Goal: Transaction & Acquisition: Purchase product/service

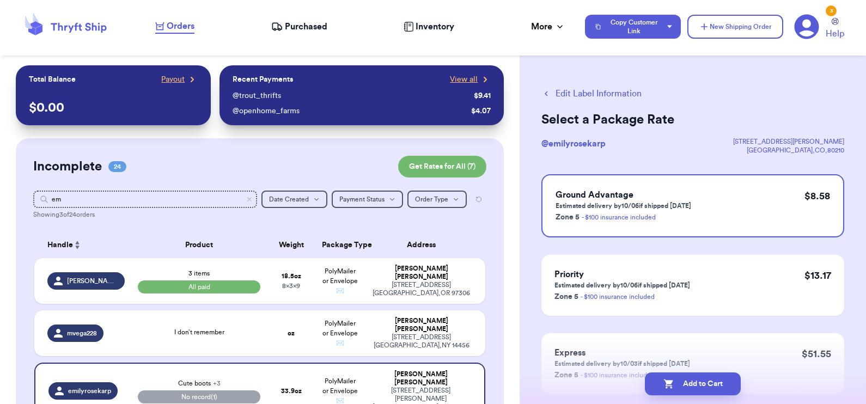
scroll to position [45, 0]
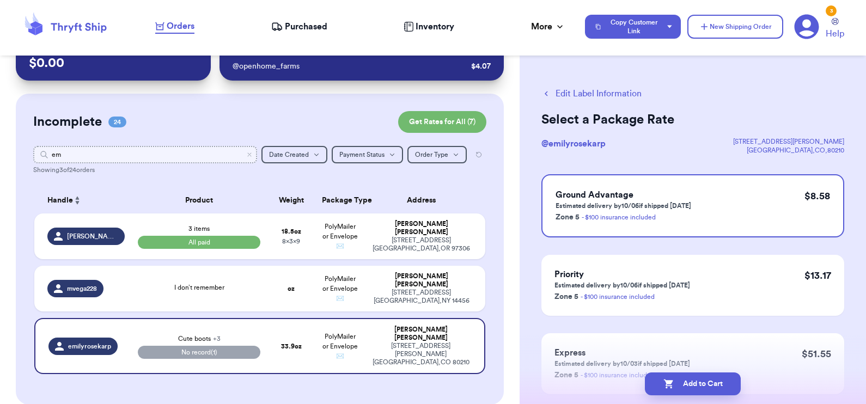
click at [139, 150] on input "em" at bounding box center [145, 154] width 224 height 17
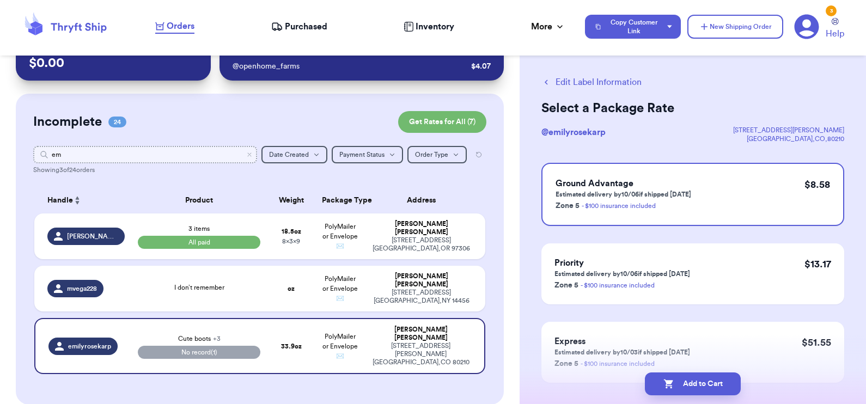
scroll to position [0, 0]
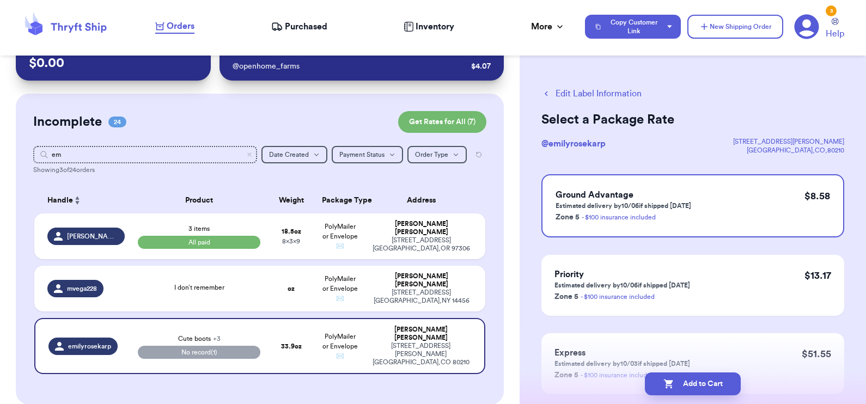
click at [581, 96] on button "Edit Label Information" at bounding box center [592, 93] width 100 height 13
select select "paid"
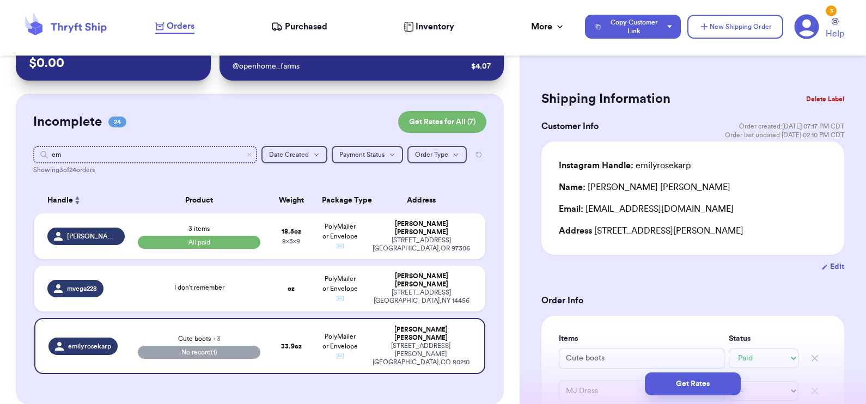
click at [802, 98] on button "Delete Label" at bounding box center [825, 99] width 47 height 24
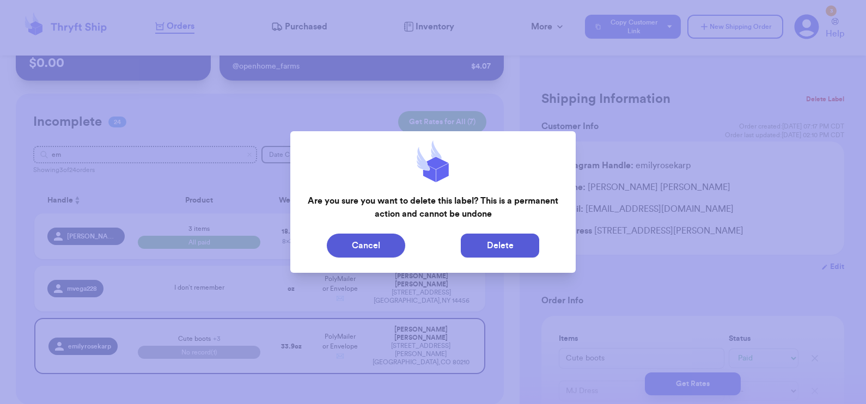
click at [486, 241] on button "Delete" at bounding box center [500, 246] width 78 height 24
select select "unknown"
type input "0"
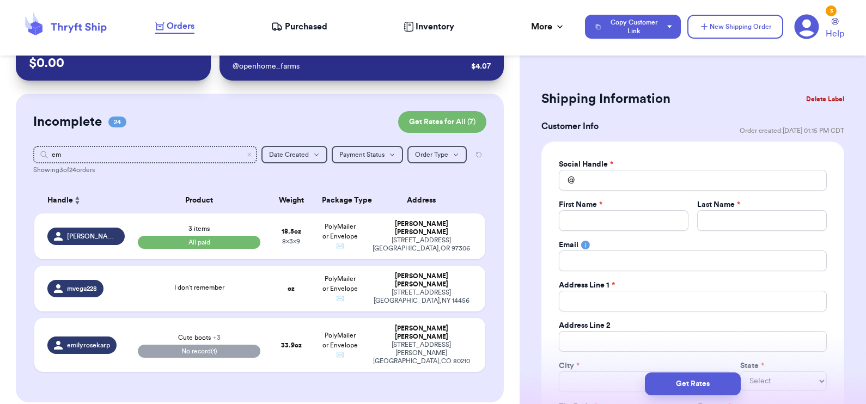
type input "0"
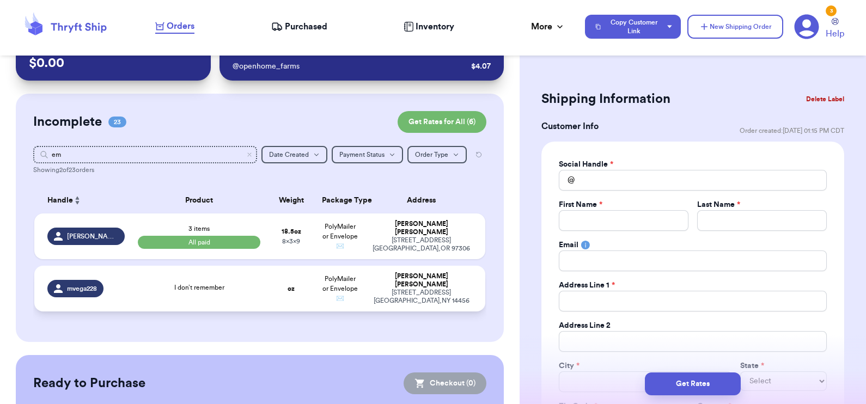
scroll to position [98, 0]
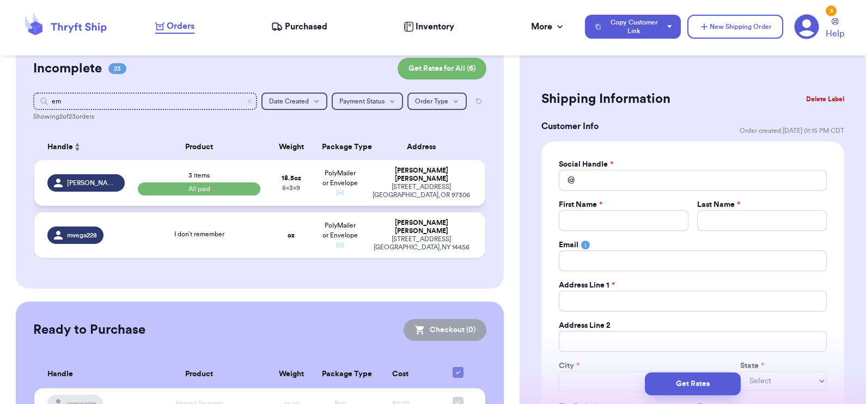
click at [145, 171] on td "3 items All paid" at bounding box center [199, 183] width 136 height 46
type input "3 items"
select select "paid"
type input "1"
type input "2.5"
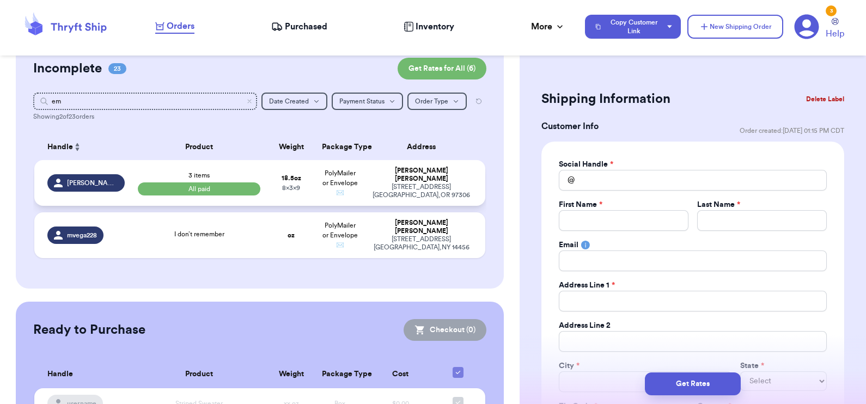
type input "9"
type input "8"
type input "37.75"
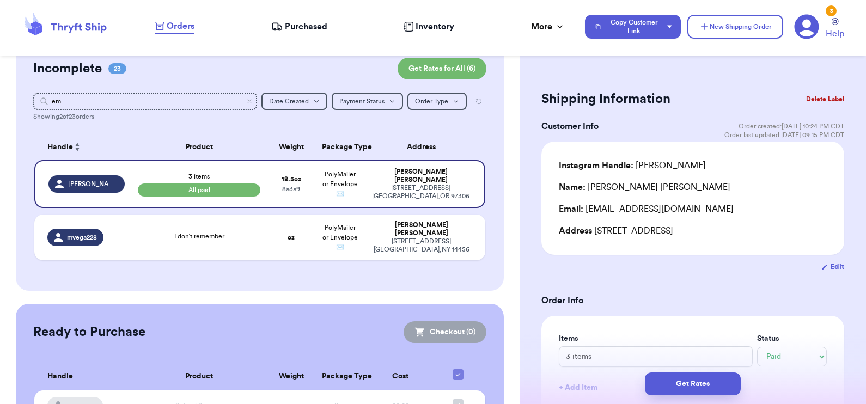
click at [811, 95] on button "Delete Label" at bounding box center [825, 99] width 47 height 24
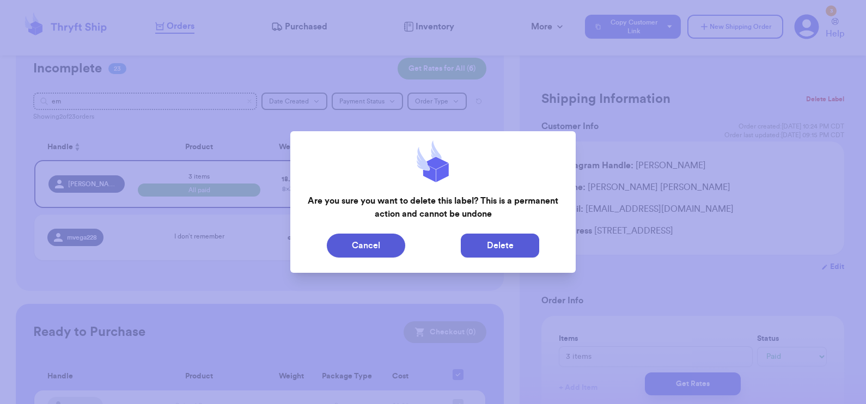
click at [514, 239] on button "Delete" at bounding box center [500, 246] width 78 height 24
select select "unknown"
type input "0"
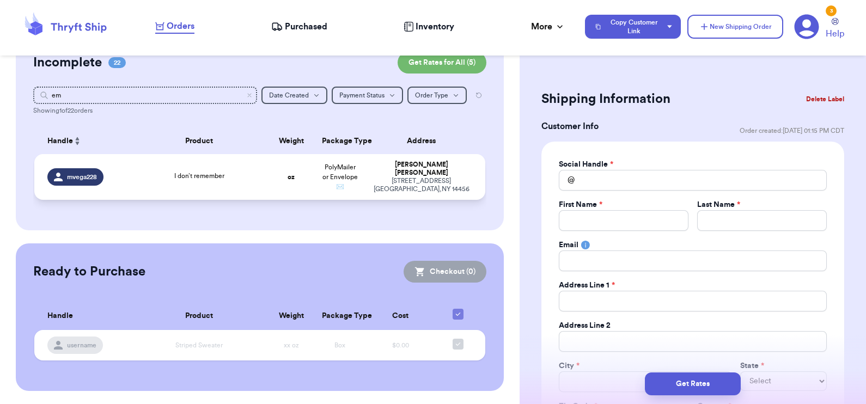
scroll to position [0, 0]
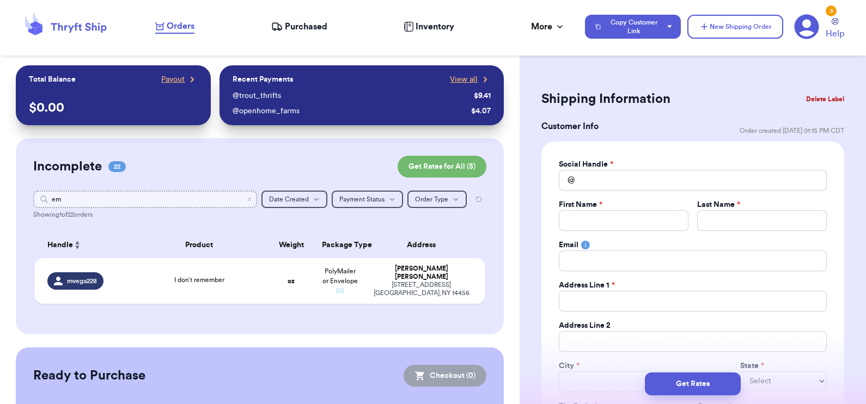
drag, startPoint x: 71, startPoint y: 197, endPoint x: 39, endPoint y: 199, distance: 32.2
click at [39, 199] on div "em" at bounding box center [145, 199] width 224 height 17
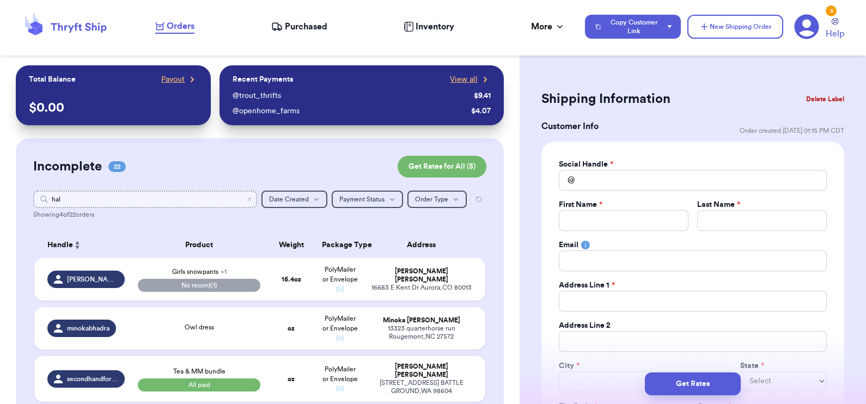
type input "half"
type input "h"
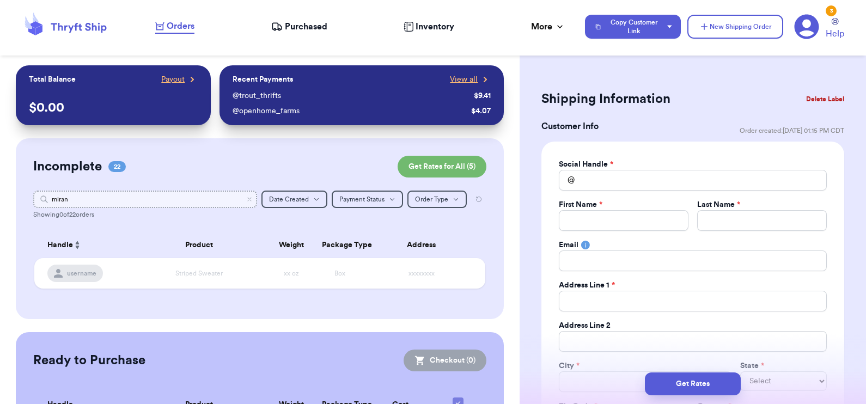
type input "mirand"
click at [65, 197] on input "miranda" at bounding box center [145, 199] width 224 height 17
type input "s"
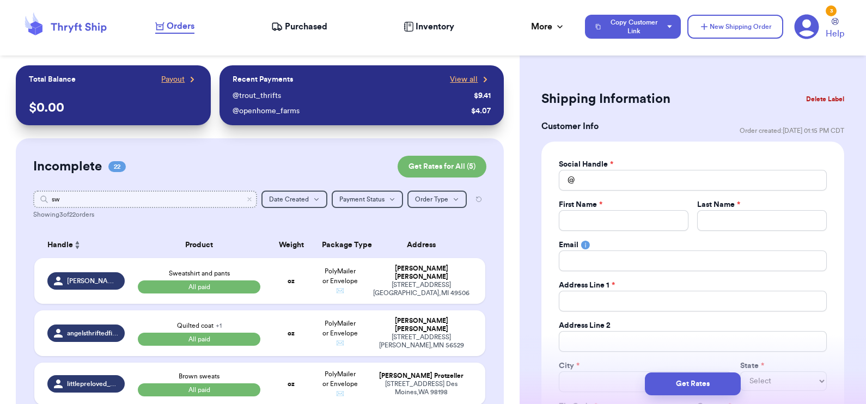
type input "s"
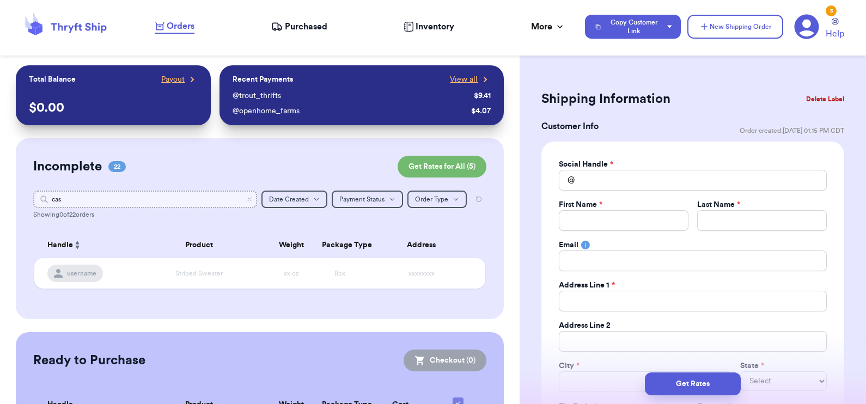
type input "ca"
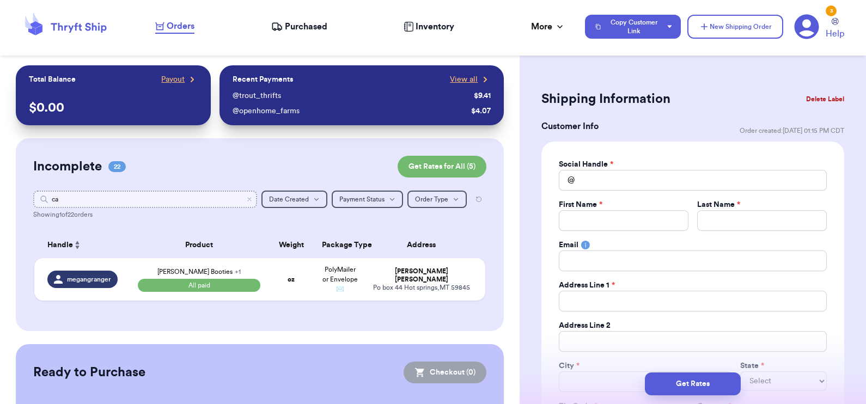
type input "c"
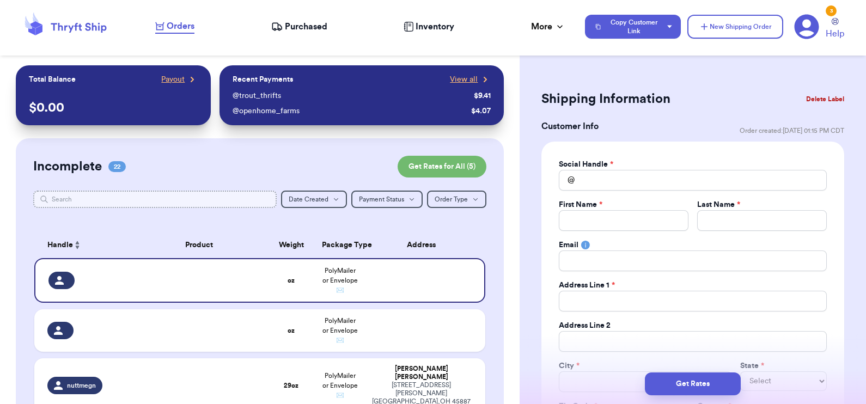
type input "m"
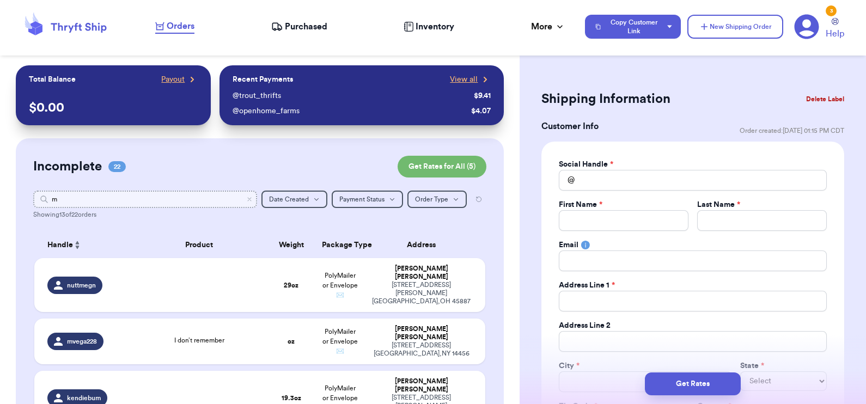
type input "mu"
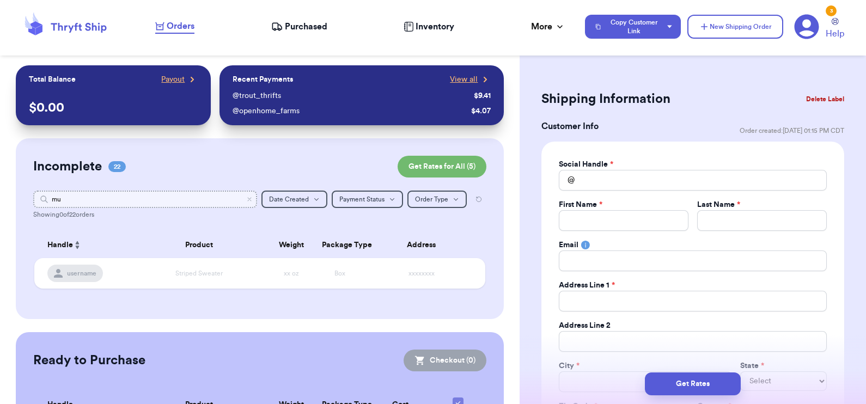
type input "m"
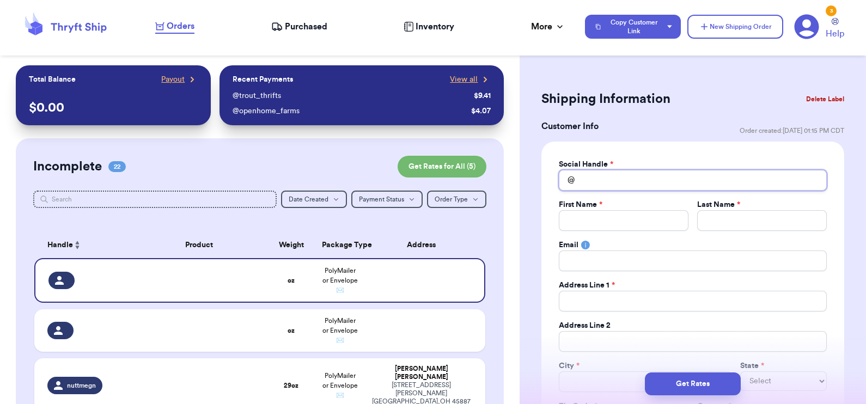
click at [658, 189] on input "Total Amount Paid" at bounding box center [693, 180] width 268 height 21
type input "h"
type input "hal"
type input "half"
type input "halfp"
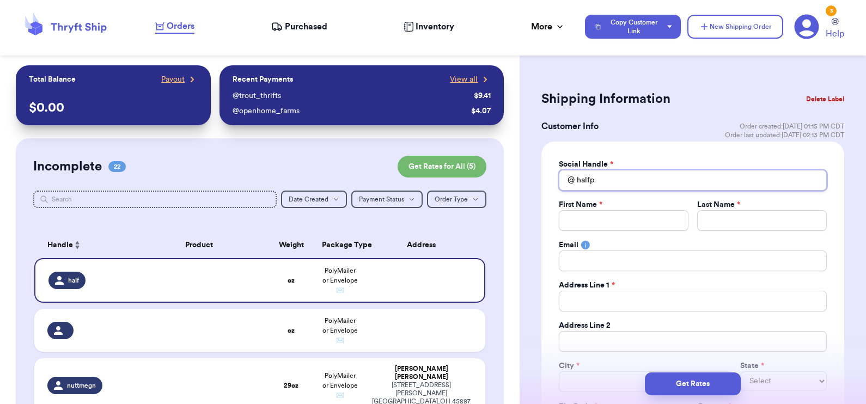
type input "halfpa"
type input "halfpas"
type input "halfpast"
type input "halfpast_"
type input "halfpast_a"
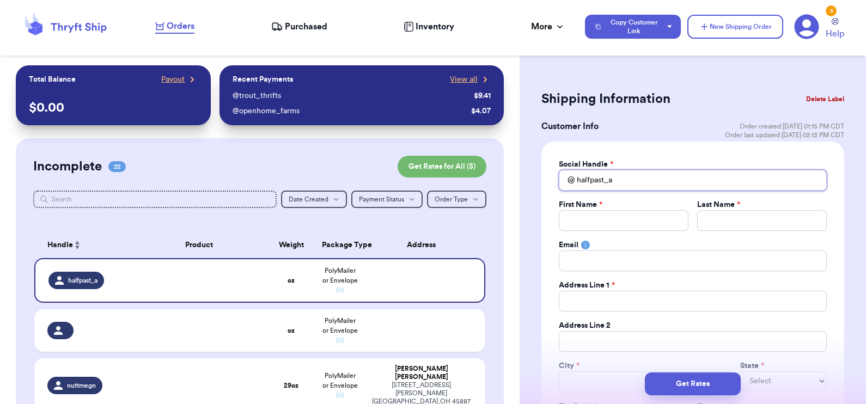
type input "halfpast_af"
type input "halfpast_afr"
type input "halfpast_afre"
type input "halfpast_afrea"
type input "halfpast_afre"
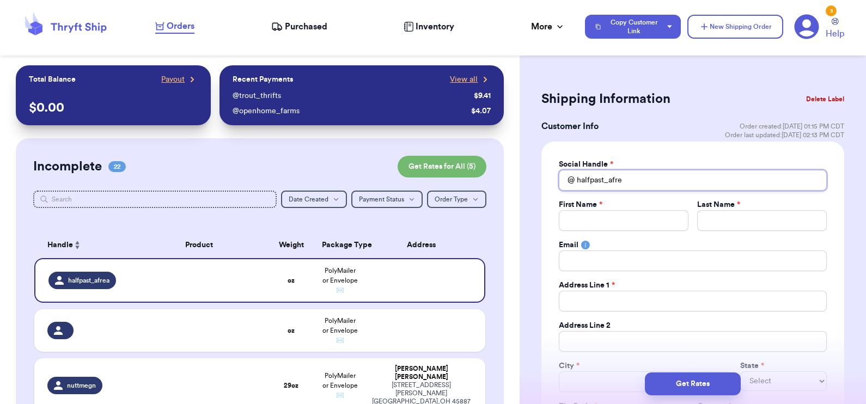
type input "halfpast_afr"
type input "halfpast_afre"
type input "halfpast_afrec"
type input "halfpast_afreck"
type input "halfpast_afreckl"
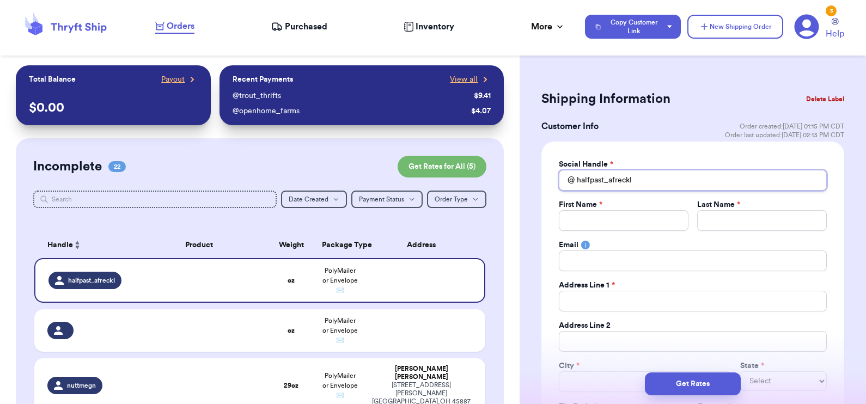
type input "halfpast_afreckle"
click at [599, 221] on input "Total Amount Paid" at bounding box center [624, 220] width 130 height 21
type input "M"
type input "Mi"
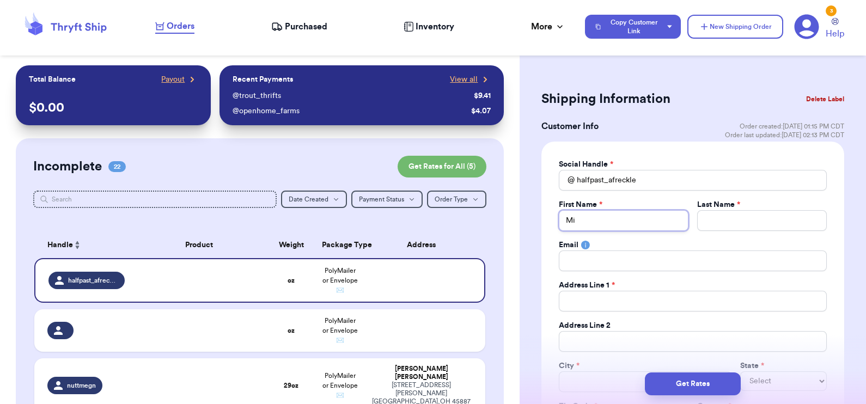
type input "Mir"
type input "Mira"
type input "Miran"
type input "Mirand"
type input "Miranda"
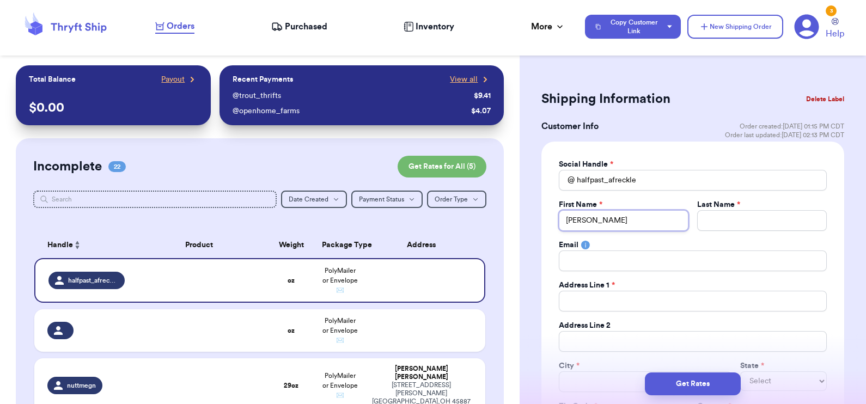
type input "Miranda"
type input "M"
type input "Mu"
type input "Mur"
type input "Murd"
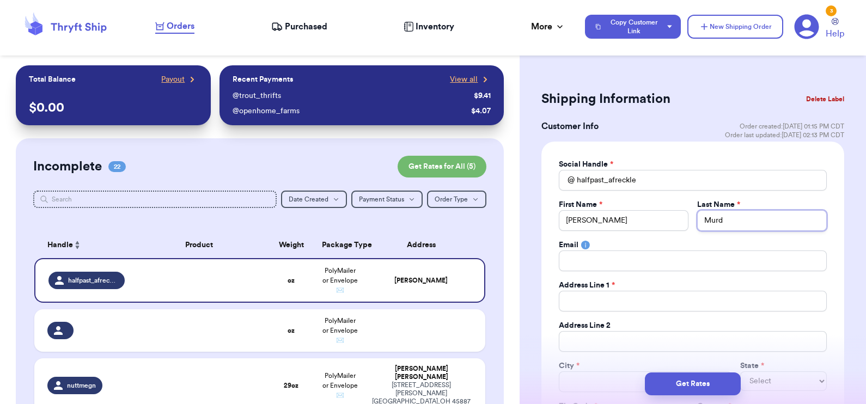
type input "Murdo"
type input "Murdoc"
type input "Murdock"
click at [594, 299] on input "Total Amount Paid" at bounding box center [693, 301] width 268 height 21
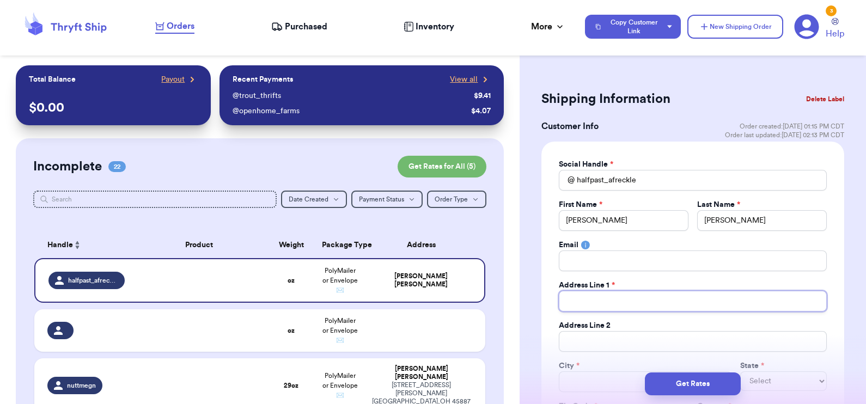
type input "3"
type input "31"
type input "310"
type input "310 W"
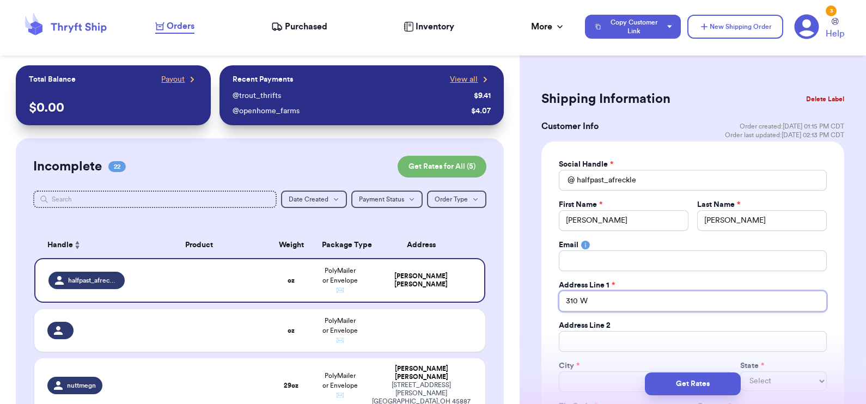
type input "310 W"
type input "310 W 3"
type input "310 W 30"
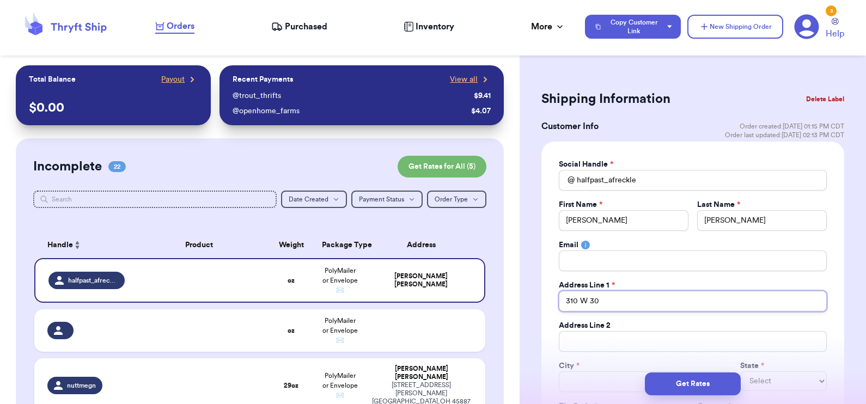
type input "310 W 300"
type input "310 W 300 N"
type input "S"
type input "Sa"
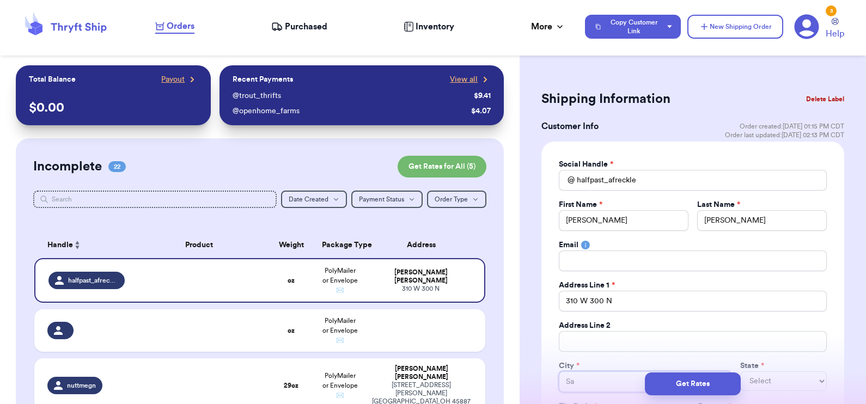
type input "San"
type input "Sant"
type input "Santa"
type input "Santaq"
type input "Santaqu"
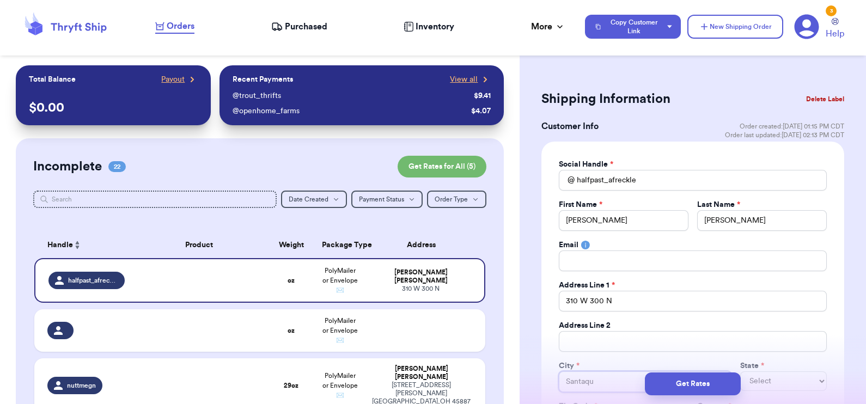
type input "Santaqui"
type input "Santaquin"
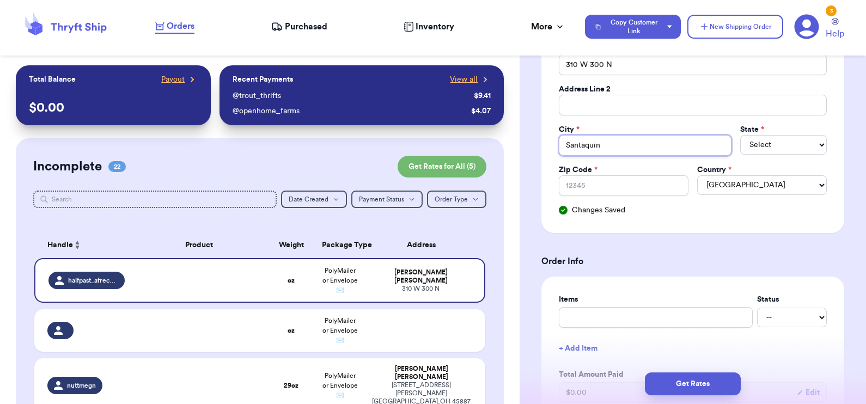
scroll to position [236, 0]
type input "Santaquin"
select select "UT"
type input "8"
type input "84"
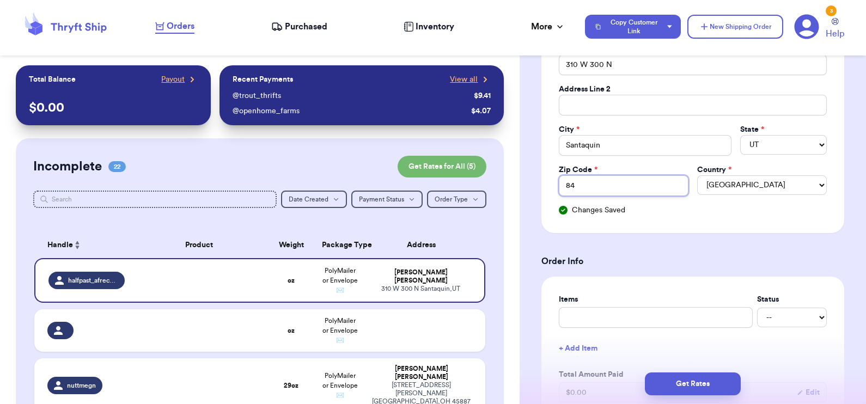
type input "846"
type input "8465"
type input "84655"
click at [681, 265] on h3 "Order Info" at bounding box center [693, 261] width 303 height 13
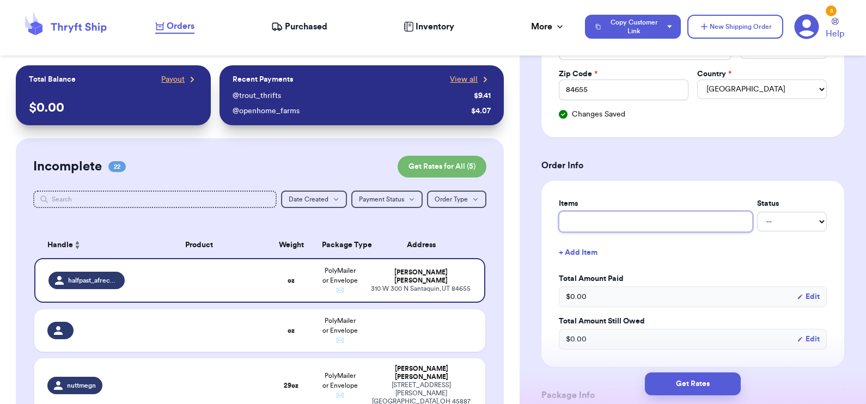
click at [626, 217] on input "text" at bounding box center [656, 221] width 194 height 21
type input "C"
type input "Ca"
type input "Cas"
type input "Cash"
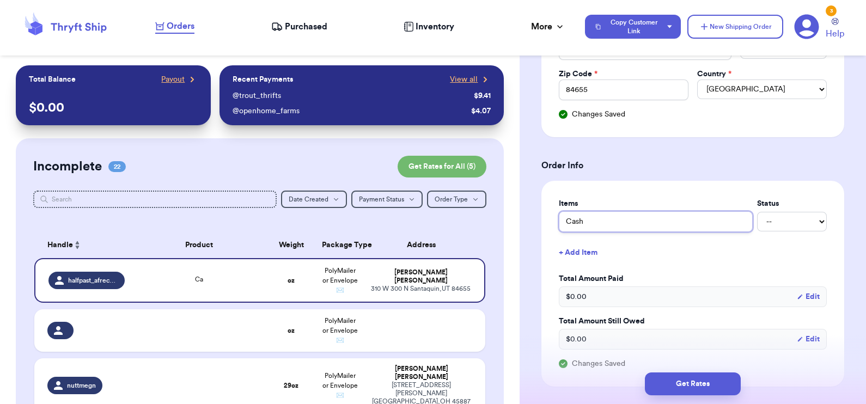
type input "Cashm"
type input "Cashme"
type input "Cashmer"
type input "Cashmere"
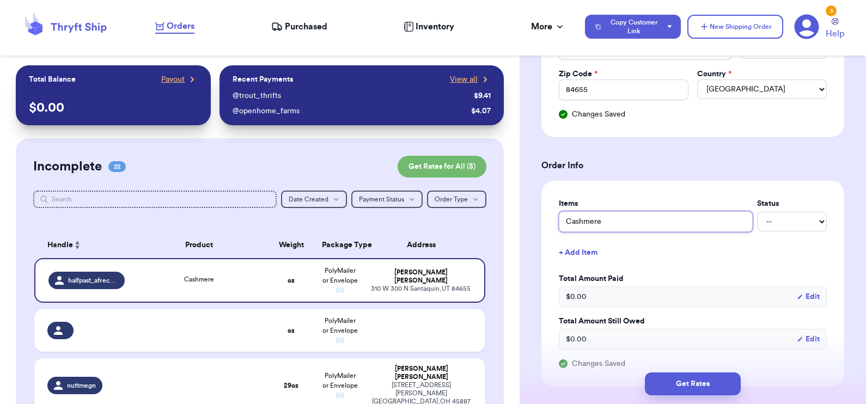
type input "Cashmere S"
type input "Cashmere Sw"
type input "Cashmere Swe"
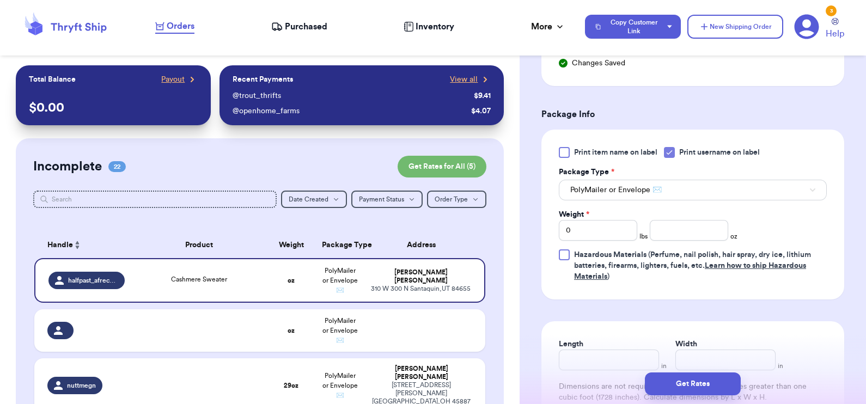
scroll to position [687, 0]
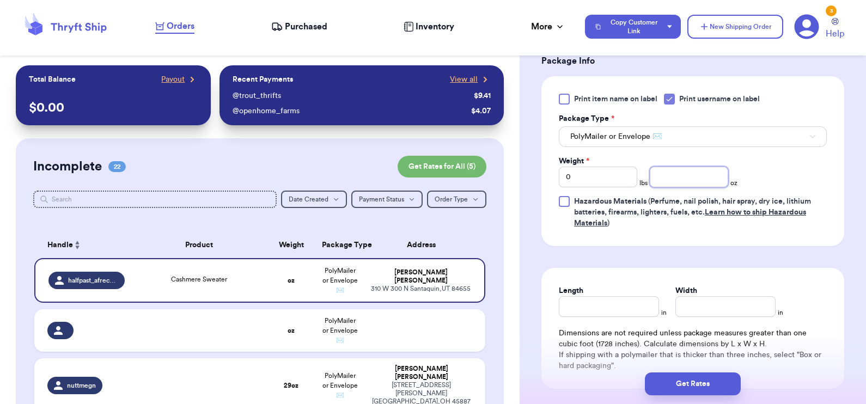
click at [683, 180] on input "number" at bounding box center [689, 177] width 78 height 21
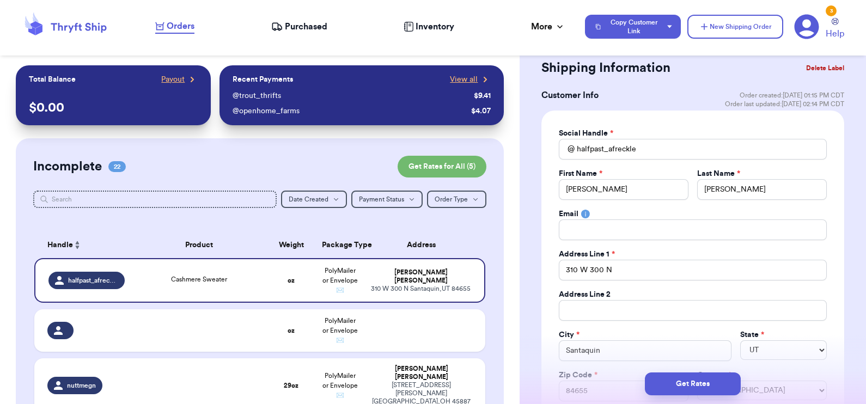
scroll to position [0, 0]
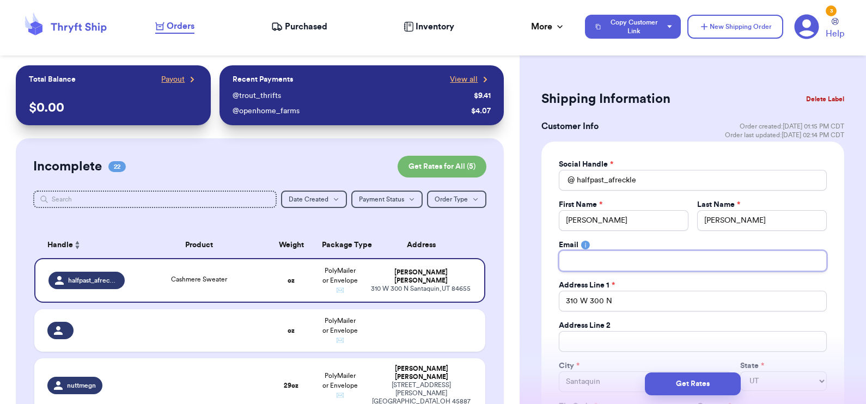
click at [659, 262] on input "Total Amount Paid" at bounding box center [693, 261] width 268 height 21
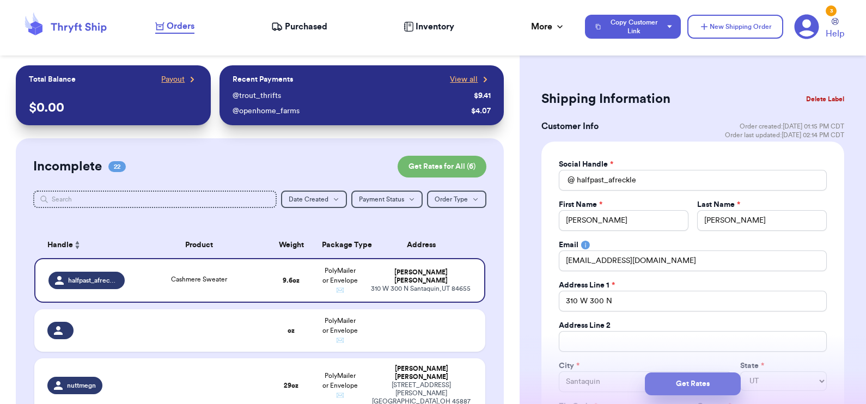
click at [695, 384] on button "Get Rates" at bounding box center [693, 384] width 96 height 23
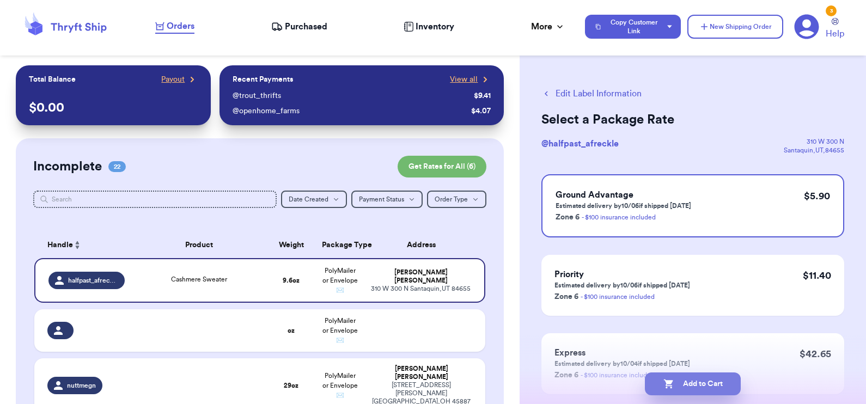
click at [687, 385] on button "Add to Cart" at bounding box center [693, 384] width 96 height 23
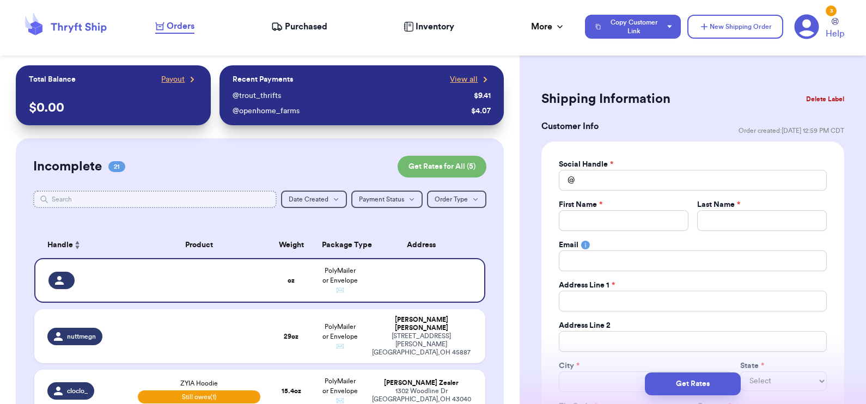
click at [137, 198] on input "text" at bounding box center [155, 199] width 244 height 17
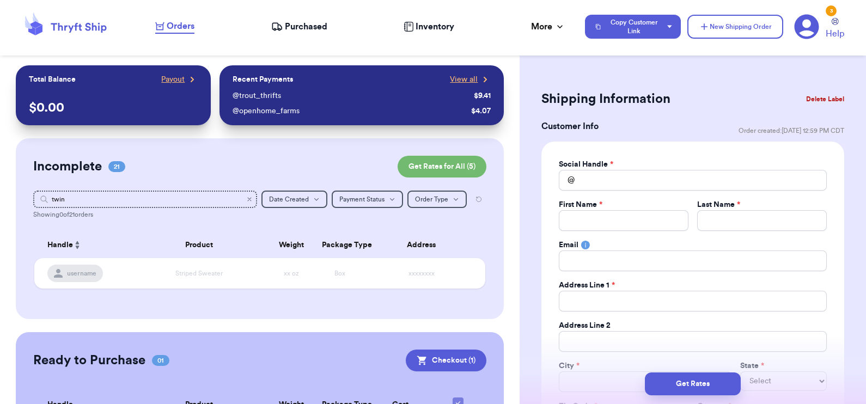
click at [246, 199] on icon "Clear search" at bounding box center [249, 199] width 7 height 7
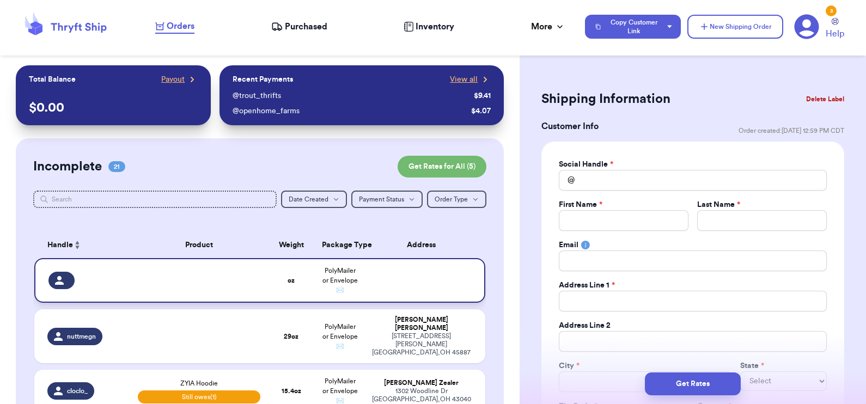
click at [203, 293] on td at bounding box center [199, 280] width 136 height 45
click at [812, 95] on button "Delete Label" at bounding box center [825, 99] width 47 height 24
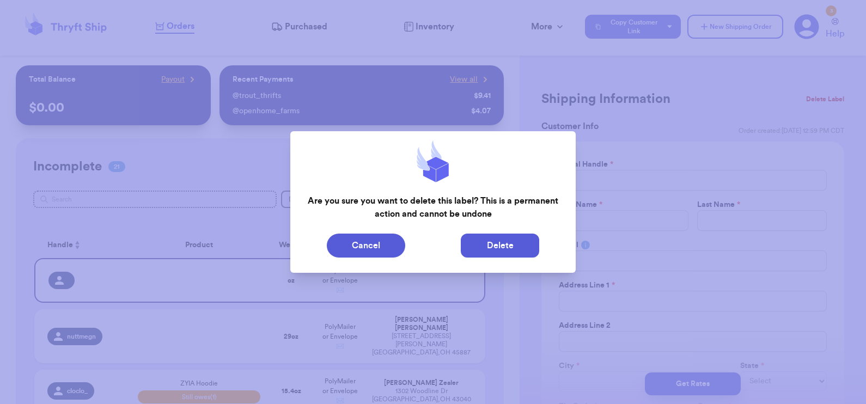
click at [479, 242] on button "Delete" at bounding box center [500, 246] width 78 height 24
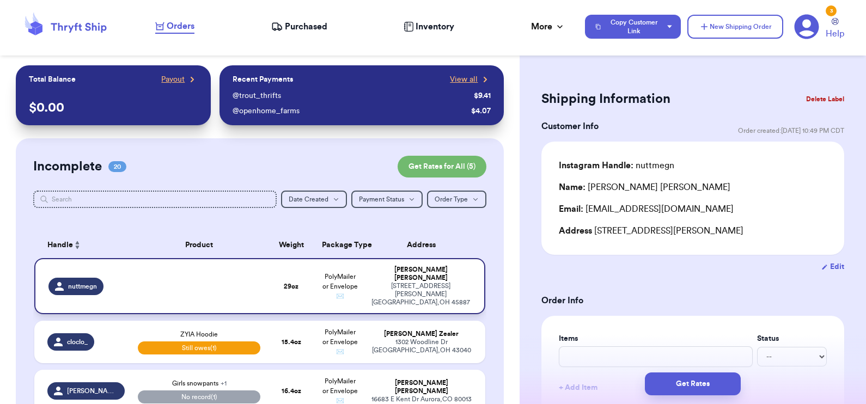
click at [233, 301] on td at bounding box center [199, 286] width 136 height 56
click at [816, 93] on button "Delete Label" at bounding box center [825, 99] width 47 height 24
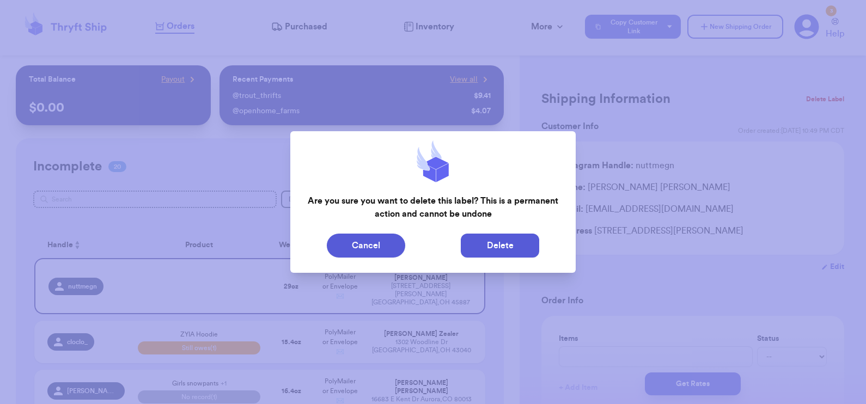
click at [494, 244] on button "Delete" at bounding box center [500, 246] width 78 height 24
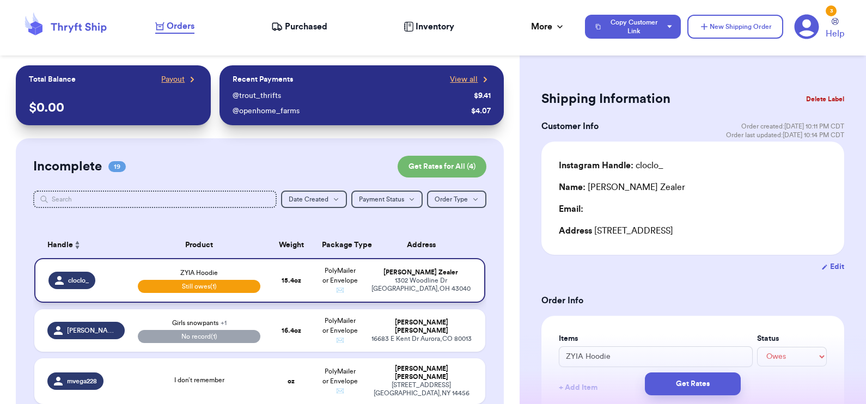
click at [274, 294] on td "15.4 oz" at bounding box center [291, 280] width 48 height 45
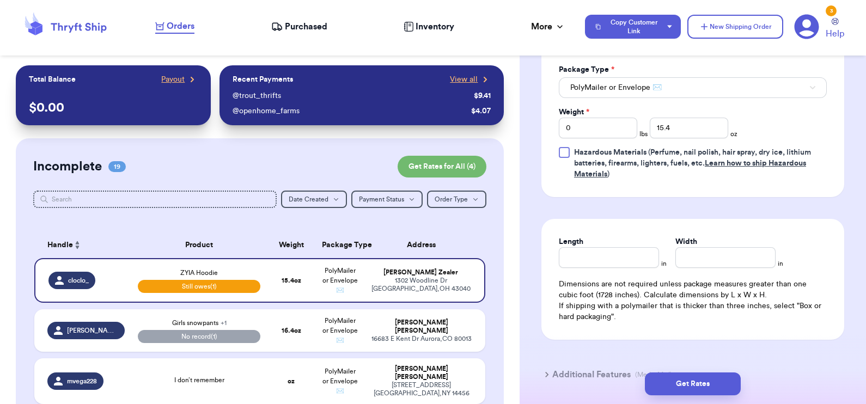
scroll to position [519, 0]
click at [315, 291] on td "PolyMailer or Envelope ✉️" at bounding box center [339, 280] width 48 height 45
click at [672, 128] on input "15.4" at bounding box center [689, 128] width 78 height 21
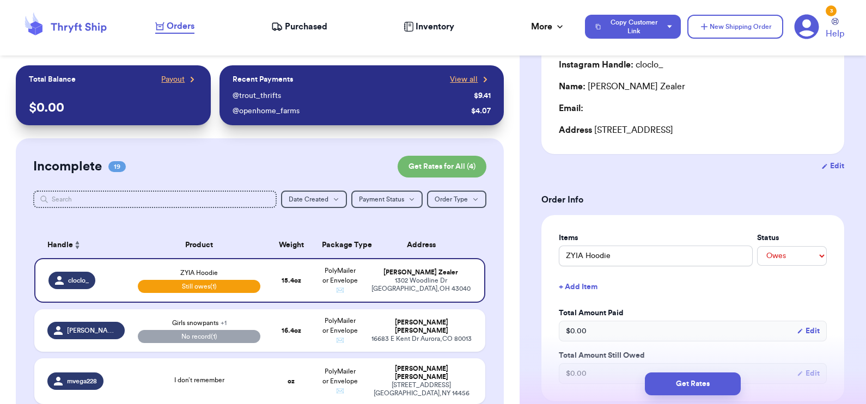
scroll to position [0, 0]
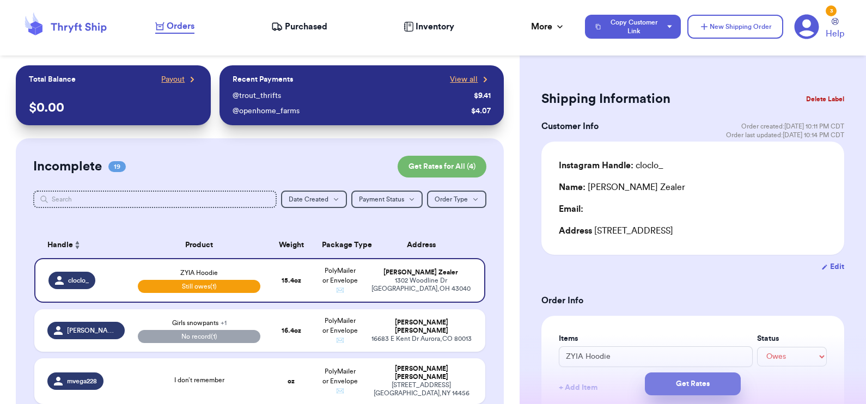
click at [690, 390] on button "Get Rates" at bounding box center [693, 384] width 96 height 23
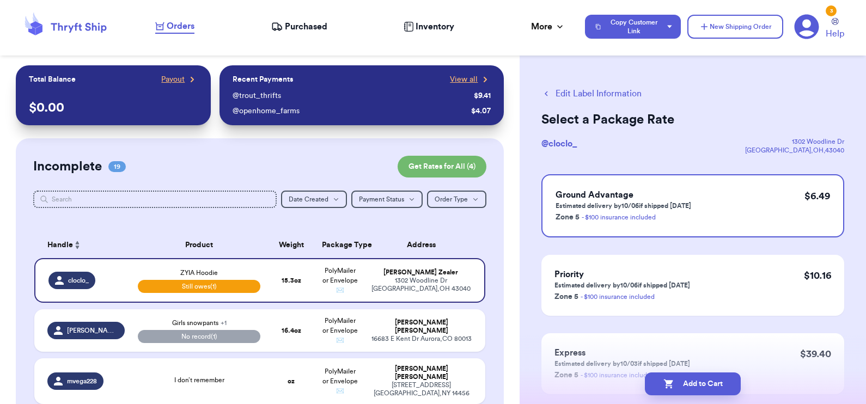
click at [618, 93] on button "Edit Label Information" at bounding box center [592, 93] width 100 height 13
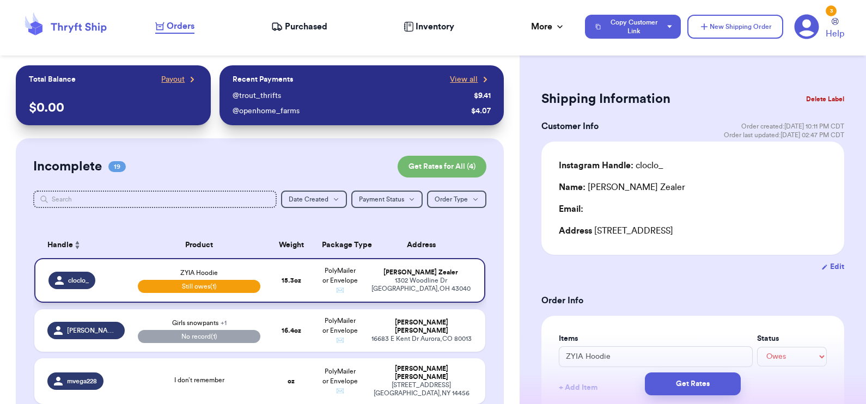
click at [365, 281] on td "Chloe Zealer 1302 Woodline Dr Marysville , OH 43040" at bounding box center [426, 280] width 122 height 45
click at [450, 76] on span "View all" at bounding box center [464, 79] width 28 height 11
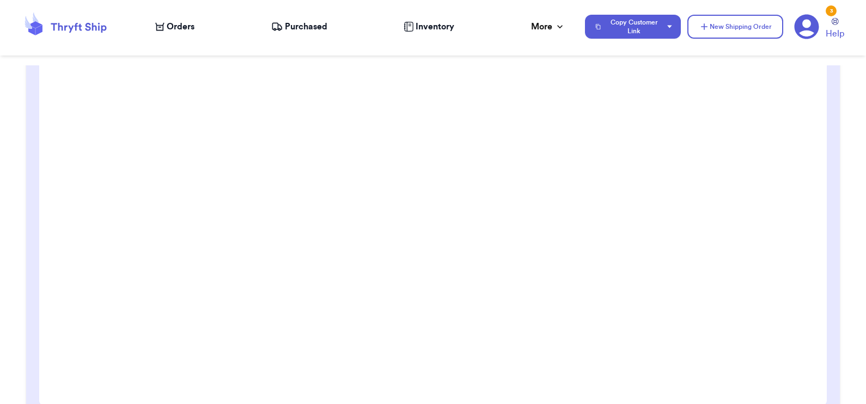
scroll to position [191, 0]
click at [149, 27] on nav "Orders Purchased Inventory More Stats Completed Orders Payments Payouts Copy Cu…" at bounding box center [505, 27] width 722 height 36
click at [165, 28] on div "Orders" at bounding box center [174, 26] width 39 height 13
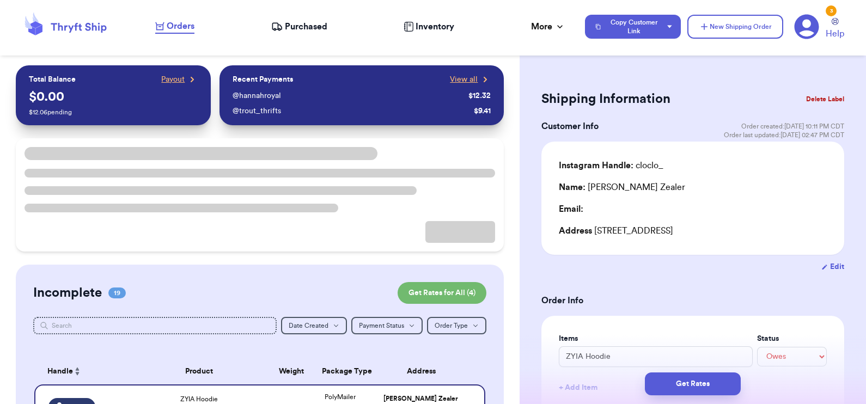
scroll to position [62, 0]
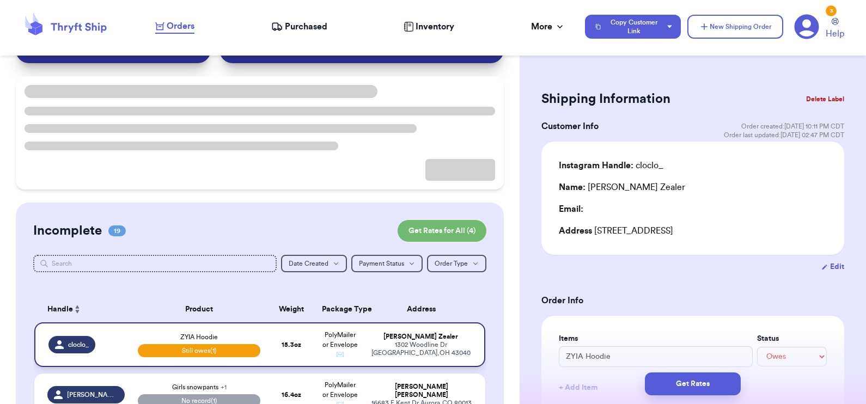
click at [144, 338] on div "ZYIA Hoodie Still owes (1)" at bounding box center [199, 344] width 123 height 25
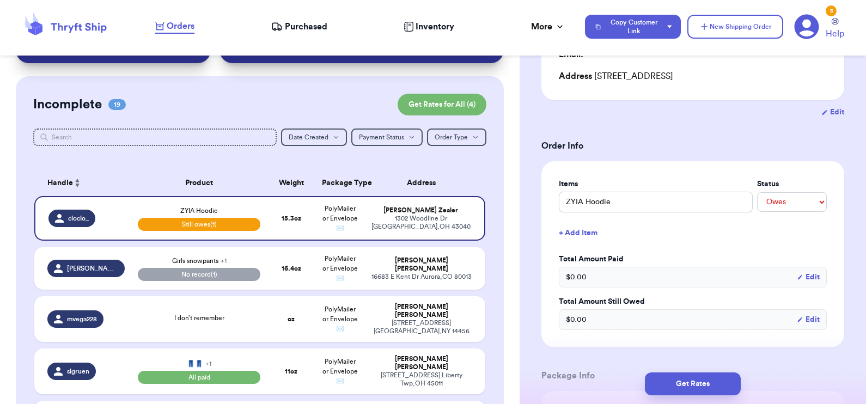
scroll to position [167, 0]
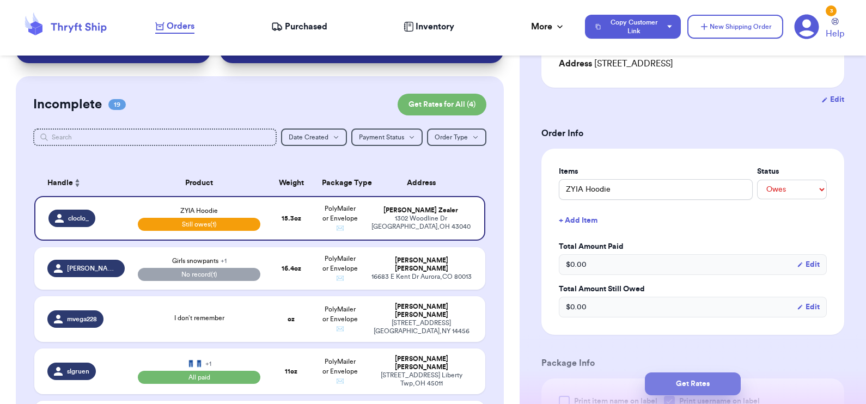
click at [678, 389] on button "Get Rates" at bounding box center [693, 384] width 96 height 23
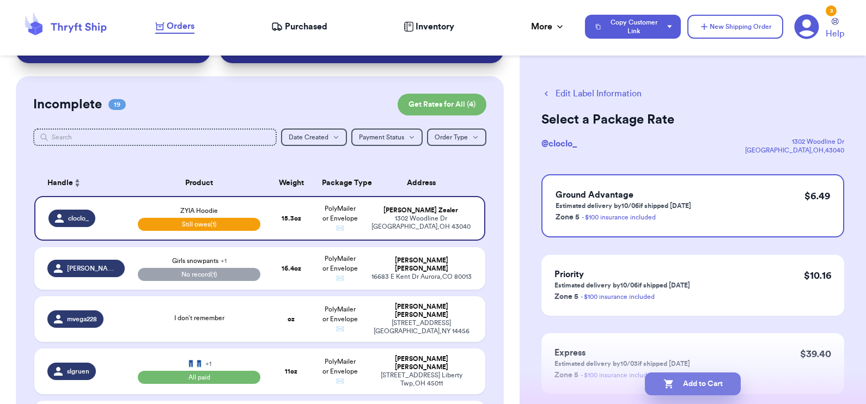
click at [697, 381] on button "Add to Cart" at bounding box center [693, 384] width 96 height 23
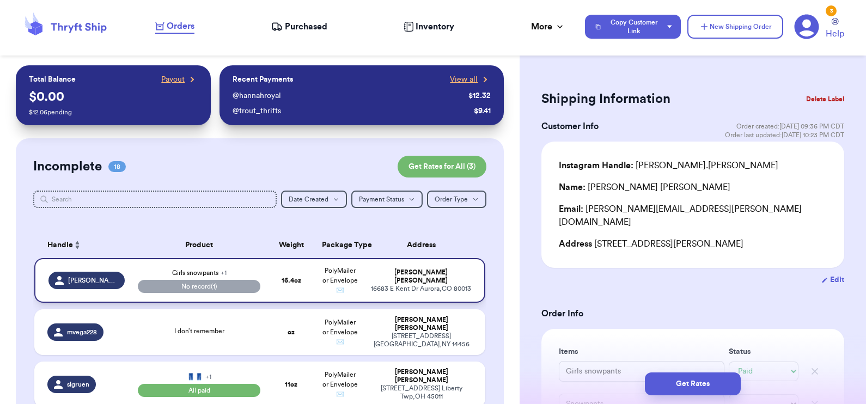
click at [354, 303] on td "PolyMailer or Envelope ✉️" at bounding box center [339, 280] width 48 height 45
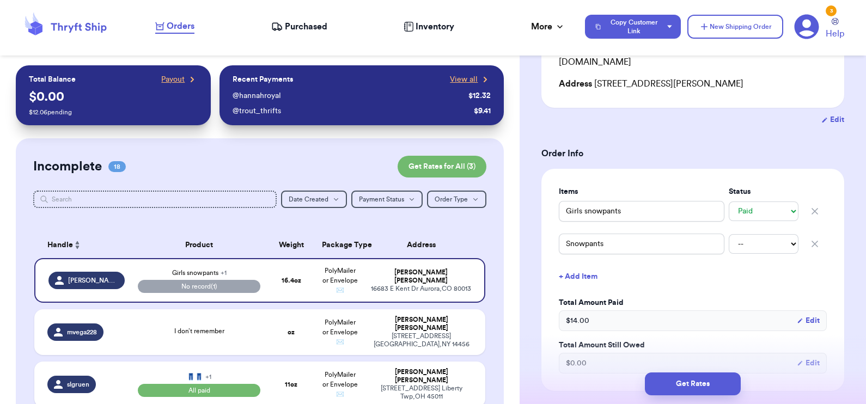
scroll to position [162, 0]
click at [812, 240] on icon "button" at bounding box center [814, 242] width 5 height 5
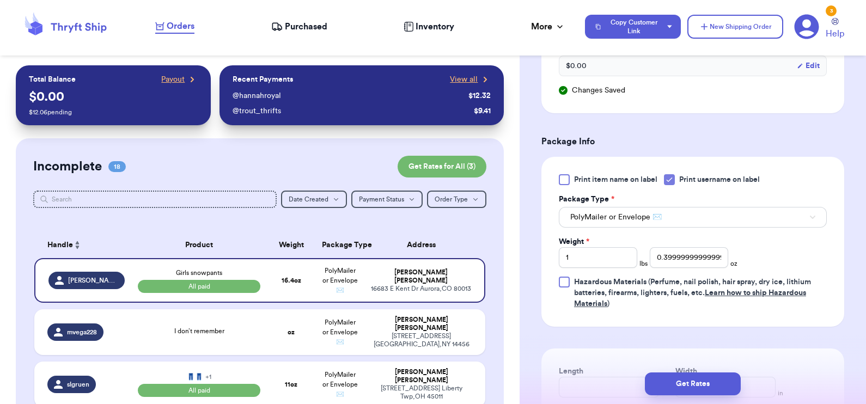
scroll to position [423, 0]
click at [700, 246] on input "0.3999999999999986" at bounding box center [689, 256] width 78 height 21
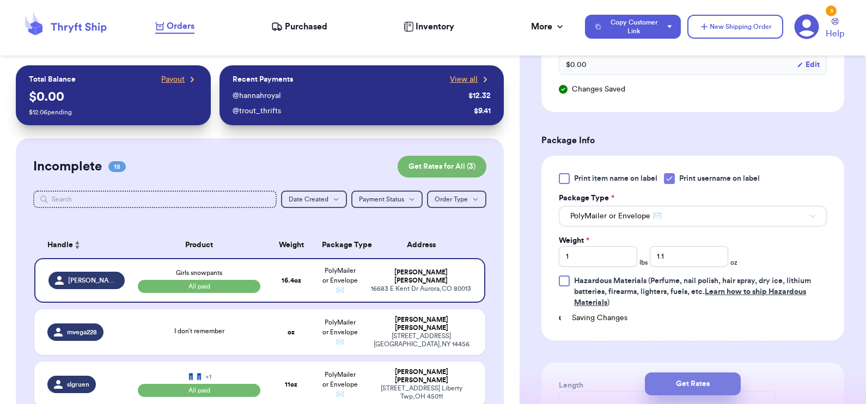
click at [688, 381] on button "Get Rates" at bounding box center [693, 384] width 96 height 23
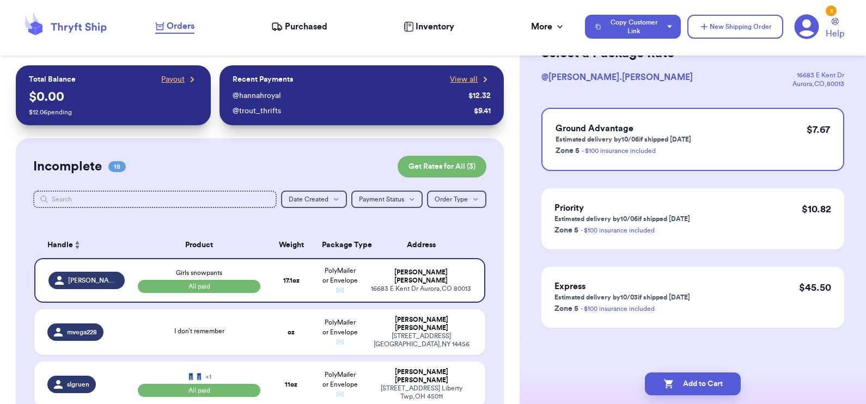
scroll to position [0, 0]
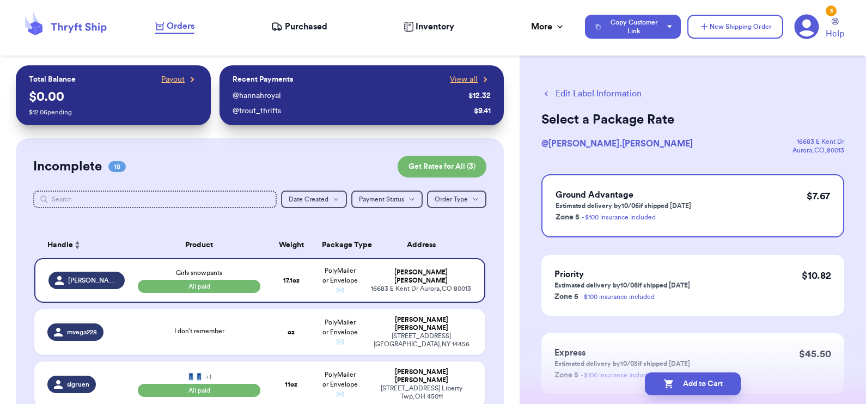
click at [628, 92] on button "Edit Label Information" at bounding box center [592, 93] width 100 height 13
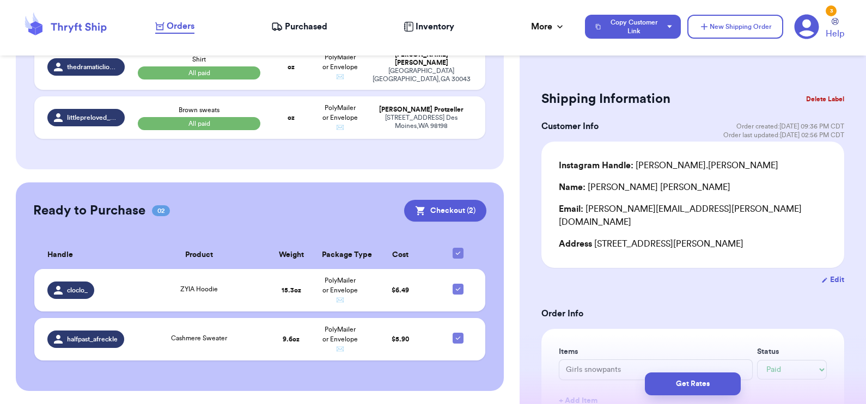
scroll to position [1188, 0]
click at [241, 284] on div "ZYIA Hoodie" at bounding box center [199, 290] width 123 height 12
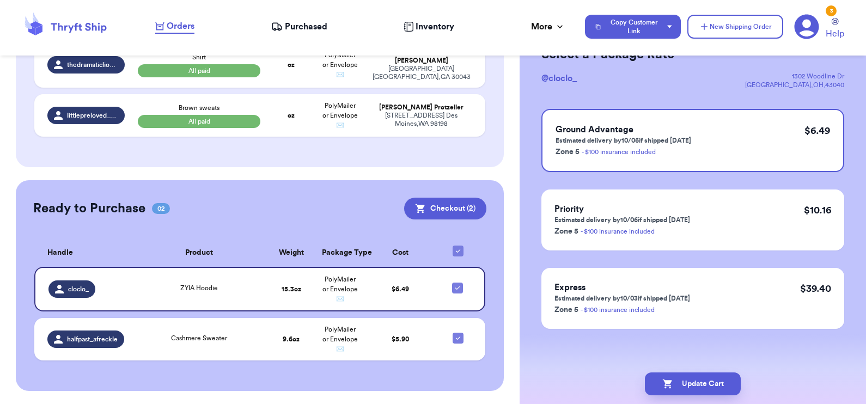
scroll to position [0, 0]
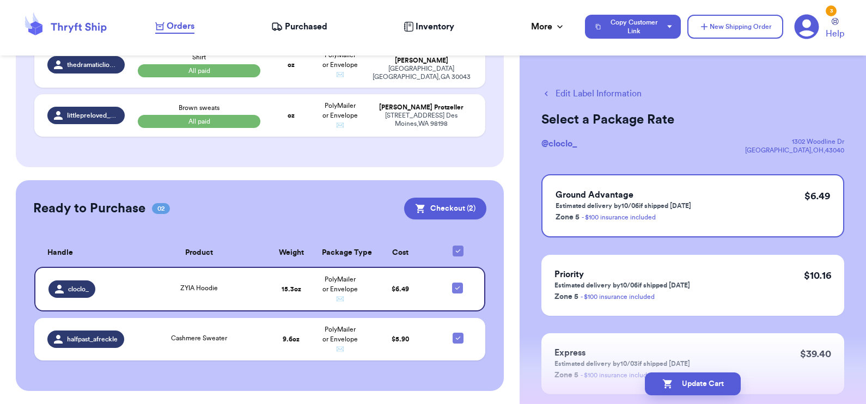
click at [558, 91] on button "Edit Label Information" at bounding box center [592, 93] width 100 height 13
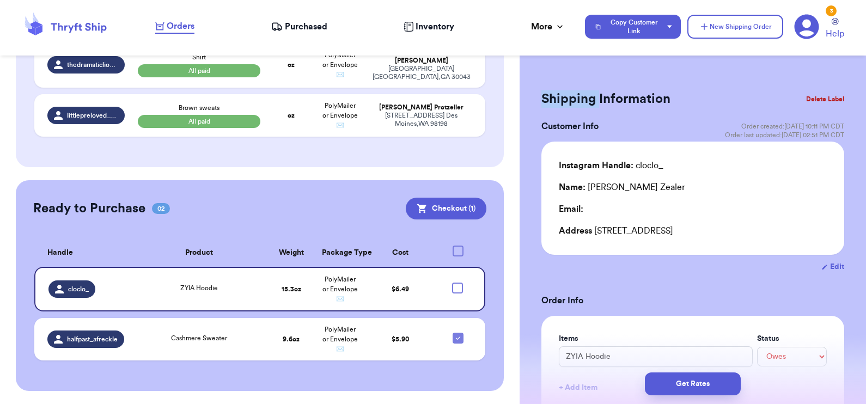
scroll to position [1188, 0]
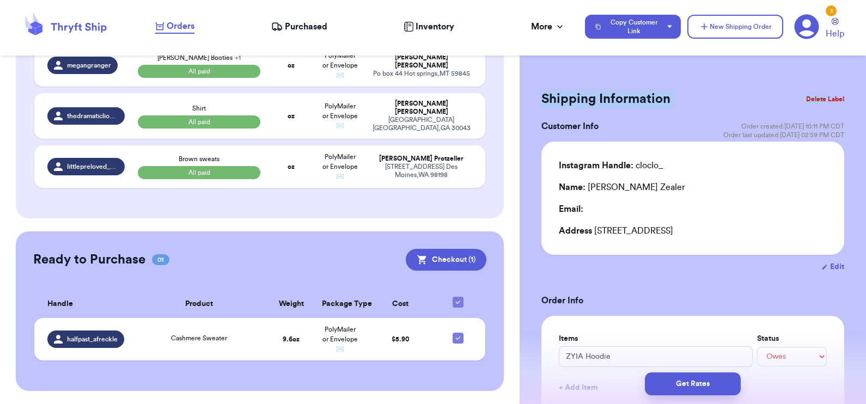
drag, startPoint x: 558, startPoint y: 91, endPoint x: 807, endPoint y: 97, distance: 249.1
click at [807, 97] on div "Shipping Information Delete Label" at bounding box center [693, 99] width 303 height 24
drag, startPoint x: 807, startPoint y: 97, endPoint x: 690, endPoint y: 102, distance: 116.7
click at [690, 102] on div "Shipping Information Delete Label" at bounding box center [693, 99] width 303 height 24
click at [818, 96] on button "Delete Label" at bounding box center [825, 99] width 47 height 24
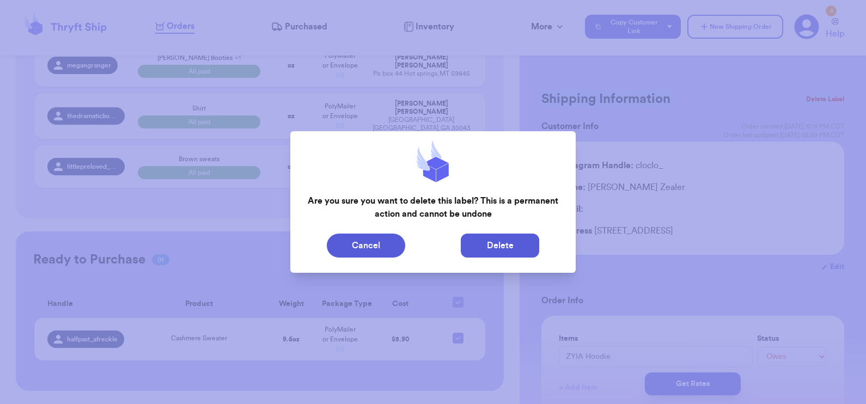
click at [495, 242] on button "Delete" at bounding box center [500, 246] width 78 height 24
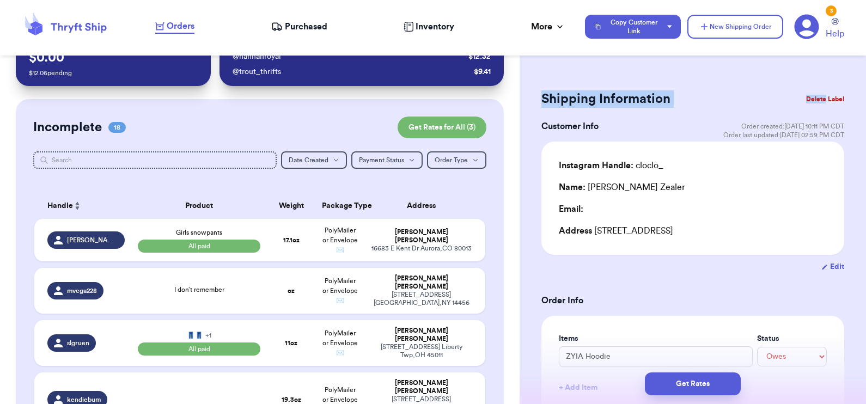
scroll to position [40, 0]
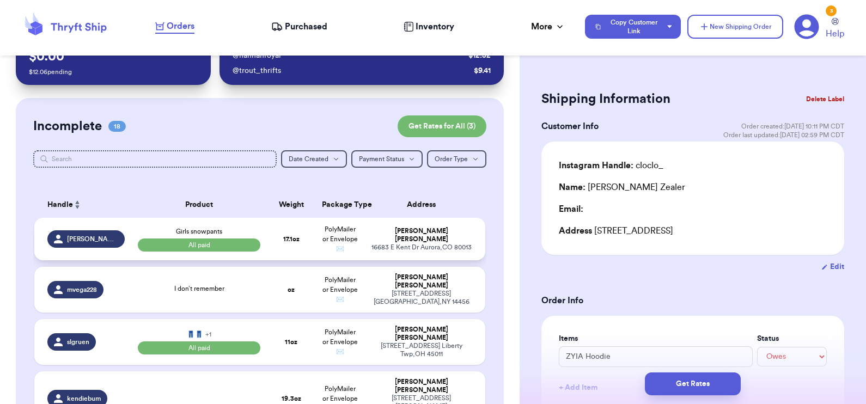
click at [233, 232] on div "Girls snowpants All paid" at bounding box center [199, 239] width 123 height 25
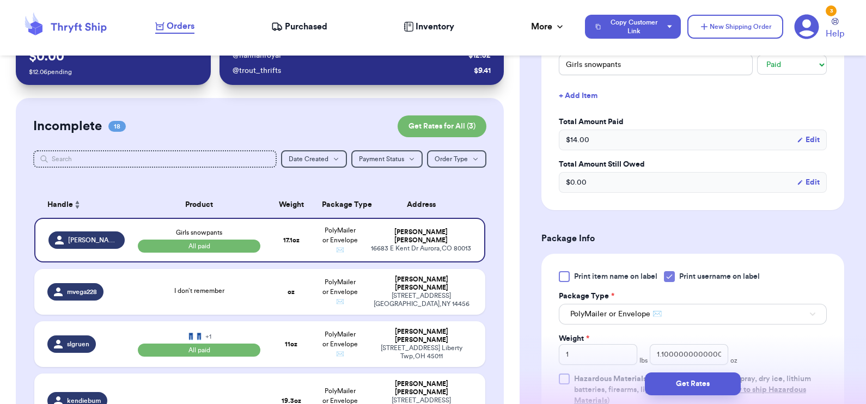
scroll to position [506, 0]
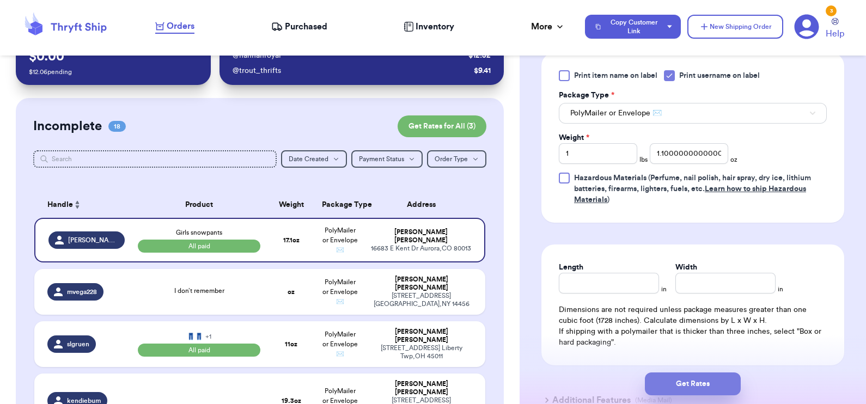
click at [686, 386] on button "Get Rates" at bounding box center [693, 384] width 96 height 23
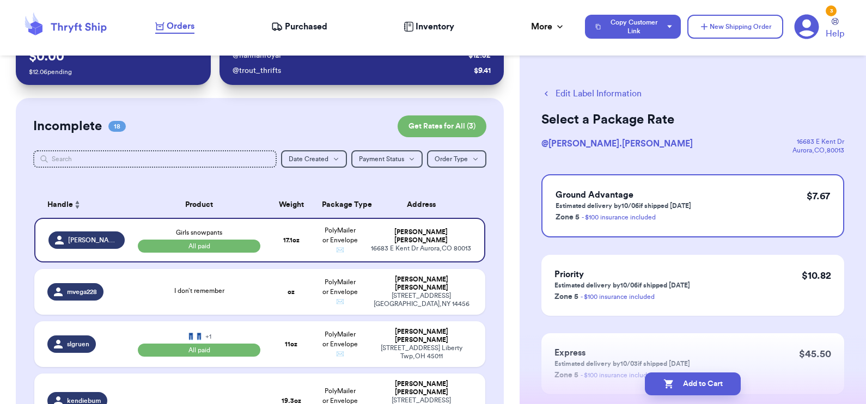
click at [586, 92] on button "Edit Label Information" at bounding box center [592, 93] width 100 height 13
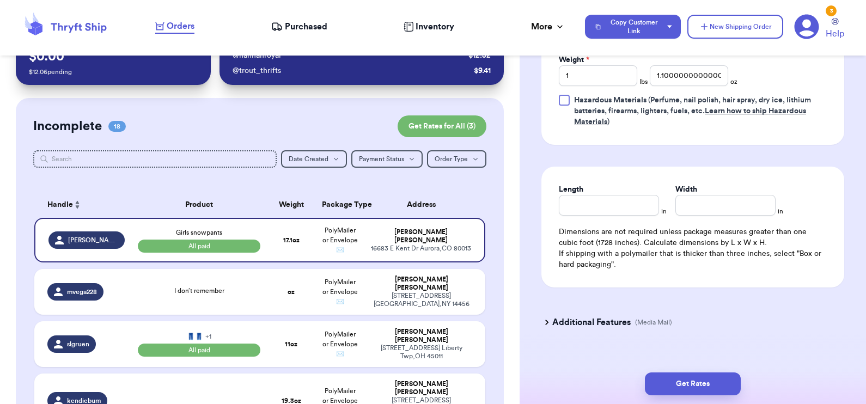
scroll to position [586, 0]
click at [598, 193] on input "Length" at bounding box center [609, 203] width 100 height 21
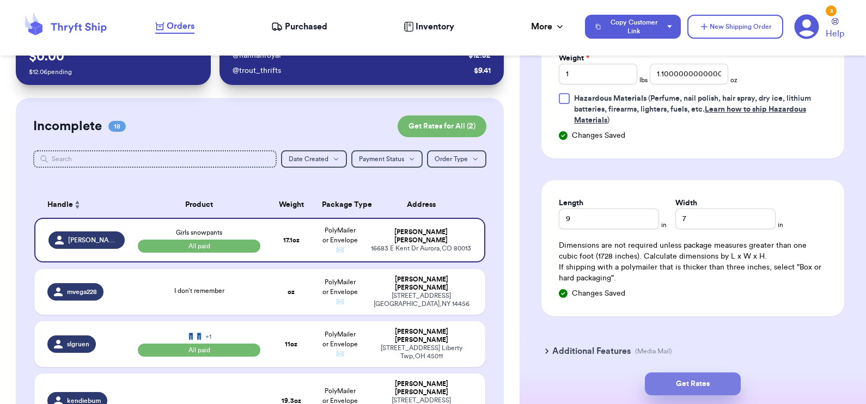
click at [671, 379] on button "Get Rates" at bounding box center [693, 384] width 96 height 23
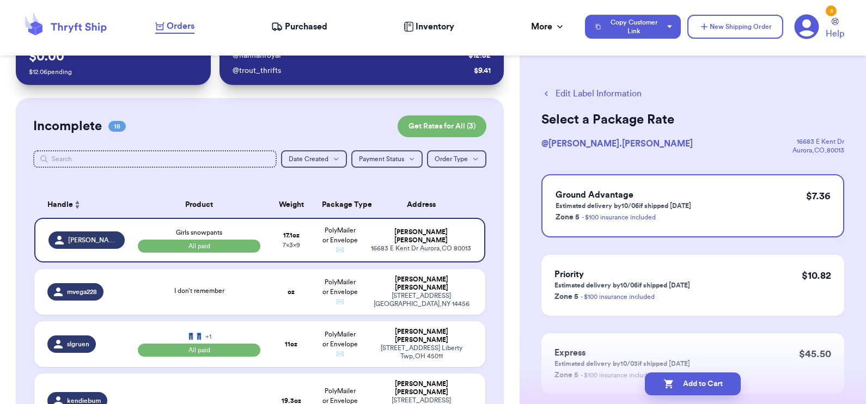
click at [574, 91] on button "Edit Label Information" at bounding box center [592, 93] width 100 height 13
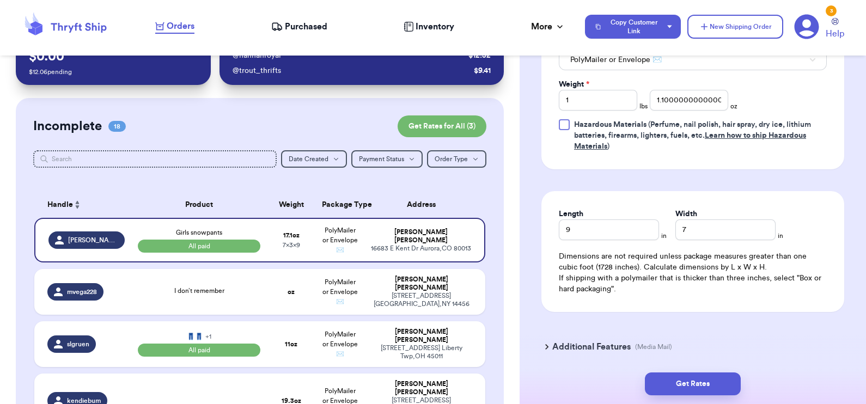
scroll to position [579, 0]
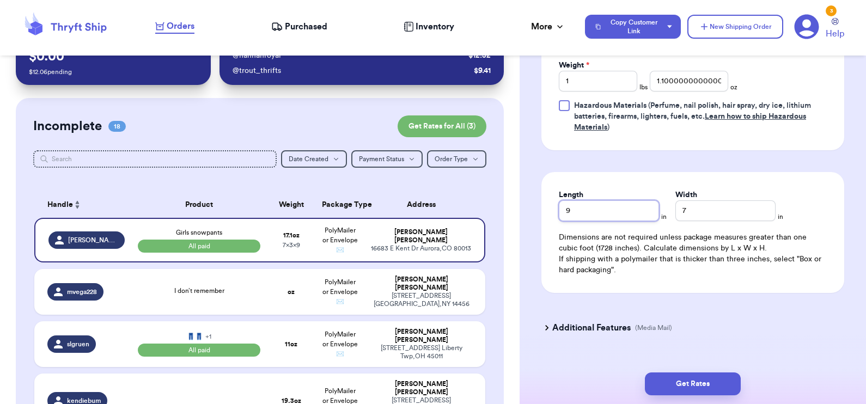
drag, startPoint x: 580, startPoint y: 198, endPoint x: 555, endPoint y: 195, distance: 25.2
click at [555, 195] on div "Length 9 in Width 7 in Dimensions are not required unless package measures grea…" at bounding box center [693, 232] width 303 height 121
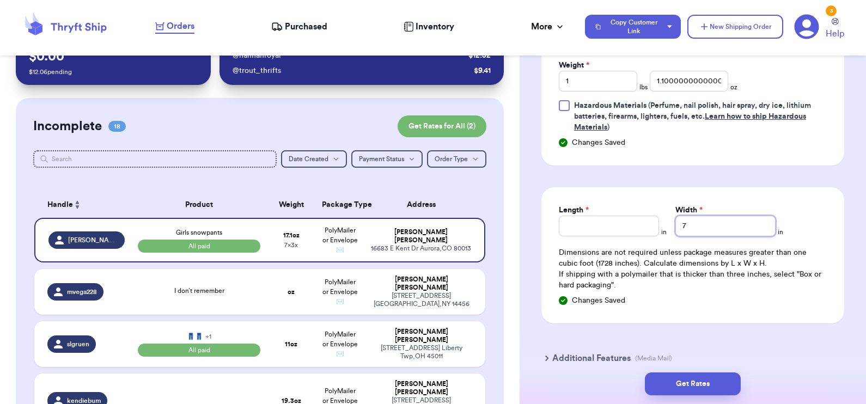
drag, startPoint x: 693, startPoint y: 203, endPoint x: 678, endPoint y: 203, distance: 14.2
click at [678, 216] on input "7" at bounding box center [726, 226] width 100 height 21
drag, startPoint x: 686, startPoint y: 212, endPoint x: 656, endPoint y: 217, distance: 31.0
click at [656, 217] on div "Length * in Width * 7 in" at bounding box center [693, 221] width 268 height 32
click at [690, 384] on button "Get Rates" at bounding box center [693, 384] width 96 height 23
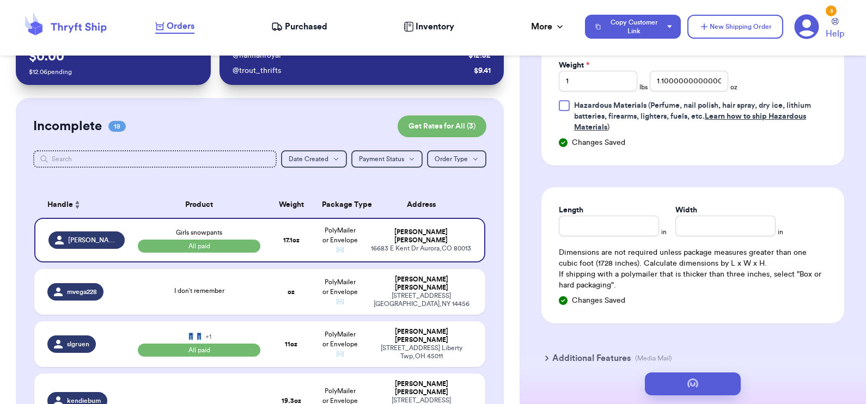
scroll to position [0, 0]
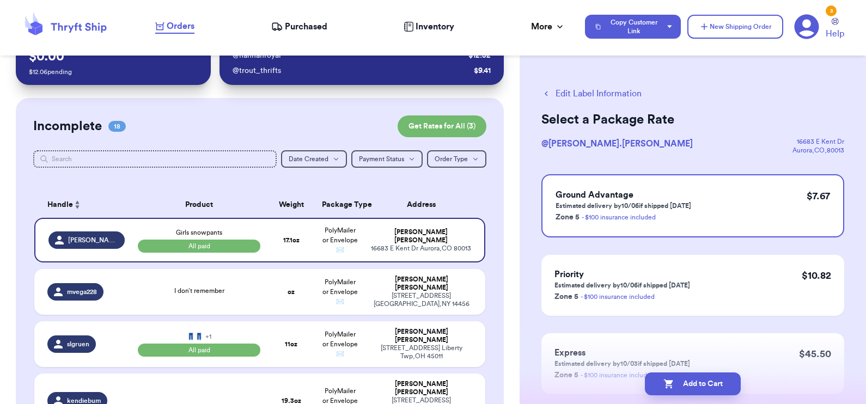
click at [568, 92] on button "Edit Label Information" at bounding box center [592, 93] width 100 height 13
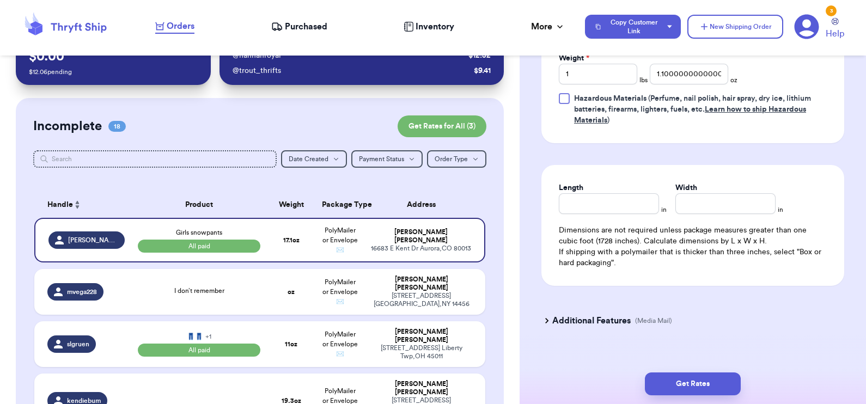
scroll to position [585, 0]
click at [588, 194] on input "Length" at bounding box center [609, 204] width 100 height 21
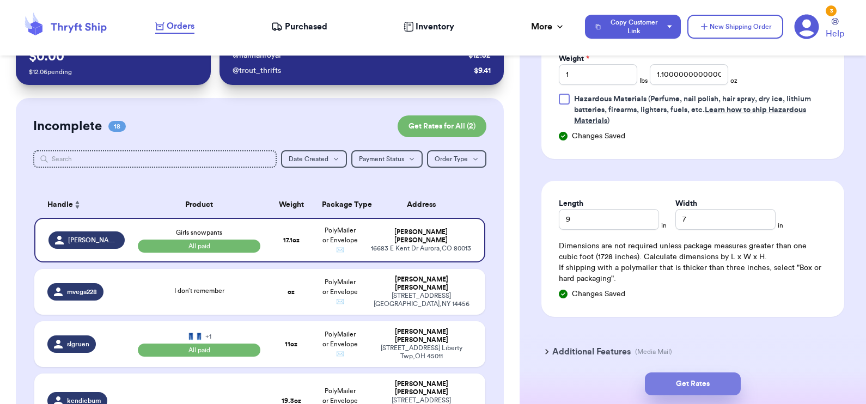
click at [692, 381] on button "Get Rates" at bounding box center [693, 384] width 96 height 23
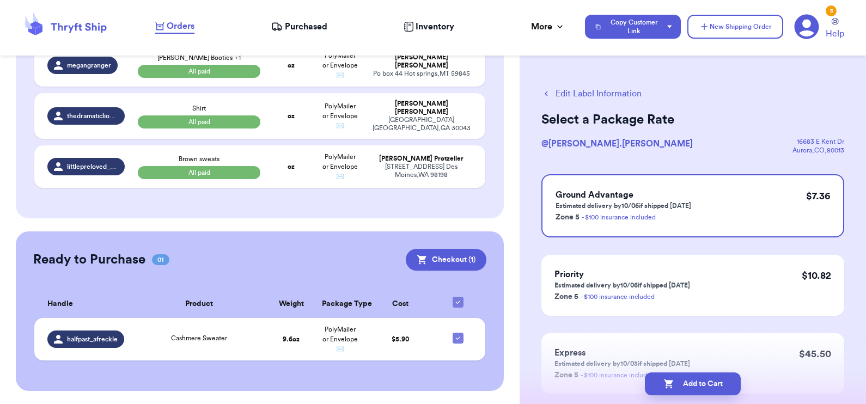
scroll to position [1130, 0]
click at [594, 93] on button "Edit Label Information" at bounding box center [592, 93] width 100 height 13
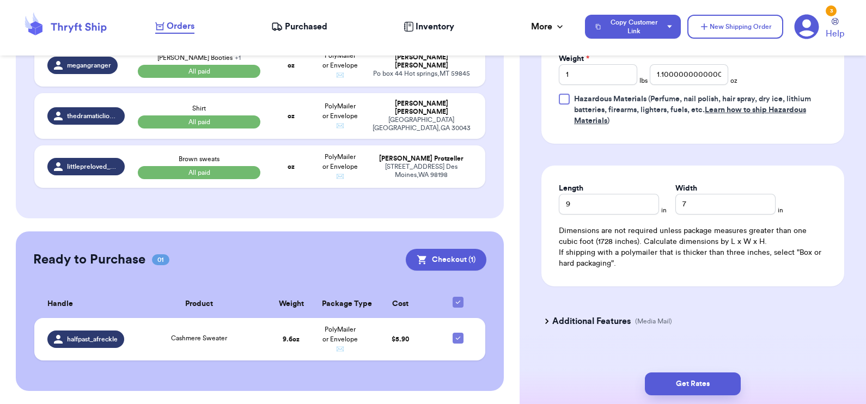
scroll to position [586, 0]
click at [688, 379] on button "Get Rates" at bounding box center [693, 384] width 96 height 23
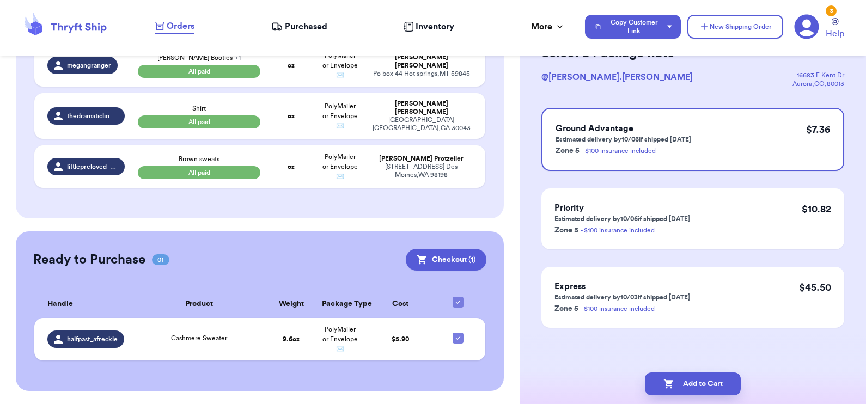
scroll to position [0, 0]
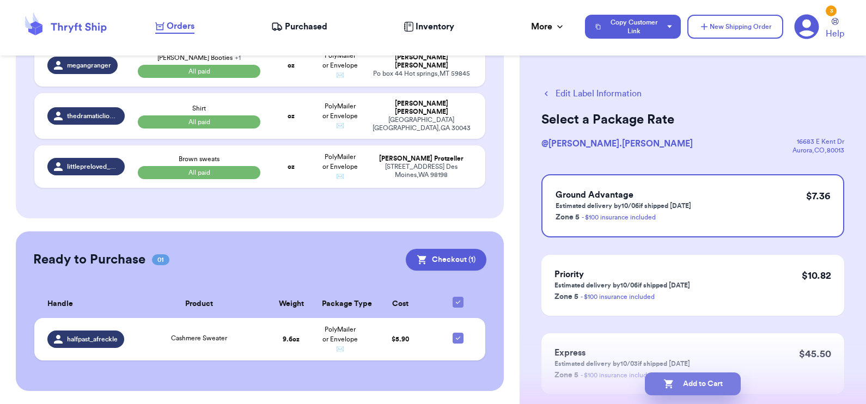
click at [690, 380] on button "Add to Cart" at bounding box center [693, 384] width 96 height 23
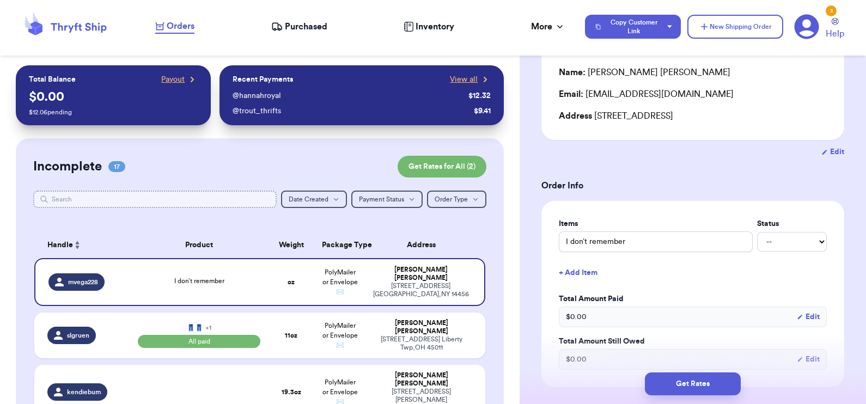
click at [242, 204] on input "text" at bounding box center [155, 199] width 244 height 17
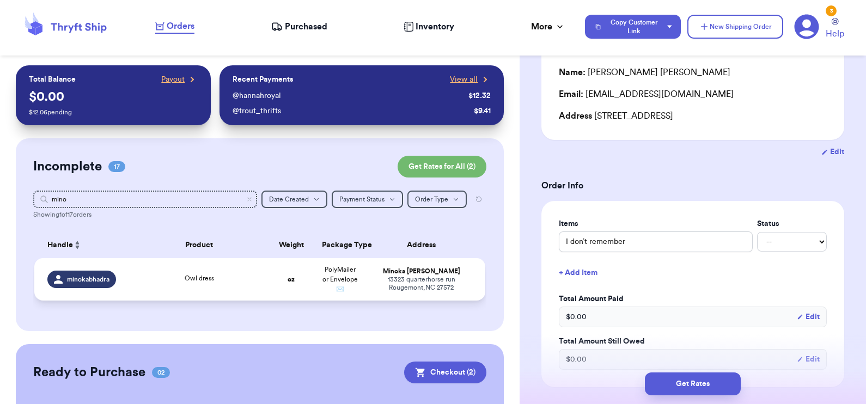
click at [245, 295] on td "Owl dress" at bounding box center [199, 279] width 136 height 43
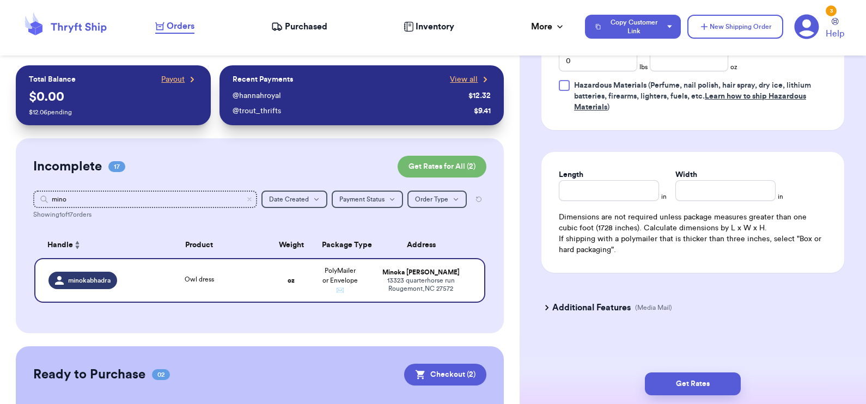
scroll to position [525, 0]
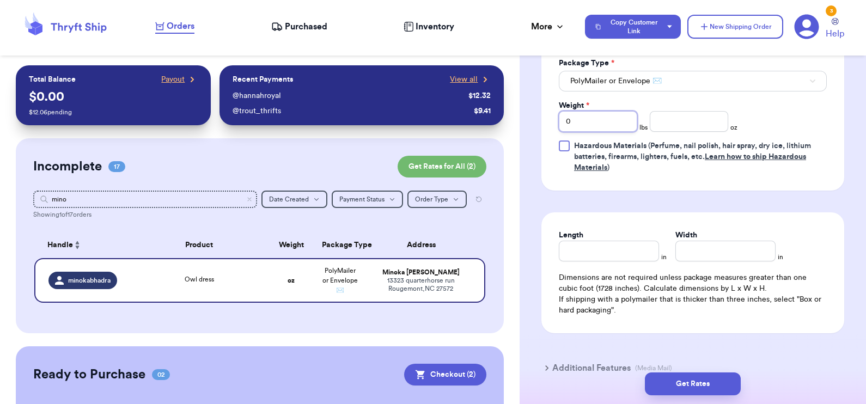
click at [595, 122] on input "0" at bounding box center [598, 121] width 78 height 21
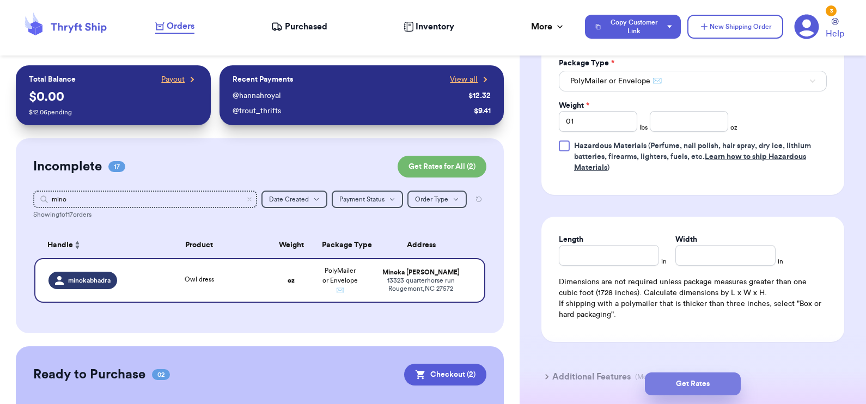
click at [679, 384] on button "Get Rates" at bounding box center [693, 384] width 96 height 23
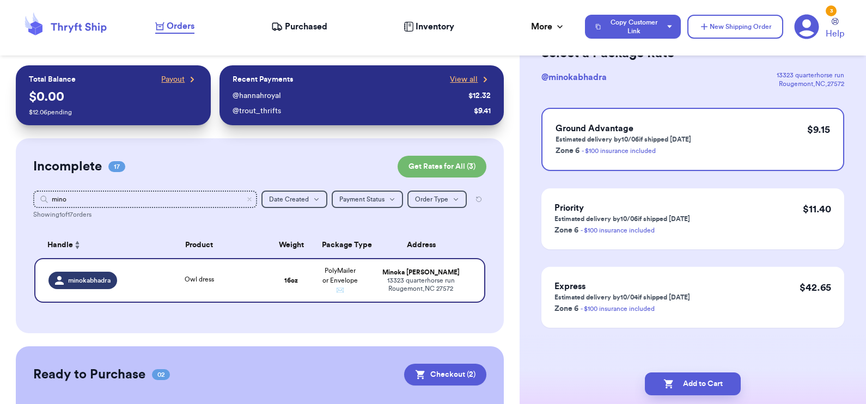
scroll to position [0, 0]
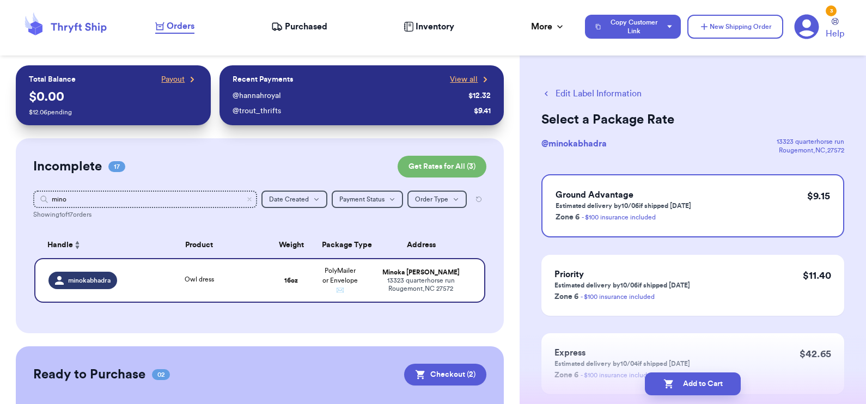
click at [568, 95] on button "Edit Label Information" at bounding box center [592, 93] width 100 height 13
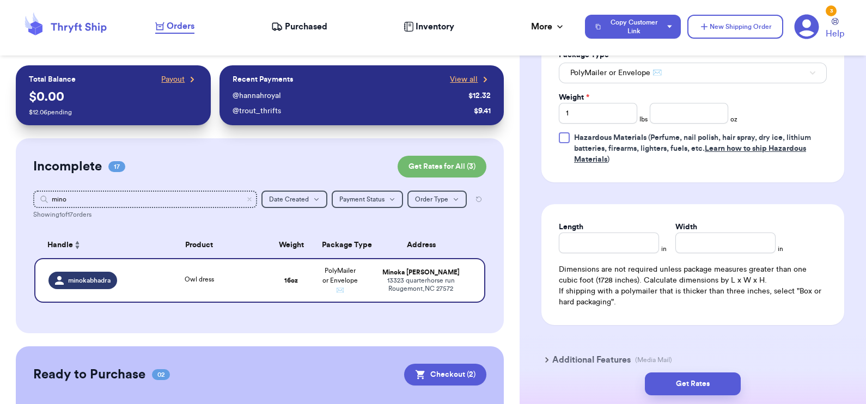
scroll to position [569, 0]
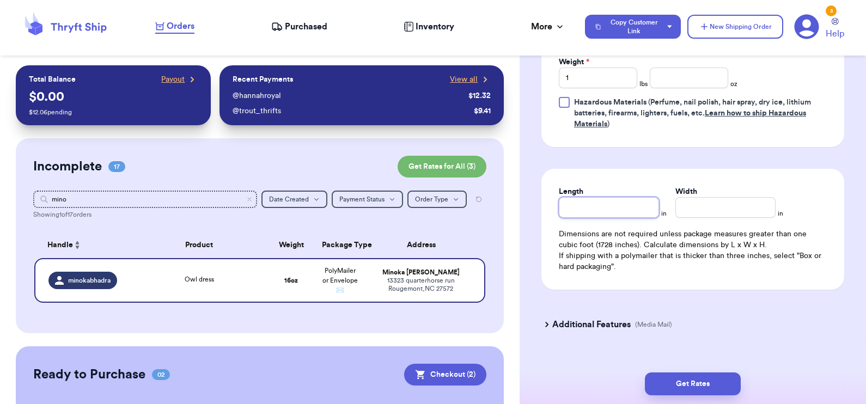
click at [590, 210] on input "Length" at bounding box center [609, 207] width 100 height 21
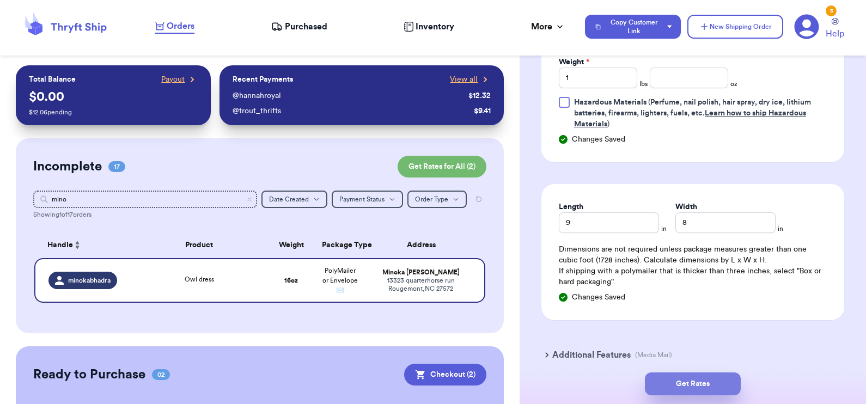
click at [679, 386] on button "Get Rates" at bounding box center [693, 384] width 96 height 23
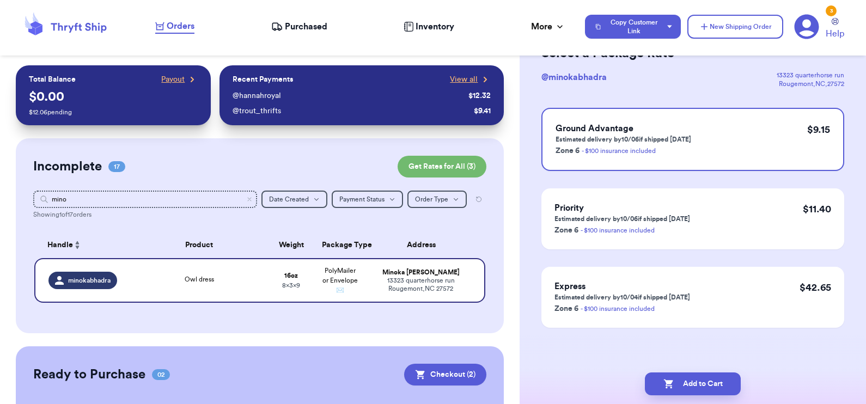
scroll to position [0, 0]
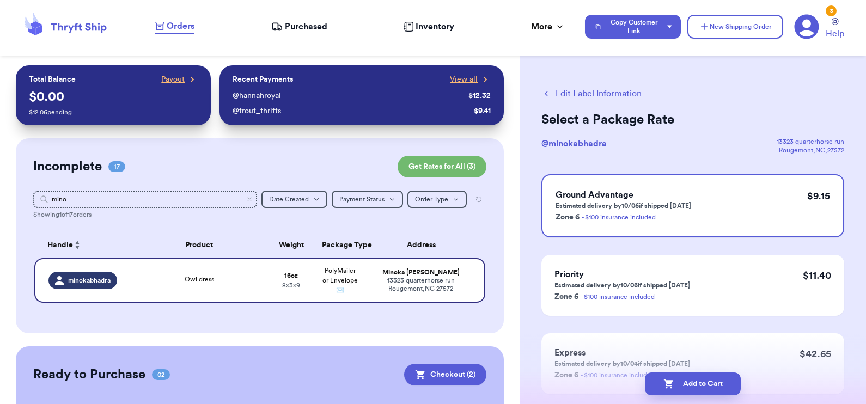
click at [604, 88] on button "Edit Label Information" at bounding box center [592, 93] width 100 height 13
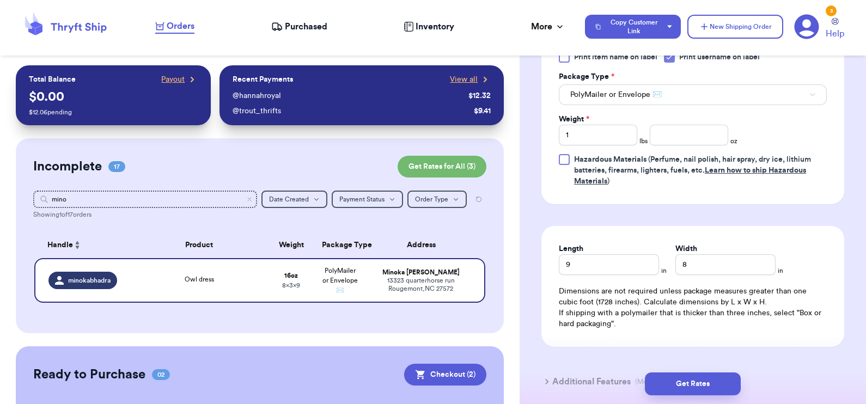
scroll to position [512, 0]
click at [701, 379] on button "Get Rates" at bounding box center [693, 384] width 96 height 23
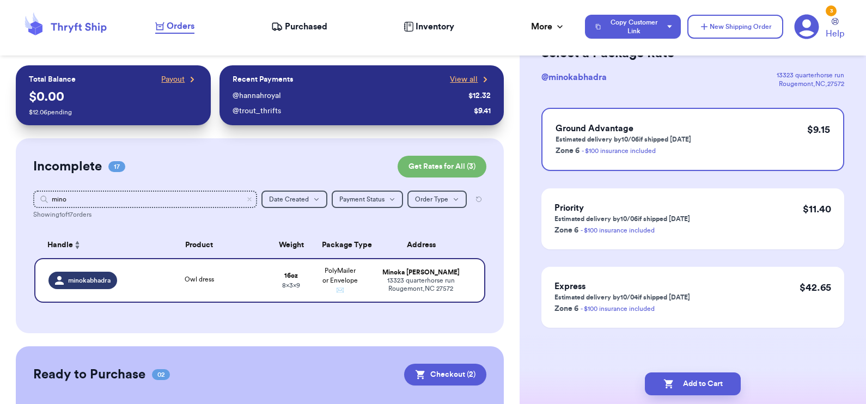
scroll to position [0, 0]
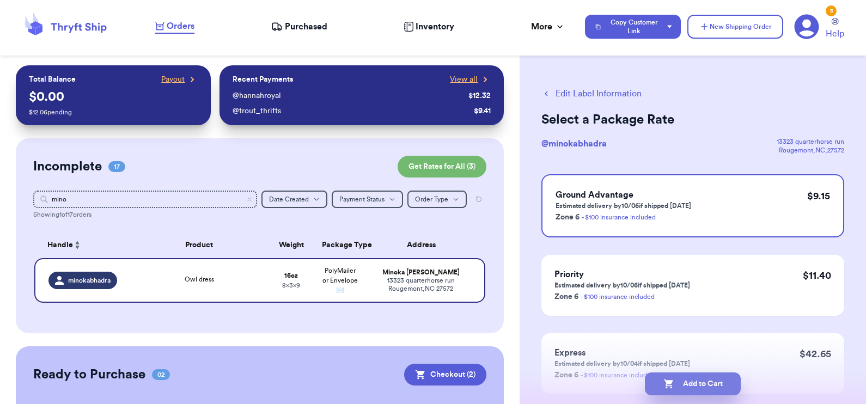
click at [700, 380] on button "Add to Cart" at bounding box center [693, 384] width 96 height 23
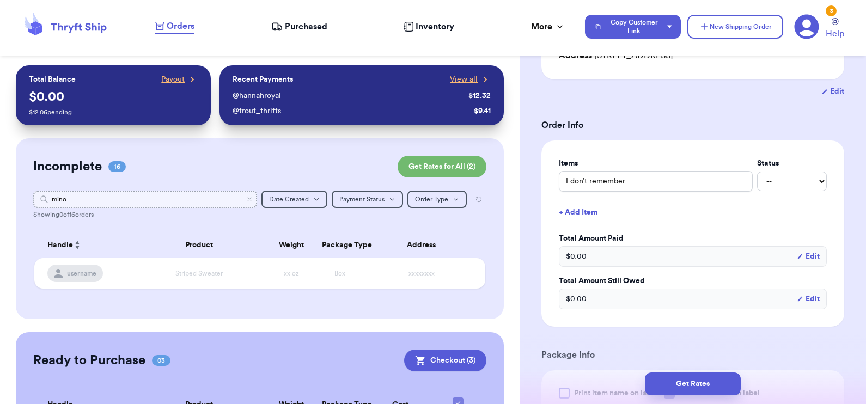
click at [238, 203] on input "mino" at bounding box center [145, 199] width 224 height 17
click at [246, 199] on icon "Clear search" at bounding box center [249, 199] width 7 height 7
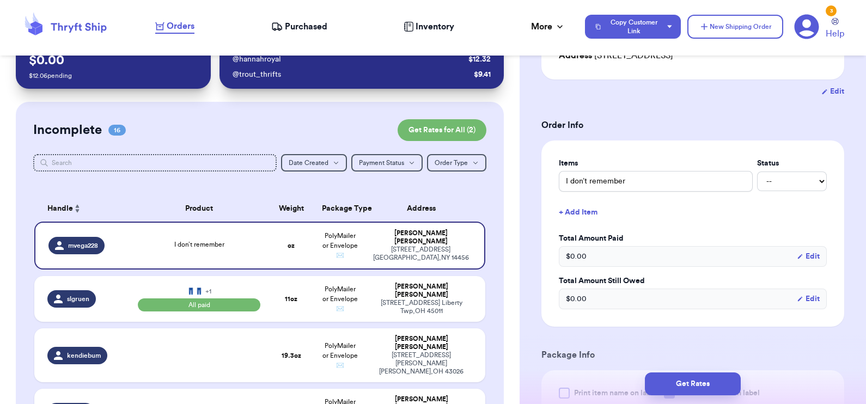
scroll to position [38, 0]
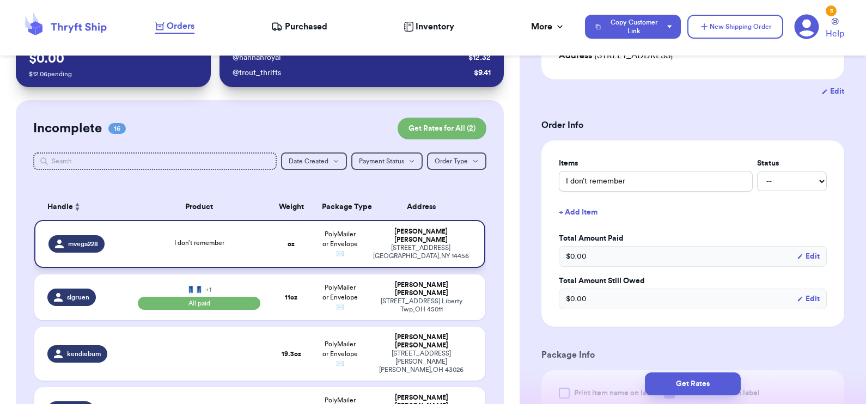
click at [251, 240] on td "I don’t remember" at bounding box center [199, 244] width 136 height 48
click at [597, 185] on input "I don’t remember" at bounding box center [656, 181] width 194 height 21
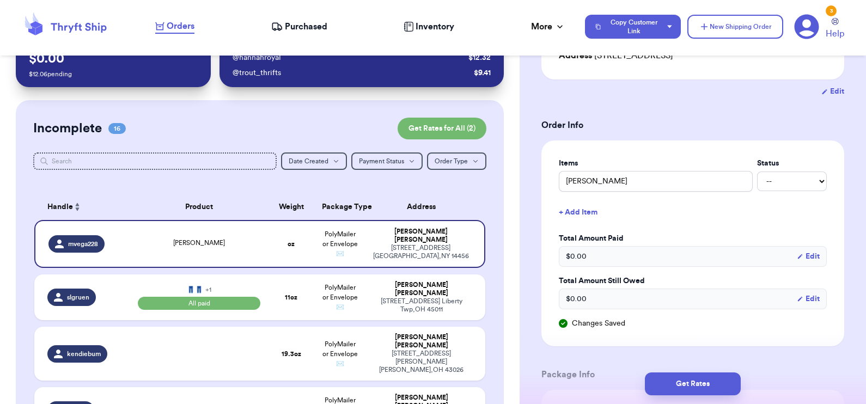
click at [584, 212] on button "+ Add Item" at bounding box center [693, 213] width 277 height 24
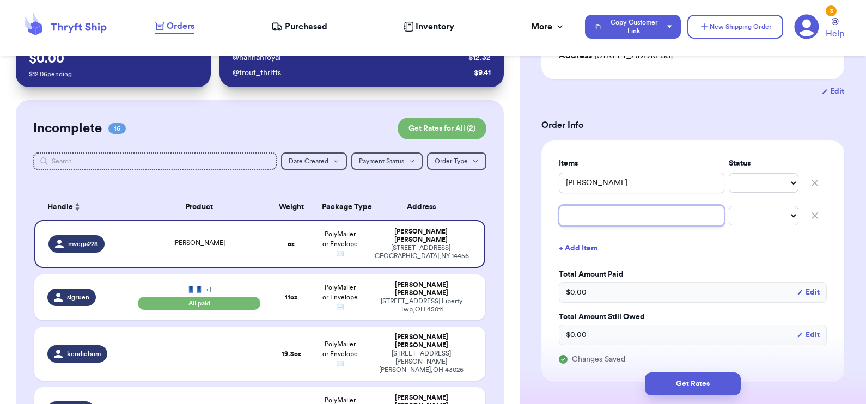
click at [584, 212] on input "text" at bounding box center [642, 215] width 166 height 21
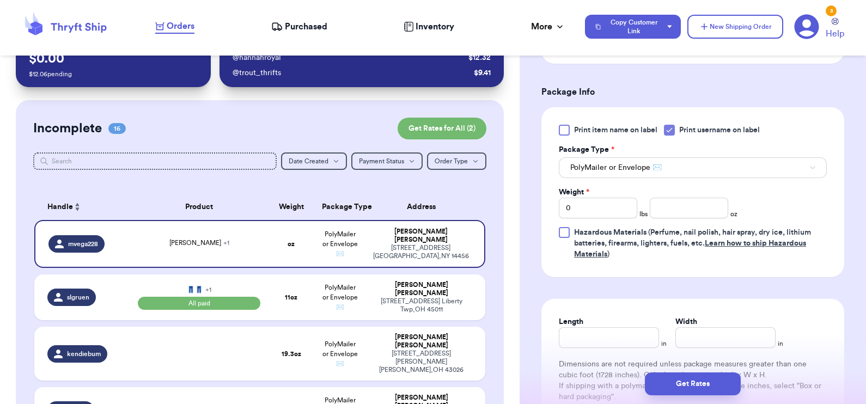
scroll to position [495, 0]
click at [696, 210] on input "number" at bounding box center [689, 207] width 78 height 21
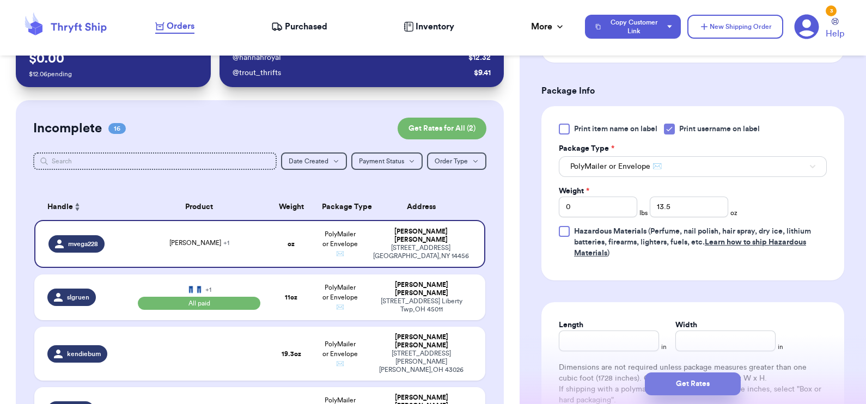
click at [711, 375] on button "Get Rates" at bounding box center [693, 384] width 96 height 23
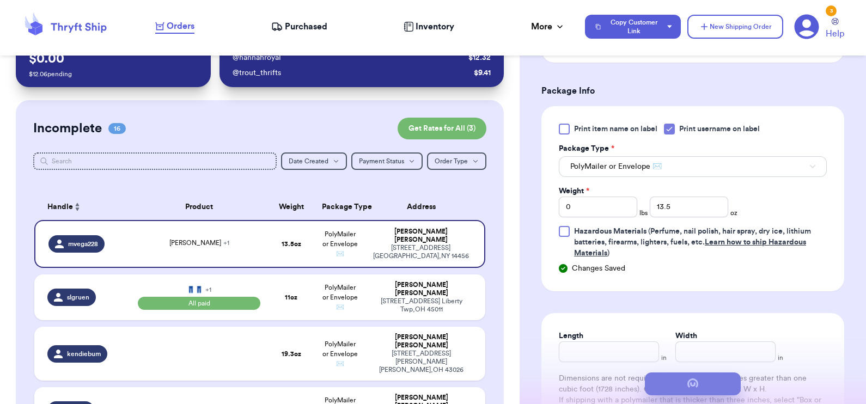
scroll to position [0, 0]
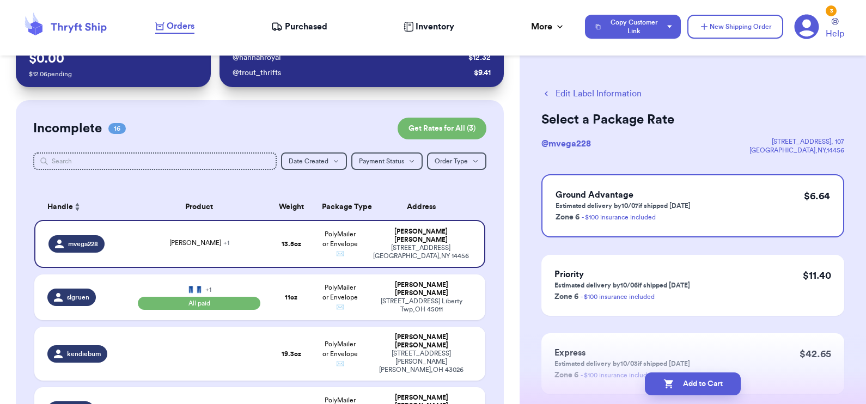
click at [594, 89] on button "Edit Label Information" at bounding box center [592, 93] width 100 height 13
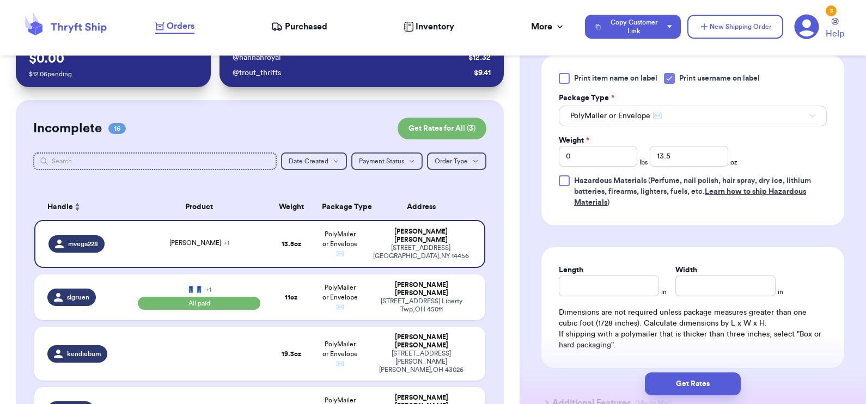
scroll to position [622, 0]
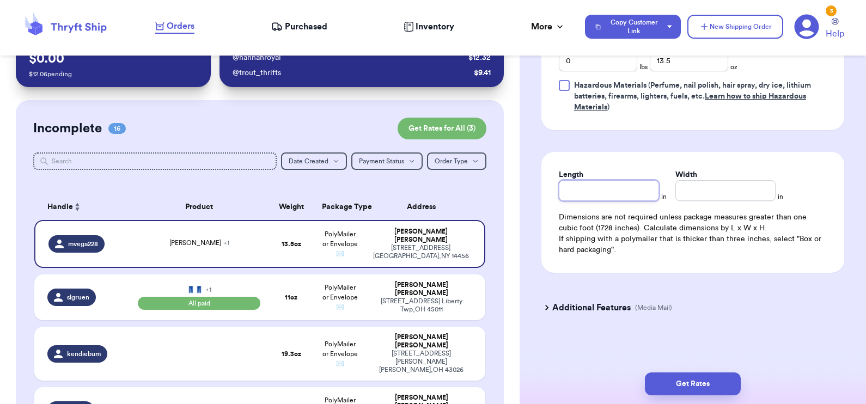
click at [605, 190] on input "Length" at bounding box center [609, 190] width 100 height 21
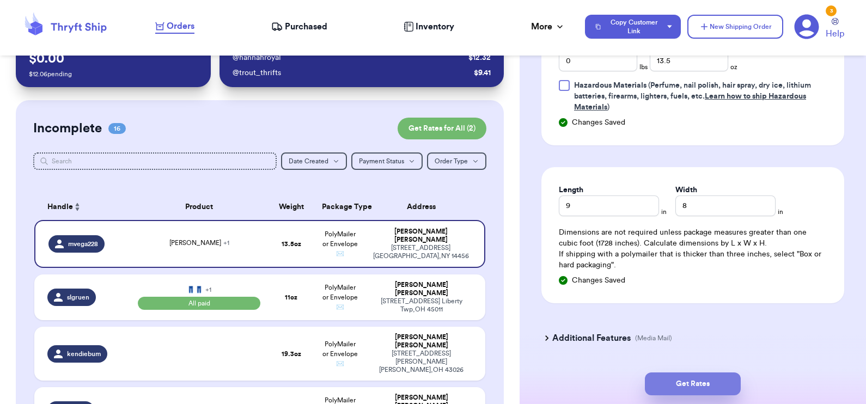
click at [697, 379] on button "Get Rates" at bounding box center [693, 384] width 96 height 23
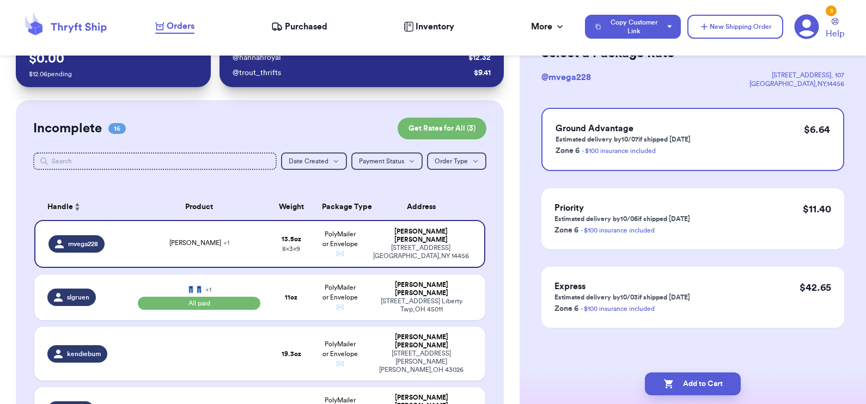
scroll to position [0, 0]
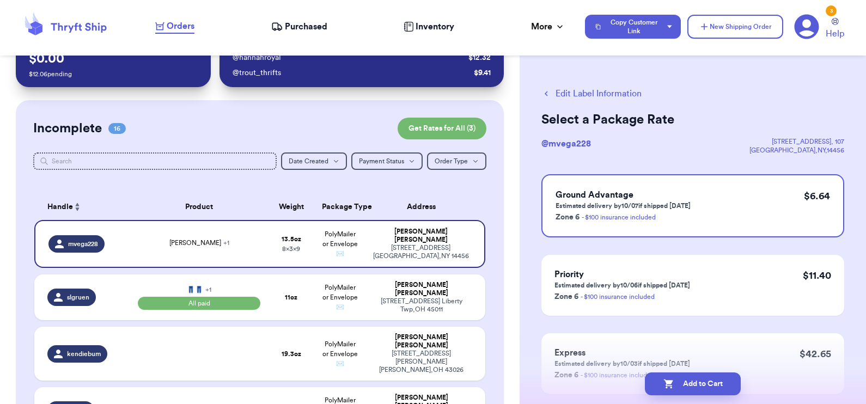
click at [697, 379] on button "Add to Cart" at bounding box center [693, 384] width 96 height 23
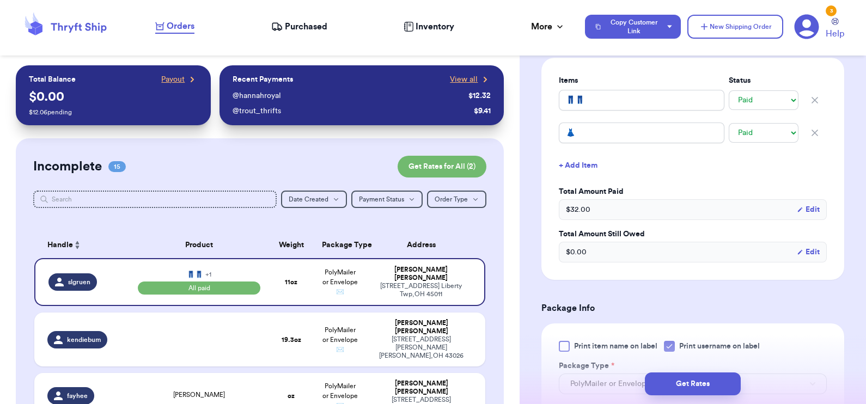
scroll to position [474, 0]
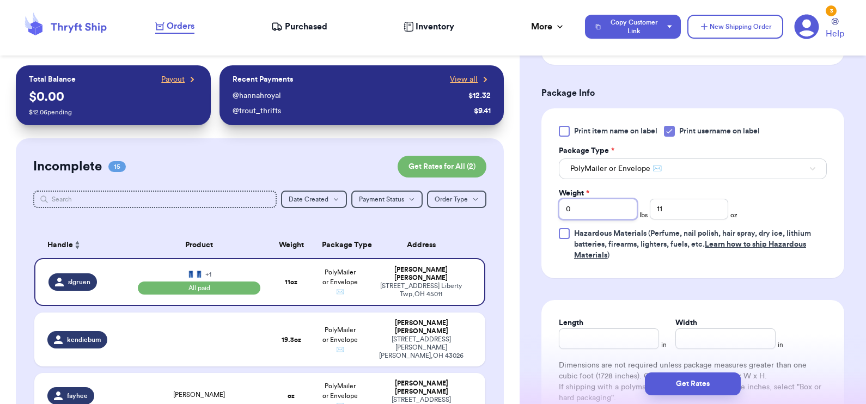
click at [586, 216] on input "0" at bounding box center [598, 209] width 78 height 21
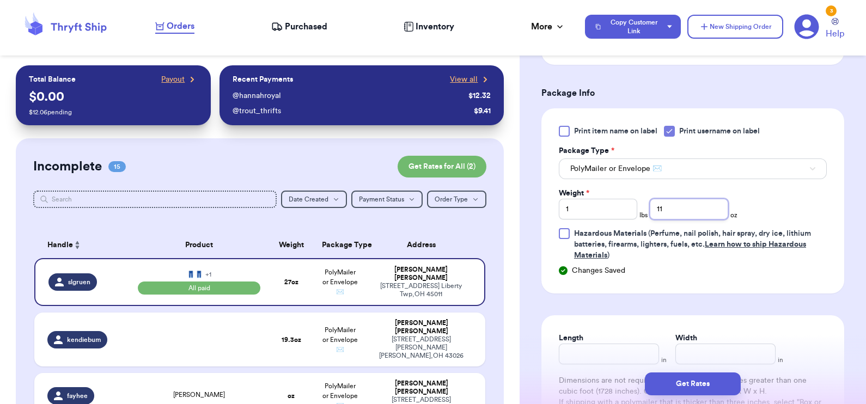
drag, startPoint x: 689, startPoint y: 210, endPoint x: 647, endPoint y: 208, distance: 42.5
click at [650, 208] on input "11" at bounding box center [689, 209] width 78 height 21
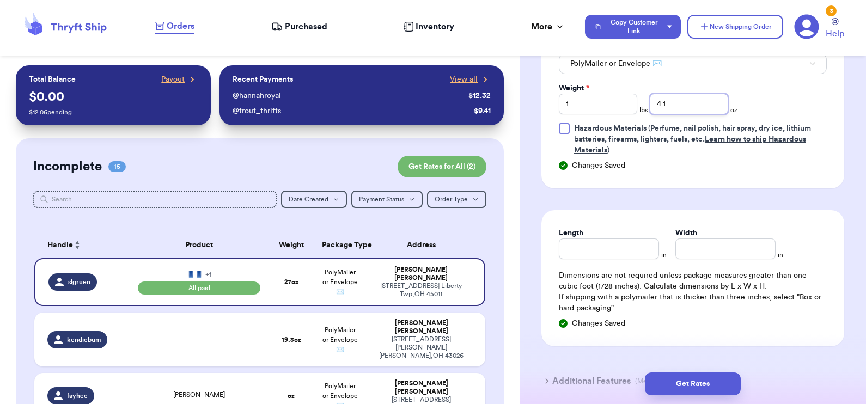
scroll to position [580, 0]
click at [585, 246] on input "Length" at bounding box center [609, 247] width 100 height 21
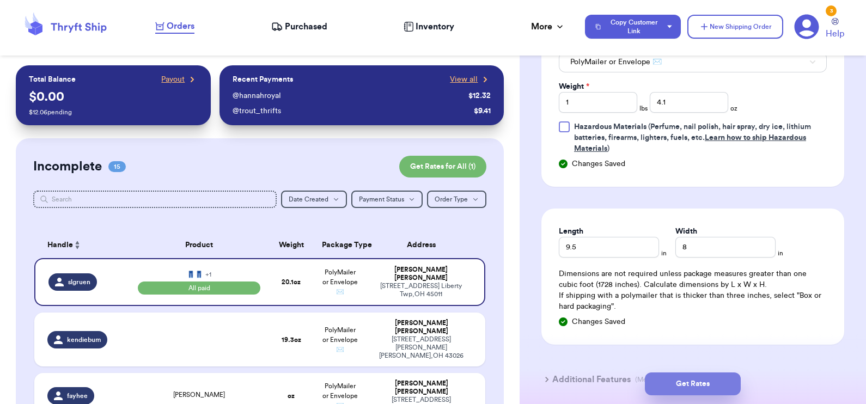
click at [697, 388] on button "Get Rates" at bounding box center [693, 384] width 96 height 23
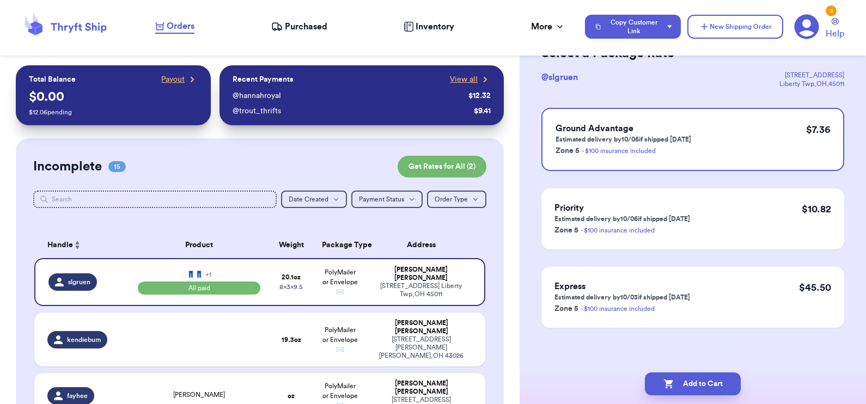
scroll to position [0, 0]
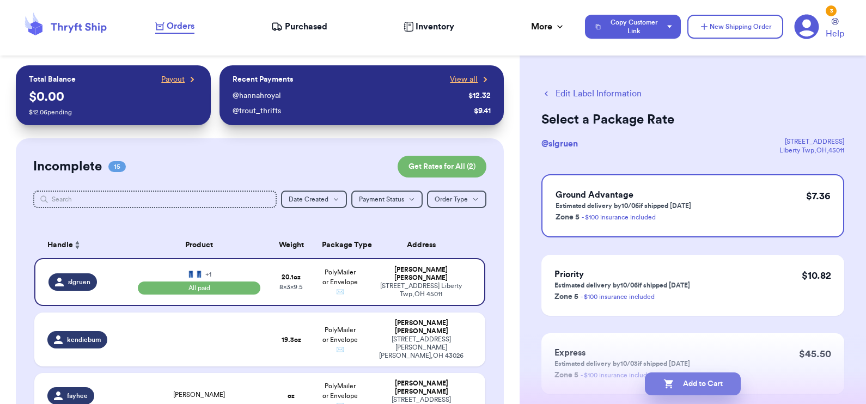
click at [682, 387] on button "Add to Cart" at bounding box center [693, 384] width 96 height 23
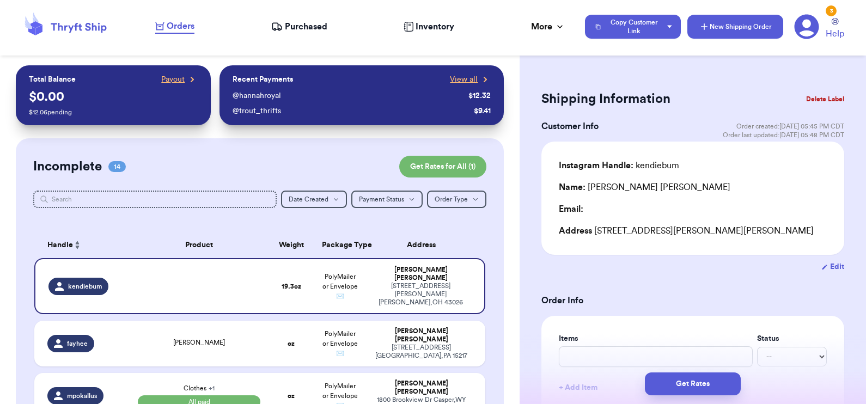
click at [743, 21] on button "New Shipping Order" at bounding box center [736, 27] width 96 height 24
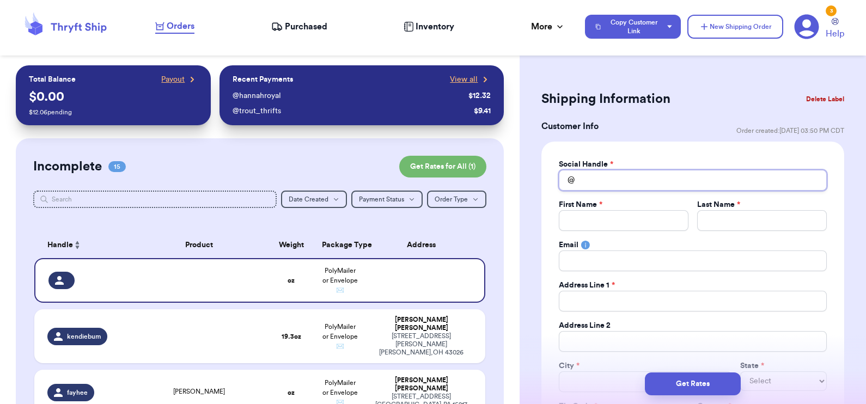
click at [599, 177] on input "Total Amount Paid" at bounding box center [693, 180] width 268 height 21
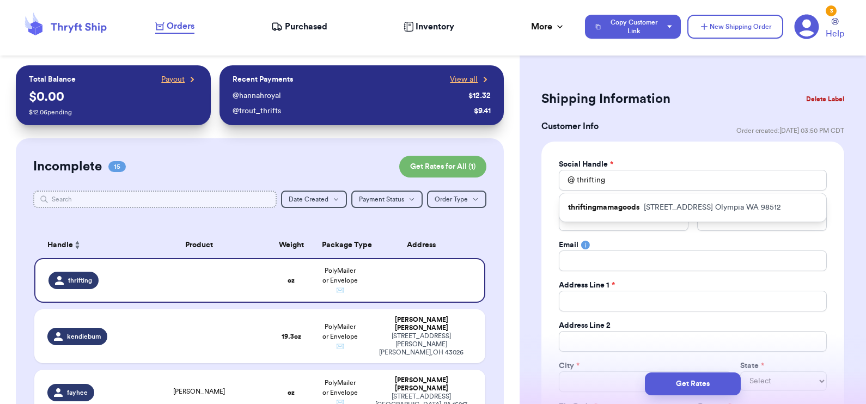
click at [190, 196] on input "text" at bounding box center [155, 199] width 244 height 17
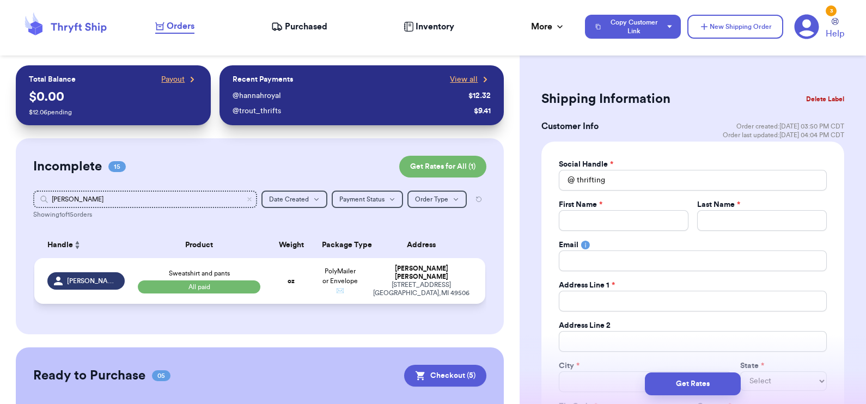
click at [296, 273] on td "oz" at bounding box center [291, 281] width 48 height 46
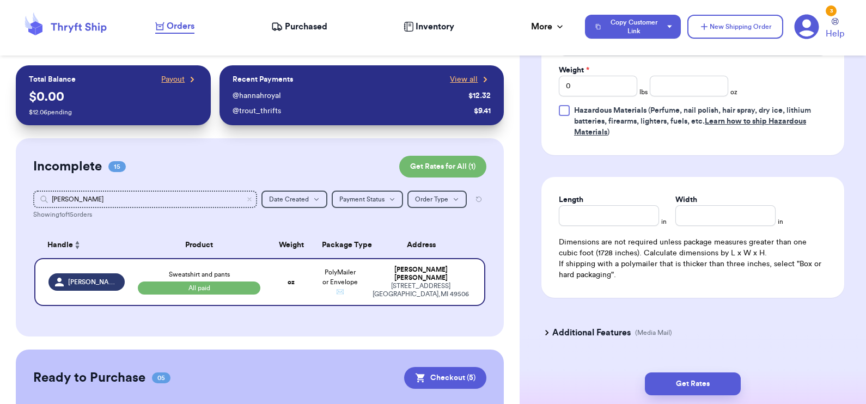
scroll to position [565, 0]
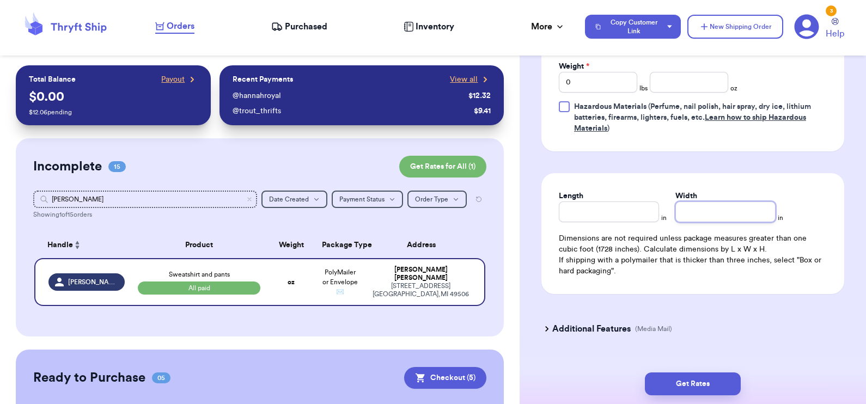
click at [706, 211] on input "Width" at bounding box center [726, 212] width 100 height 21
click at [670, 81] on input "number" at bounding box center [689, 82] width 78 height 21
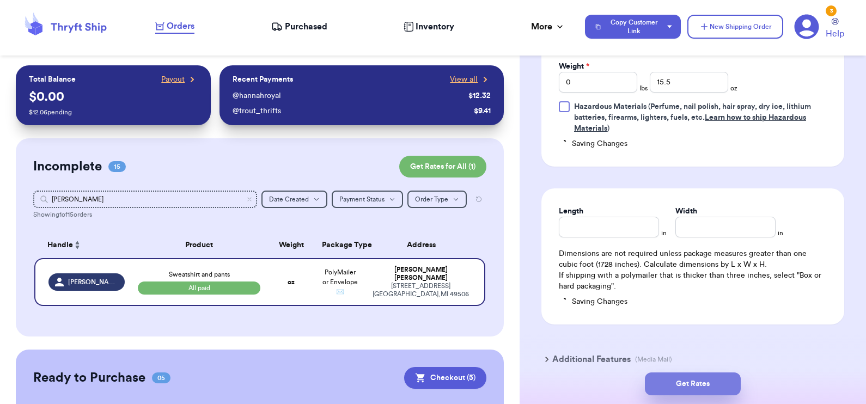
click at [695, 376] on button "Get Rates" at bounding box center [693, 384] width 96 height 23
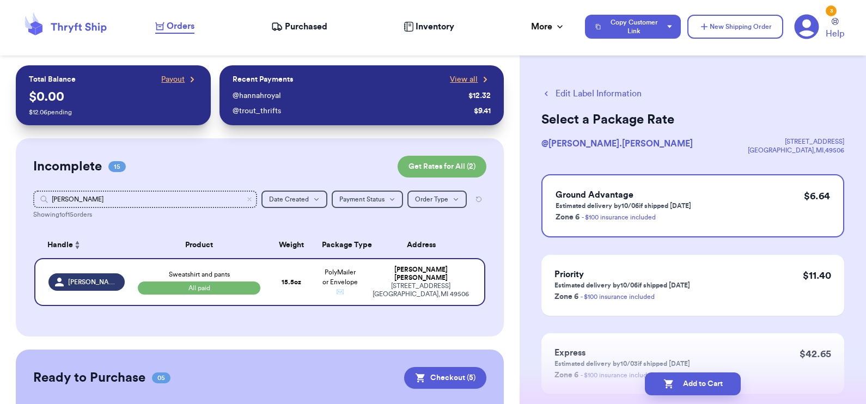
click at [600, 97] on button "Edit Label Information" at bounding box center [592, 93] width 100 height 13
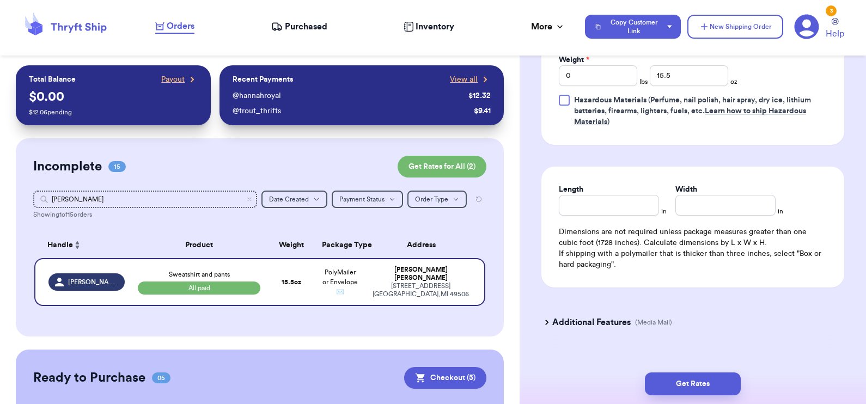
scroll to position [586, 0]
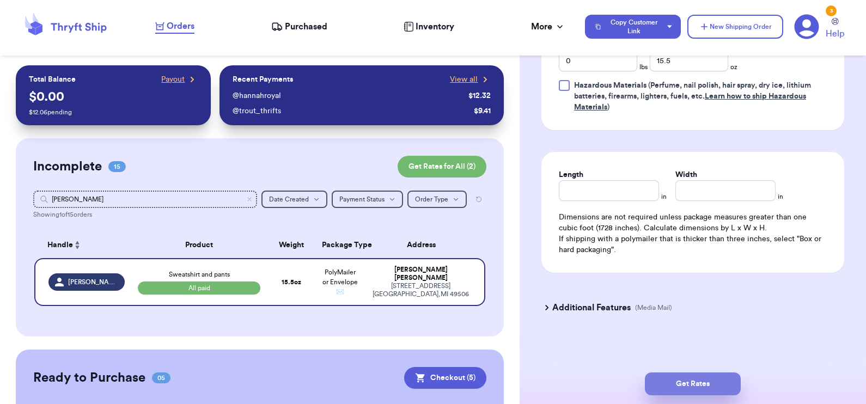
click at [681, 383] on button "Get Rates" at bounding box center [693, 384] width 96 height 23
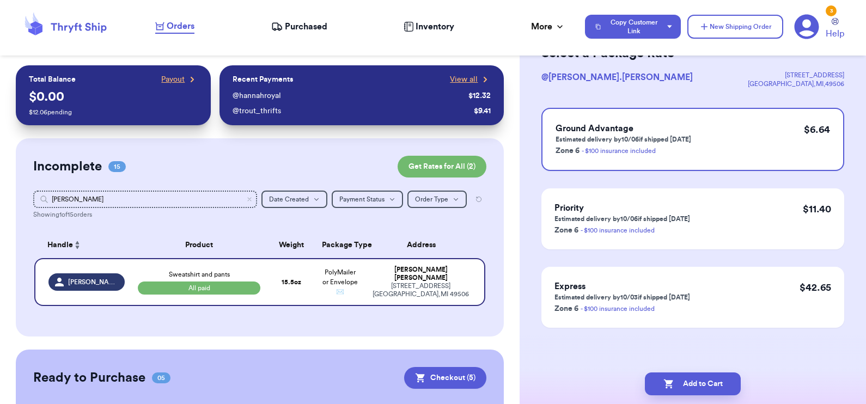
scroll to position [0, 0]
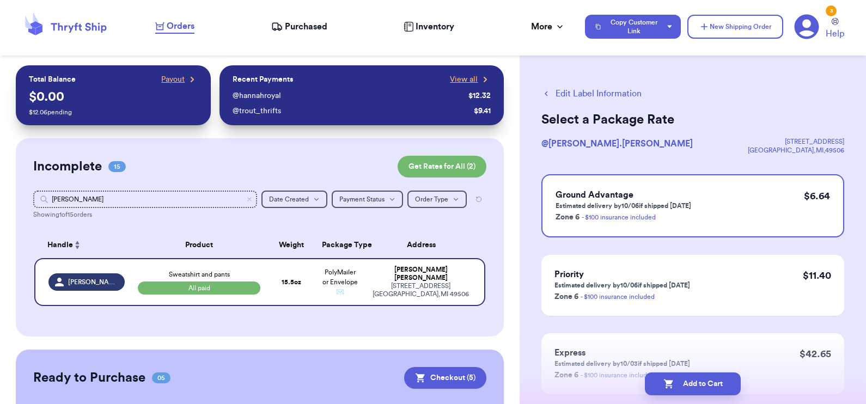
click at [561, 92] on button "Edit Label Information" at bounding box center [592, 93] width 100 height 13
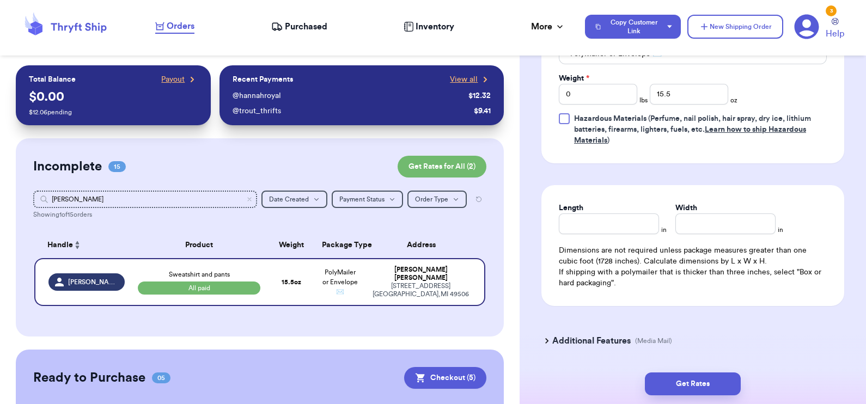
scroll to position [586, 0]
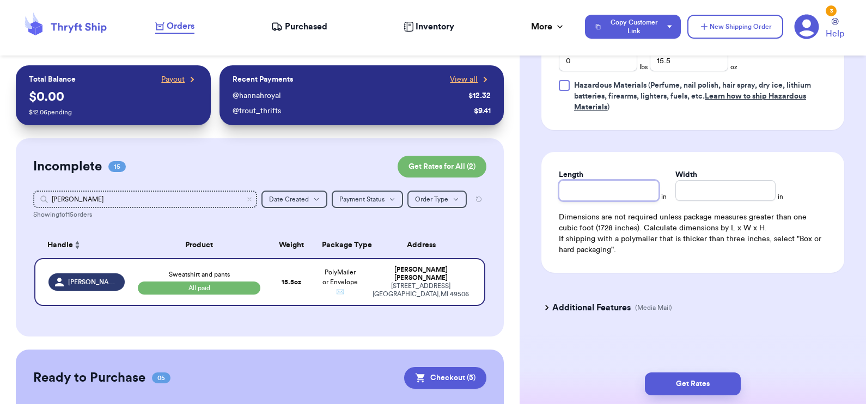
click at [596, 189] on input "Length" at bounding box center [609, 190] width 100 height 21
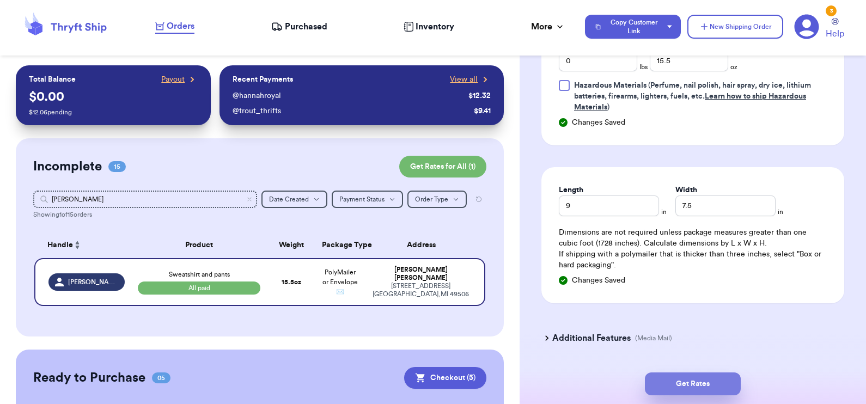
click at [673, 386] on button "Get Rates" at bounding box center [693, 384] width 96 height 23
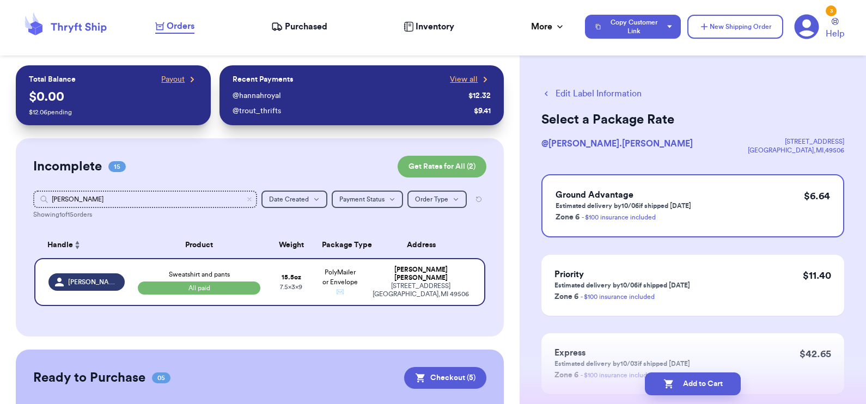
click at [580, 94] on button "Edit Label Information" at bounding box center [592, 93] width 100 height 13
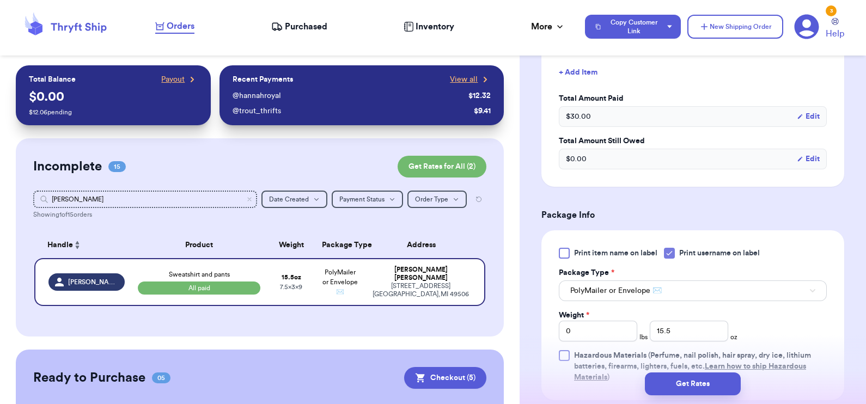
scroll to position [586, 0]
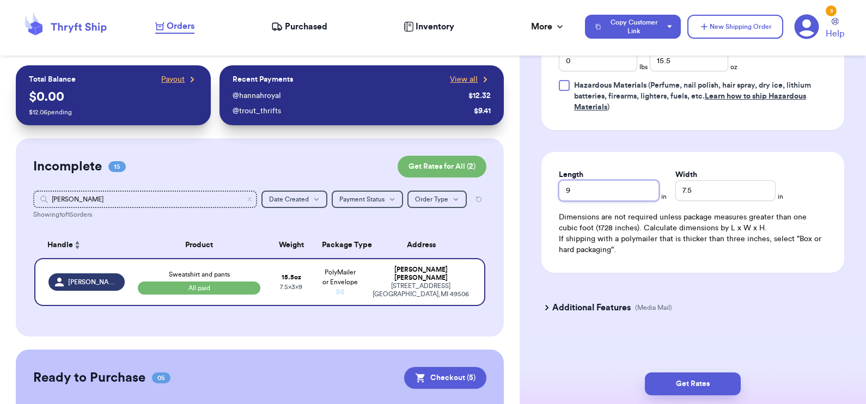
drag, startPoint x: 598, startPoint y: 188, endPoint x: 532, endPoint y: 188, distance: 65.4
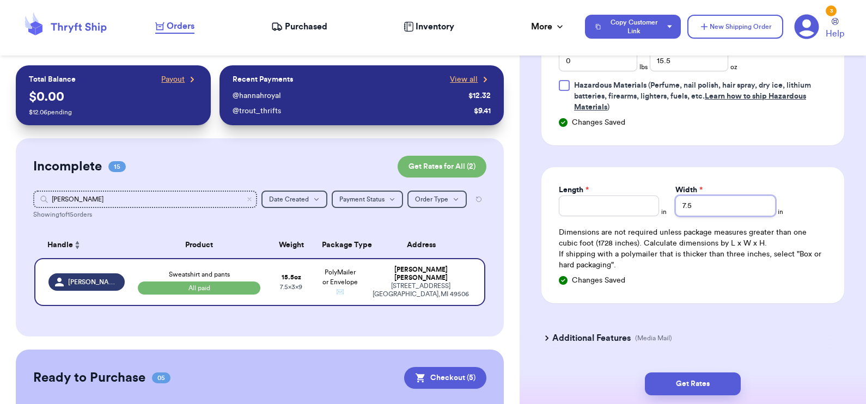
drag, startPoint x: 712, startPoint y: 193, endPoint x: 671, endPoint y: 183, distance: 41.6
click at [671, 183] on div "Length * in Width * 7.5 in Dimensions are not required unless package measures …" at bounding box center [693, 235] width 303 height 136
click at [671, 377] on button "Get Rates" at bounding box center [693, 384] width 96 height 23
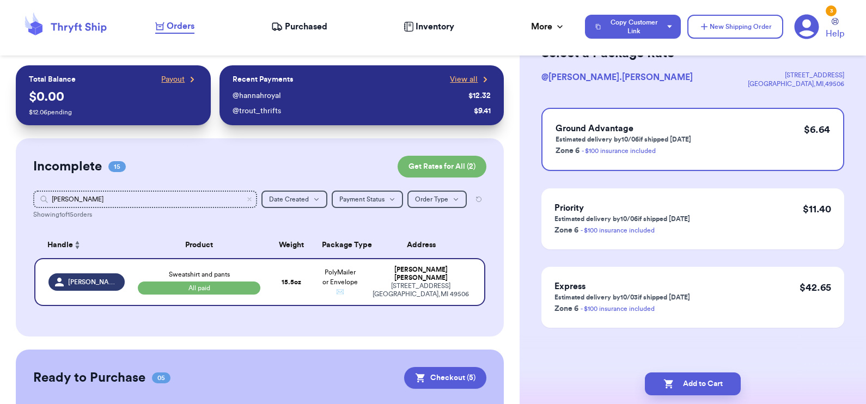
scroll to position [0, 0]
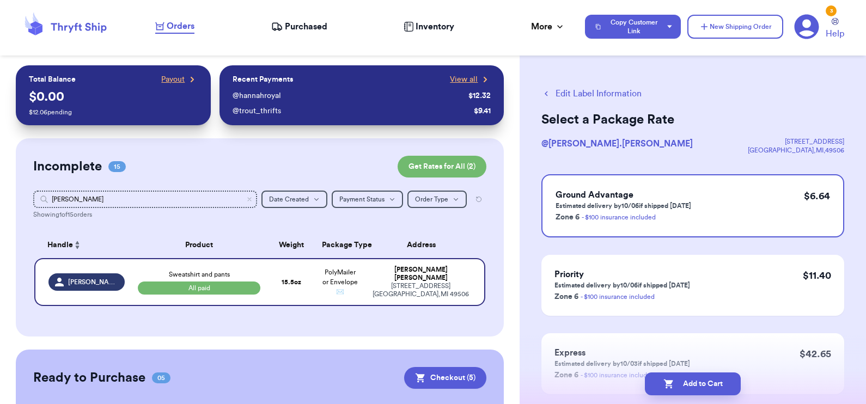
click at [671, 377] on button "Add to Cart" at bounding box center [693, 384] width 96 height 23
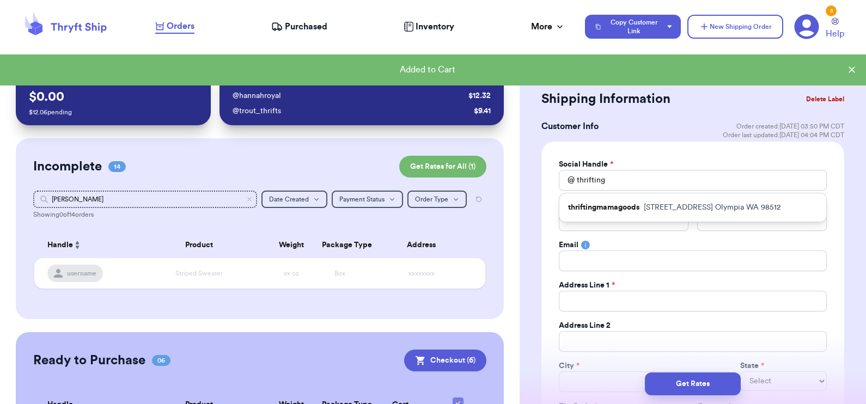
click at [820, 98] on button "Delete Label" at bounding box center [825, 99] width 47 height 24
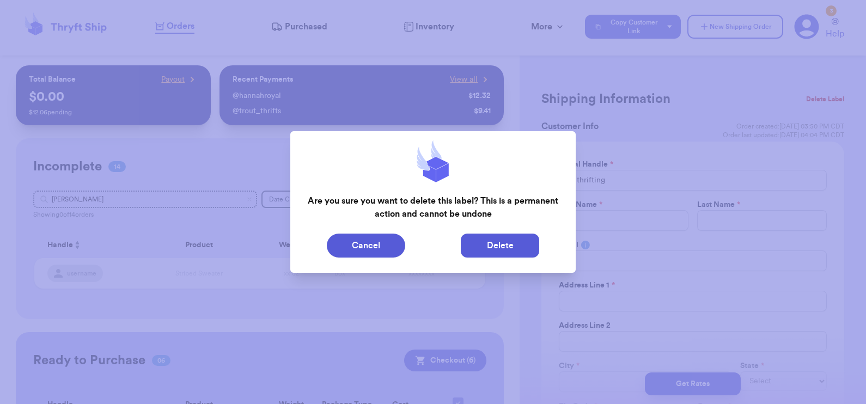
click at [509, 241] on button "Delete" at bounding box center [500, 246] width 78 height 24
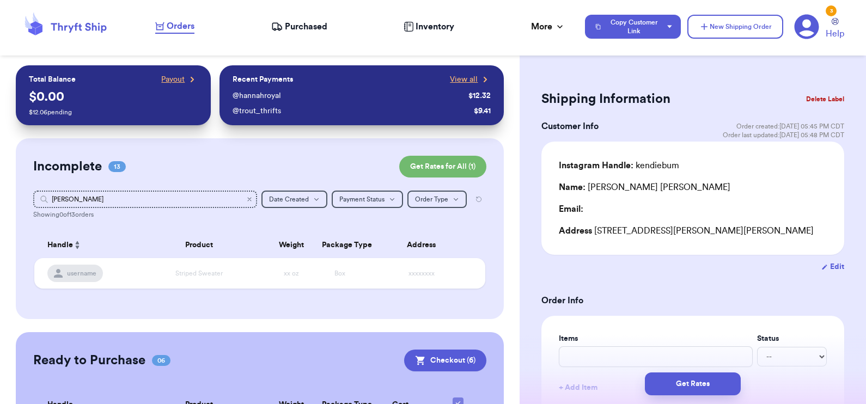
click at [248, 198] on icon "Clear search" at bounding box center [249, 199] width 3 height 3
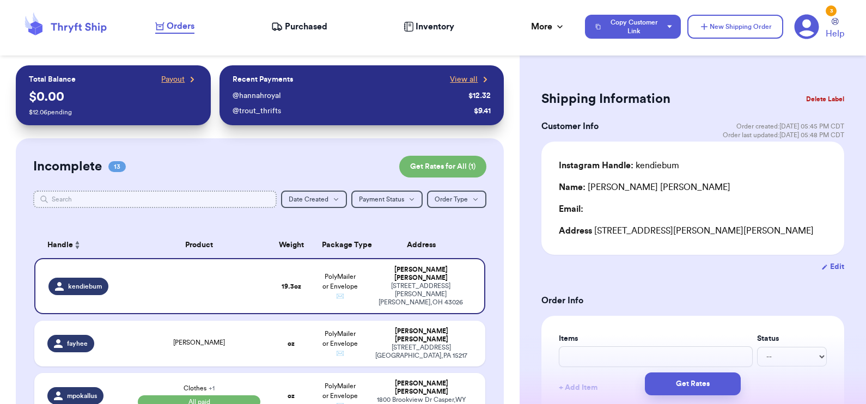
click at [204, 202] on input "text" at bounding box center [155, 199] width 244 height 17
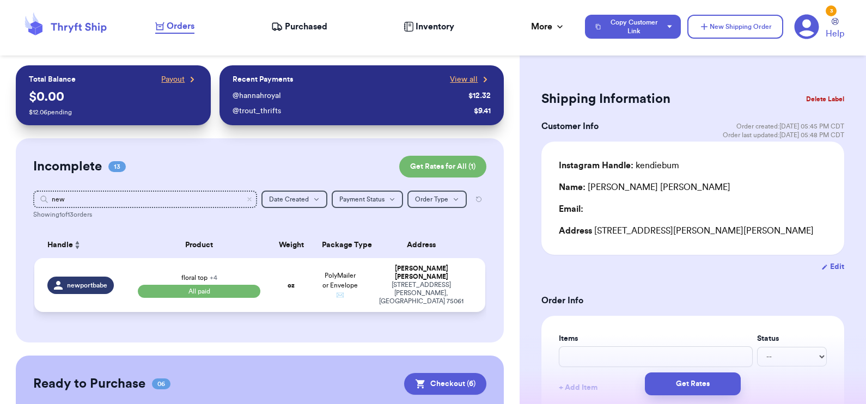
click at [154, 270] on td "floral top + 4 All paid" at bounding box center [199, 285] width 136 height 54
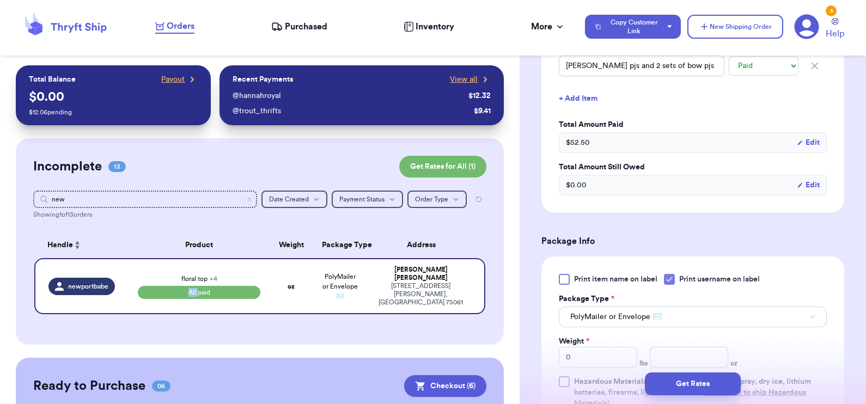
scroll to position [681, 0]
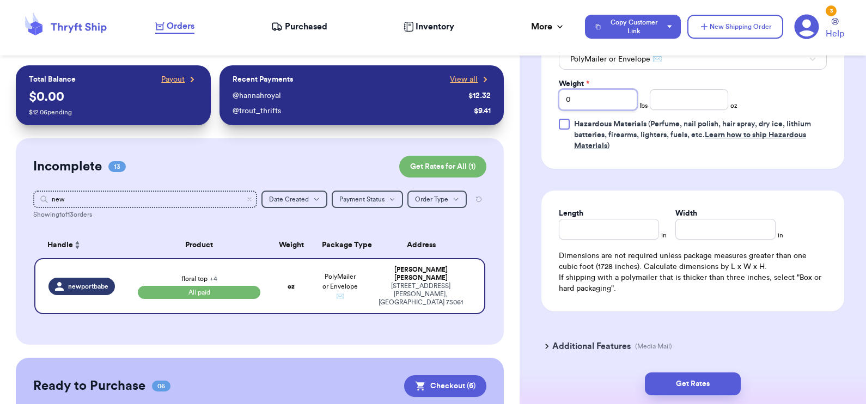
click at [594, 95] on input "0" at bounding box center [598, 99] width 78 height 21
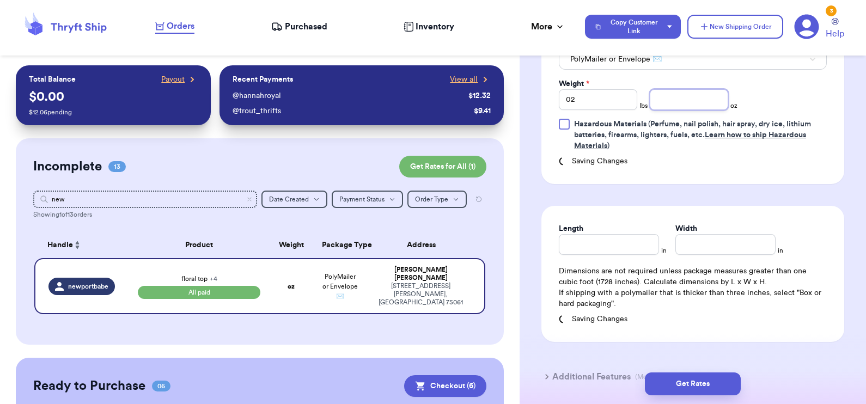
click at [667, 95] on input "number" at bounding box center [689, 99] width 78 height 21
click at [691, 392] on button "Get Rates" at bounding box center [693, 384] width 96 height 23
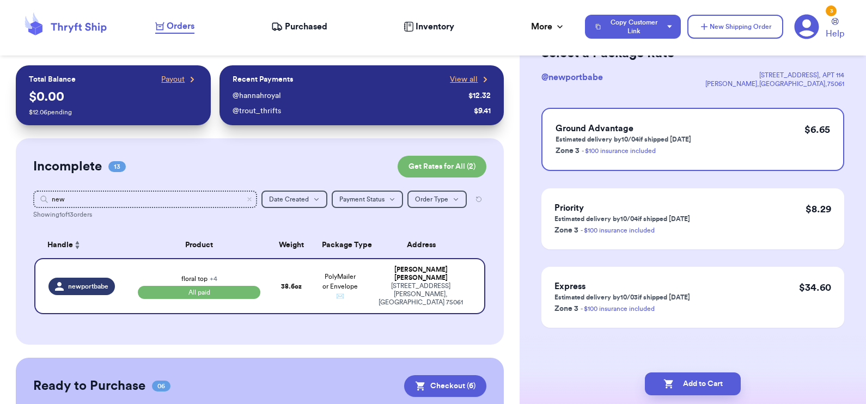
scroll to position [0, 0]
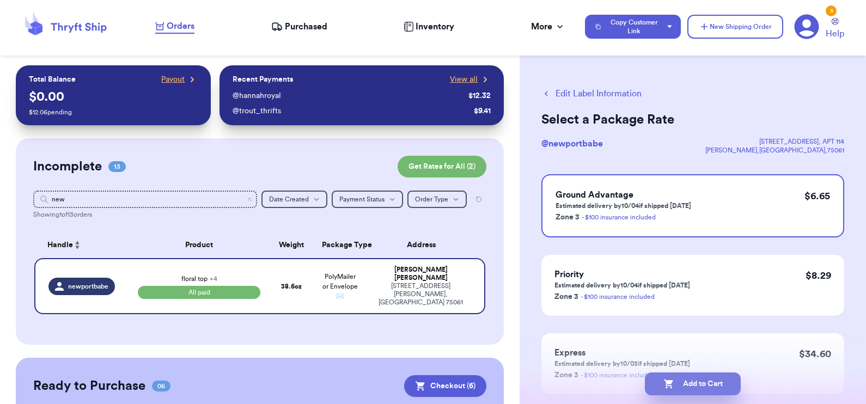
click at [689, 385] on button "Add to Cart" at bounding box center [693, 384] width 96 height 23
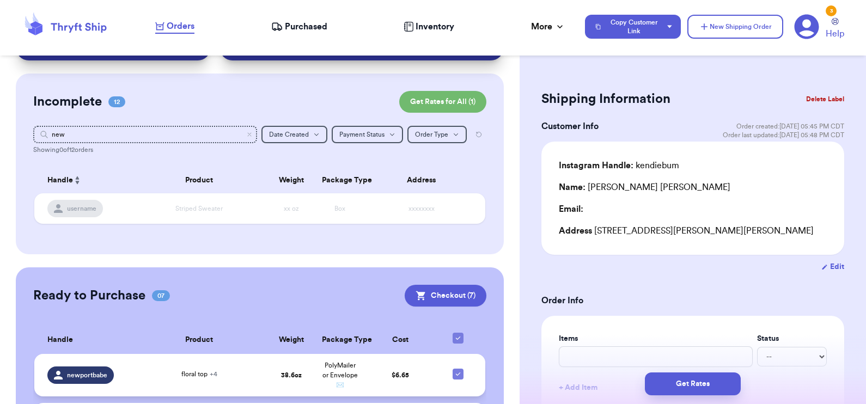
scroll to position [64, 0]
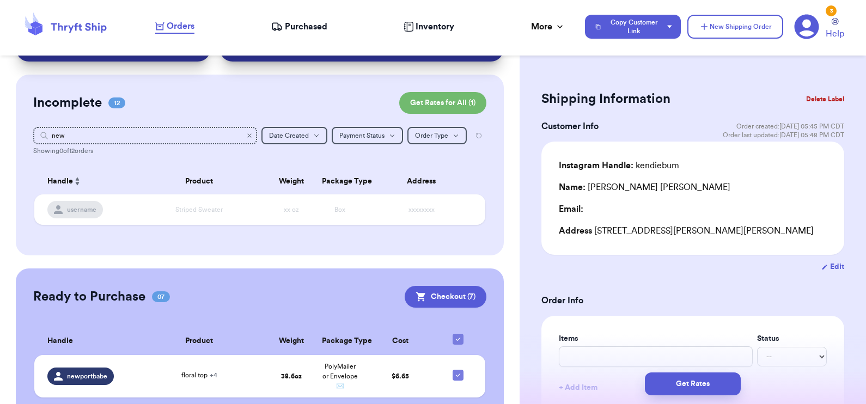
click at [248, 136] on icon "Clear search" at bounding box center [249, 135] width 3 height 3
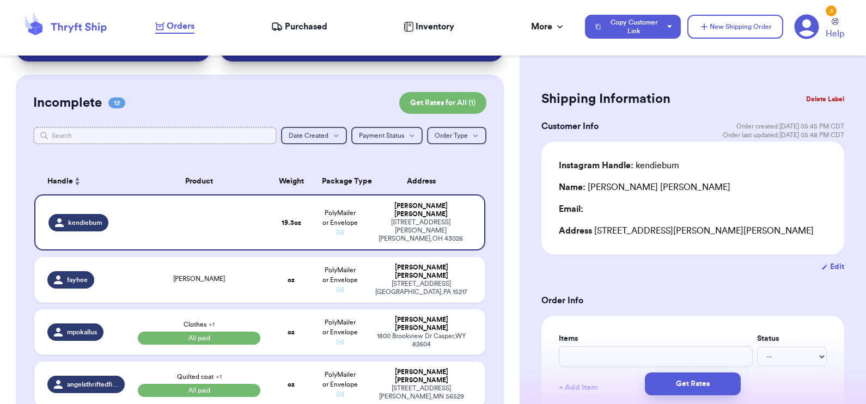
click at [234, 137] on input "text" at bounding box center [155, 135] width 244 height 17
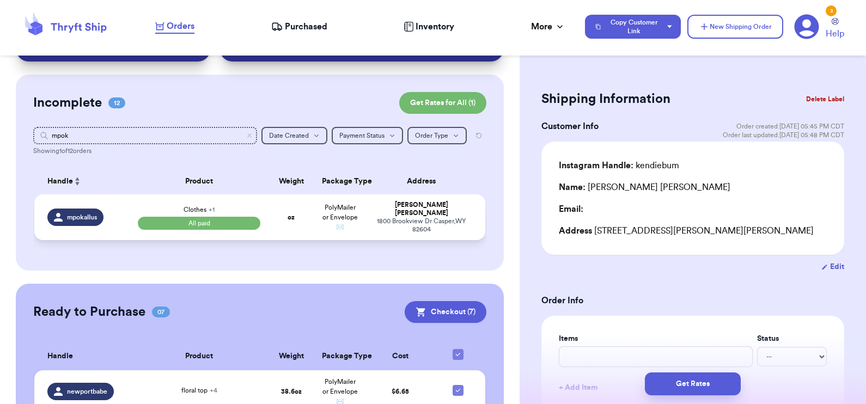
click at [151, 207] on div "Clothes + 1 All paid" at bounding box center [199, 217] width 123 height 25
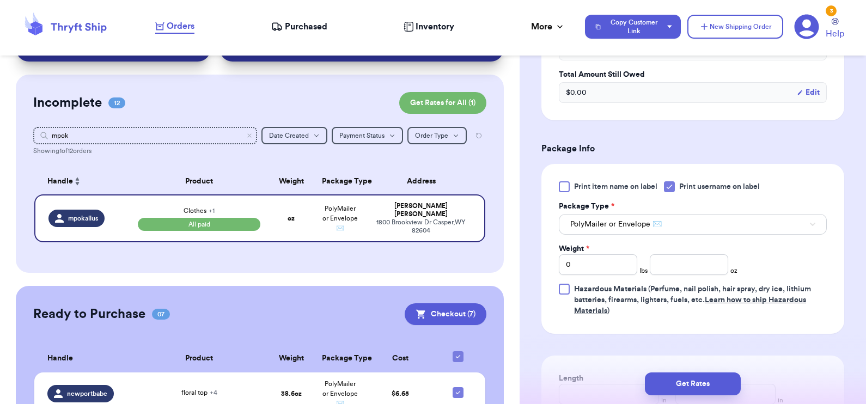
scroll to position [419, 0]
click at [591, 262] on input "0" at bounding box center [598, 263] width 78 height 21
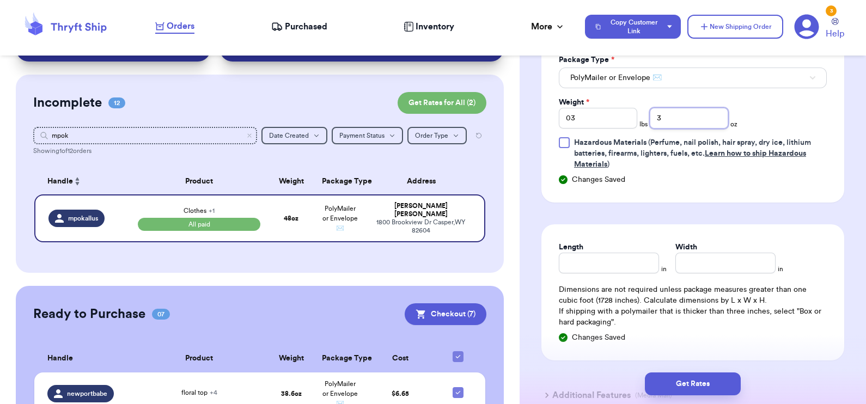
scroll to position [566, 0]
click at [616, 270] on input "Length" at bounding box center [609, 261] width 100 height 21
click at [693, 255] on input "Width *" at bounding box center [726, 261] width 100 height 21
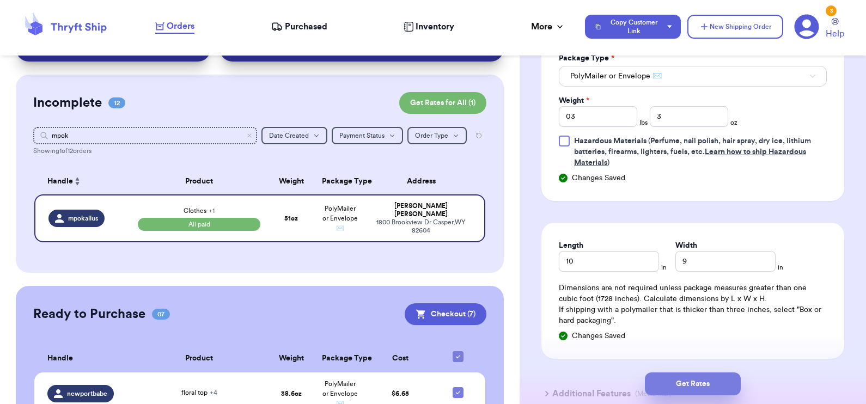
click at [688, 385] on button "Get Rates" at bounding box center [693, 384] width 96 height 23
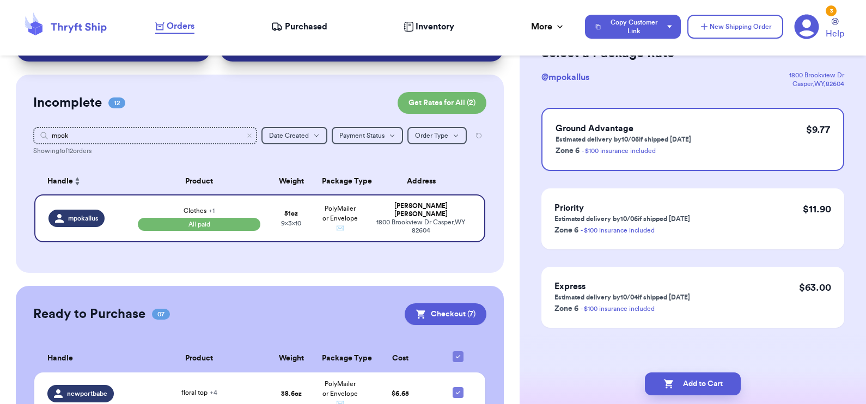
scroll to position [0, 0]
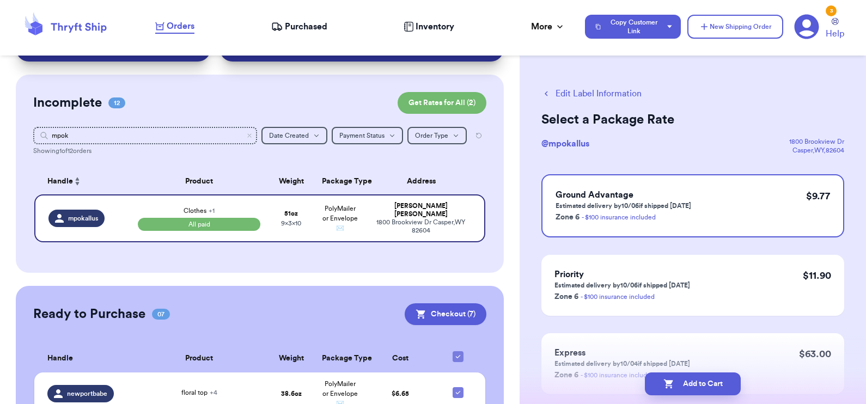
click at [597, 89] on button "Edit Label Information" at bounding box center [592, 93] width 100 height 13
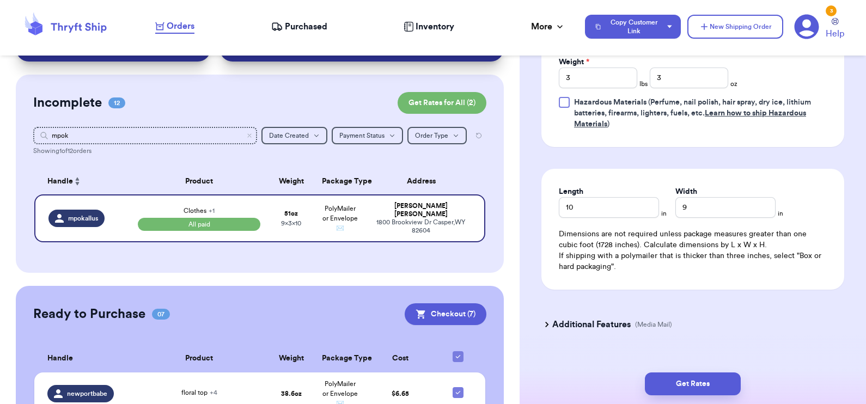
scroll to position [622, 0]
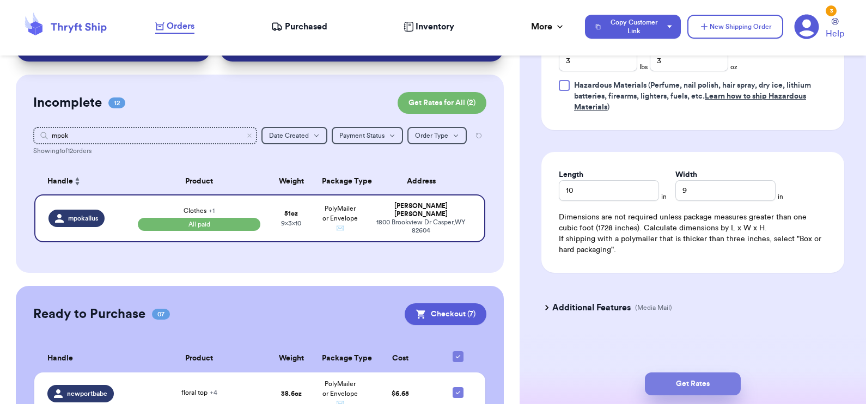
click at [673, 387] on button "Get Rates" at bounding box center [693, 384] width 96 height 23
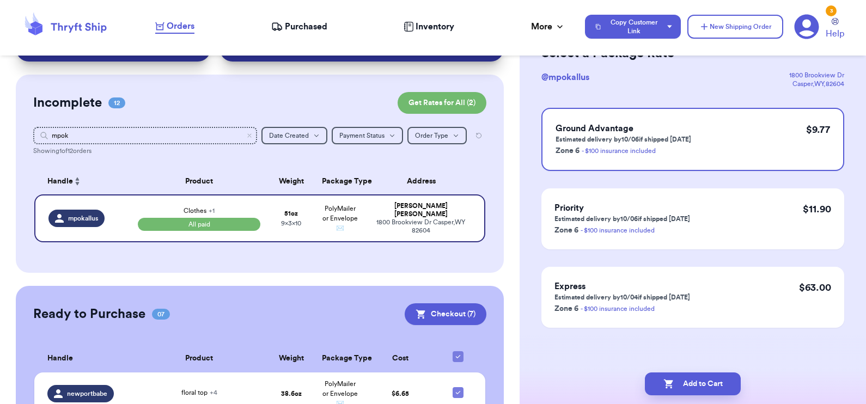
scroll to position [0, 0]
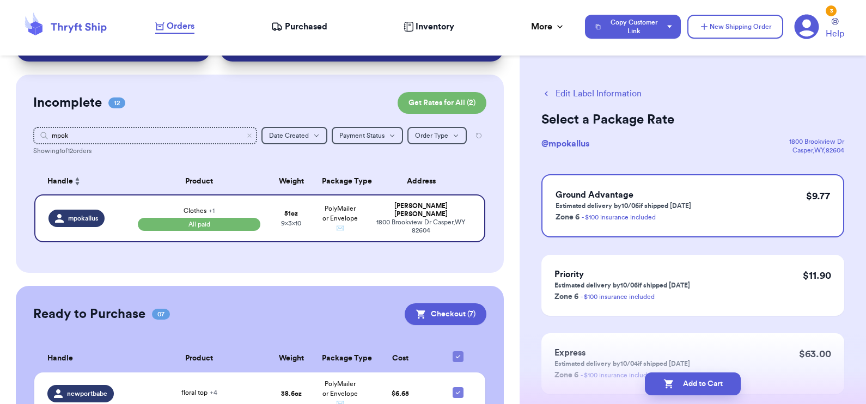
click at [569, 93] on button "Edit Label Information" at bounding box center [592, 93] width 100 height 13
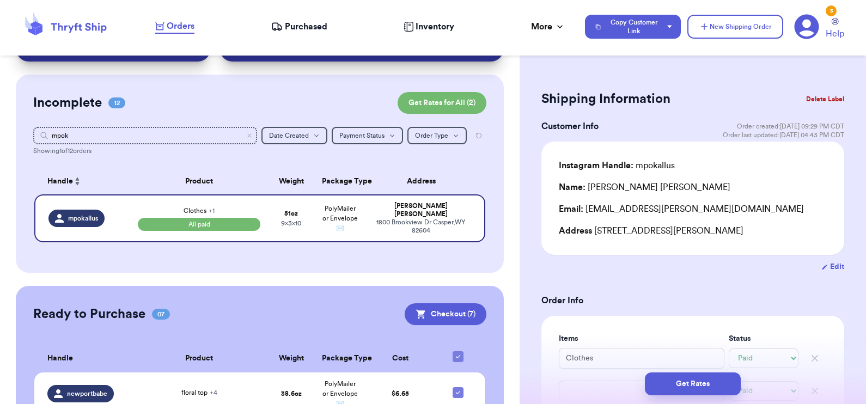
scroll to position [622, 0]
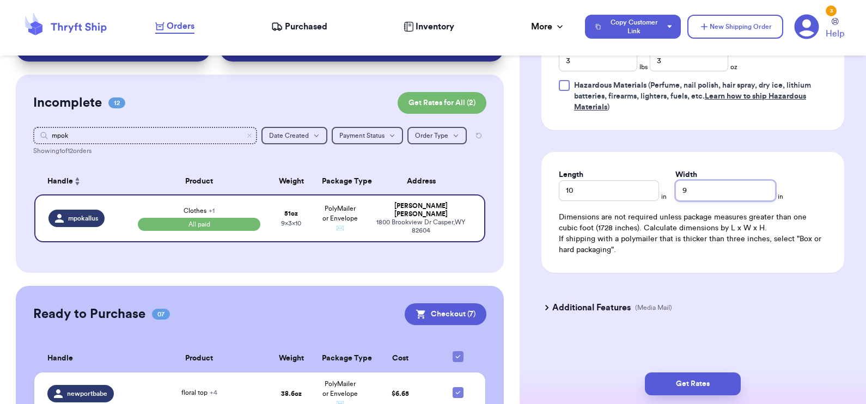
drag, startPoint x: 698, startPoint y: 189, endPoint x: 670, endPoint y: 185, distance: 28.1
click at [676, 185] on input "9" at bounding box center [726, 190] width 100 height 21
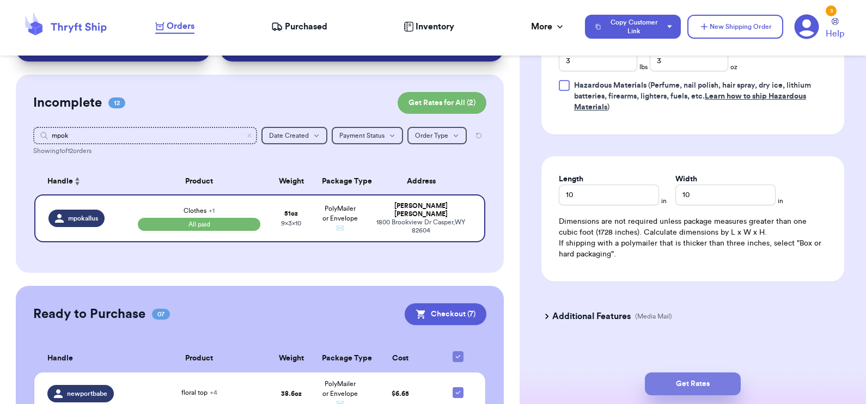
click at [688, 389] on button "Get Rates" at bounding box center [693, 384] width 96 height 23
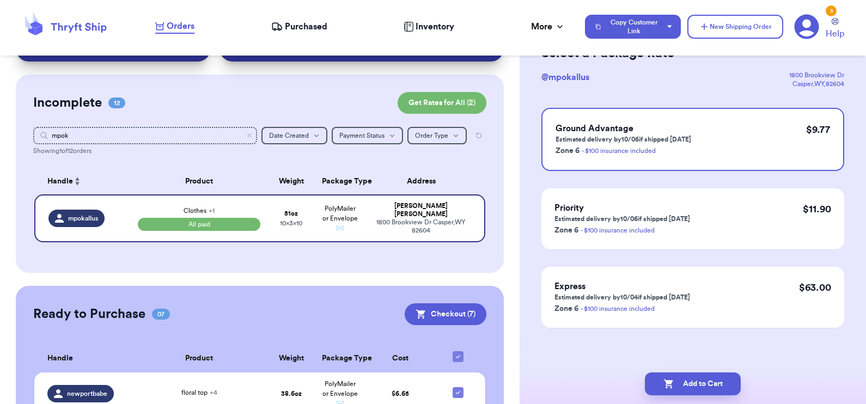
scroll to position [0, 0]
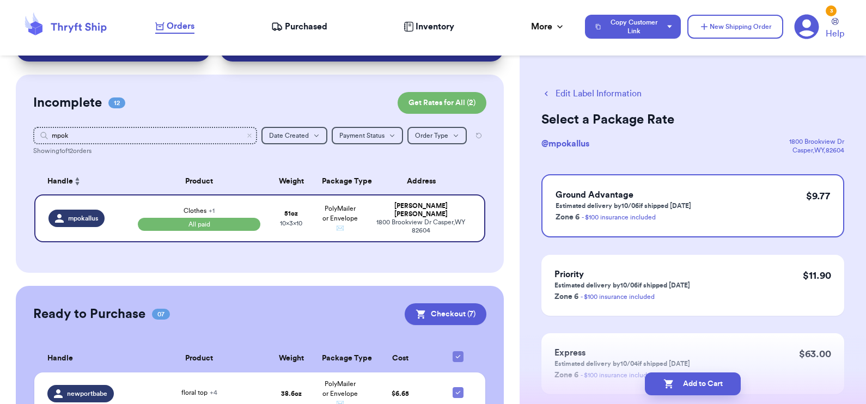
click at [578, 94] on button "Edit Label Information" at bounding box center [592, 93] width 100 height 13
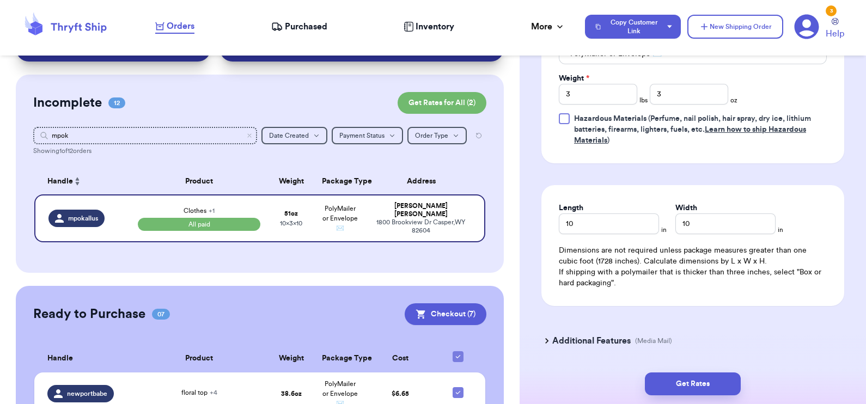
scroll to position [622, 0]
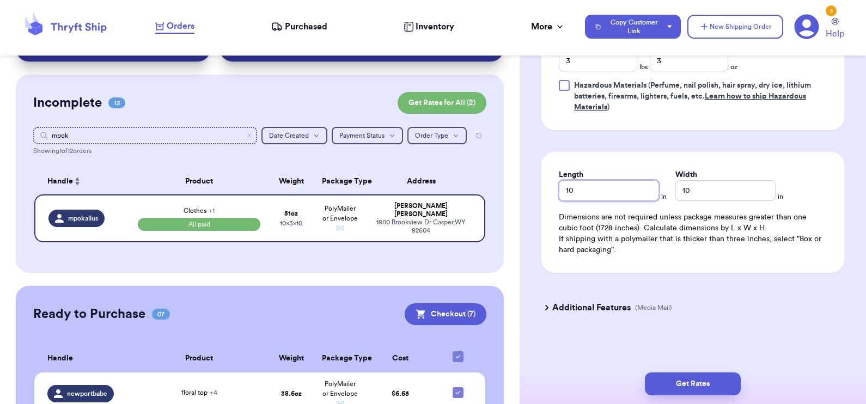
click at [588, 191] on input "10" at bounding box center [609, 190] width 100 height 21
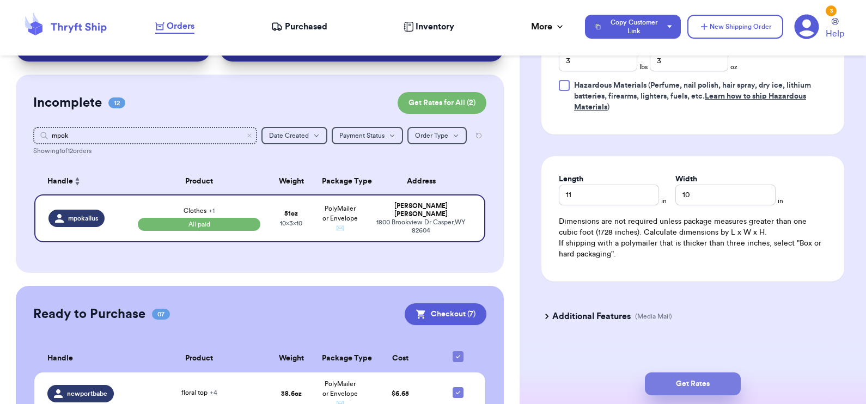
click at [677, 380] on button "Get Rates" at bounding box center [693, 384] width 96 height 23
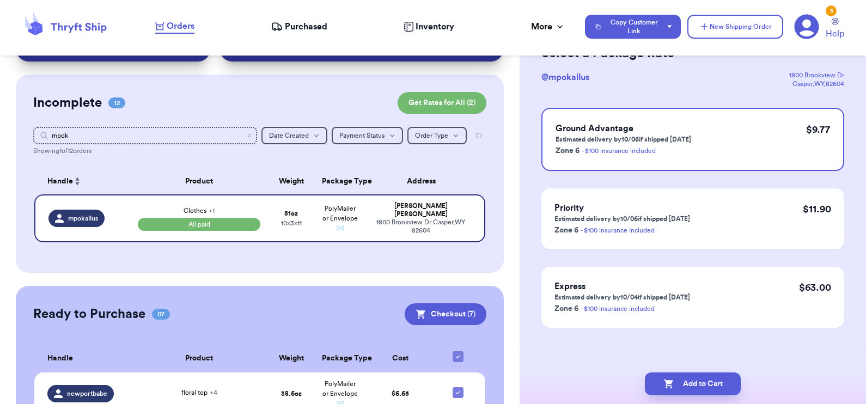
scroll to position [0, 0]
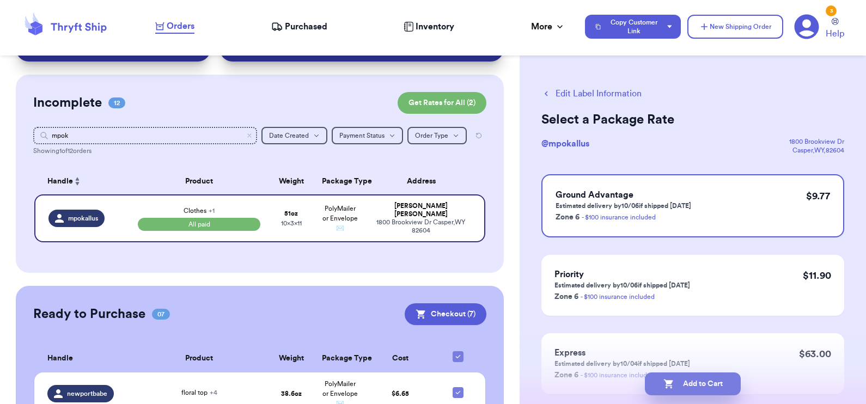
click at [683, 385] on button "Add to Cart" at bounding box center [693, 384] width 96 height 23
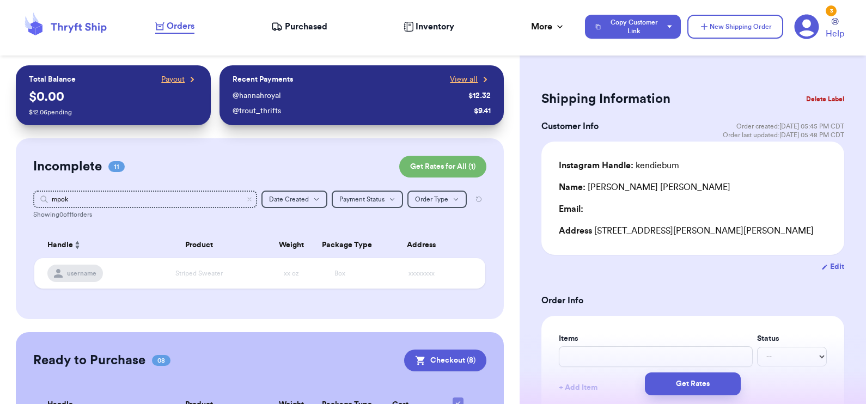
click at [292, 26] on span "Purchased" at bounding box center [306, 26] width 43 height 13
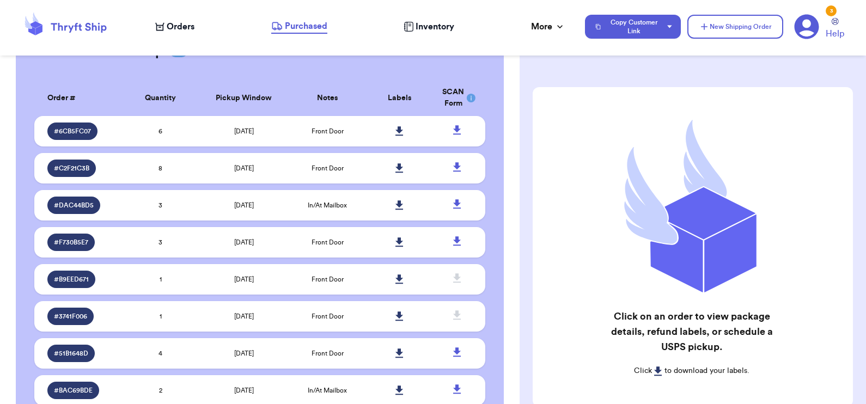
scroll to position [250, 0]
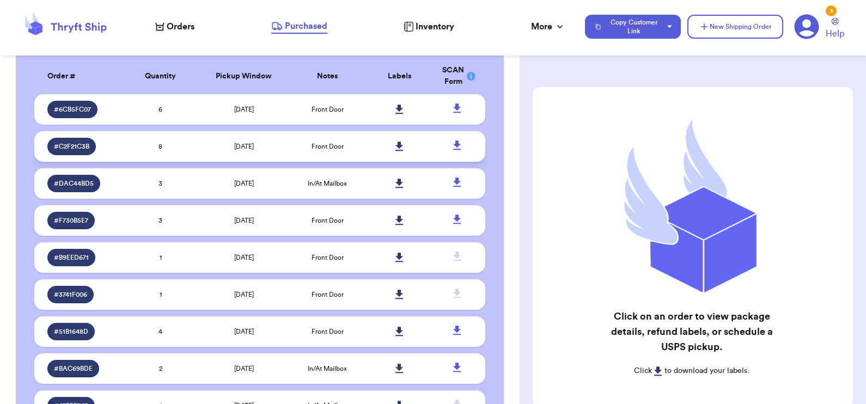
click at [80, 148] on span "# C2F21C3B" at bounding box center [71, 146] width 35 height 9
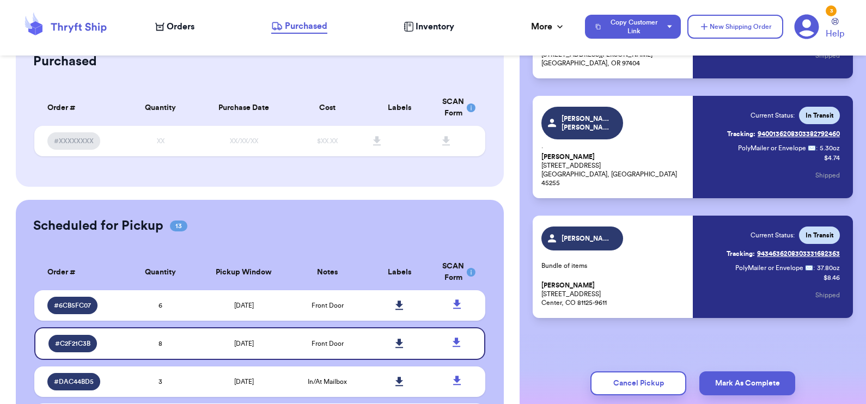
scroll to position [0, 0]
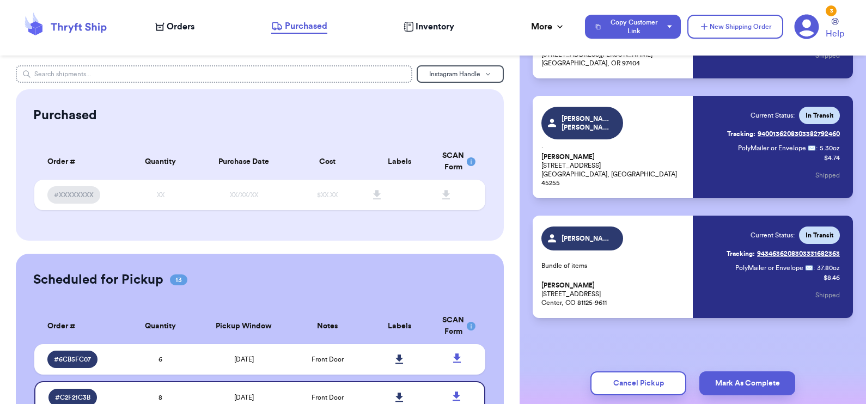
click at [183, 69] on input "text" at bounding box center [214, 73] width 397 height 17
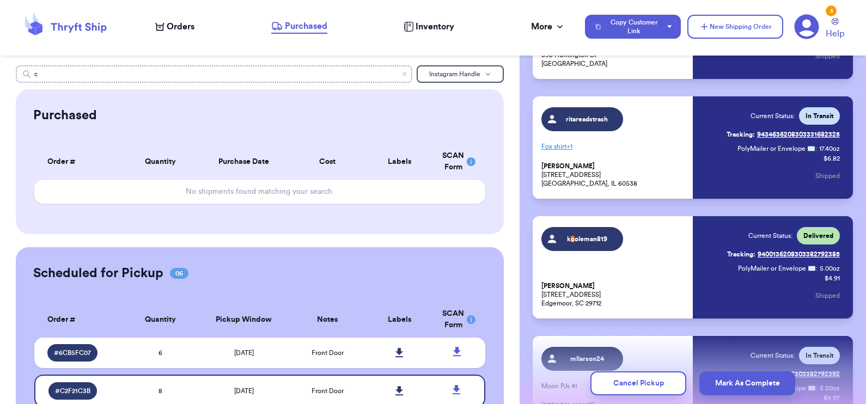
scroll to position [226, 0]
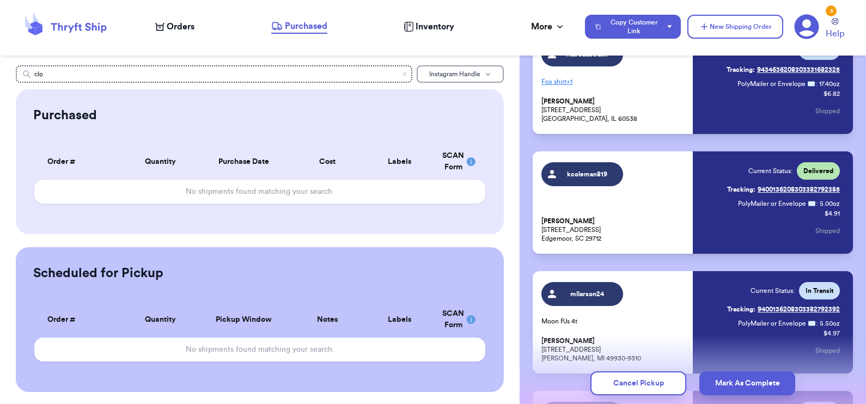
click at [454, 71] on span "Instagram Handle" at bounding box center [454, 74] width 51 height 7
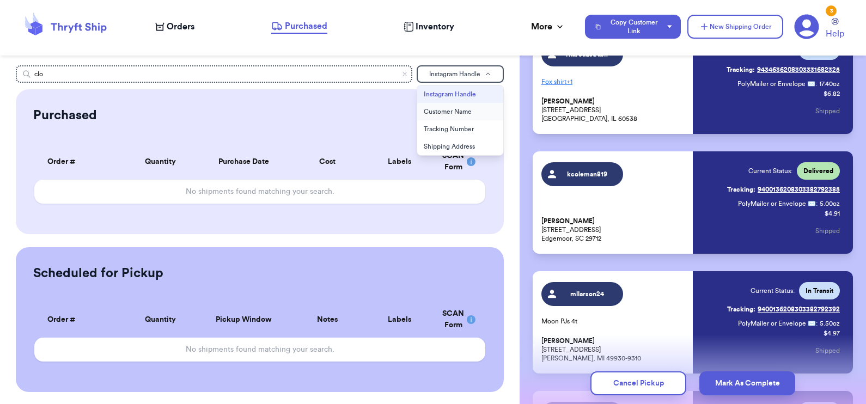
click at [447, 112] on button "Customer Name" at bounding box center [460, 111] width 86 height 17
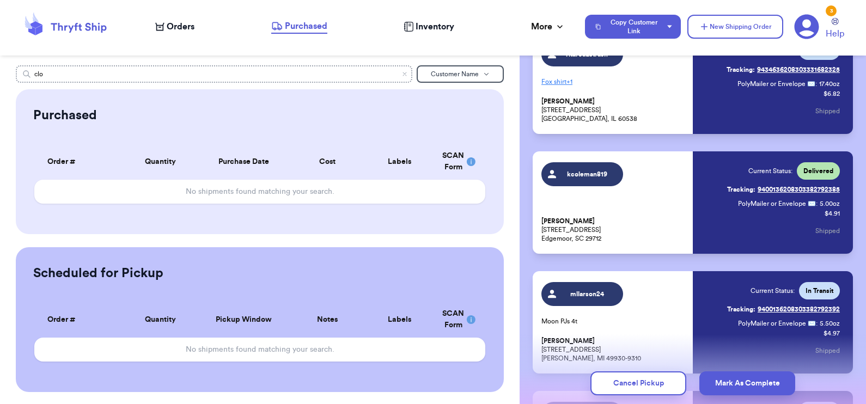
click at [311, 65] on input "clo" at bounding box center [214, 73] width 397 height 17
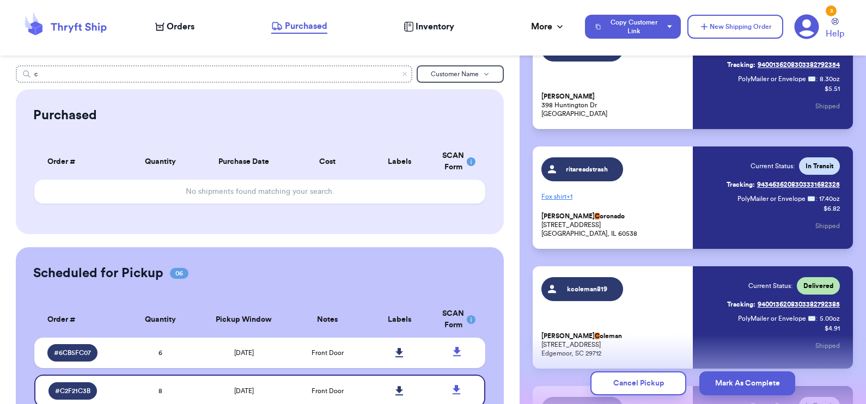
scroll to position [106, 0]
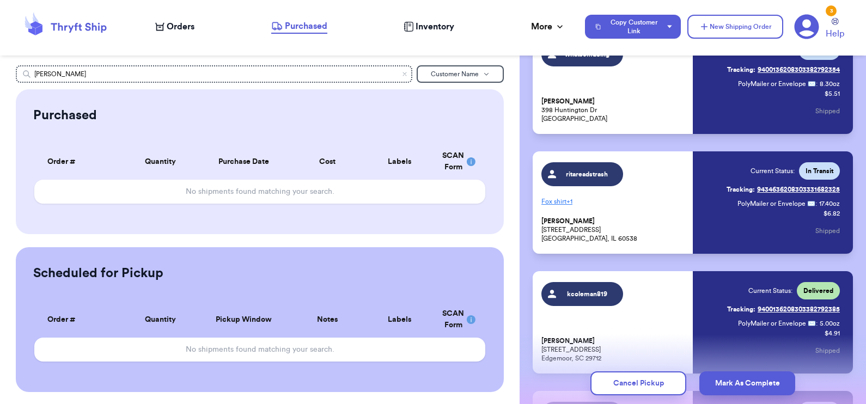
click at [348, 115] on div "Purchased" at bounding box center [260, 115] width 454 height 17
click at [226, 68] on input "chloe" at bounding box center [214, 73] width 397 height 17
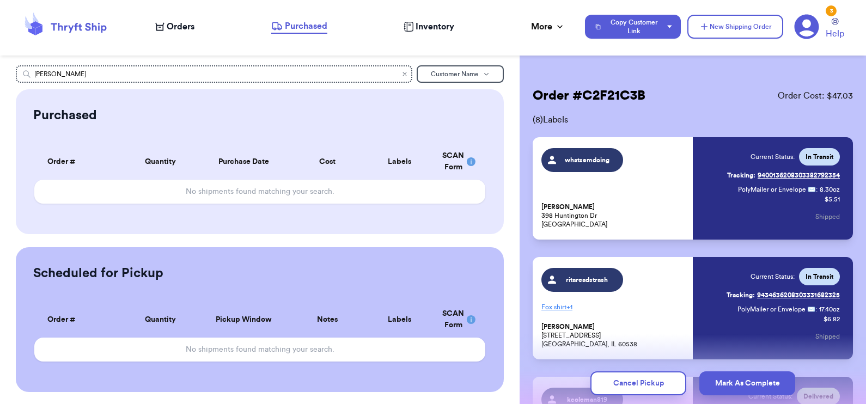
click at [405, 74] on icon "Clear search" at bounding box center [404, 73] width 3 height 3
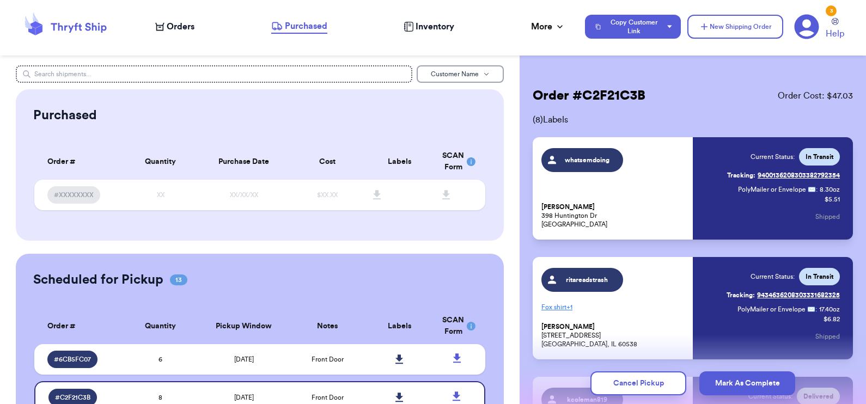
click at [455, 76] on span "Customer Name" at bounding box center [455, 74] width 48 height 7
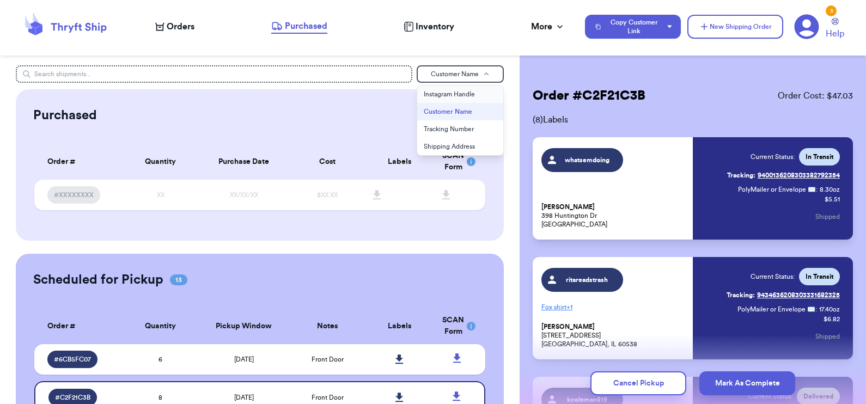
click at [448, 91] on button "Instagram Handle" at bounding box center [460, 94] width 86 height 17
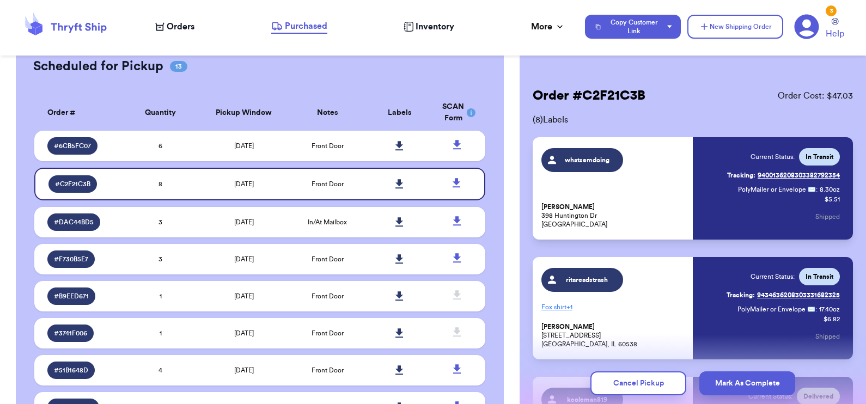
scroll to position [216, 0]
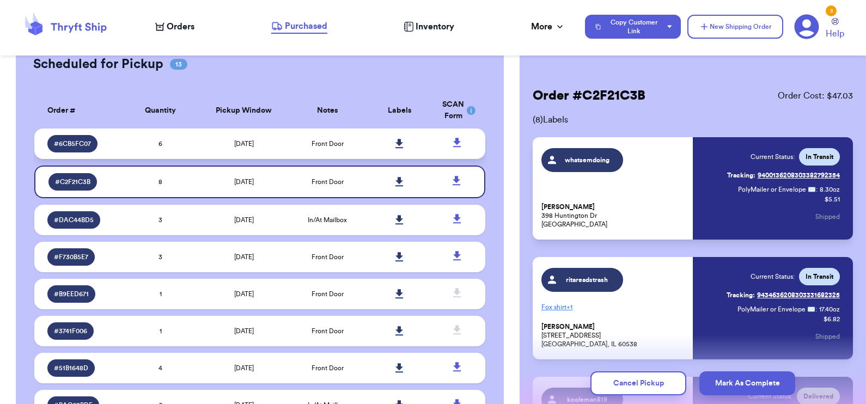
click at [159, 142] on span "6" at bounding box center [161, 144] width 4 height 7
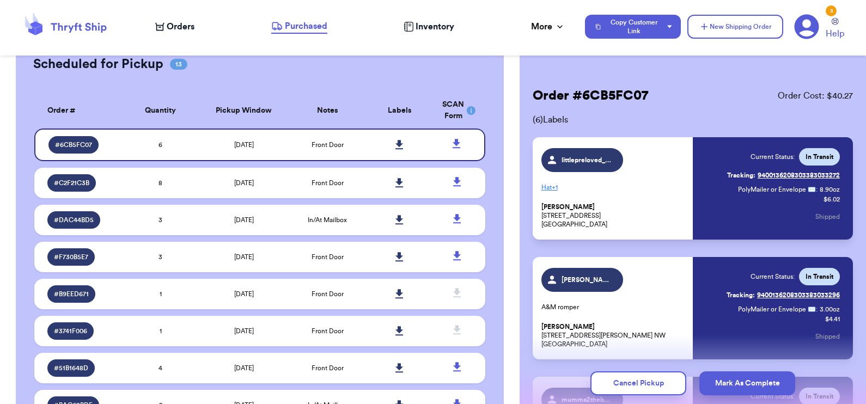
click at [364, 110] on th "Labels" at bounding box center [400, 111] width 72 height 36
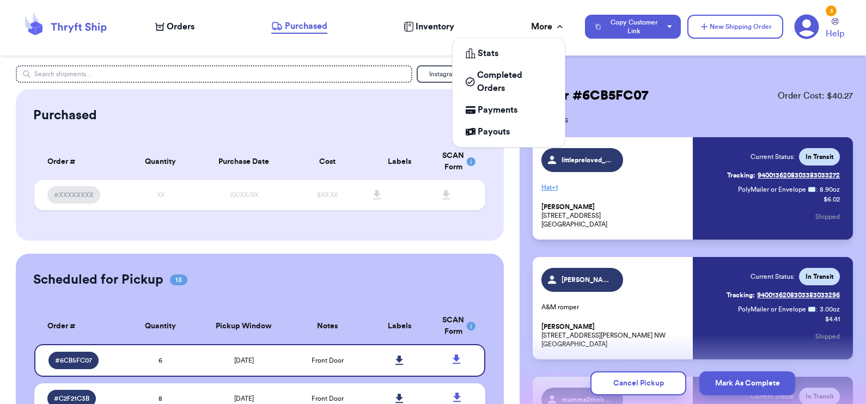
click at [548, 25] on div "More" at bounding box center [548, 26] width 34 height 13
click at [513, 92] on span "Completed Orders" at bounding box center [514, 82] width 75 height 26
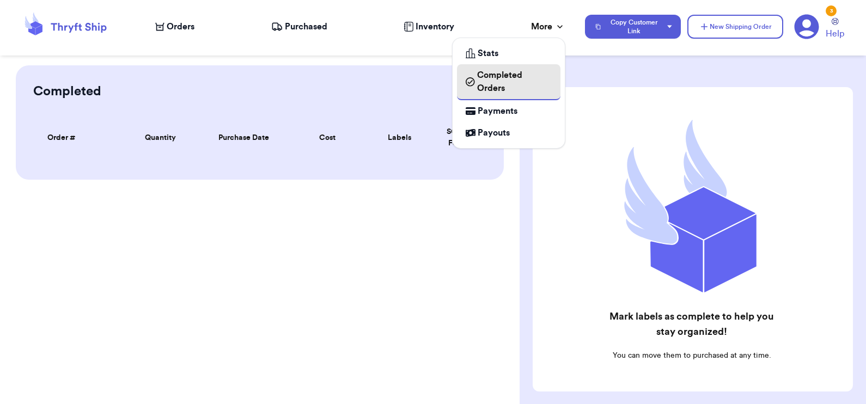
click at [513, 92] on span "Completed Orders" at bounding box center [514, 82] width 75 height 26
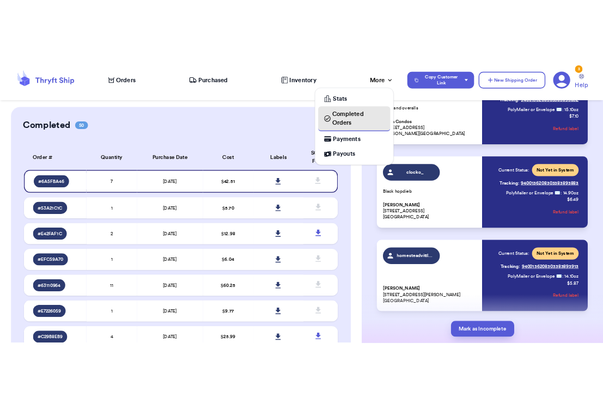
scroll to position [599, 0]
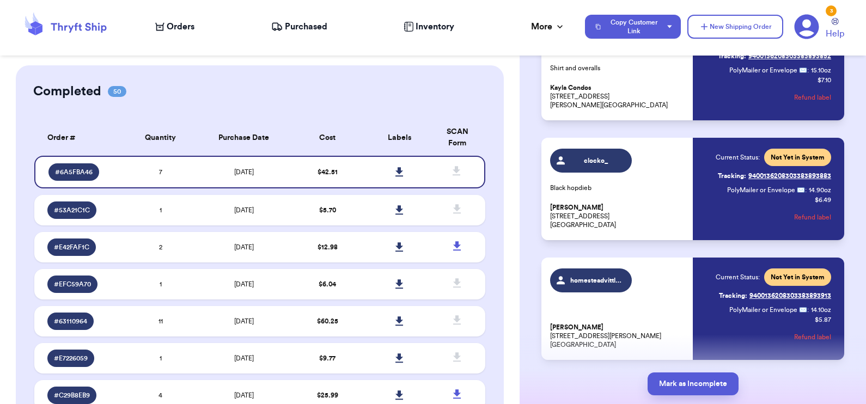
click at [668, 180] on div "clocko_ Black hopdieb Chloe Zealer 1302 Woodline drive Marysville, OH 43040" at bounding box center [618, 189] width 136 height 81
click at [700, 150] on div "Current Status: Not Yet in System Tracking: 9400136208303383893883 PolyMailer o…" at bounding box center [763, 189] width 136 height 81
click at [591, 164] on span "clocko_" at bounding box center [597, 160] width 52 height 9
click at [792, 162] on span "Not Yet in System" at bounding box center [797, 157] width 67 height 17
click at [788, 173] on link "Tracking: 9400136208303383893883" at bounding box center [774, 175] width 113 height 17
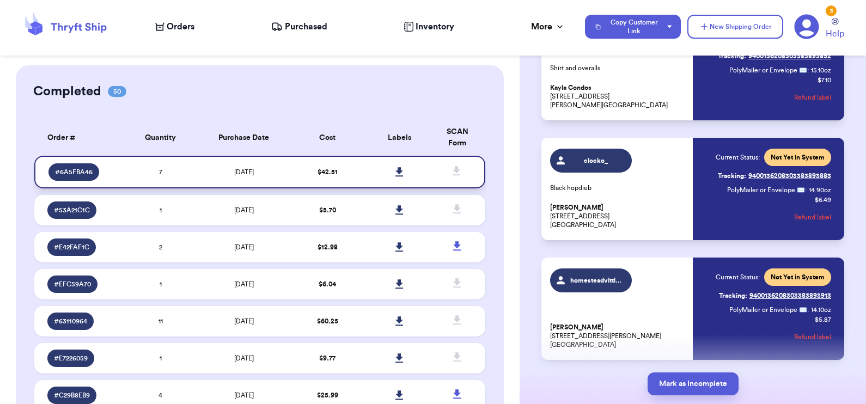
click at [396, 168] on icon at bounding box center [400, 171] width 8 height 9
click at [166, 30] on div "Orders" at bounding box center [174, 26] width 39 height 13
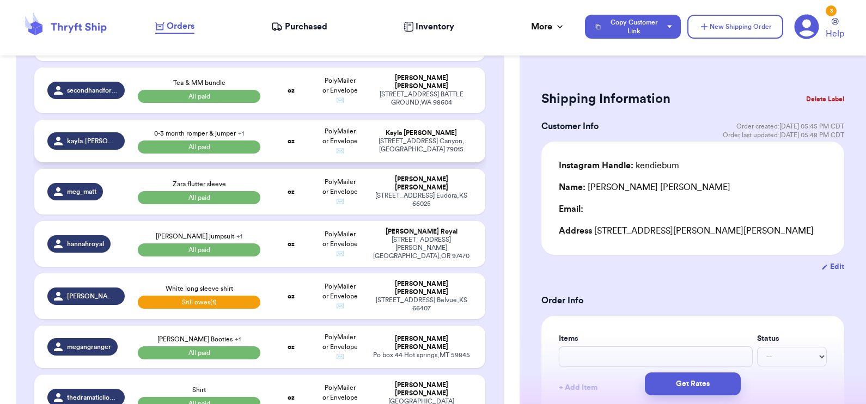
scroll to position [411, 0]
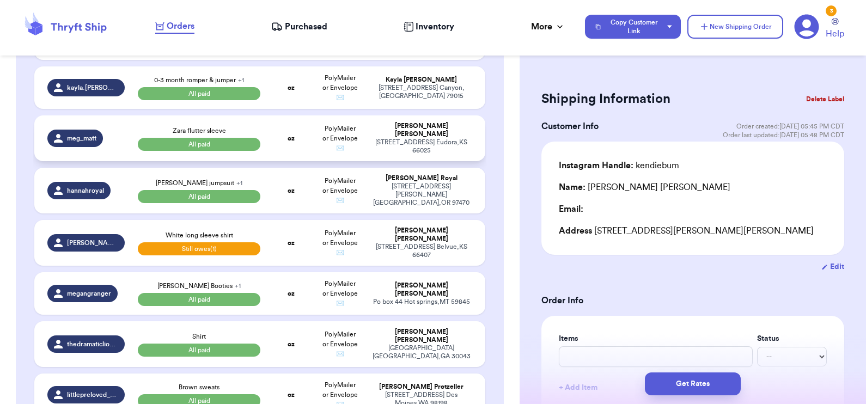
click at [281, 161] on td "oz" at bounding box center [291, 139] width 48 height 46
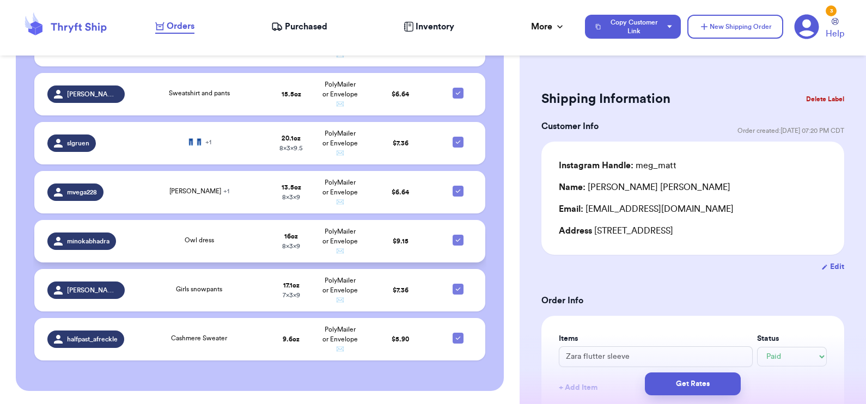
scroll to position [1060, 0]
click at [131, 263] on td "Owl dress" at bounding box center [199, 241] width 136 height 43
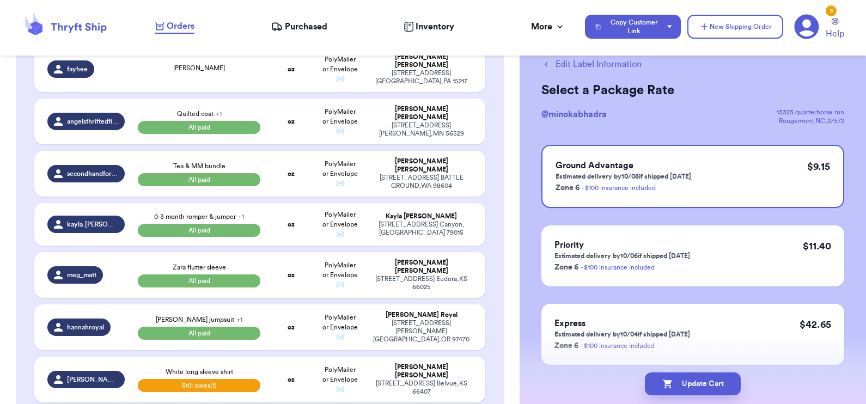
scroll to position [228, 0]
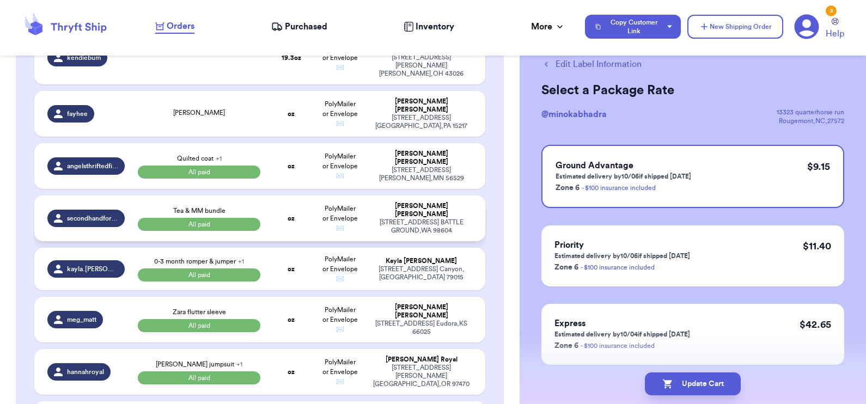
click at [120, 227] on div "secondhandforlittlehands" at bounding box center [85, 218] width 77 height 17
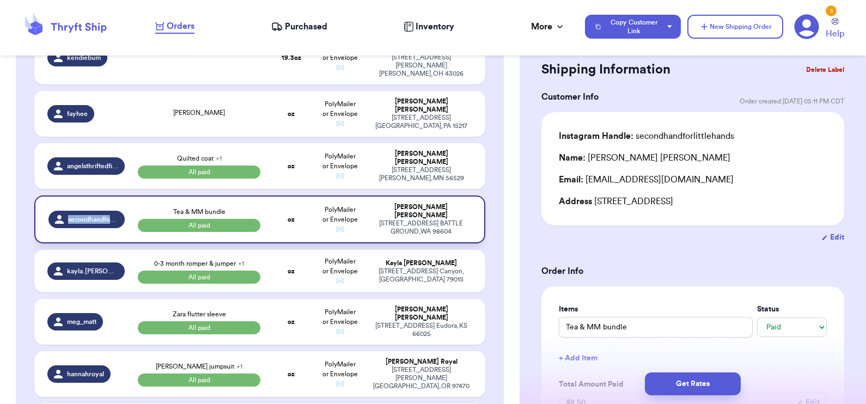
click at [120, 228] on div "secondhandforlittlehands" at bounding box center [86, 219] width 76 height 17
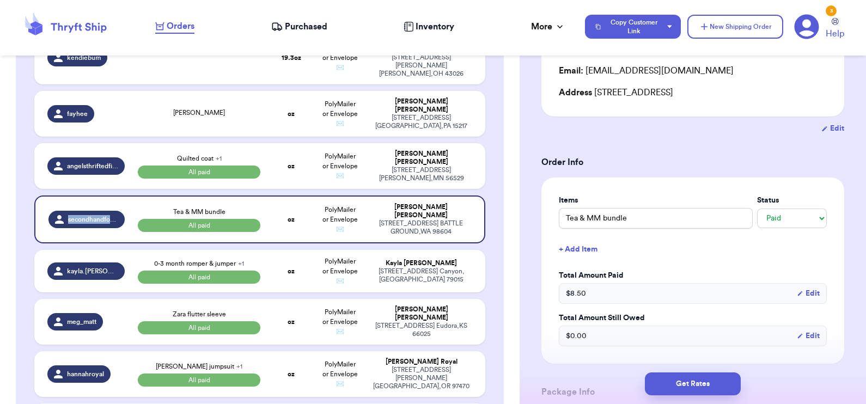
scroll to position [139, 0]
click at [258, 161] on td "Quilted coat + 1 All paid" at bounding box center [199, 166] width 136 height 46
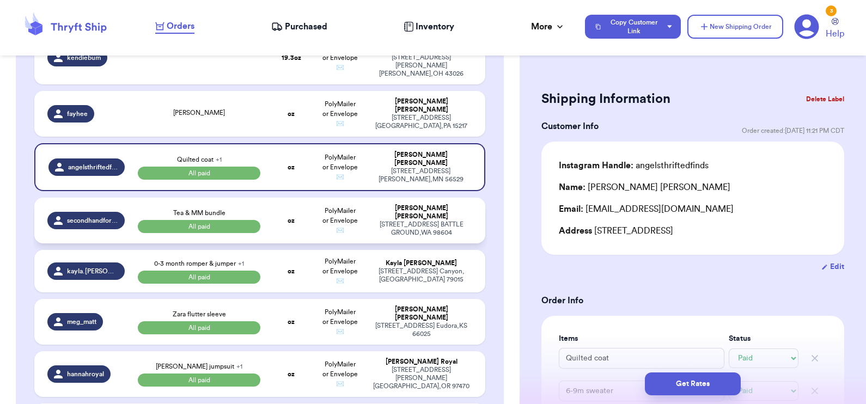
scroll to position [324, 0]
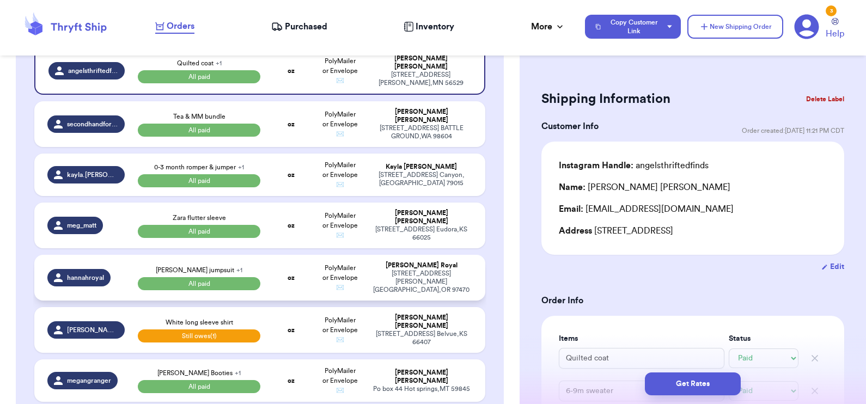
click at [267, 297] on td "oz" at bounding box center [291, 278] width 48 height 46
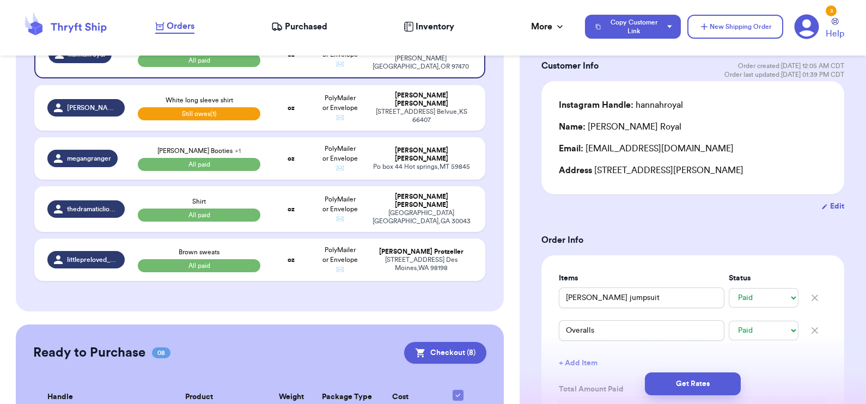
scroll to position [549, 0]
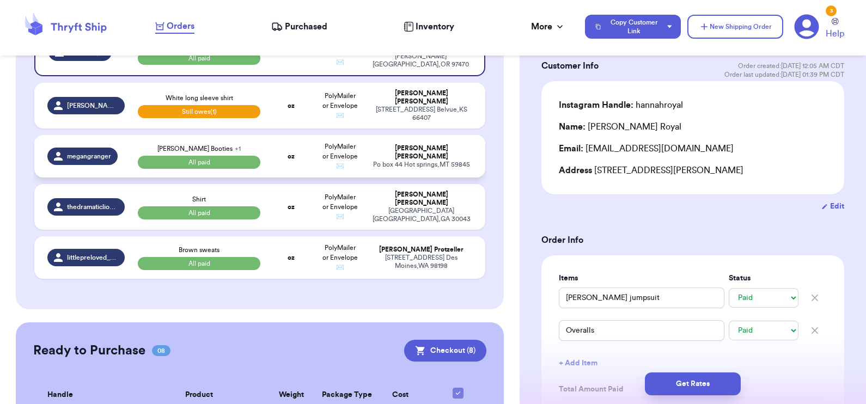
click at [270, 178] on td "oz" at bounding box center [291, 156] width 48 height 43
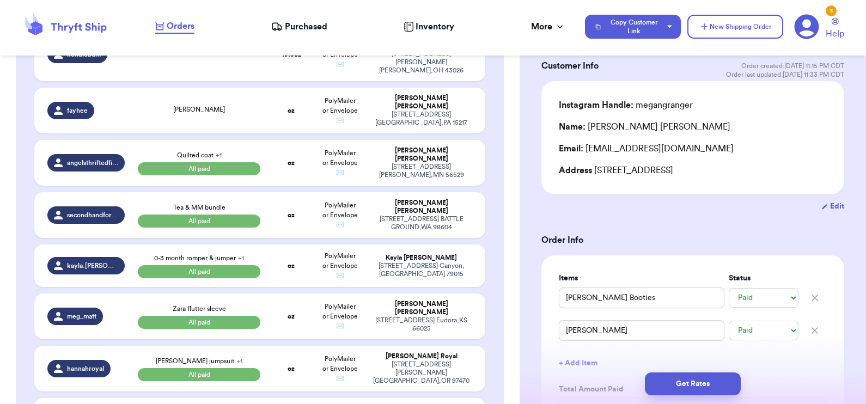
scroll to position [186, 0]
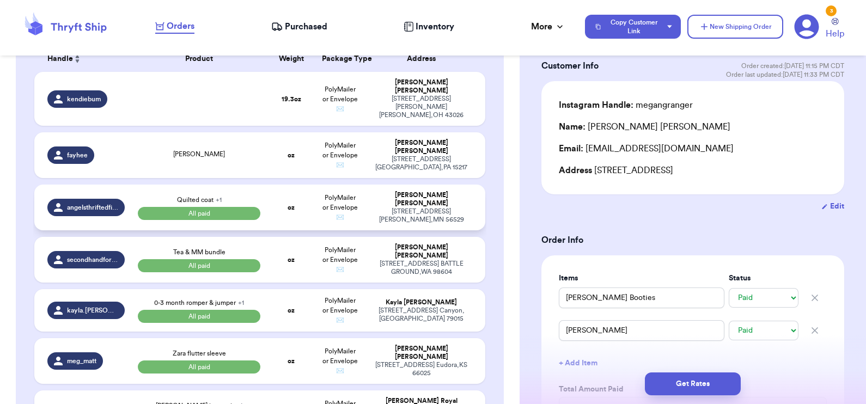
click at [125, 201] on td "angelsthriftedfinds" at bounding box center [82, 208] width 97 height 46
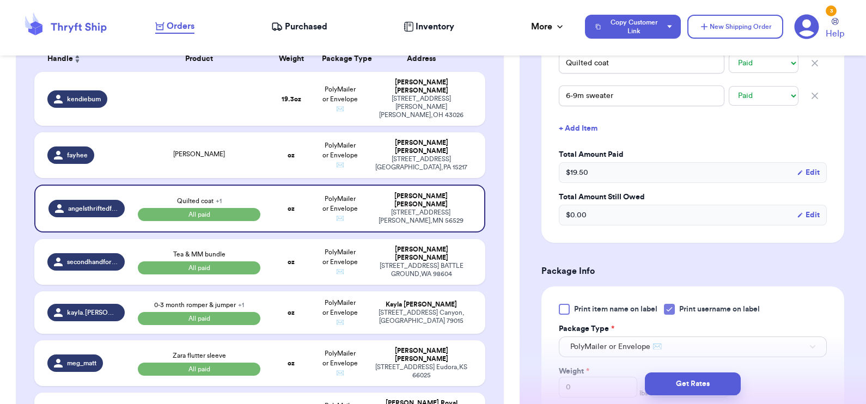
scroll to position [417, 0]
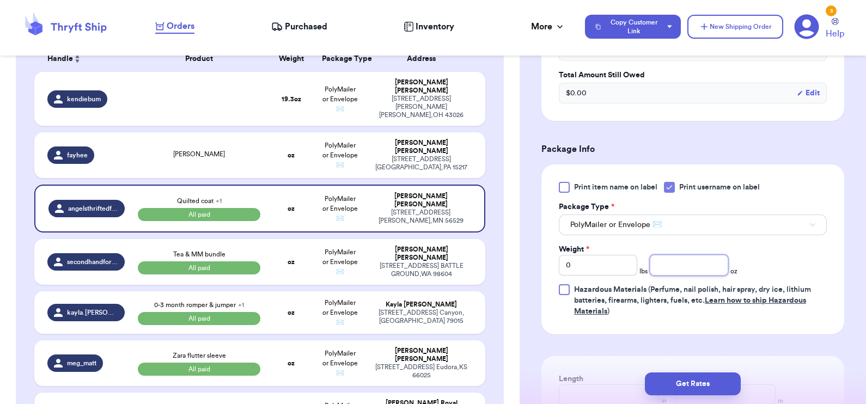
click at [681, 269] on input "number" at bounding box center [689, 265] width 78 height 21
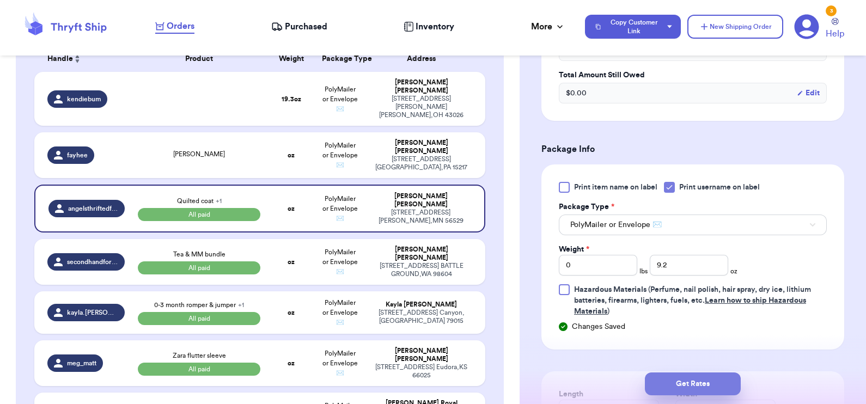
click at [703, 379] on button "Get Rates" at bounding box center [693, 384] width 96 height 23
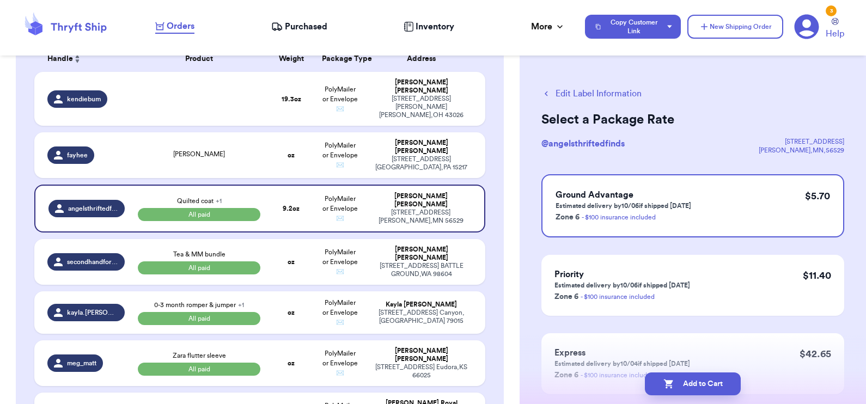
click at [703, 379] on button "Add to Cart" at bounding box center [693, 384] width 96 height 23
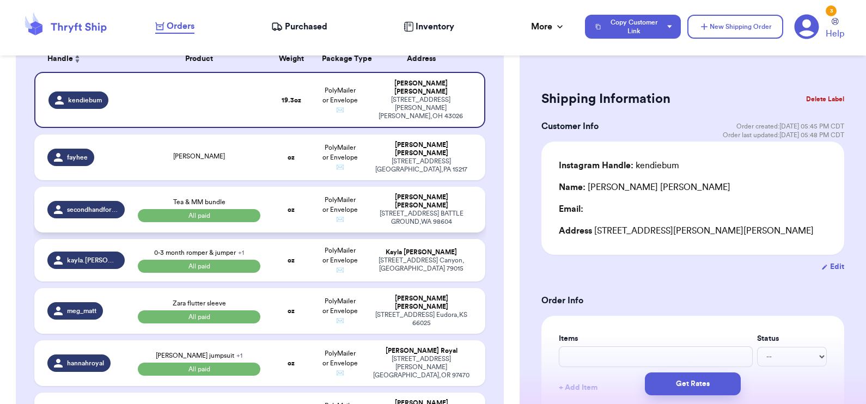
click at [256, 202] on td "Tea & MM bundle All paid" at bounding box center [199, 210] width 136 height 46
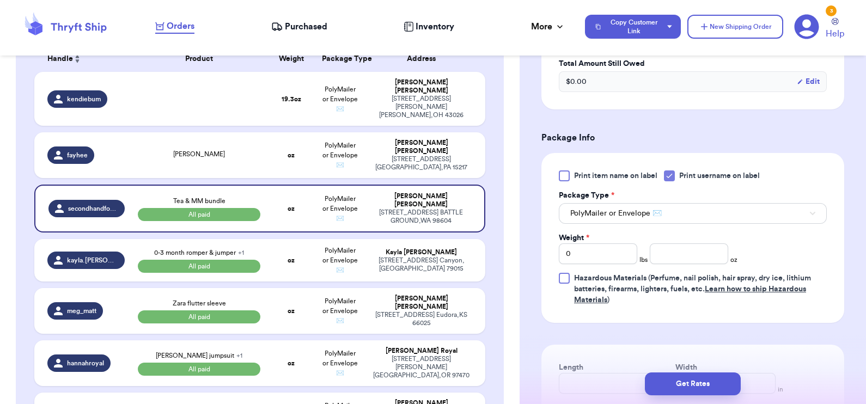
scroll to position [393, 0]
click at [666, 250] on input "number" at bounding box center [689, 253] width 78 height 21
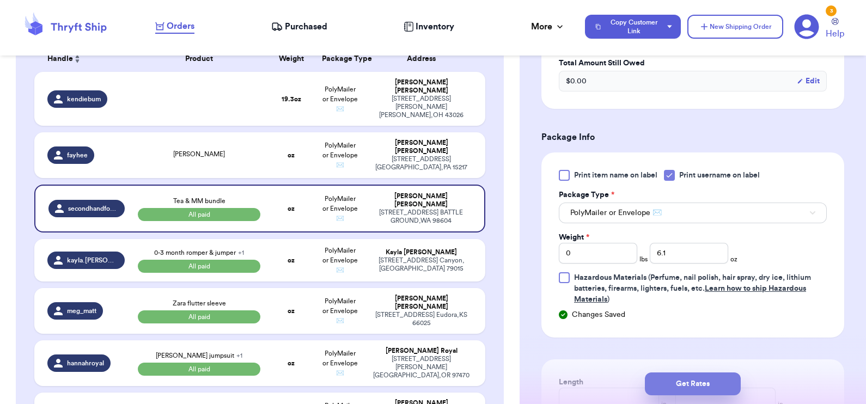
click at [707, 380] on button "Get Rates" at bounding box center [693, 384] width 96 height 23
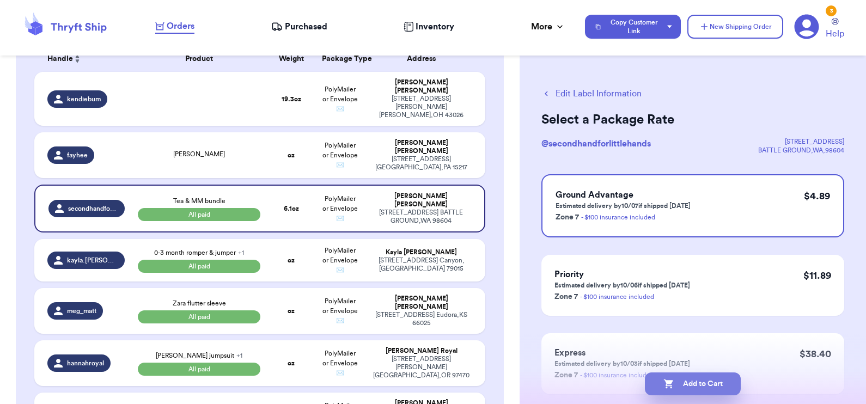
click at [702, 381] on button "Add to Cart" at bounding box center [693, 384] width 96 height 23
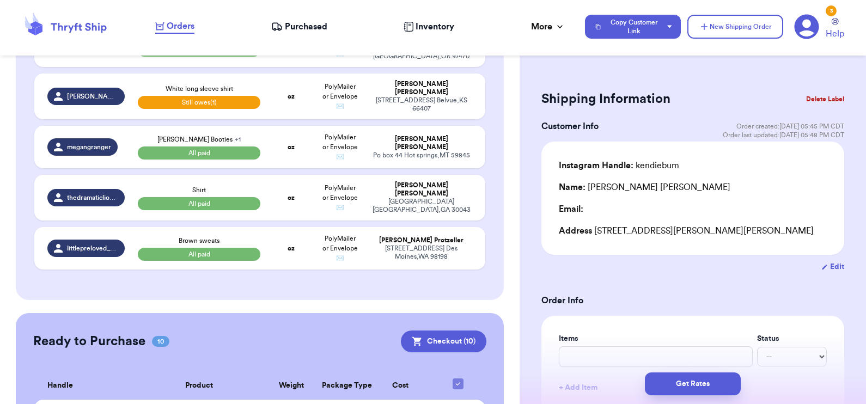
scroll to position [335, 0]
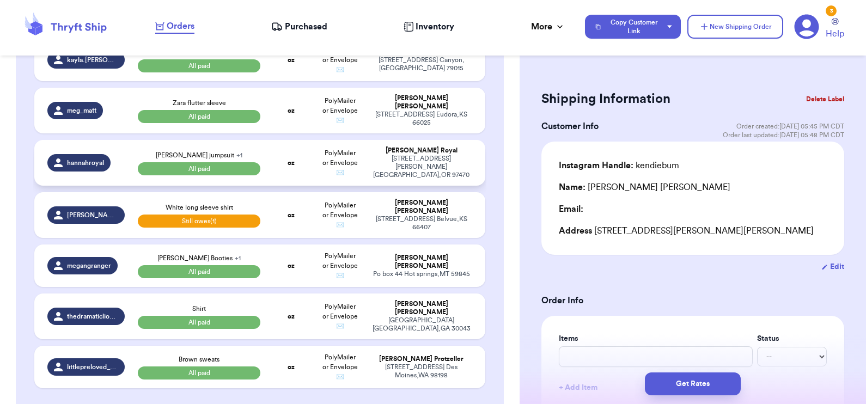
click at [288, 166] on strong "oz" at bounding box center [291, 163] width 7 height 7
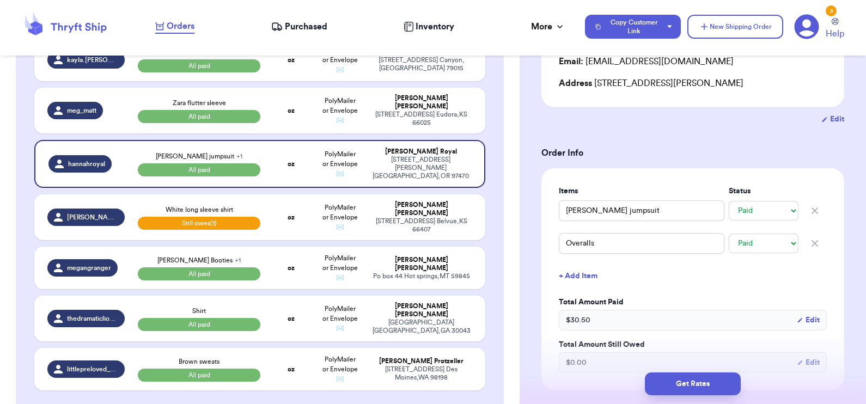
scroll to position [148, 0]
click at [580, 271] on button "+ Add Item" at bounding box center [693, 276] width 277 height 24
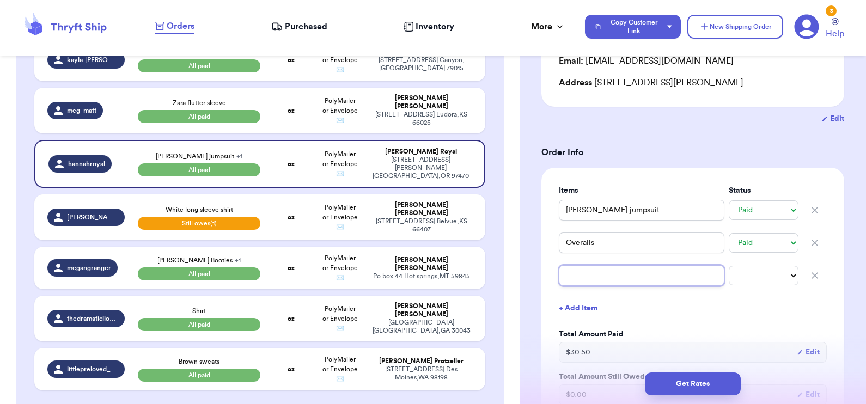
click at [580, 271] on input "text" at bounding box center [642, 275] width 166 height 21
click at [744, 277] on select "-- Paid Owes" at bounding box center [764, 276] width 70 height 20
click at [729, 266] on select "-- Paid Owes" at bounding box center [764, 276] width 70 height 20
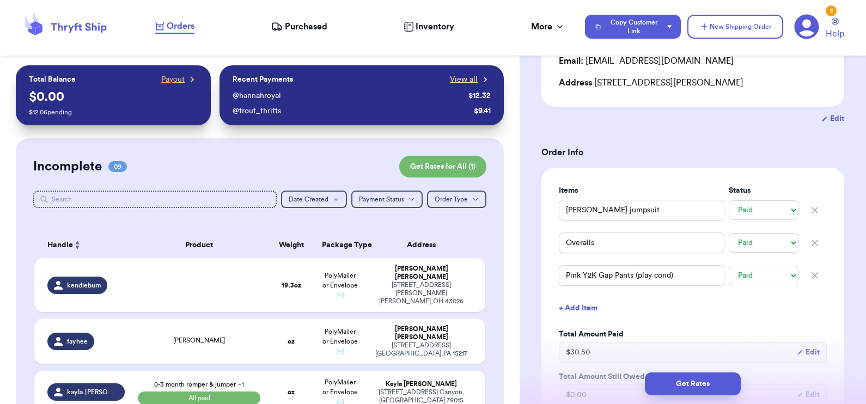
click at [462, 76] on span "View all" at bounding box center [464, 79] width 28 height 11
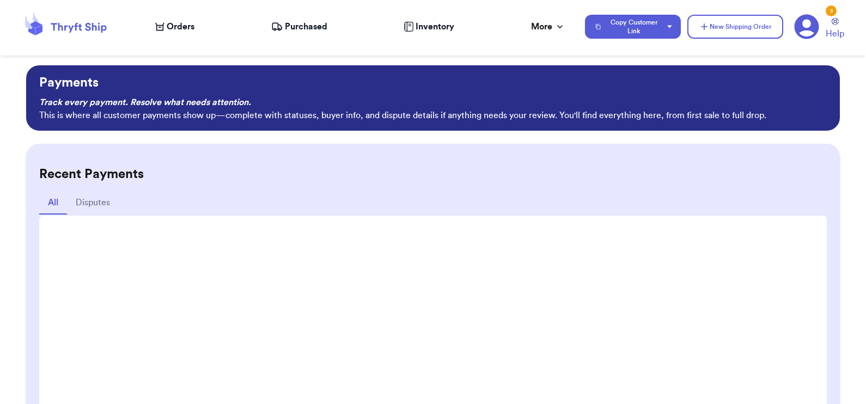
click at [184, 28] on span "Orders" at bounding box center [181, 26] width 28 height 13
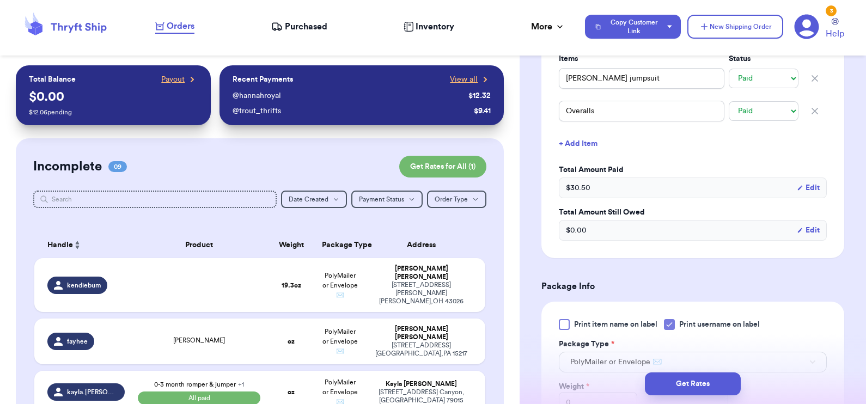
scroll to position [281, 0]
click at [593, 142] on button "+ Add Item" at bounding box center [693, 143] width 277 height 24
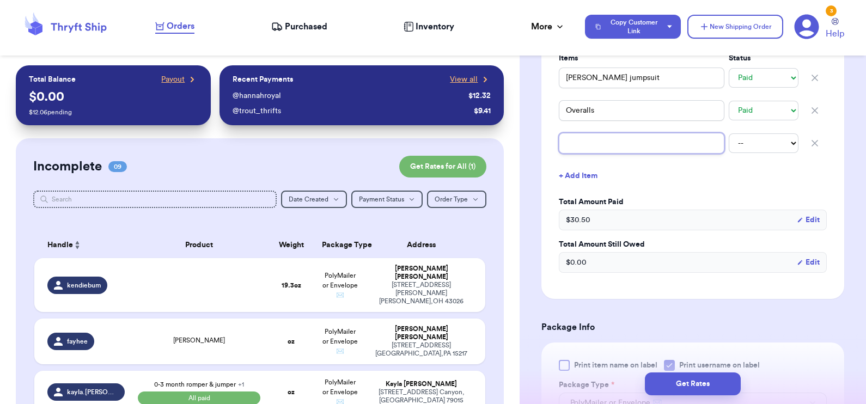
click at [593, 142] on input "text" at bounding box center [642, 143] width 166 height 21
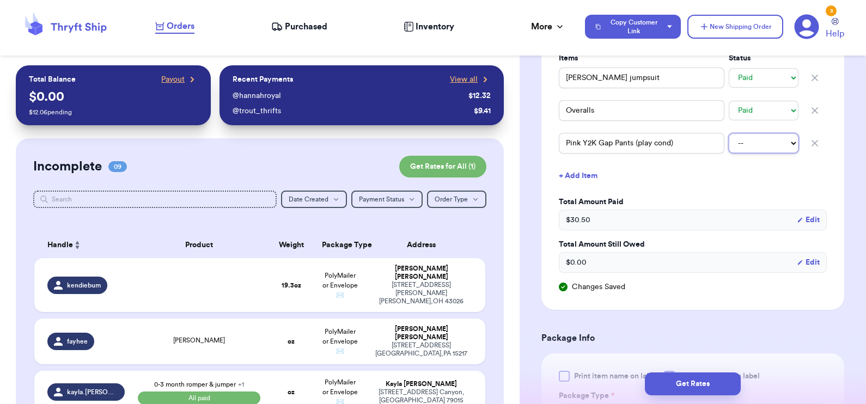
click at [729, 147] on select "-- Paid Owes" at bounding box center [764, 144] width 70 height 20
click at [729, 134] on select "-- Paid Owes" at bounding box center [764, 144] width 70 height 20
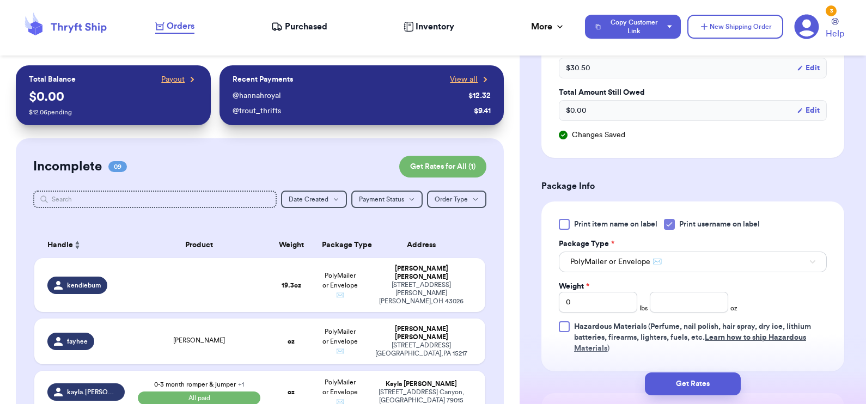
scroll to position [528, 0]
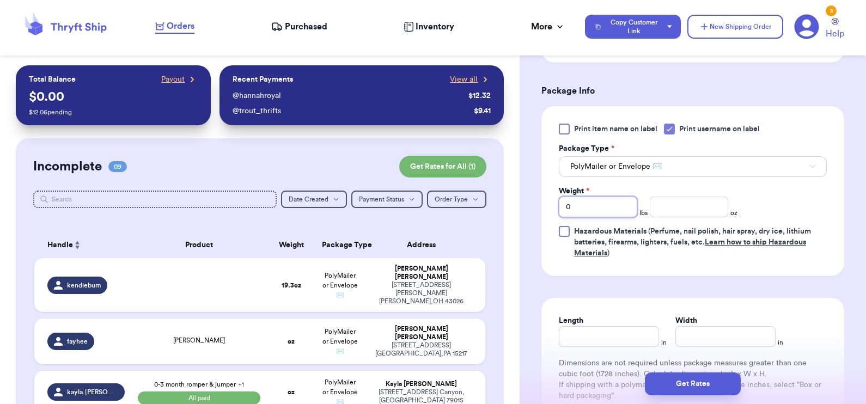
click at [599, 203] on input "0" at bounding box center [598, 207] width 78 height 21
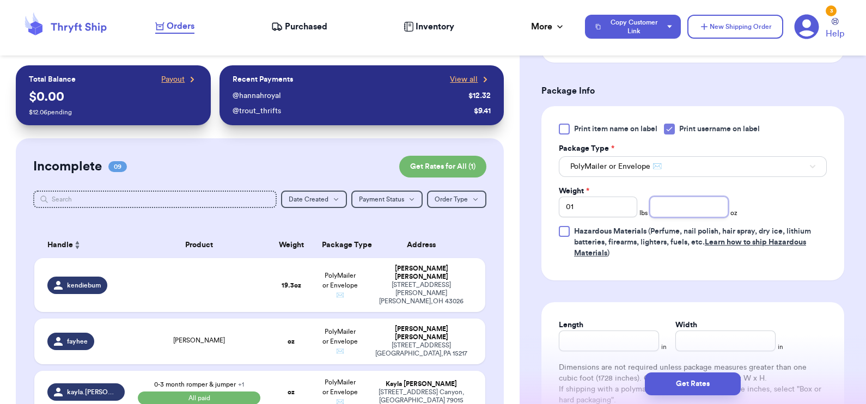
click at [677, 210] on input "number" at bounding box center [689, 207] width 78 height 21
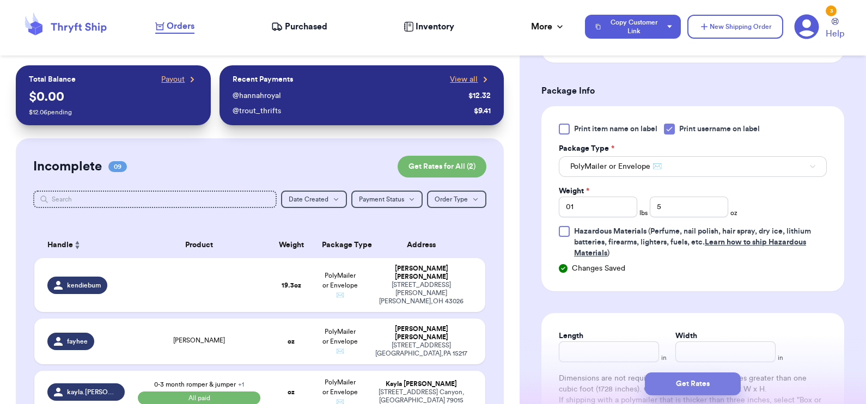
click at [700, 381] on button "Get Rates" at bounding box center [693, 384] width 96 height 23
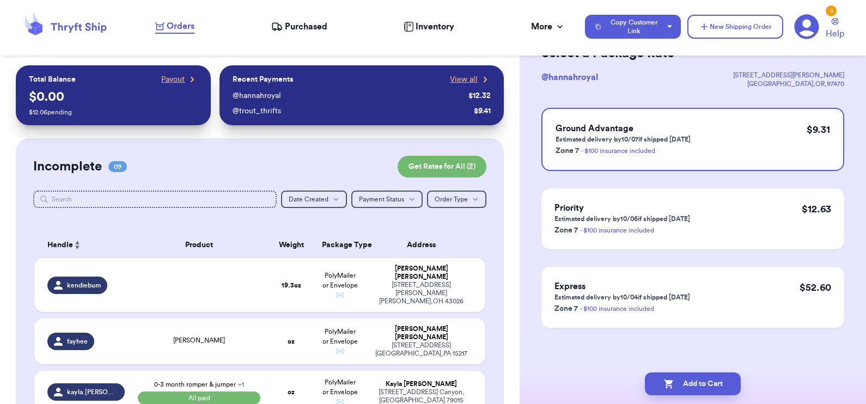
scroll to position [0, 0]
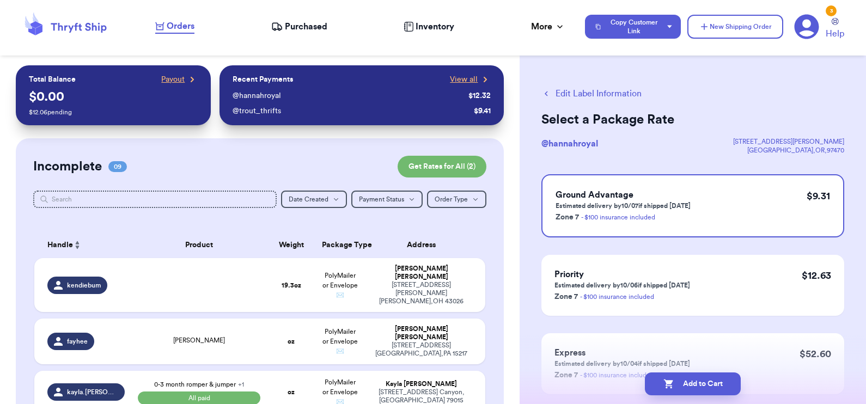
click at [599, 93] on button "Edit Label Information" at bounding box center [592, 93] width 100 height 13
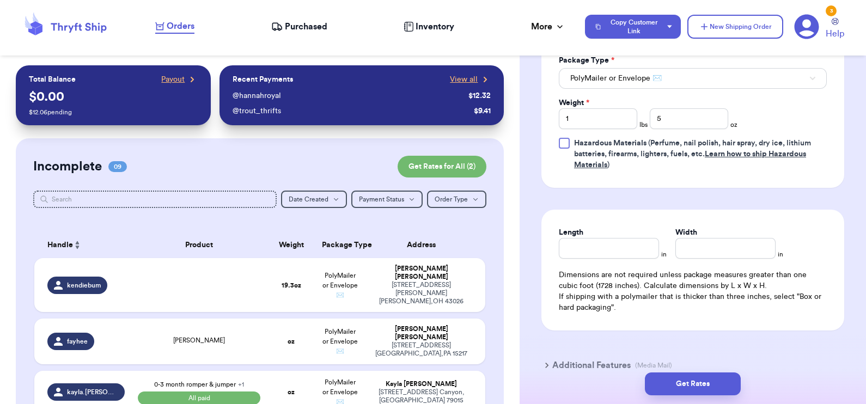
scroll to position [654, 0]
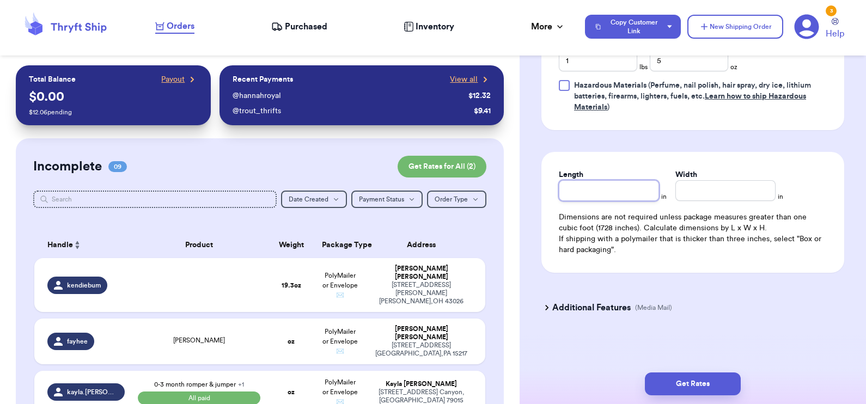
click at [580, 193] on input "Length" at bounding box center [609, 190] width 100 height 21
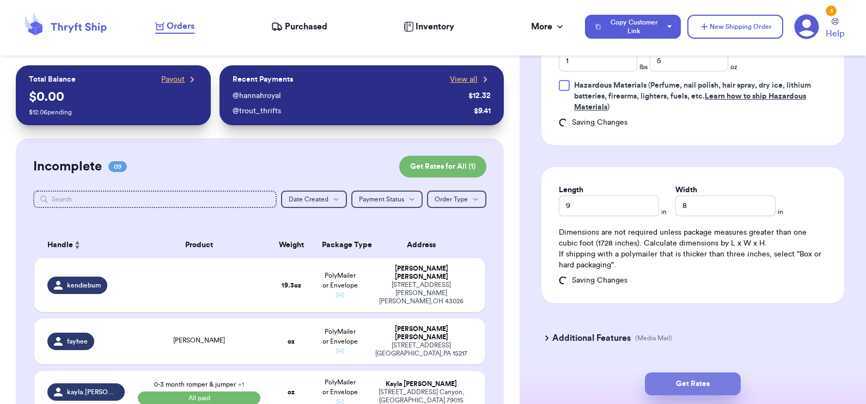
click at [690, 381] on button "Get Rates" at bounding box center [693, 384] width 96 height 23
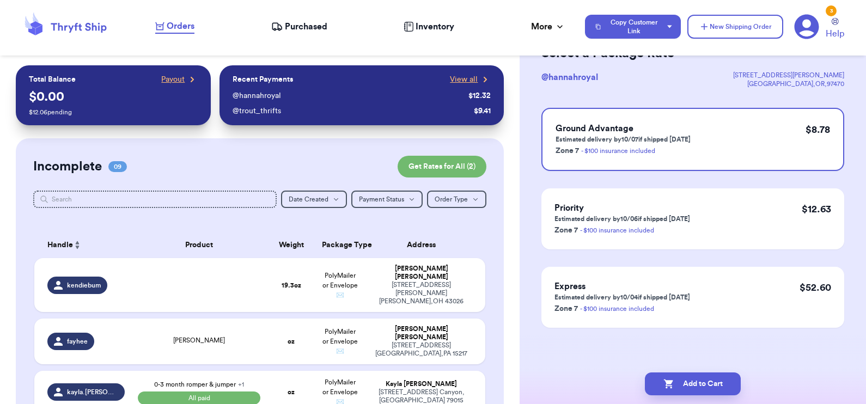
scroll to position [0, 0]
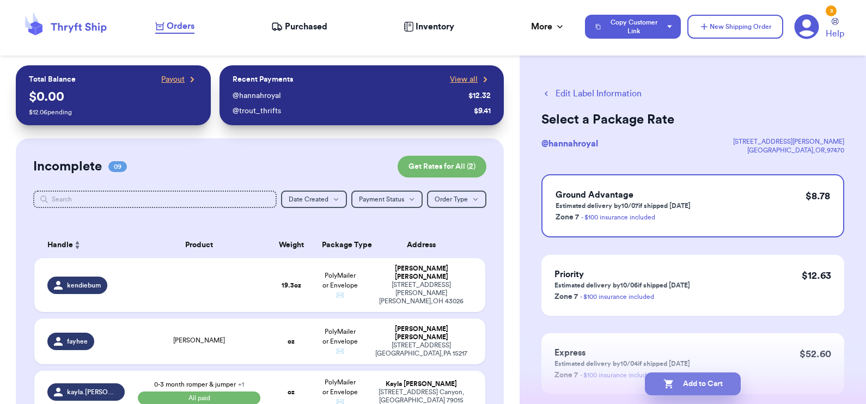
click at [690, 383] on button "Add to Cart" at bounding box center [693, 384] width 96 height 23
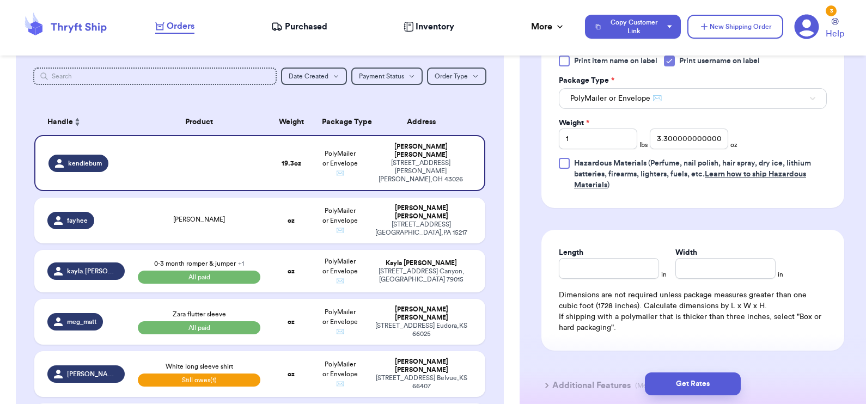
scroll to position [532, 0]
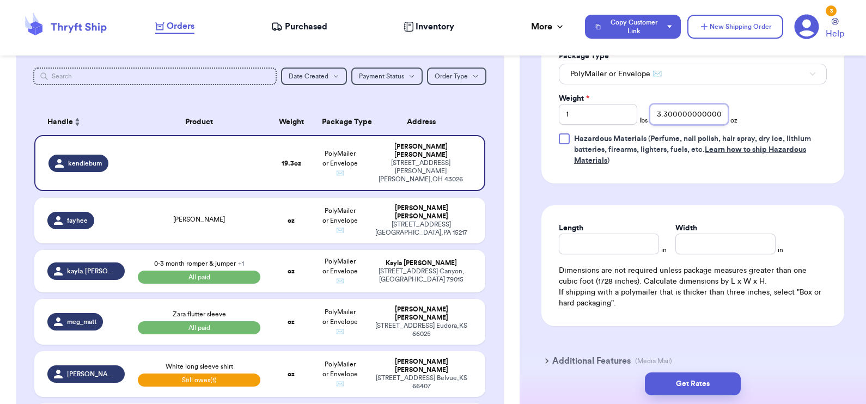
click at [703, 113] on input "3.3000000000000007" at bounding box center [689, 114] width 78 height 21
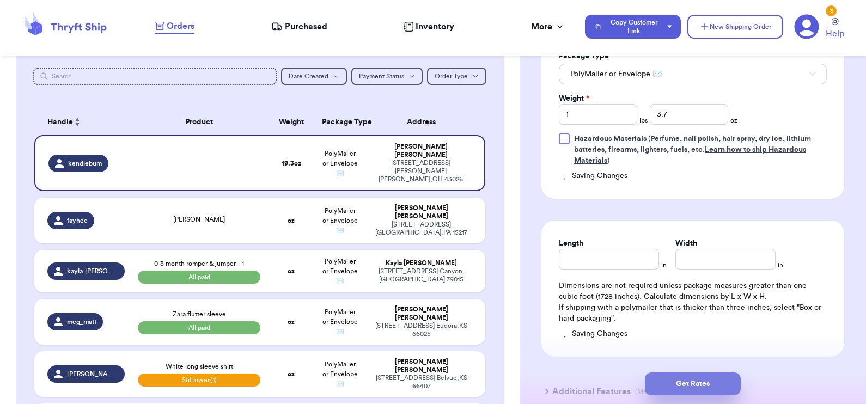
click at [707, 379] on button "Get Rates" at bounding box center [693, 384] width 96 height 23
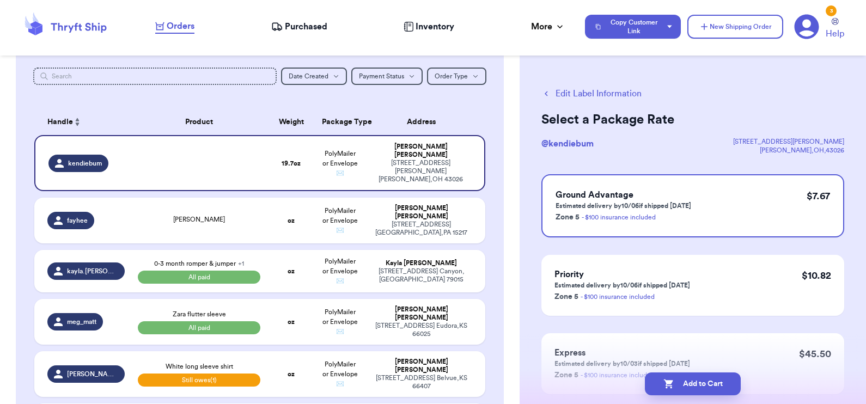
click at [579, 92] on button "Edit Label Information" at bounding box center [592, 93] width 100 height 13
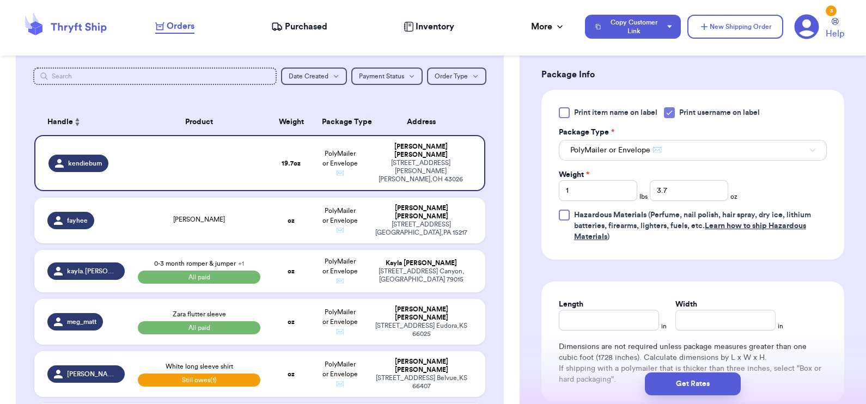
scroll to position [586, 0]
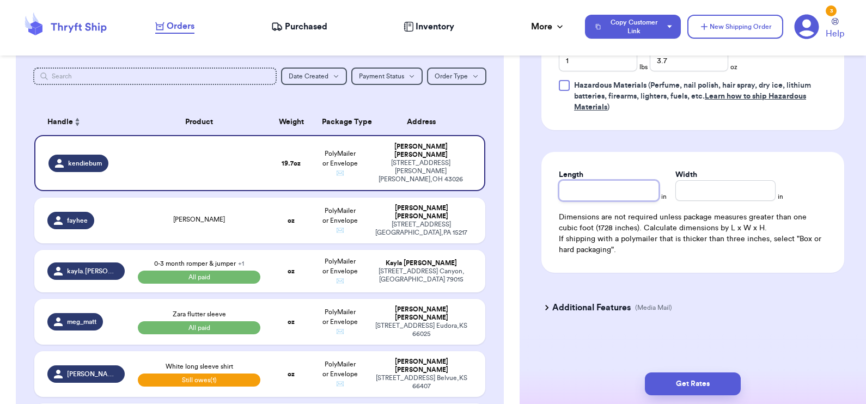
click at [599, 188] on input "Length" at bounding box center [609, 190] width 100 height 21
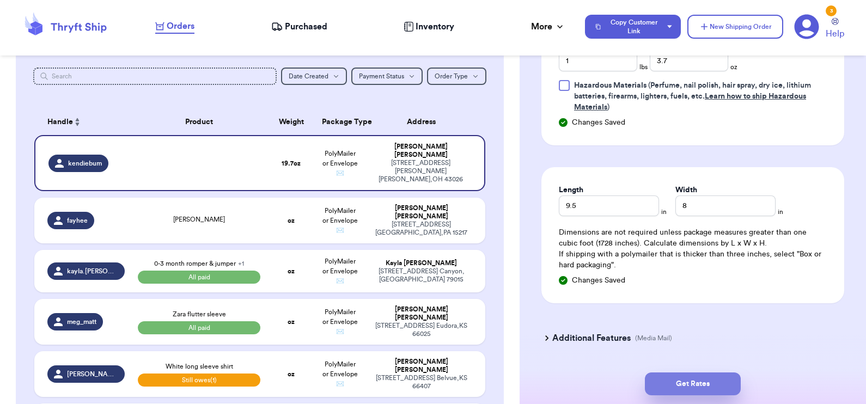
click at [688, 383] on button "Get Rates" at bounding box center [693, 384] width 96 height 23
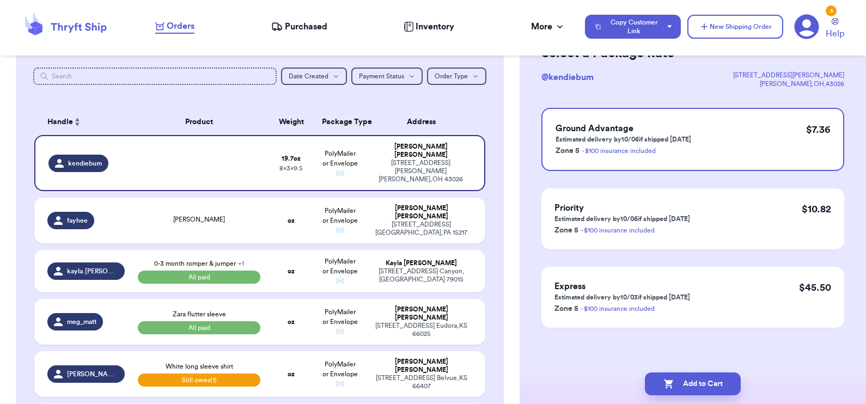
scroll to position [0, 0]
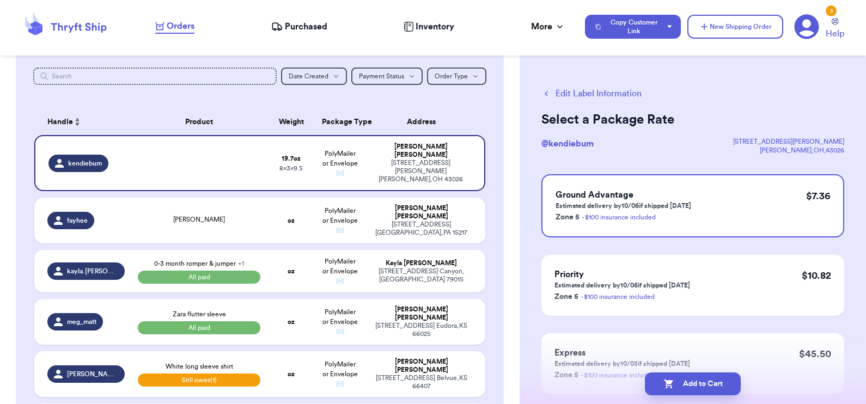
click at [688, 383] on button "Add to Cart" at bounding box center [693, 384] width 96 height 23
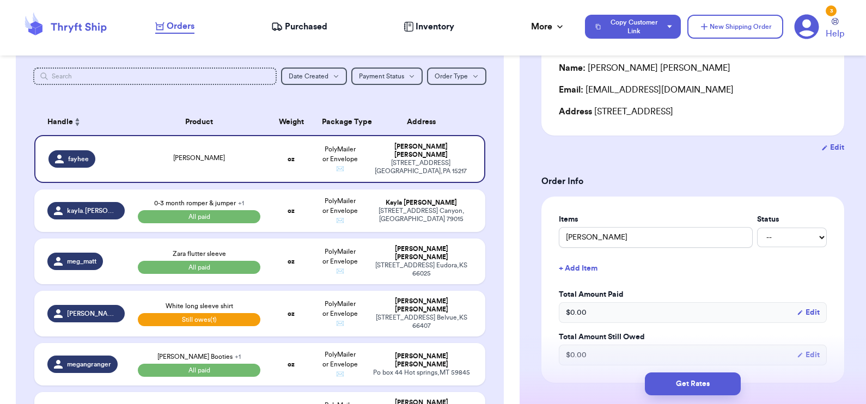
scroll to position [264, 0]
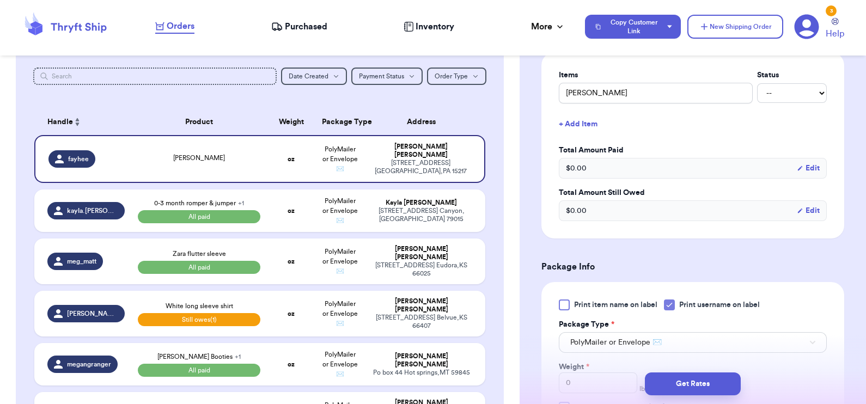
click at [588, 123] on button "+ Add Item" at bounding box center [693, 124] width 277 height 24
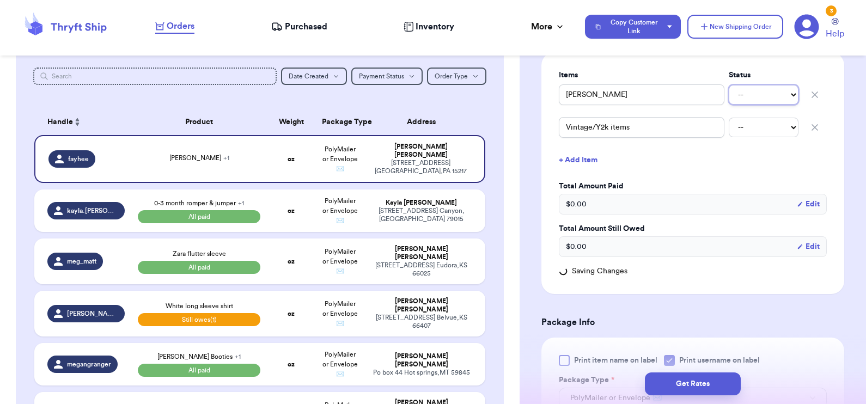
click at [744, 95] on select "-- Paid Owes" at bounding box center [764, 95] width 70 height 20
click at [729, 85] on select "-- Paid Owes" at bounding box center [764, 95] width 70 height 20
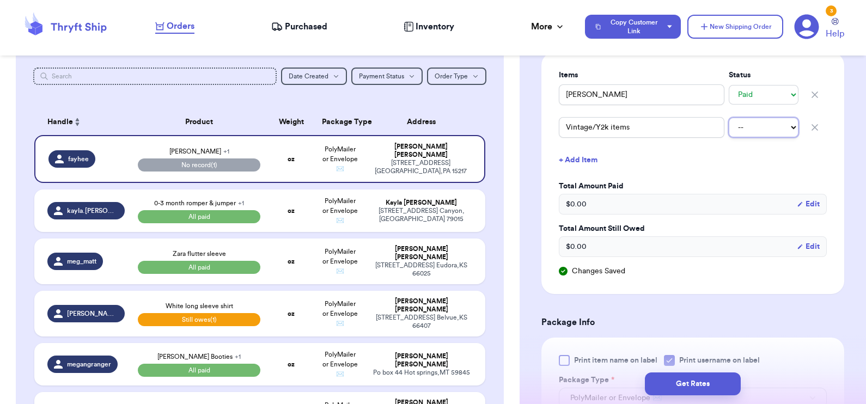
click at [745, 132] on select "-- Paid Owes" at bounding box center [764, 128] width 70 height 20
click at [729, 118] on select "-- Paid Owes" at bounding box center [764, 128] width 70 height 20
click at [735, 131] on select "-- Paid Owes" at bounding box center [764, 128] width 70 height 20
click at [740, 126] on select "-- Paid Owes" at bounding box center [764, 128] width 70 height 20
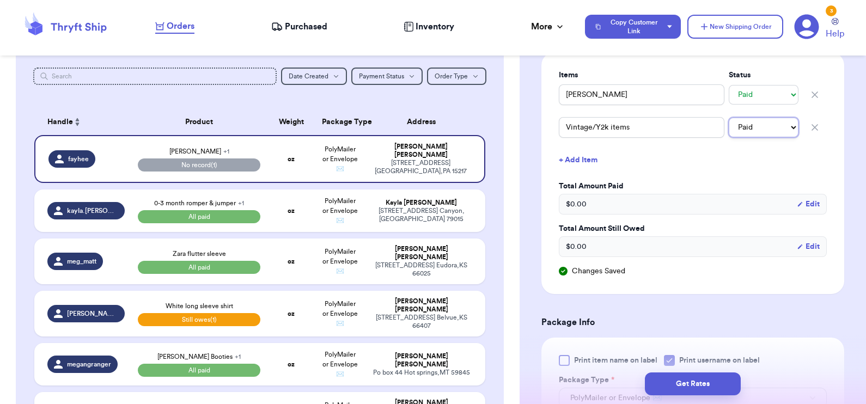
click at [729, 118] on select "-- Paid Owes" at bounding box center [764, 128] width 70 height 20
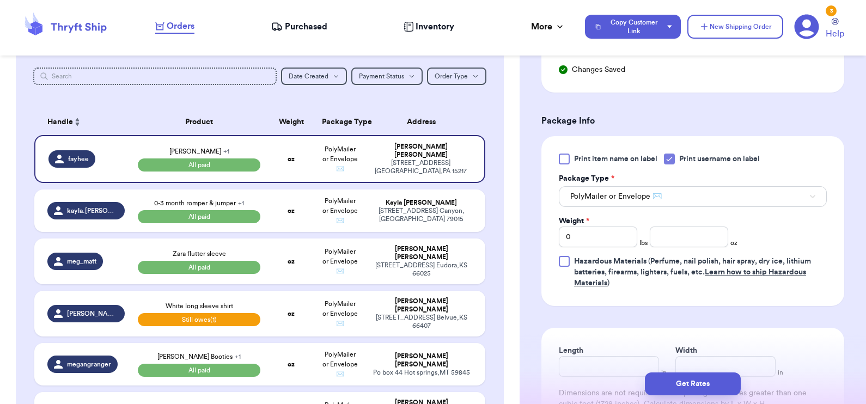
scroll to position [465, 0]
click at [611, 233] on input "0" at bounding box center [598, 237] width 78 height 21
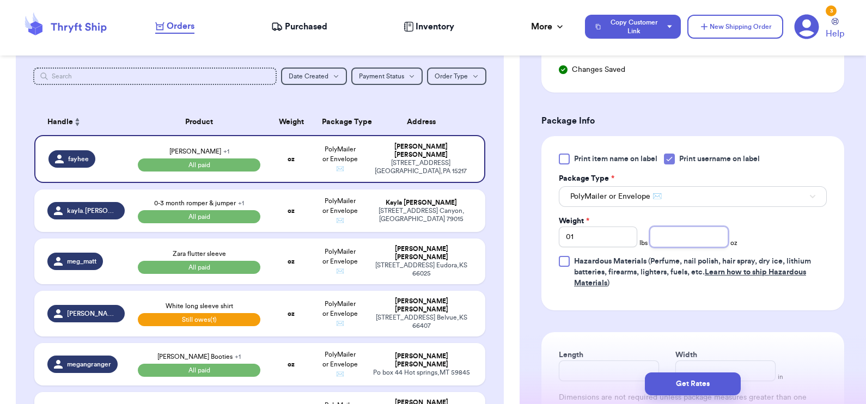
click at [699, 242] on input "number" at bounding box center [689, 237] width 78 height 21
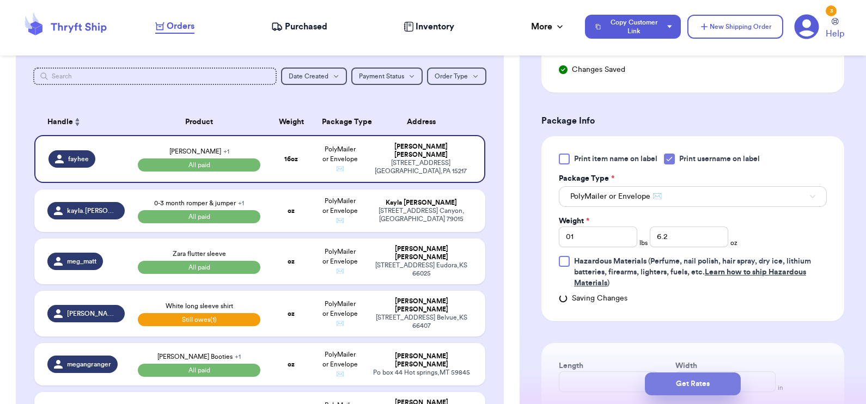
click at [707, 380] on button "Get Rates" at bounding box center [693, 384] width 96 height 23
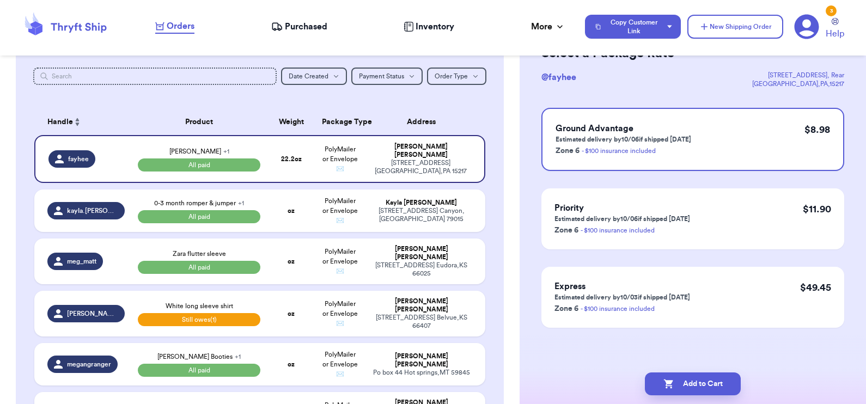
scroll to position [0, 0]
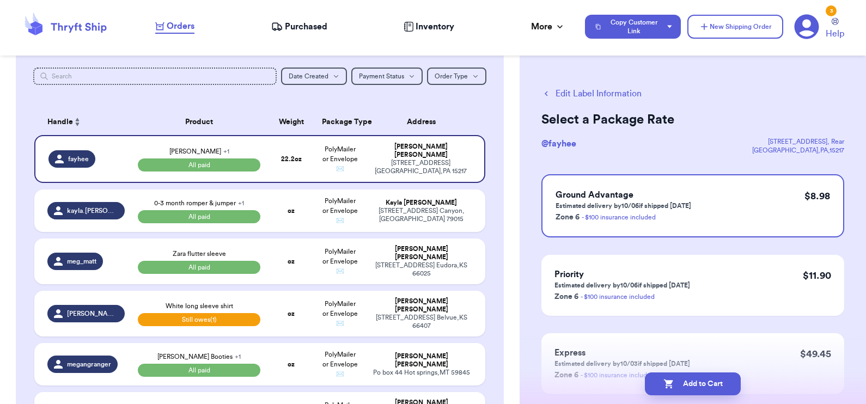
click at [573, 95] on button "Edit Label Information" at bounding box center [592, 93] width 100 height 13
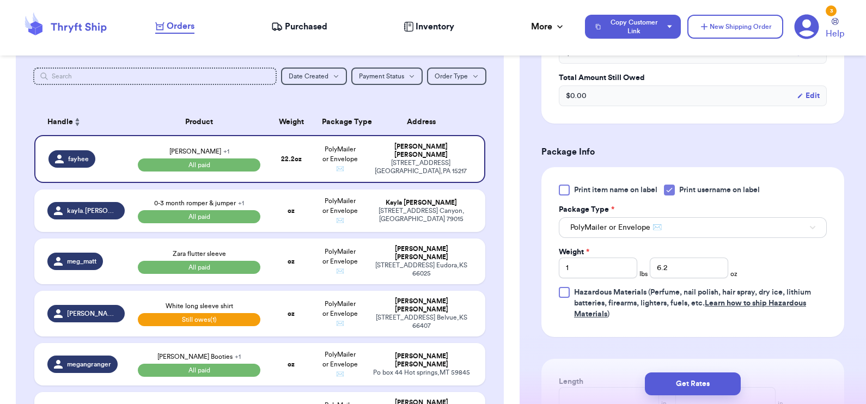
scroll to position [415, 0]
click at [691, 266] on input "6.2" at bounding box center [689, 267] width 78 height 21
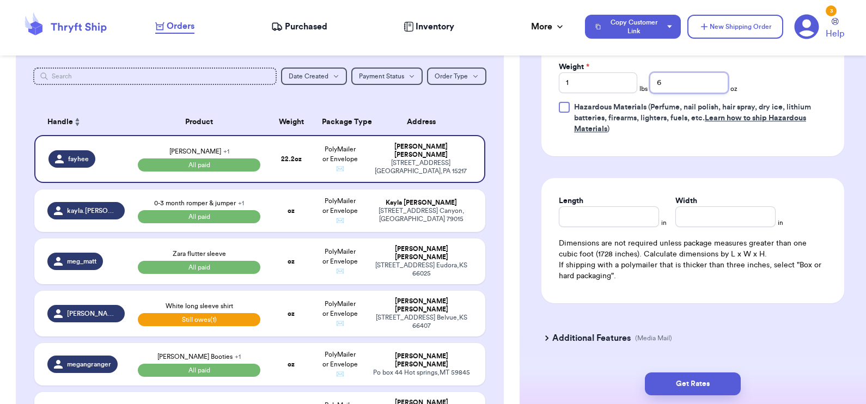
scroll to position [600, 0]
click at [586, 221] on input "Length" at bounding box center [609, 216] width 100 height 21
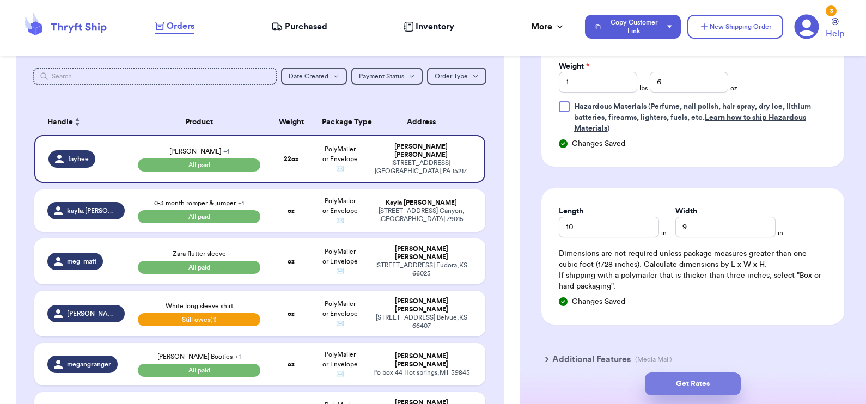
click at [689, 381] on button "Get Rates" at bounding box center [693, 384] width 96 height 23
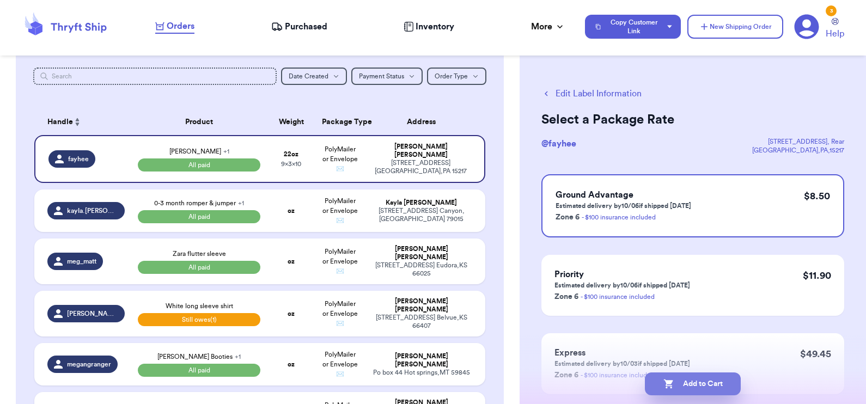
click at [684, 386] on button "Add to Cart" at bounding box center [693, 384] width 96 height 23
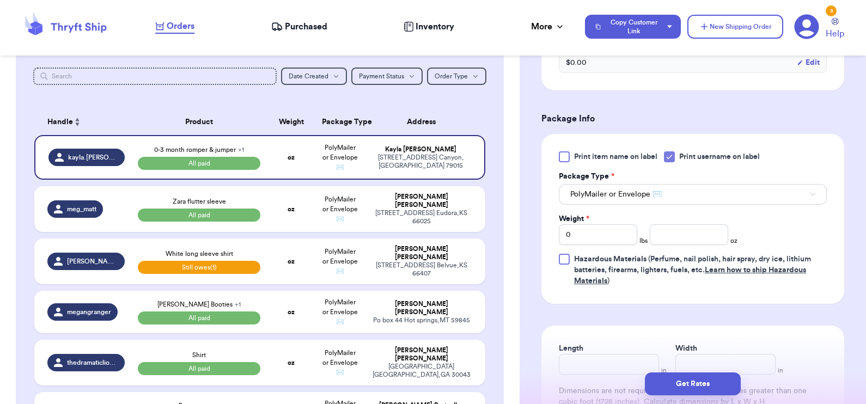
scroll to position [449, 0]
click at [673, 229] on input "number" at bounding box center [689, 233] width 78 height 21
click at [684, 383] on button "Get Rates" at bounding box center [693, 384] width 96 height 23
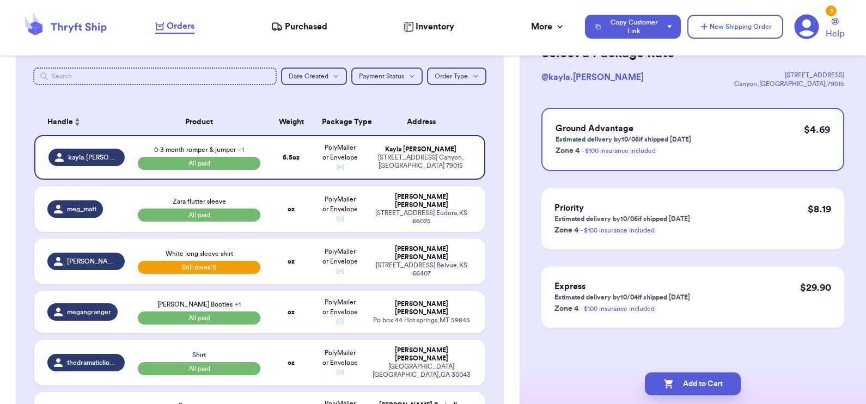
scroll to position [0, 0]
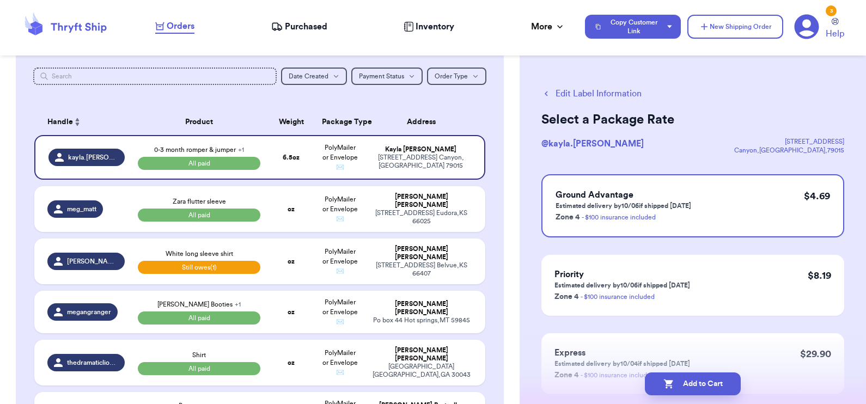
click at [684, 383] on button "Add to Cart" at bounding box center [693, 384] width 96 height 23
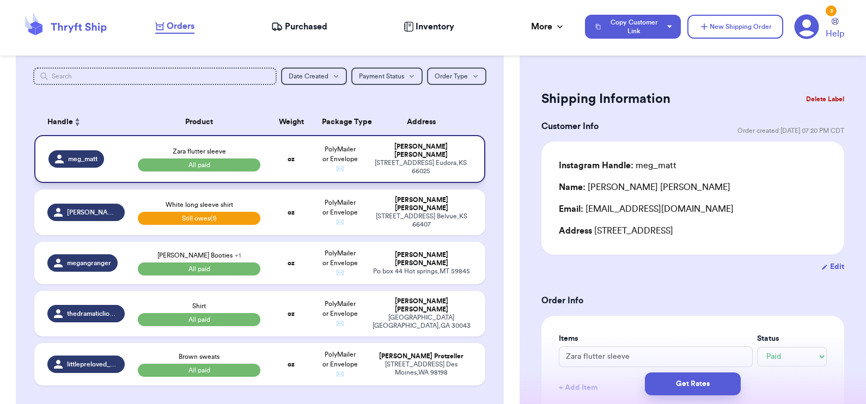
click at [289, 174] on td "oz" at bounding box center [291, 159] width 48 height 48
click at [830, 101] on button "Delete Label" at bounding box center [825, 99] width 47 height 24
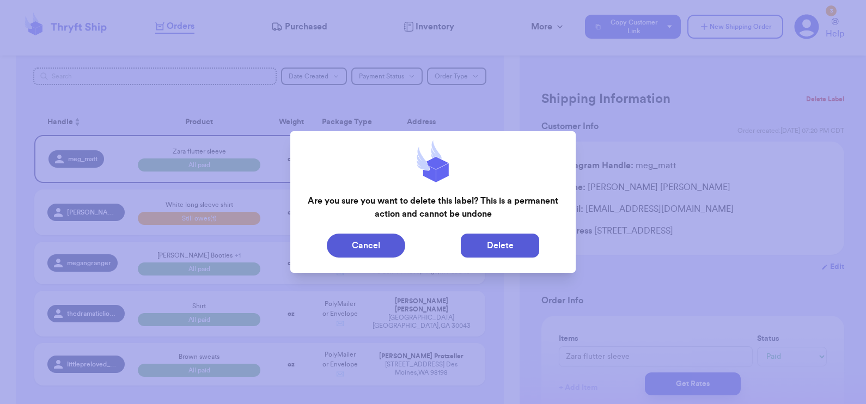
click at [512, 237] on button "Delete" at bounding box center [500, 246] width 78 height 24
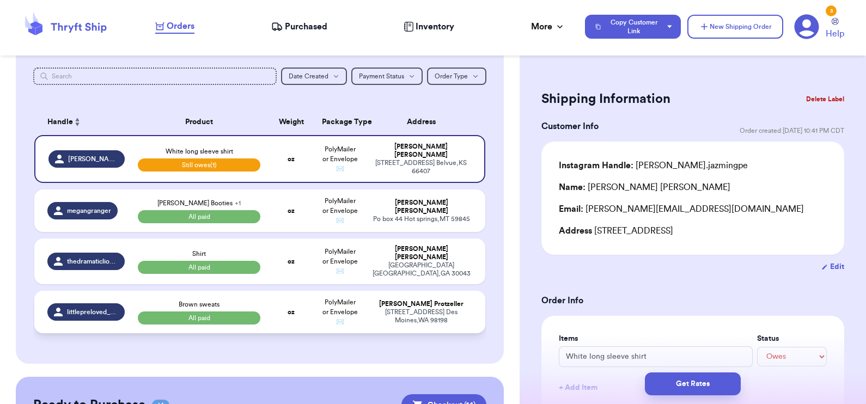
click at [290, 333] on td "oz" at bounding box center [291, 312] width 48 height 43
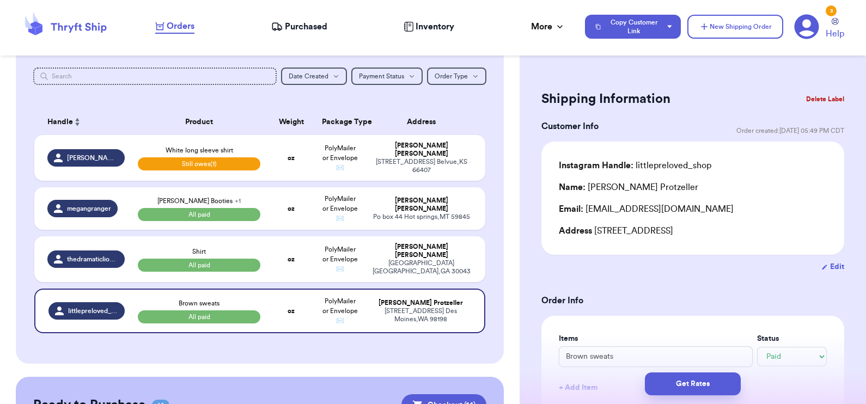
click at [820, 99] on button "Delete Label" at bounding box center [825, 99] width 47 height 24
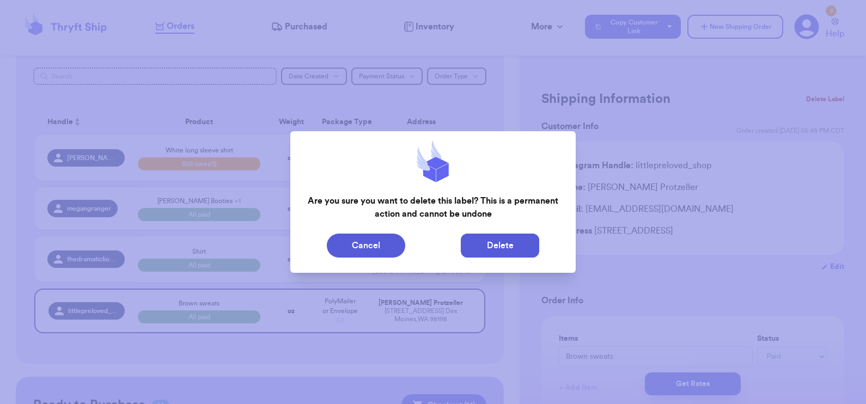
click at [508, 246] on button "Delete" at bounding box center [500, 246] width 78 height 24
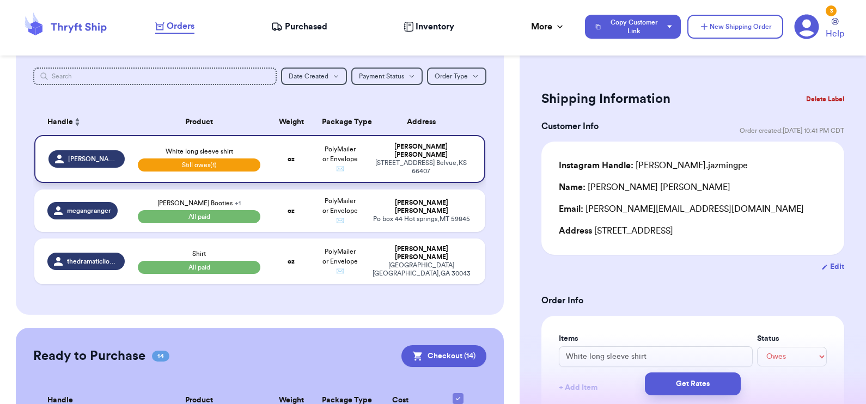
click at [284, 173] on td "oz" at bounding box center [291, 159] width 48 height 48
click at [811, 101] on button "Delete Label" at bounding box center [825, 99] width 47 height 24
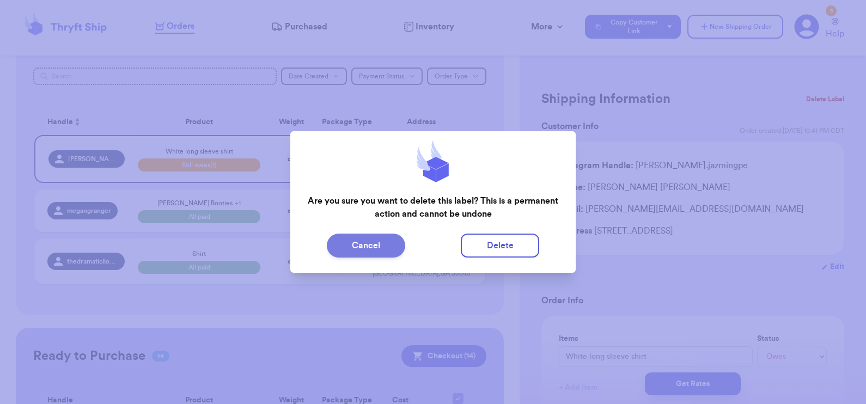
click at [349, 246] on button "Cancel" at bounding box center [366, 246] width 78 height 24
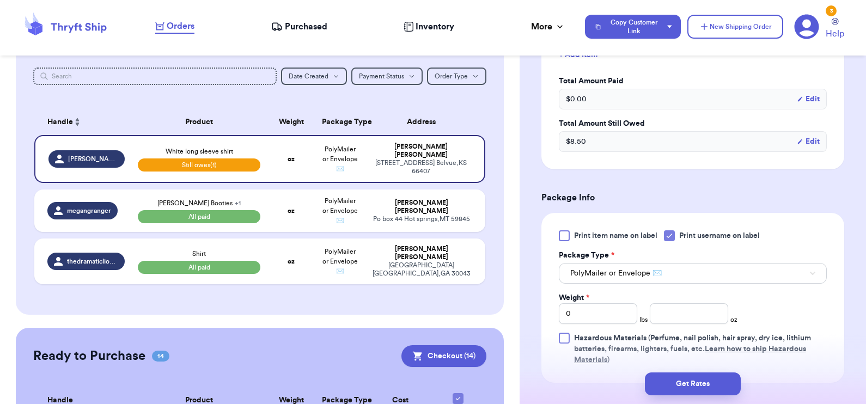
scroll to position [333, 0]
click at [701, 305] on input "number" at bounding box center [689, 313] width 78 height 21
click at [696, 387] on button "Get Rates" at bounding box center [693, 384] width 96 height 23
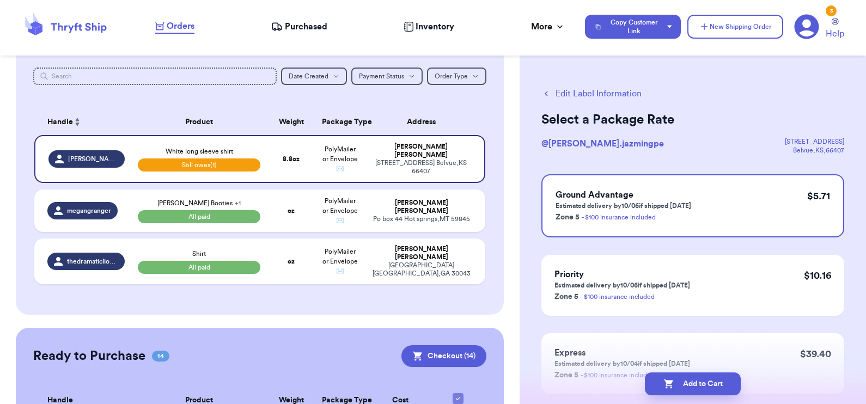
click at [696, 387] on button "Add to Cart" at bounding box center [693, 384] width 96 height 23
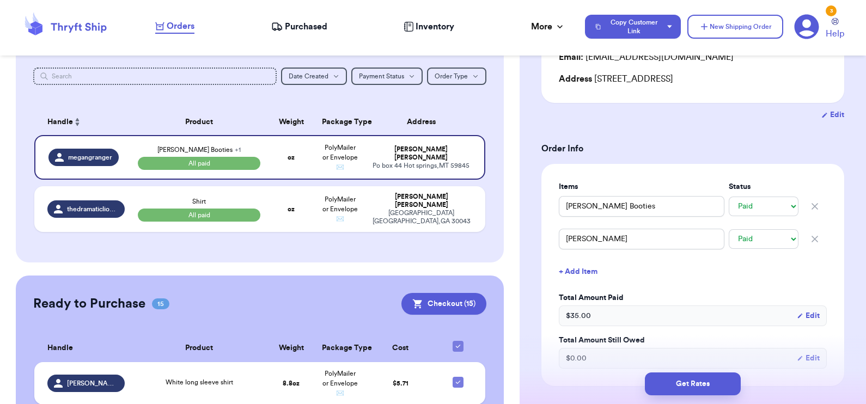
scroll to position [153, 0]
click at [810, 238] on icon "button" at bounding box center [815, 238] width 11 height 11
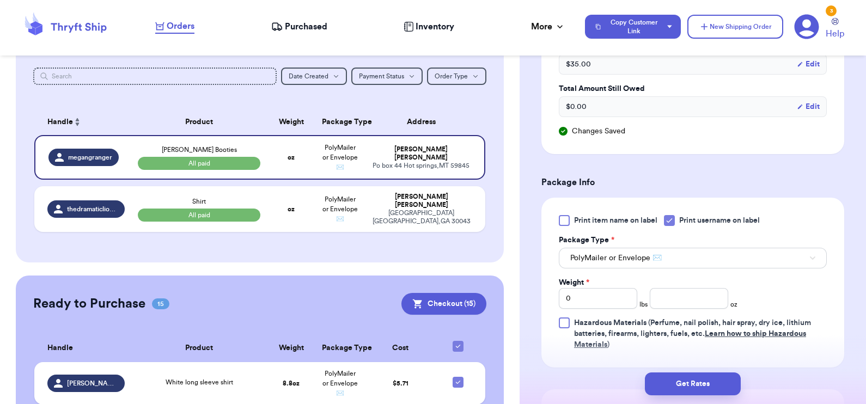
scroll to position [377, 0]
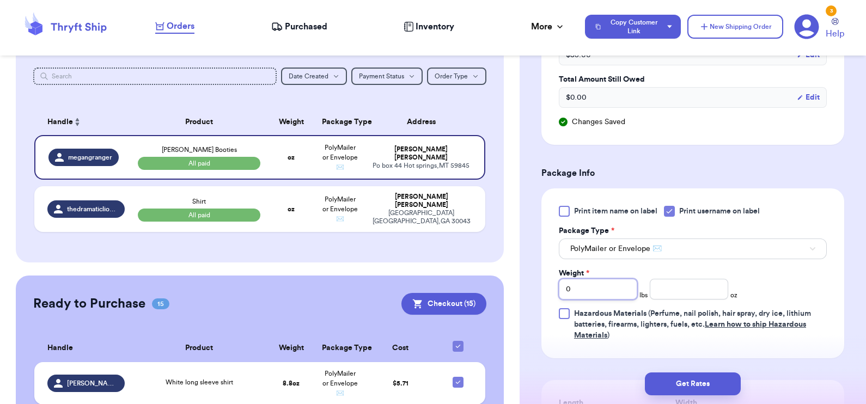
click at [611, 283] on input "0" at bounding box center [598, 289] width 78 height 21
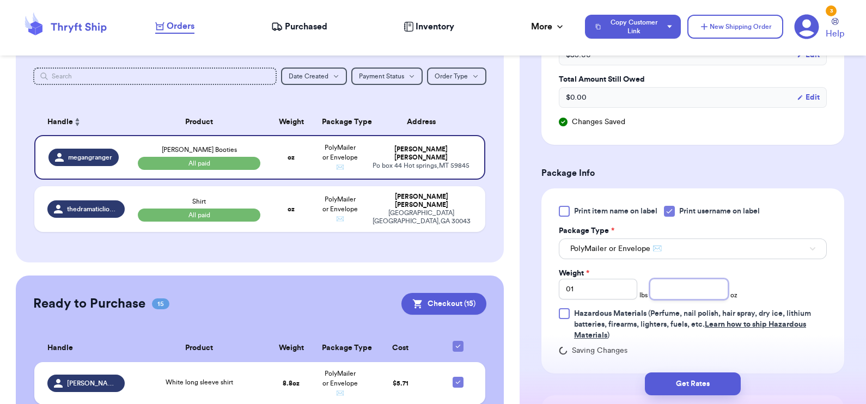
click at [662, 294] on input "number" at bounding box center [689, 289] width 78 height 21
click at [692, 385] on button "Get Rates" at bounding box center [693, 384] width 96 height 23
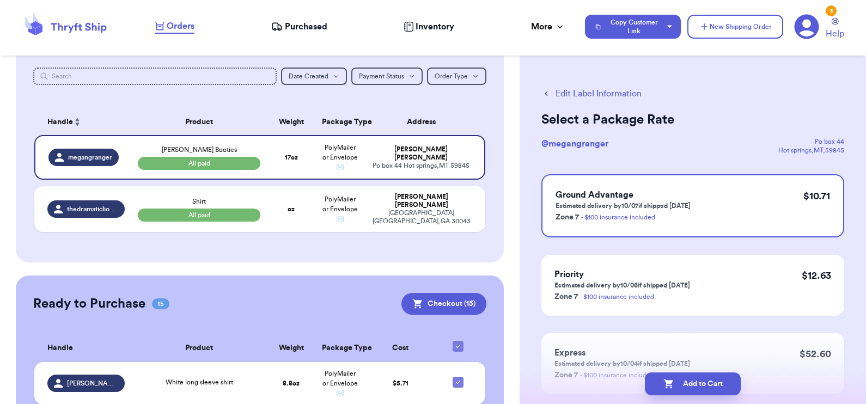
click at [606, 95] on button "Edit Label Information" at bounding box center [592, 93] width 100 height 13
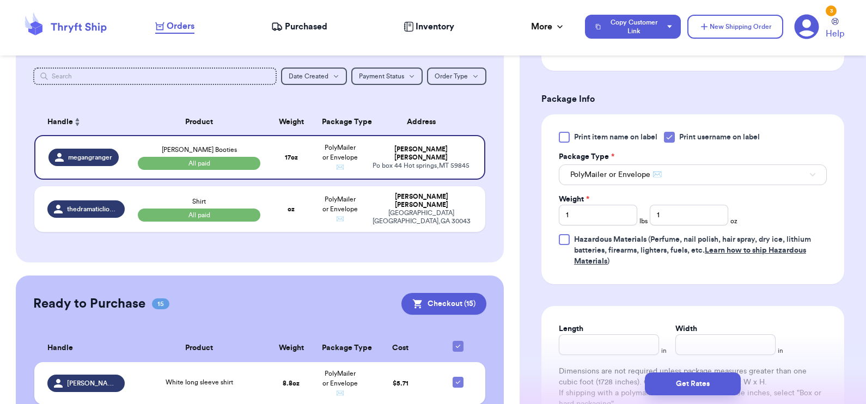
scroll to position [586, 0]
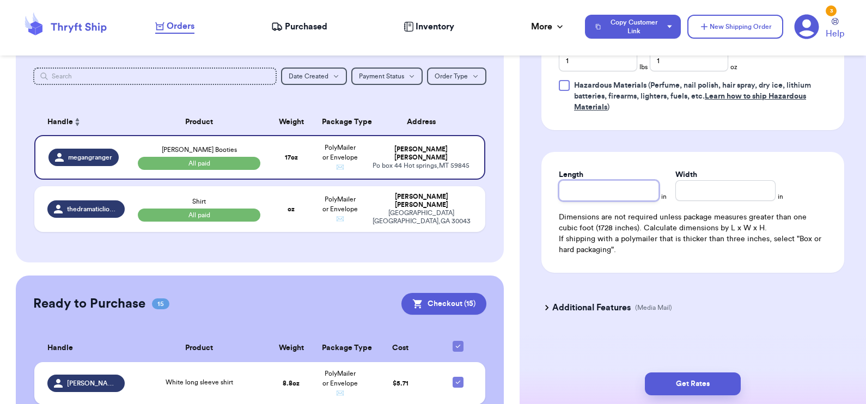
click at [609, 190] on input "Length" at bounding box center [609, 190] width 100 height 21
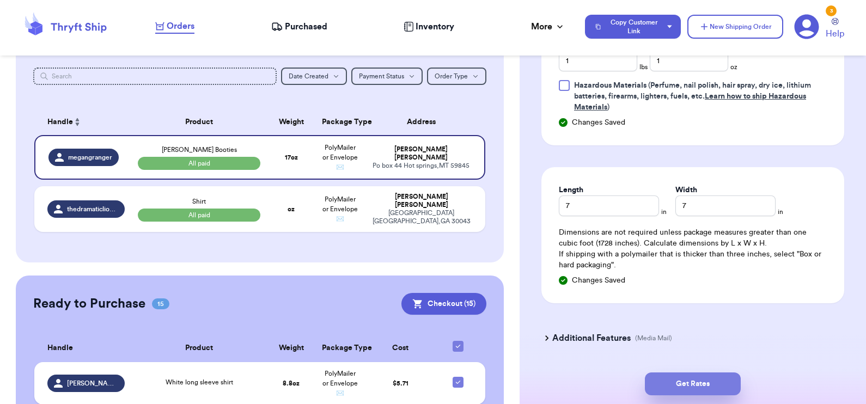
click at [700, 385] on button "Get Rates" at bounding box center [693, 384] width 96 height 23
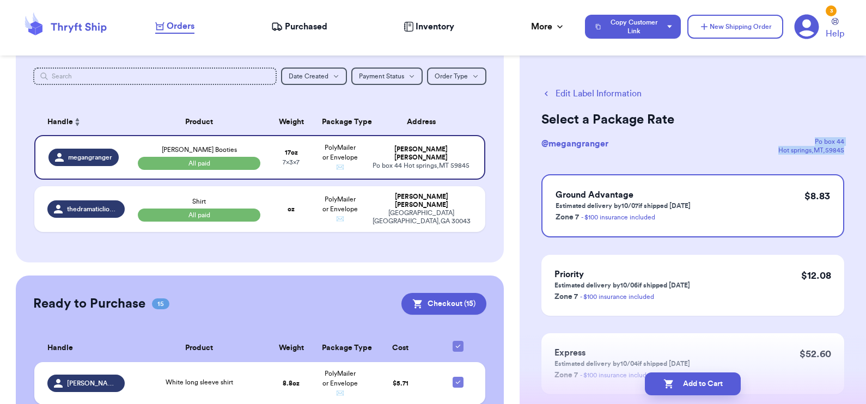
drag, startPoint x: 802, startPoint y: 138, endPoint x: 845, endPoint y: 153, distance: 45.0
click at [845, 153] on div "Edit Label Information Select a Package Rate @ megangranger Po box 44 Hot sprin…" at bounding box center [693, 267] width 347 height 405
copy div "Po box 44 Hot springs , MT , 59845"
click at [680, 384] on button "Add to Cart" at bounding box center [693, 384] width 96 height 23
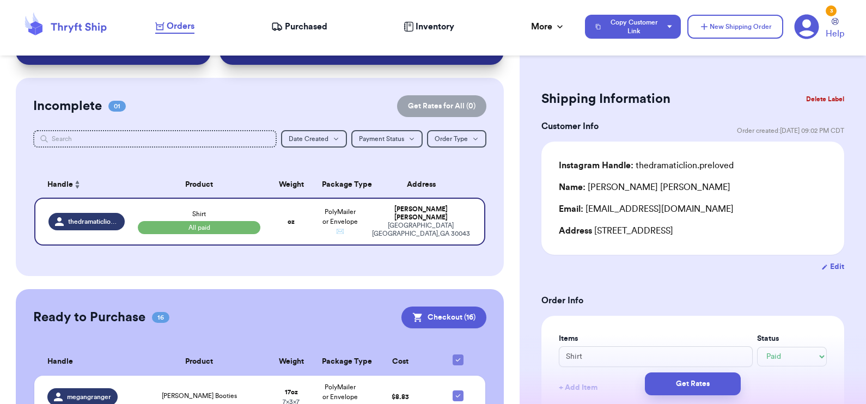
scroll to position [59, 0]
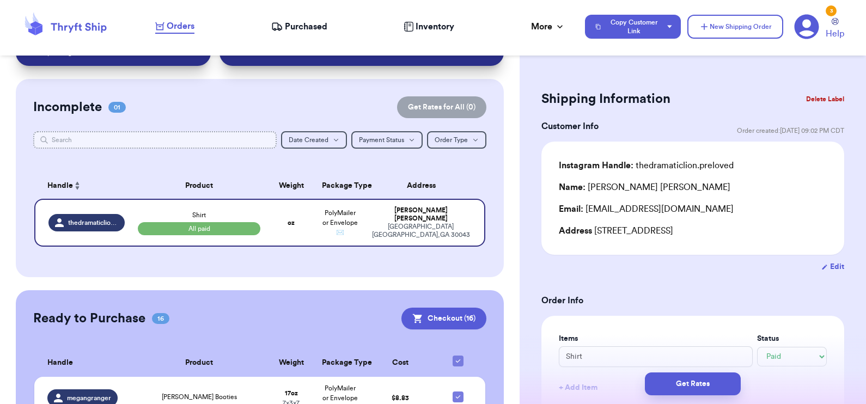
click at [162, 145] on input "text" at bounding box center [155, 139] width 244 height 17
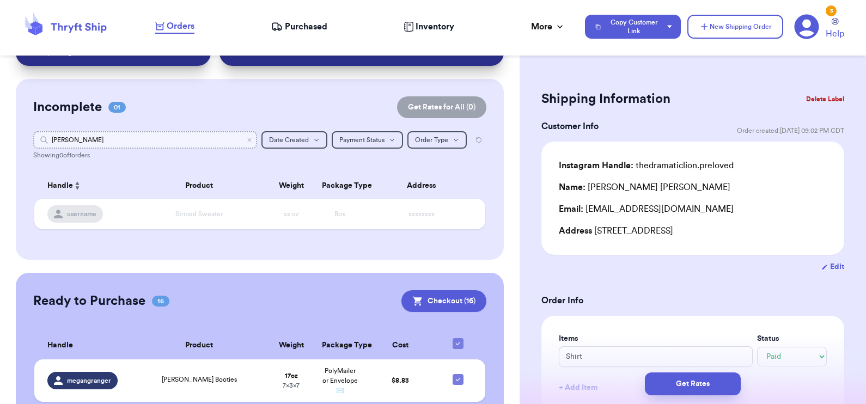
click at [63, 137] on input "corkish" at bounding box center [145, 139] width 224 height 17
drag, startPoint x: 77, startPoint y: 139, endPoint x: 38, endPoint y: 135, distance: 39.0
click at [38, 135] on input "lind" at bounding box center [145, 139] width 224 height 17
click at [246, 139] on icon "Clear search" at bounding box center [249, 140] width 7 height 7
click at [239, 139] on input "text" at bounding box center [145, 139] width 224 height 17
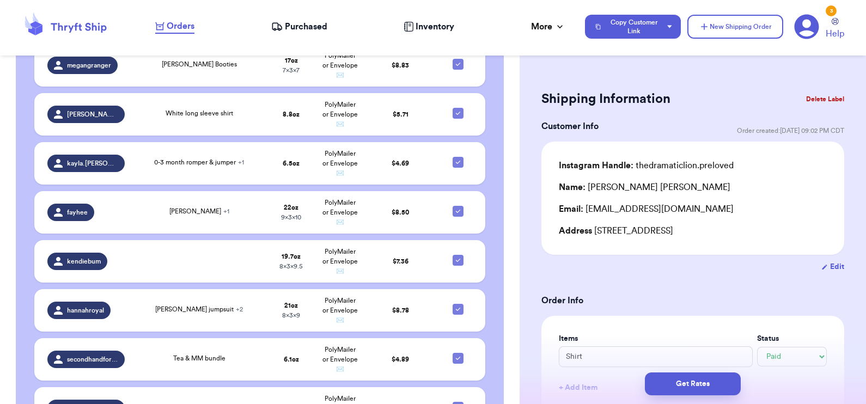
scroll to position [119, 0]
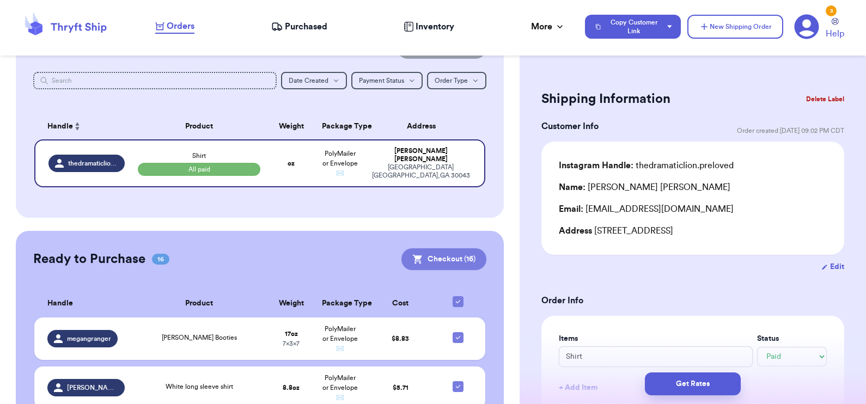
click at [450, 261] on button "Checkout ( 16 )" at bounding box center [444, 259] width 85 height 22
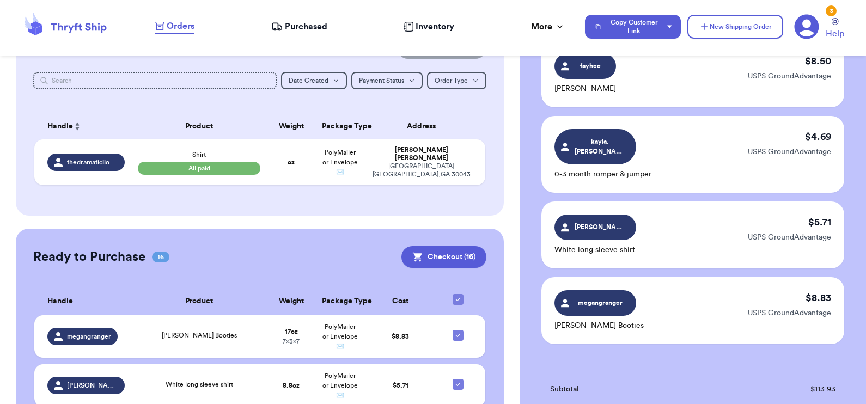
scroll to position [1205, 0]
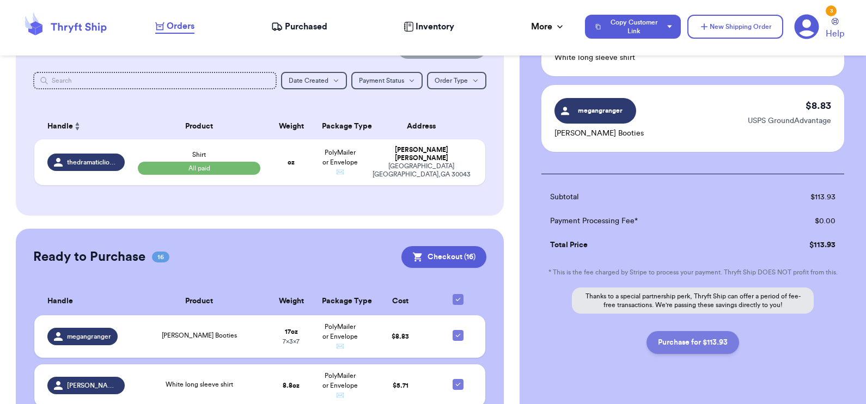
click at [686, 331] on button "Purchase for $113.93" at bounding box center [693, 342] width 93 height 23
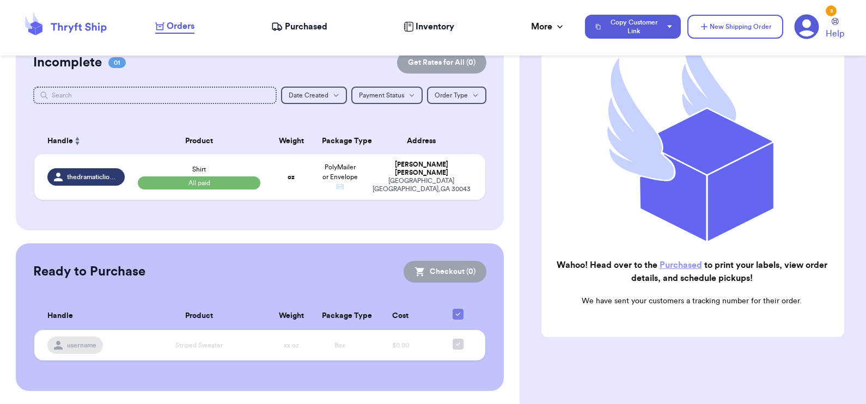
scroll to position [108, 0]
click at [676, 261] on link "Purchased" at bounding box center [681, 265] width 43 height 9
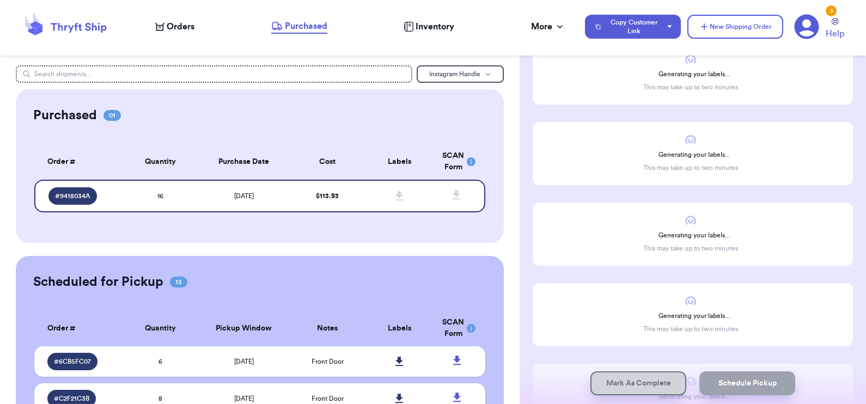
scroll to position [99, 0]
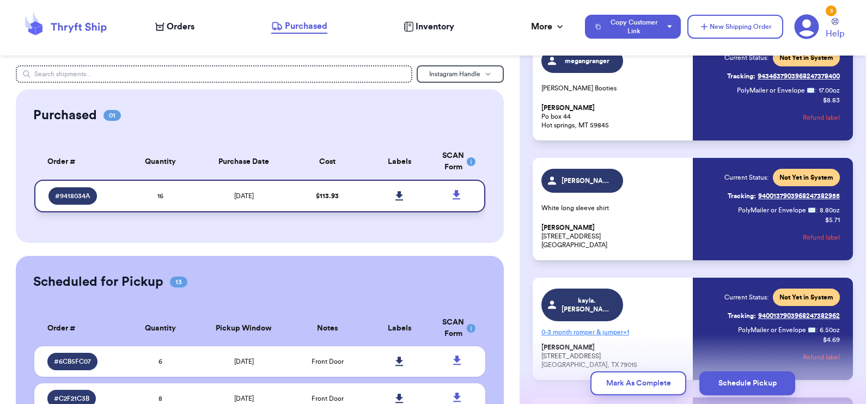
click at [396, 194] on icon at bounding box center [400, 195] width 8 height 9
click at [453, 193] on icon at bounding box center [457, 194] width 8 height 9
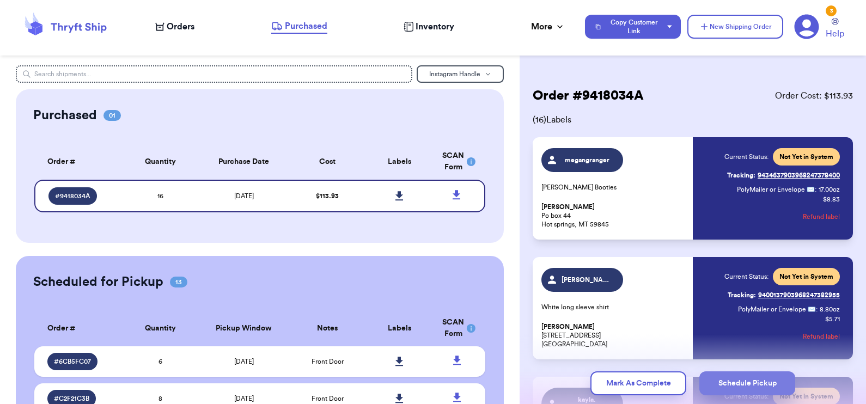
click at [758, 379] on button "Schedule Pickup" at bounding box center [748, 384] width 96 height 24
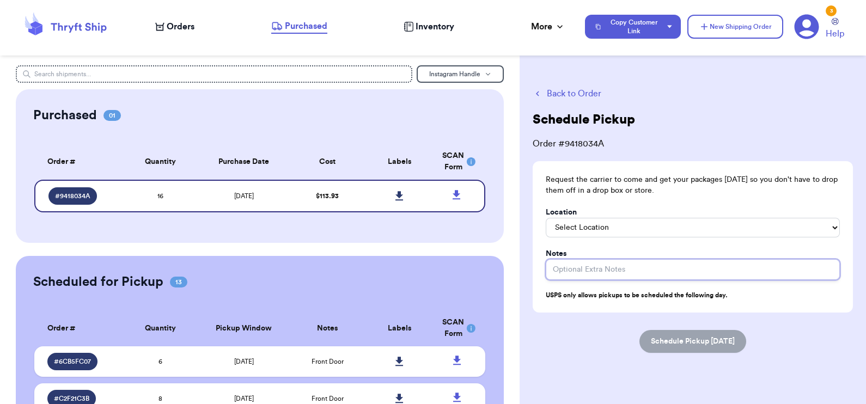
click at [619, 271] on input "Location" at bounding box center [693, 269] width 294 height 21
type input "Front door in a plastic tote :)"
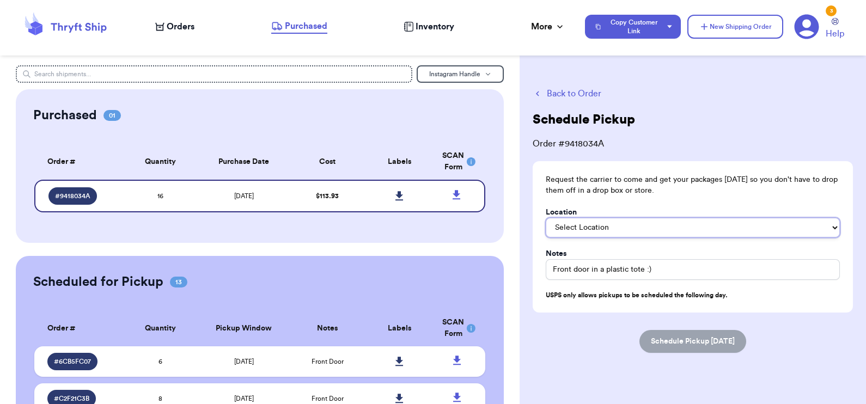
click at [634, 232] on select "Select Location In/At Mailbox On the Porch Front Door Back Door Side Door Knock…" at bounding box center [693, 228] width 294 height 20
select select "Front Door"
click at [546, 218] on select "Select Location In/At Mailbox On the Porch Front Door Back Door Side Door Knock…" at bounding box center [693, 228] width 294 height 20
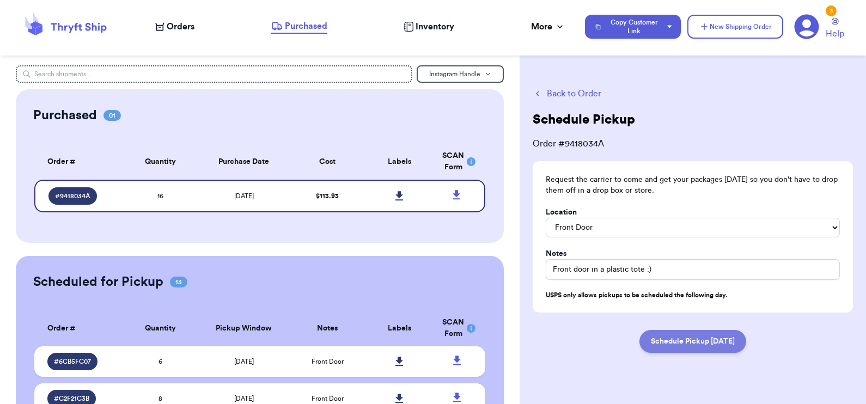
click at [679, 342] on button "Schedule Pickup Tomorrow" at bounding box center [693, 341] width 107 height 23
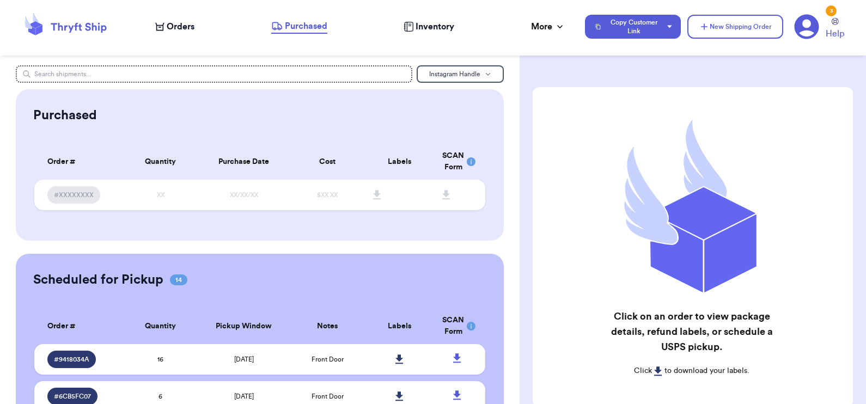
scroll to position [134, 0]
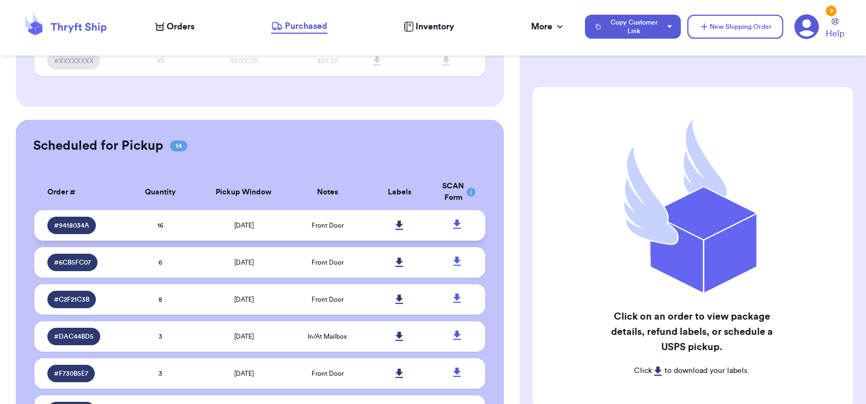
click at [408, 224] on td at bounding box center [400, 225] width 72 height 31
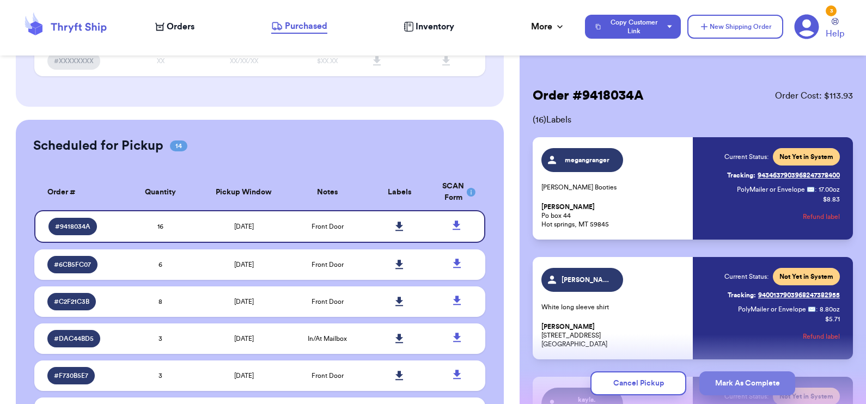
click at [739, 384] on button "Mark As Complete" at bounding box center [748, 384] width 96 height 24
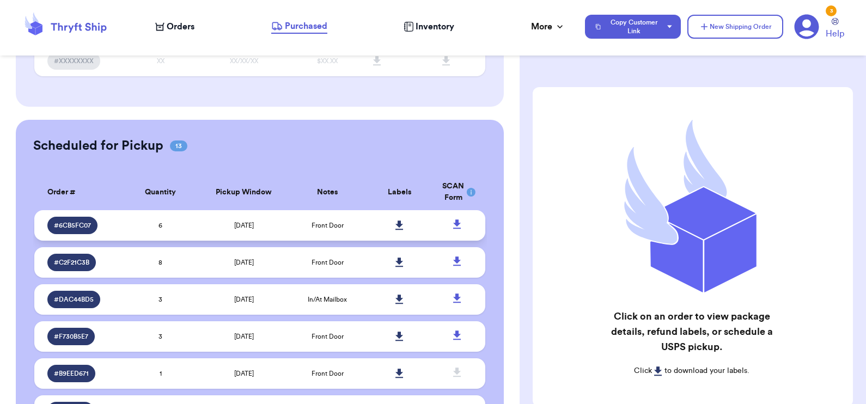
click at [335, 230] on td "Front Door" at bounding box center [328, 225] width 72 height 31
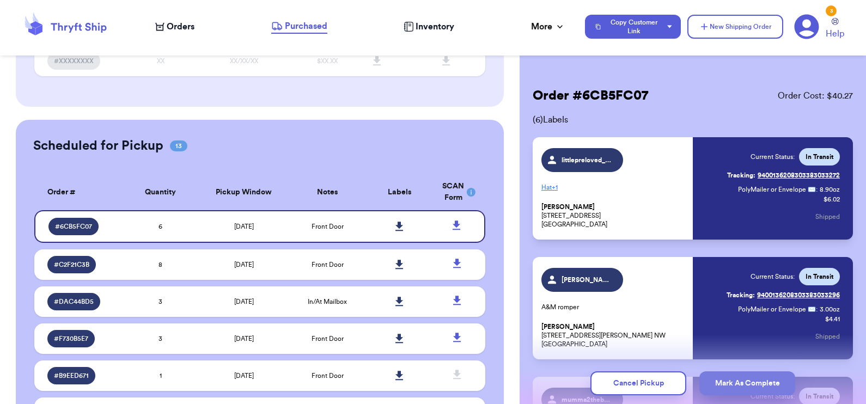
click at [736, 380] on button "Mark As Complete" at bounding box center [748, 384] width 96 height 24
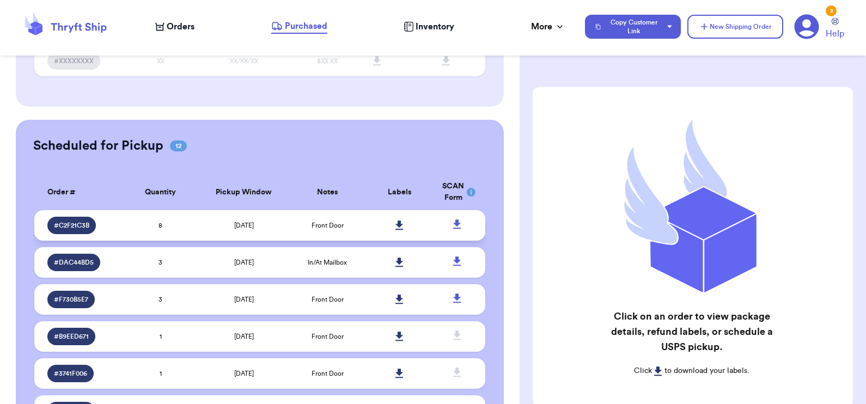
click at [336, 223] on span "Front Door" at bounding box center [328, 225] width 32 height 7
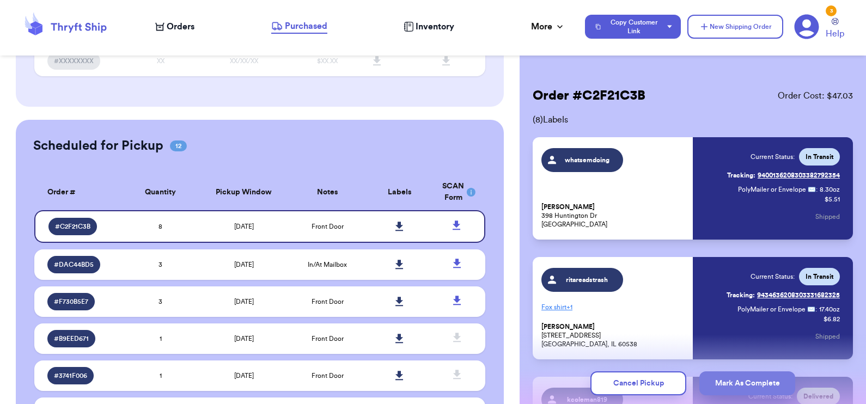
click at [716, 381] on button "Mark As Complete" at bounding box center [748, 384] width 96 height 24
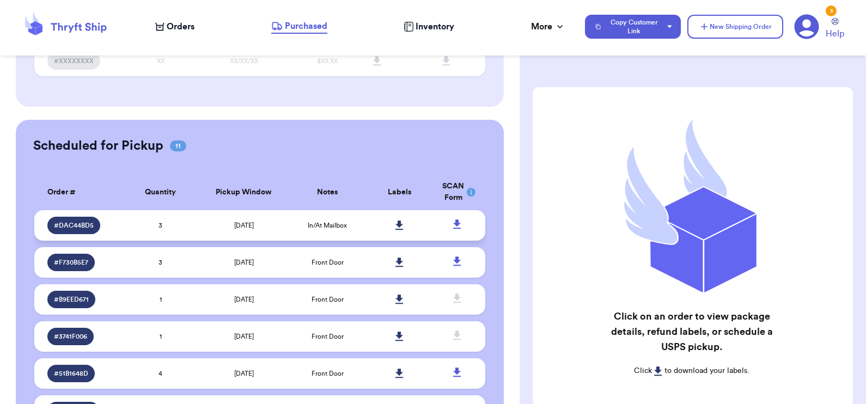
click at [324, 229] on td "In/At Mailbox" at bounding box center [328, 225] width 72 height 31
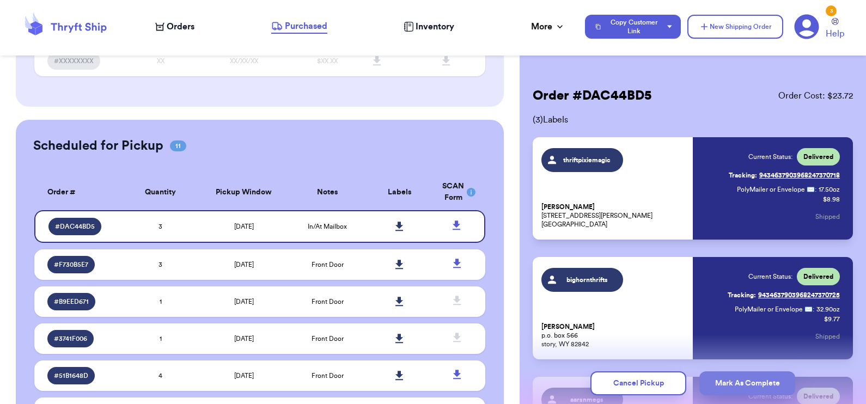
click at [727, 385] on button "Mark As Complete" at bounding box center [748, 384] width 96 height 24
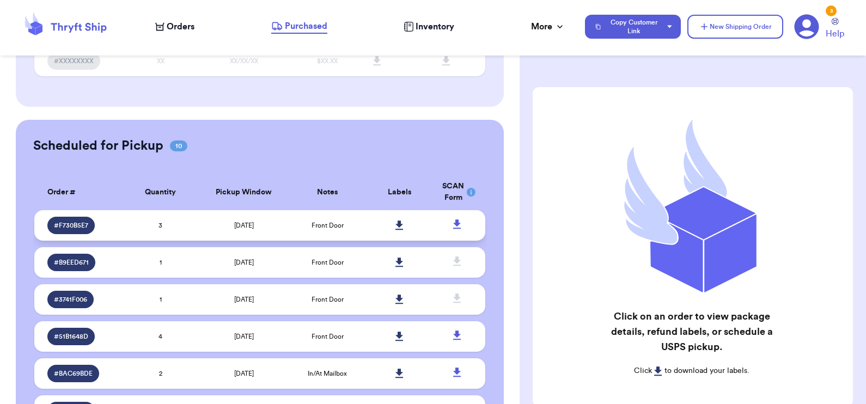
click at [262, 223] on td "9/11/2025" at bounding box center [244, 225] width 95 height 31
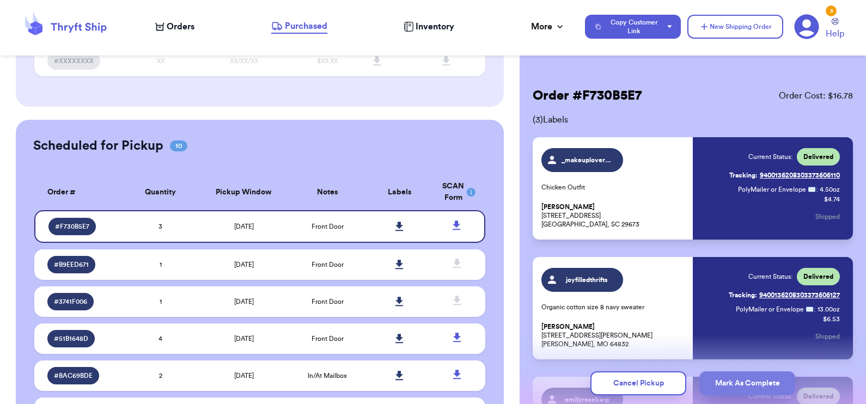
click at [738, 389] on button "Mark As Complete" at bounding box center [748, 384] width 96 height 24
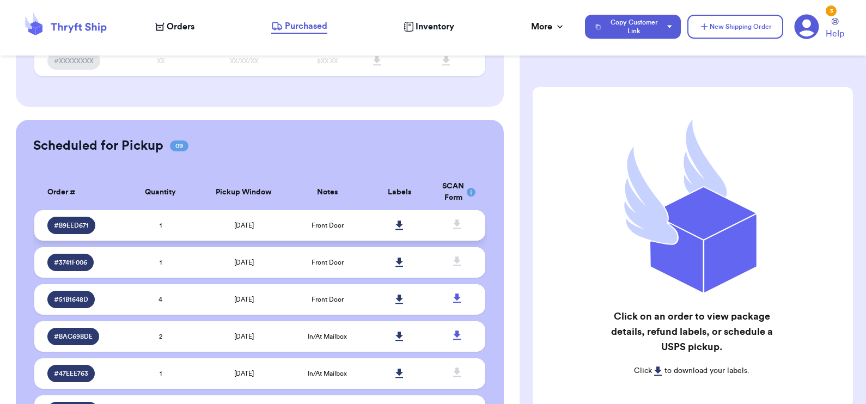
click at [293, 215] on td "Front Door" at bounding box center [328, 225] width 72 height 31
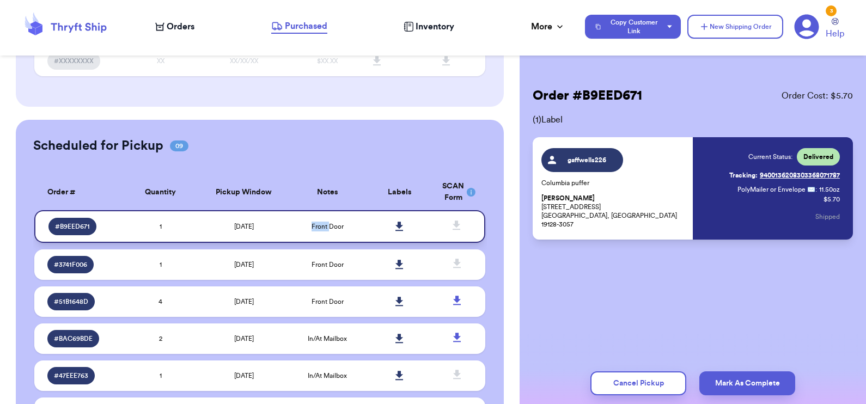
click at [293, 215] on td "Front Door" at bounding box center [328, 226] width 72 height 33
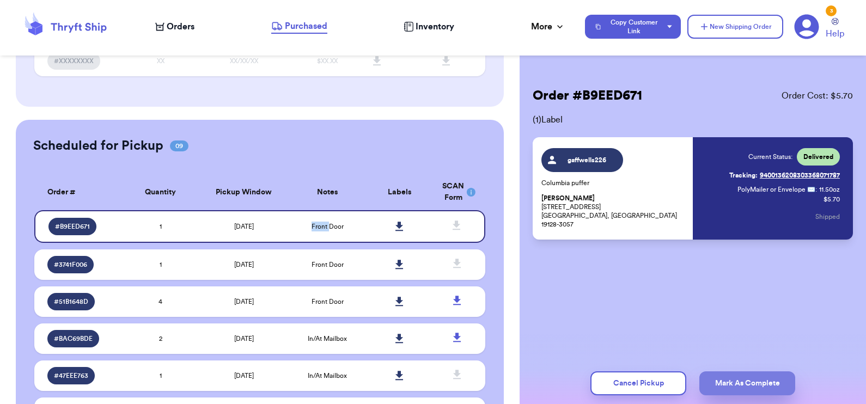
click at [748, 384] on button "Mark As Complete" at bounding box center [748, 384] width 96 height 24
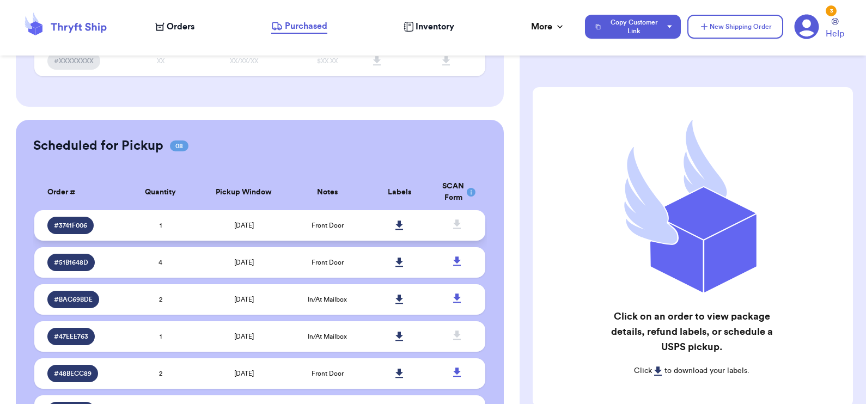
click at [258, 222] on td "8/6/2025" at bounding box center [244, 225] width 95 height 31
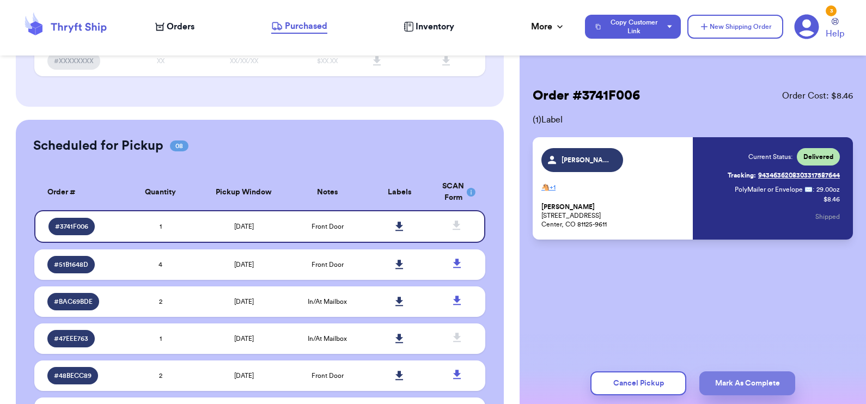
click at [750, 381] on button "Mark As Complete" at bounding box center [748, 384] width 96 height 24
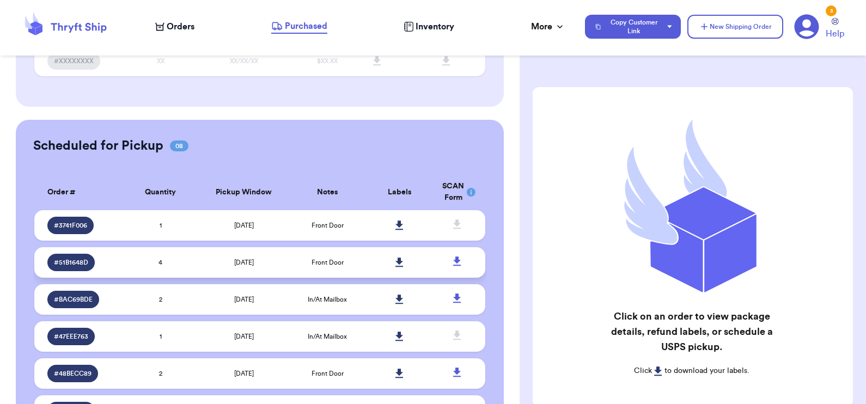
click at [336, 247] on td "Front Door" at bounding box center [328, 262] width 72 height 31
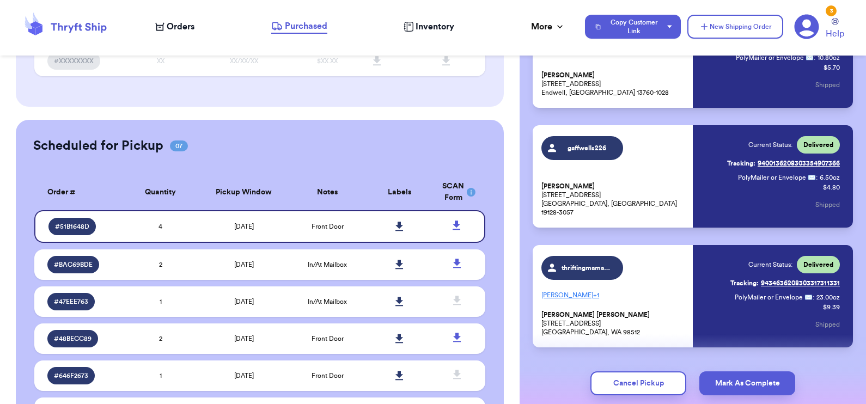
scroll to position [282, 0]
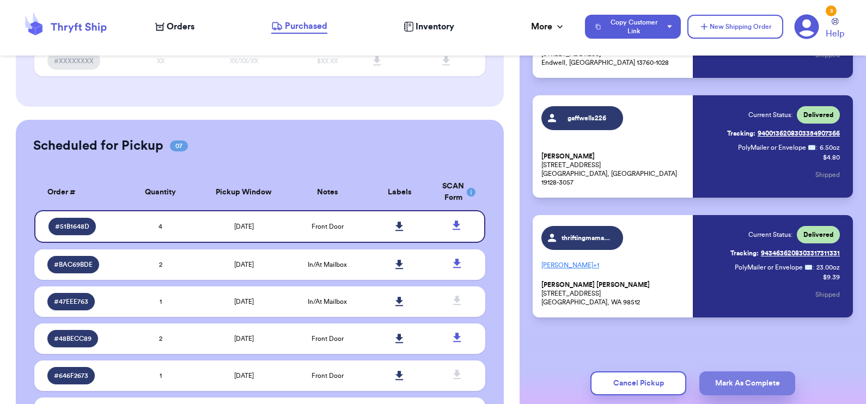
click at [732, 379] on button "Mark As Complete" at bounding box center [748, 384] width 96 height 24
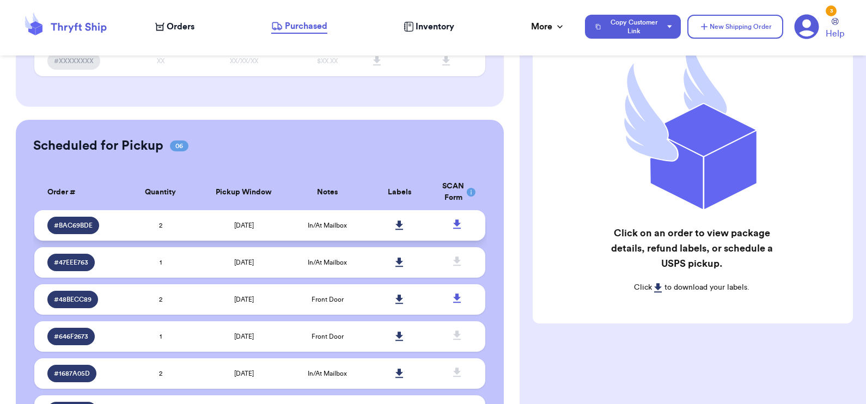
click at [336, 218] on td "In/At Mailbox" at bounding box center [328, 225] width 72 height 31
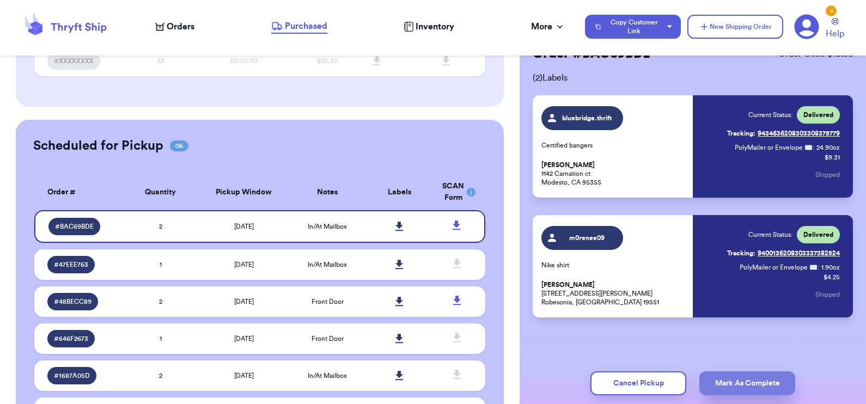
click at [760, 376] on button "Mark As Complete" at bounding box center [748, 384] width 96 height 24
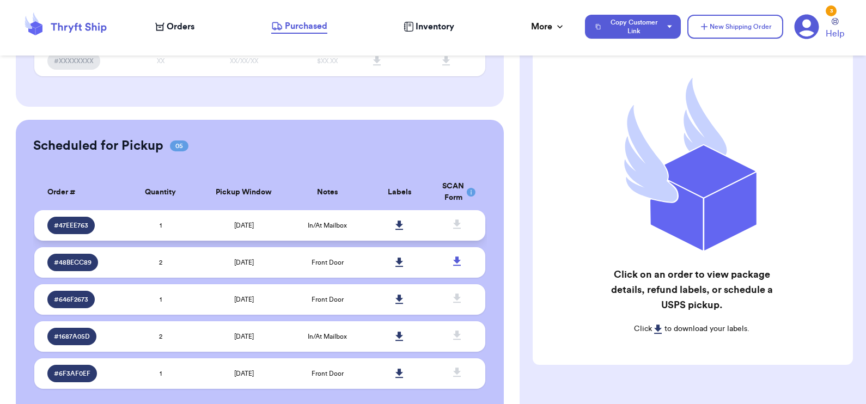
click at [317, 215] on td "In/At Mailbox" at bounding box center [328, 225] width 72 height 31
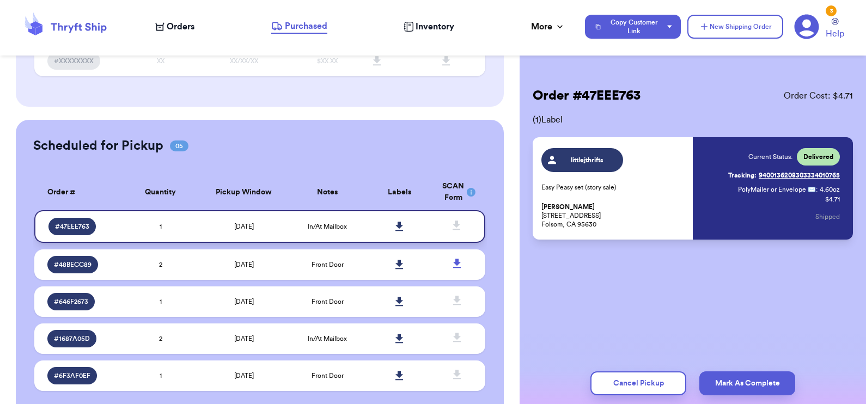
scroll to position [0, 0]
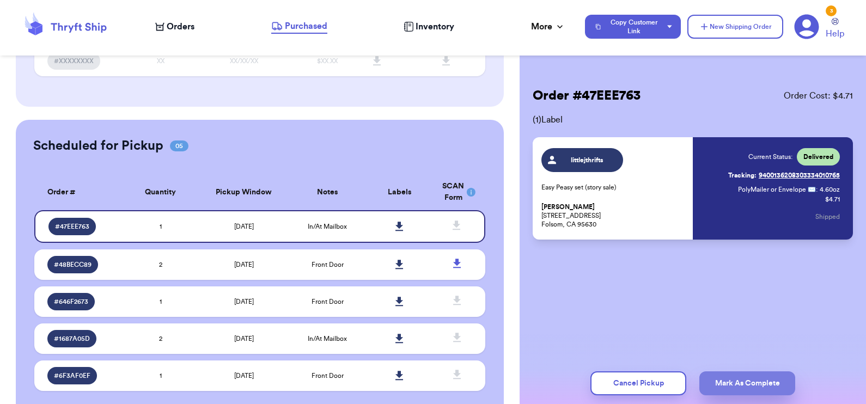
click at [737, 382] on button "Mark As Complete" at bounding box center [748, 384] width 96 height 24
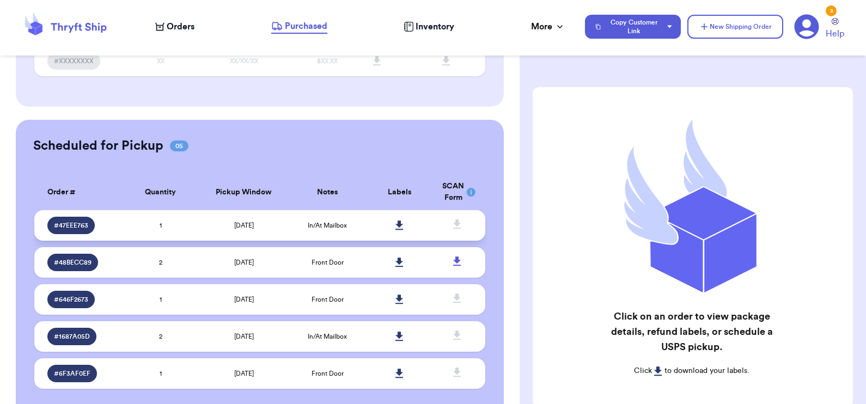
click at [273, 221] on td "6/24/2025" at bounding box center [244, 225] width 95 height 31
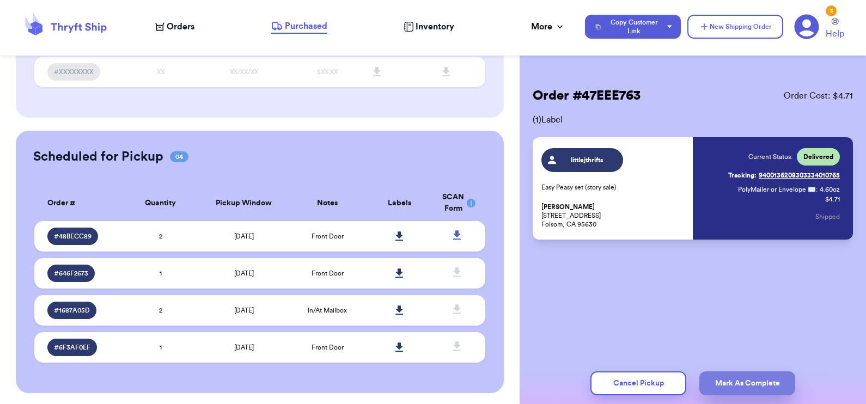
click at [736, 380] on button "Mark As Complete" at bounding box center [748, 384] width 96 height 24
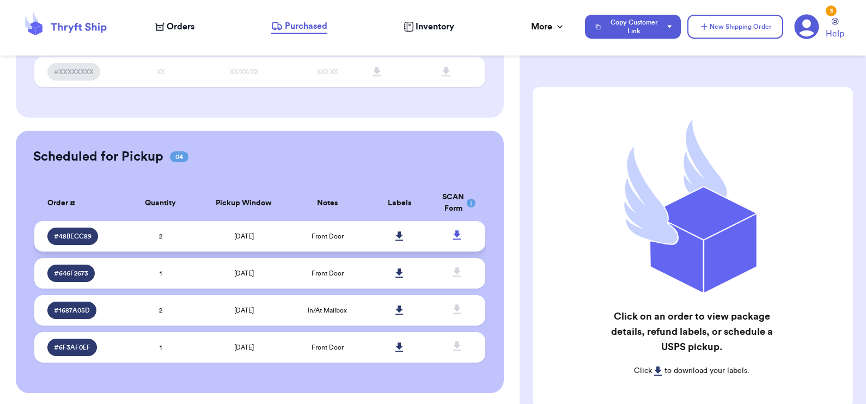
click at [261, 231] on td "6/9/2025" at bounding box center [244, 236] width 95 height 31
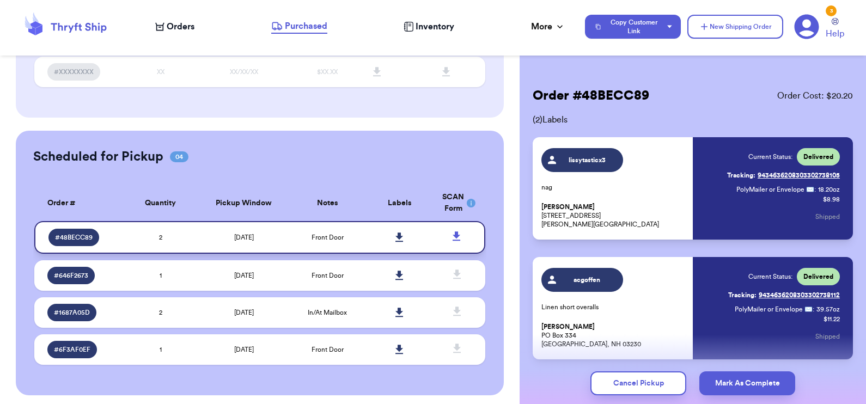
scroll to position [125, 0]
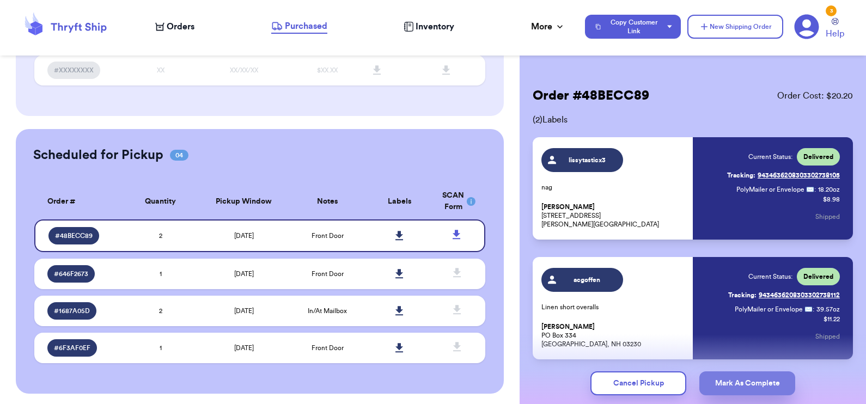
click at [733, 384] on button "Mark As Complete" at bounding box center [748, 384] width 96 height 24
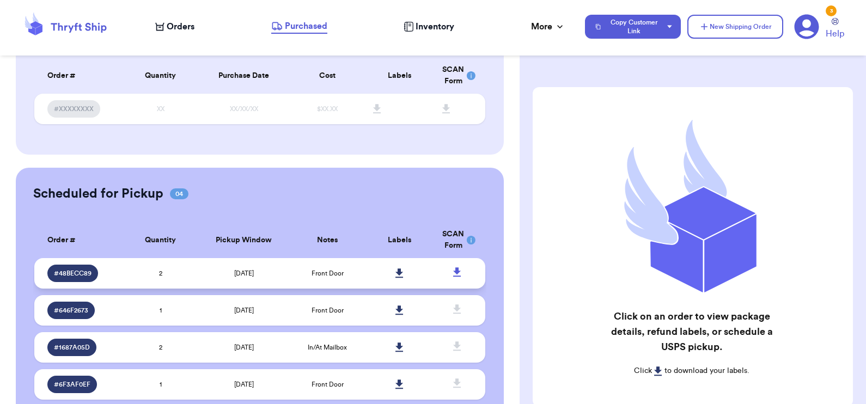
click at [313, 236] on th "Notes" at bounding box center [328, 240] width 72 height 36
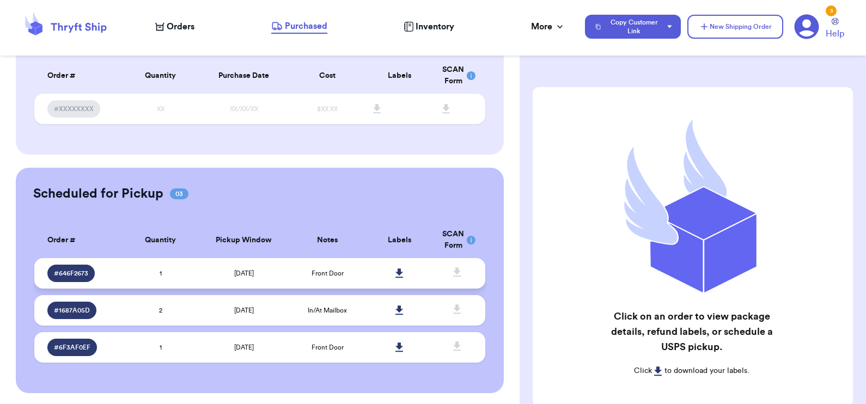
click at [318, 275] on span "Front Door" at bounding box center [328, 273] width 32 height 7
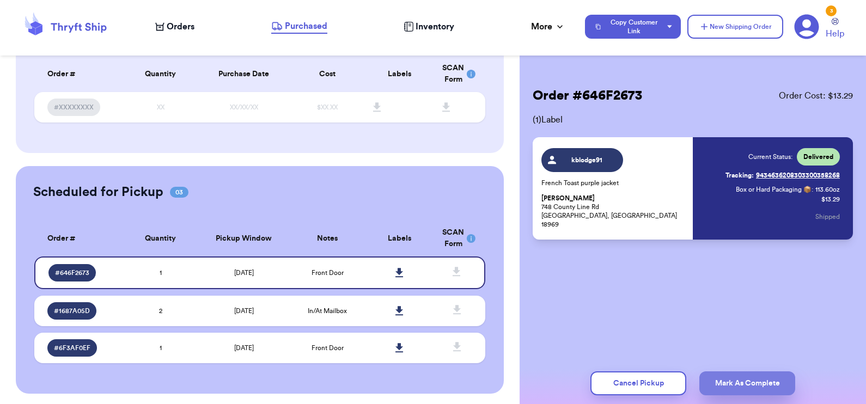
click at [752, 381] on button "Mark As Complete" at bounding box center [748, 384] width 96 height 24
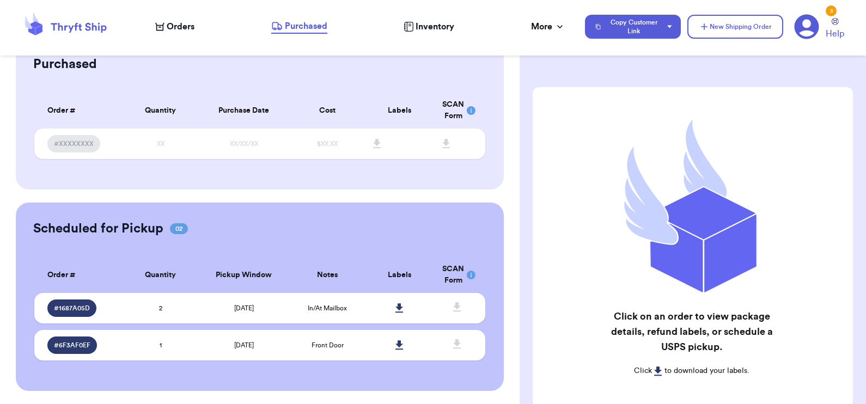
scroll to position [49, 0]
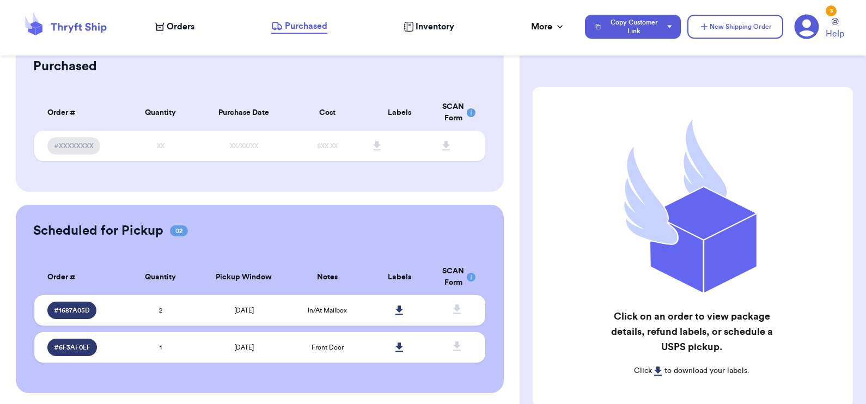
click at [268, 277] on th "Pickup Window" at bounding box center [244, 277] width 95 height 36
click at [270, 304] on td "5/17/2025" at bounding box center [244, 310] width 95 height 31
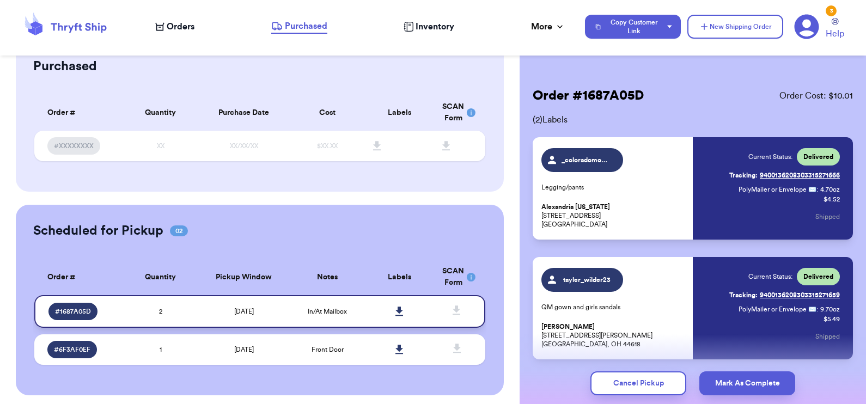
scroll to position [51, 0]
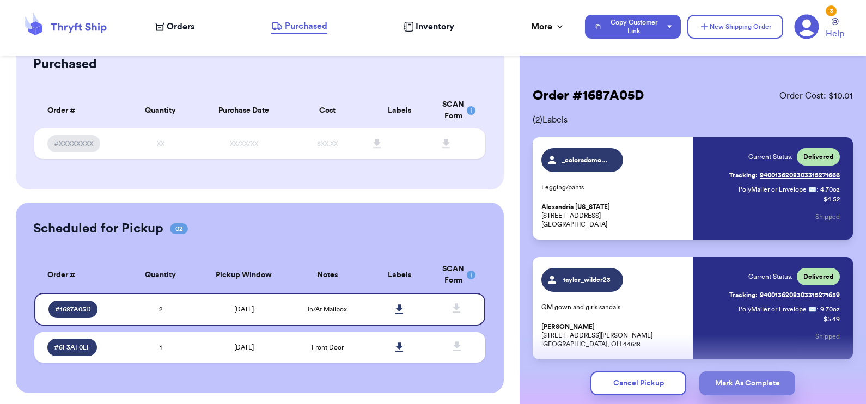
click at [766, 395] on button "Mark As Complete" at bounding box center [748, 384] width 96 height 24
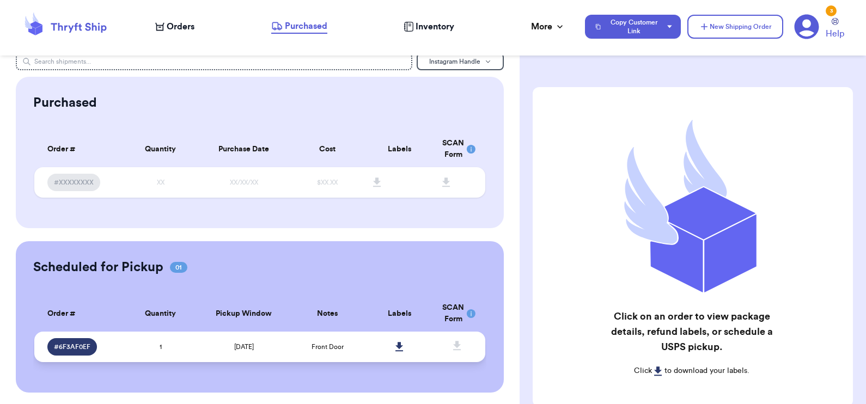
click at [314, 352] on td "Front Door" at bounding box center [328, 347] width 72 height 31
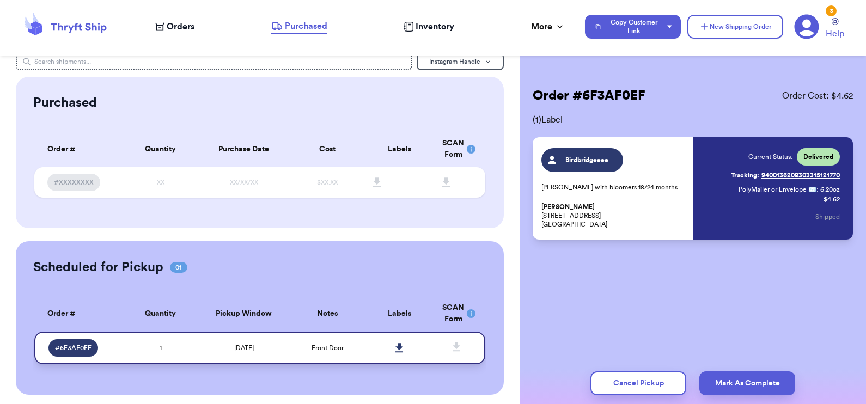
scroll to position [14, 0]
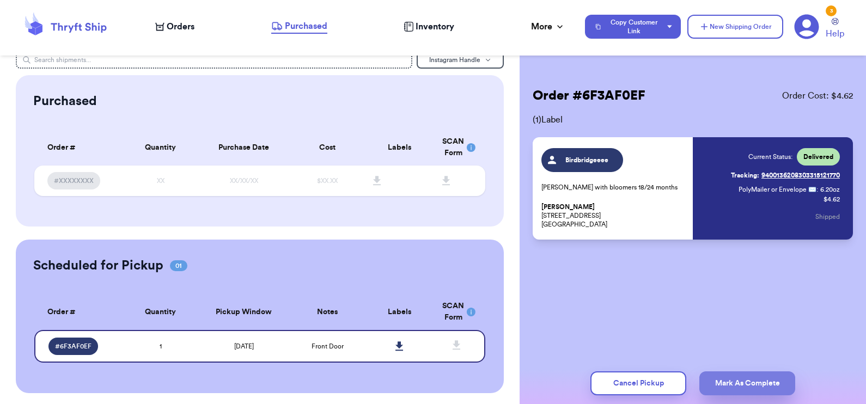
click at [755, 380] on button "Mark As Complete" at bounding box center [748, 384] width 96 height 24
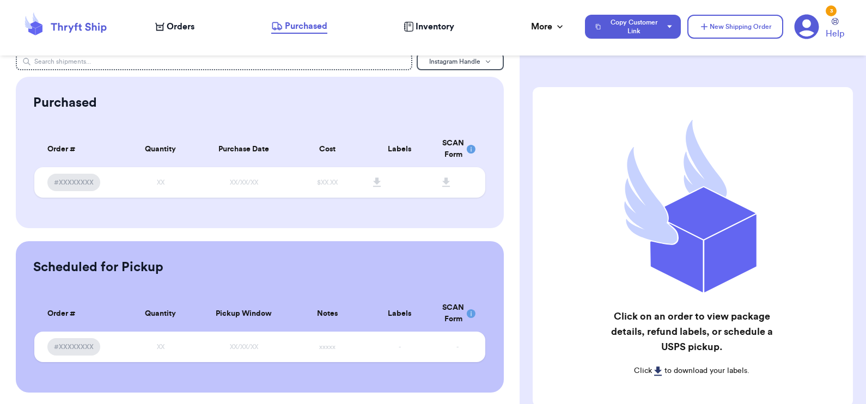
scroll to position [0, 0]
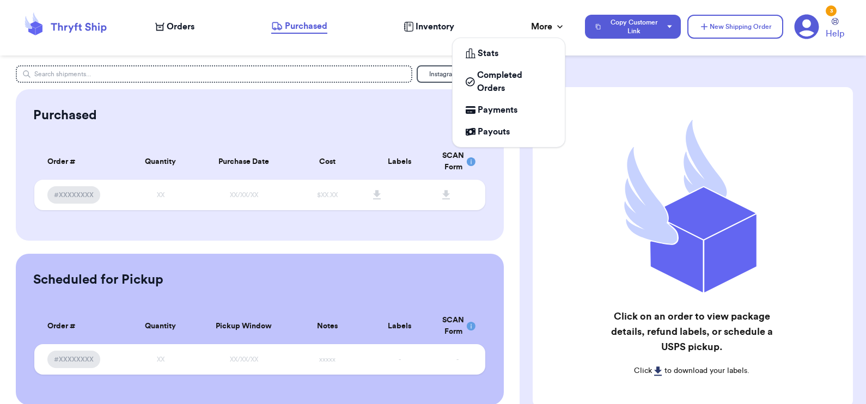
click at [540, 26] on div "More" at bounding box center [548, 26] width 34 height 13
click at [508, 85] on span "Completed Orders" at bounding box center [514, 82] width 75 height 26
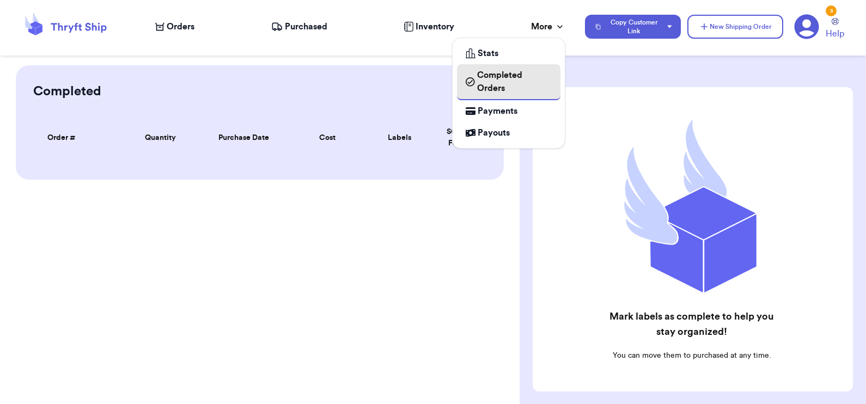
click at [508, 85] on span "Completed Orders" at bounding box center [514, 82] width 75 height 26
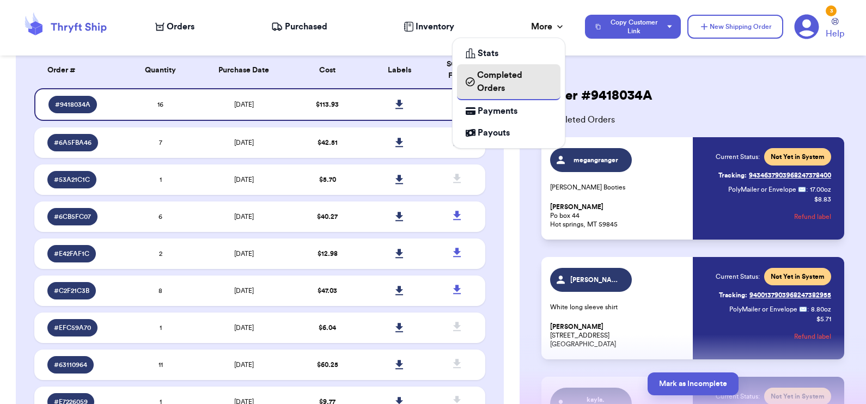
scroll to position [66, 0]
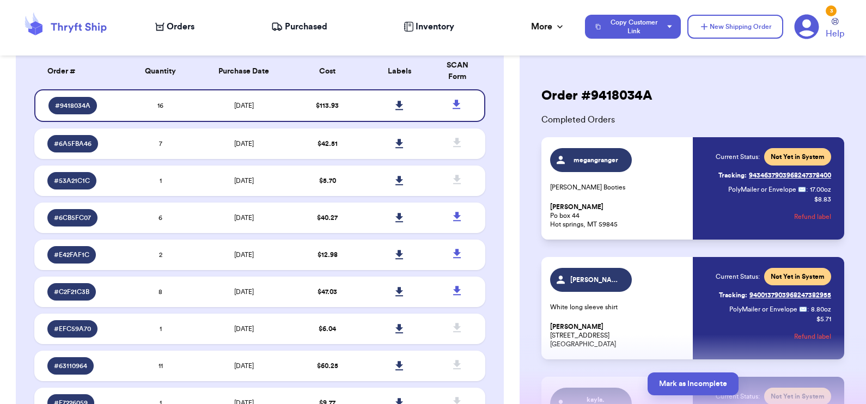
click at [754, 88] on div "Order # 9418034A" at bounding box center [693, 95] width 320 height 17
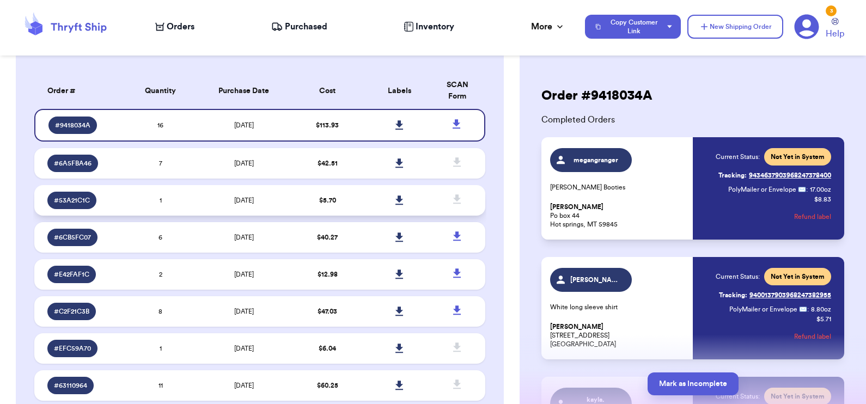
scroll to position [49, 0]
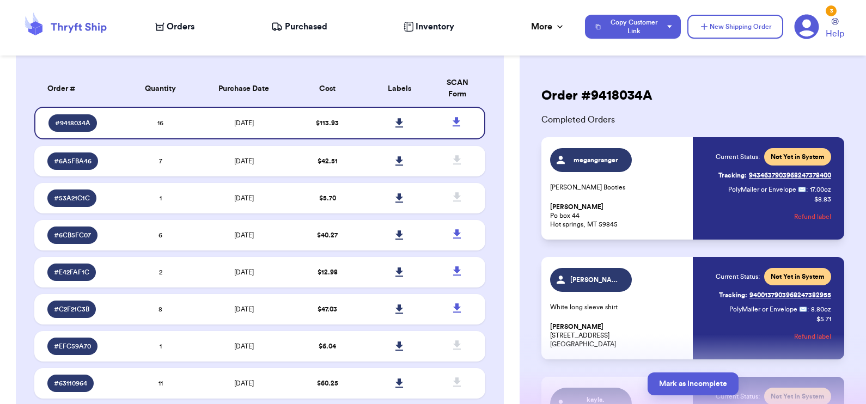
click at [171, 26] on span "Orders" at bounding box center [181, 26] width 28 height 13
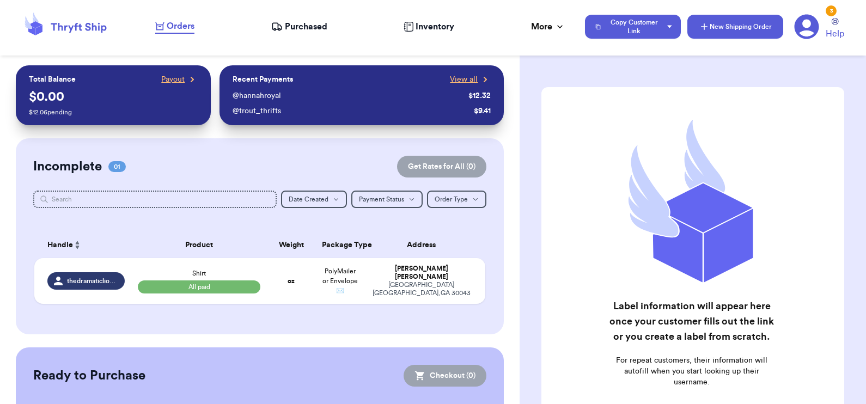
click at [725, 28] on button "New Shipping Order" at bounding box center [736, 27] width 96 height 24
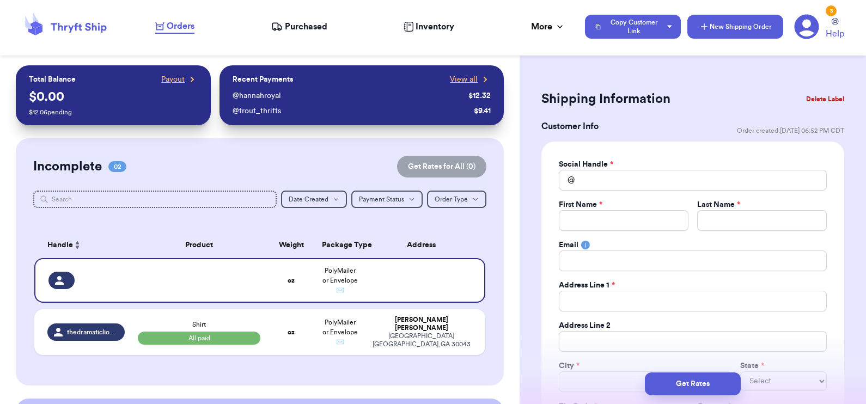
click at [725, 28] on button "New Shipping Order" at bounding box center [736, 27] width 96 height 24
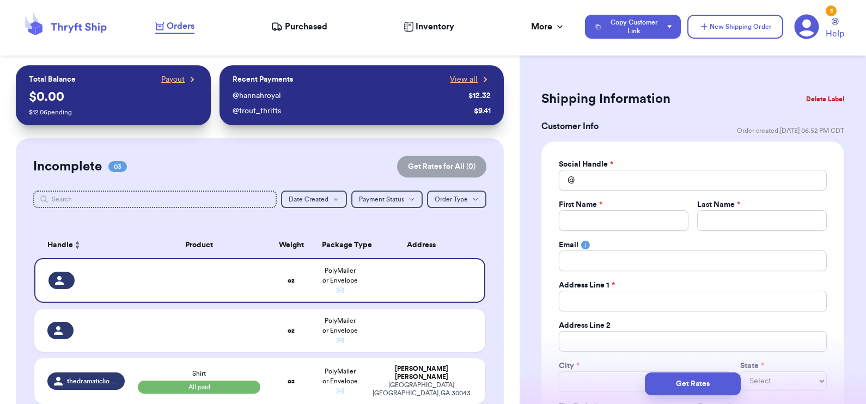
click at [807, 100] on button "Delete Label" at bounding box center [825, 99] width 47 height 24
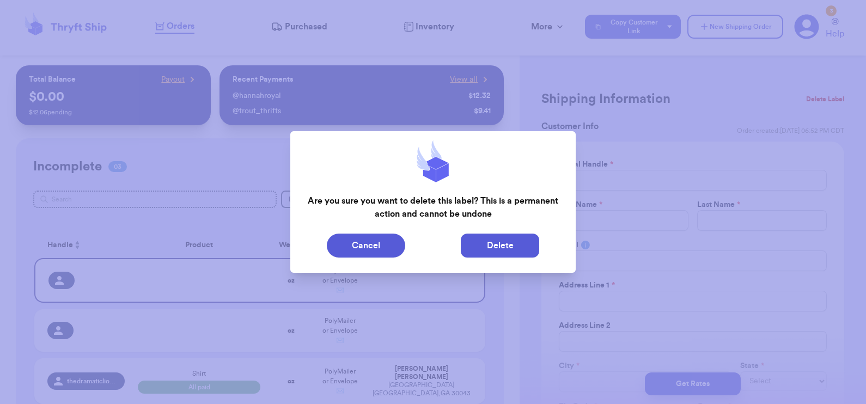
click at [498, 242] on button "Delete" at bounding box center [500, 246] width 78 height 24
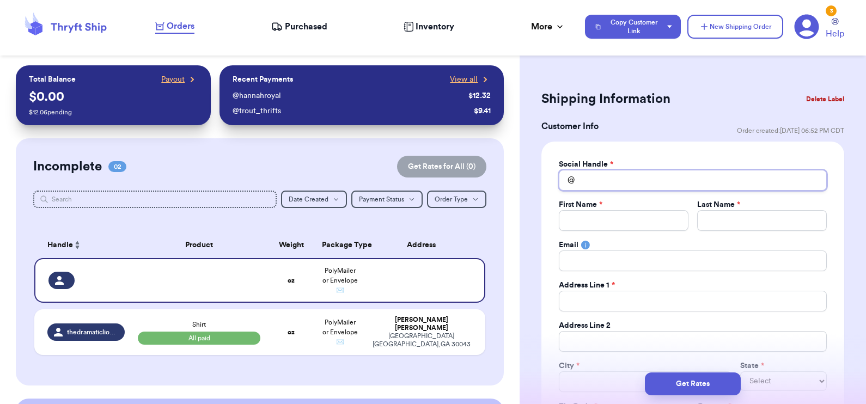
click at [670, 177] on input "Total Amount Paid" at bounding box center [693, 180] width 268 height 21
click at [635, 226] on input "Total Amount Paid" at bounding box center [624, 220] width 130 height 21
type input "M"
type input "Ma"
type input "Mar"
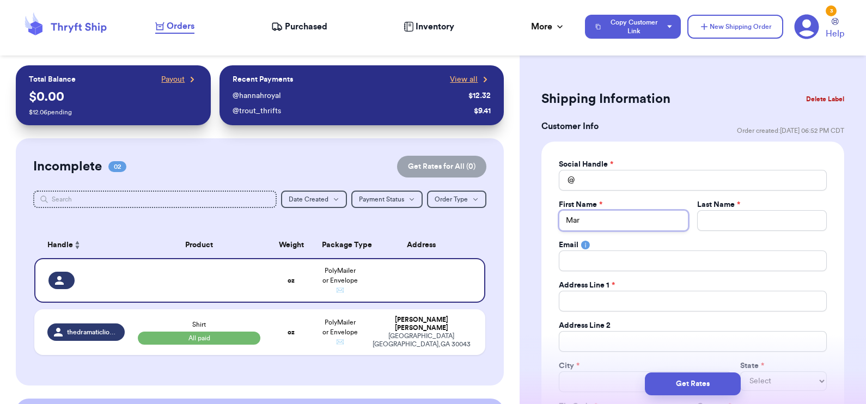
type input "Mari"
type input "Maria"
type input "M"
type input "Mo"
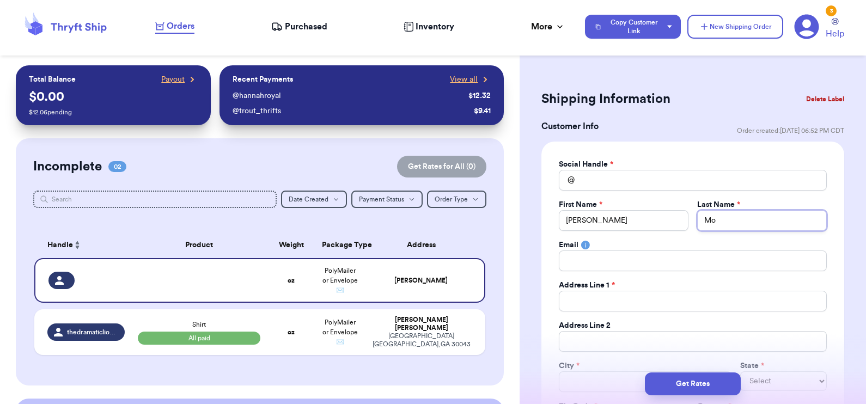
type input "Mon"
type input "Mona"
type input "Monar"
type input "Monarr"
type input "Monarre"
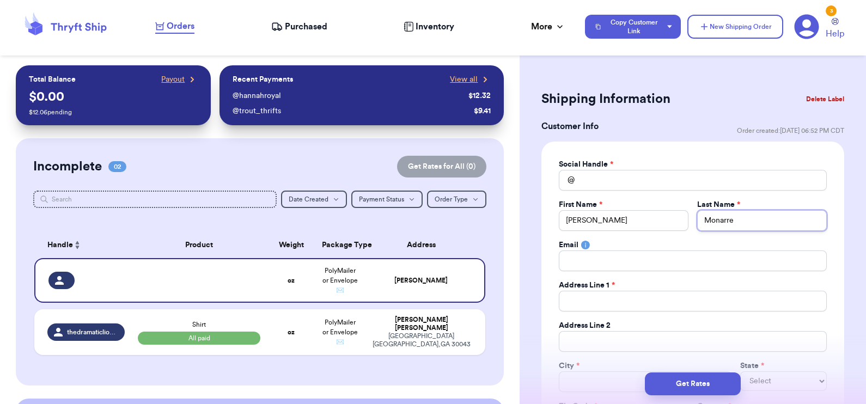
type input "Monarrez"
click at [586, 177] on input "Total Amount Paid" at bounding box center [693, 180] width 268 height 21
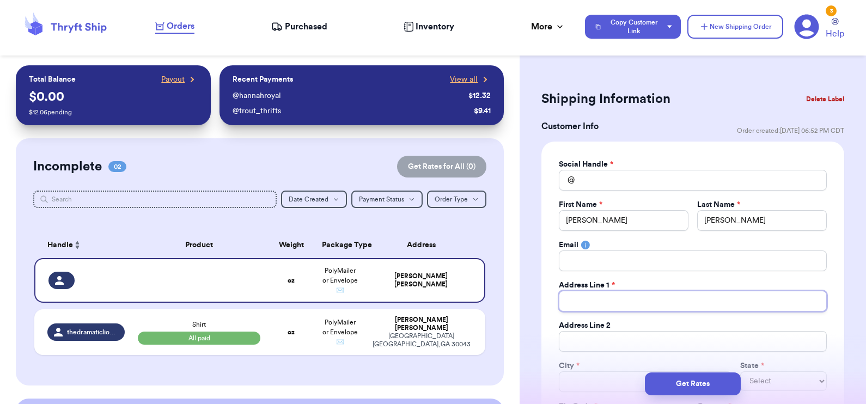
click at [592, 297] on input "Total Amount Paid" at bounding box center [693, 301] width 268 height 21
type input "1"
type input "16"
type input "160"
type input "1603"
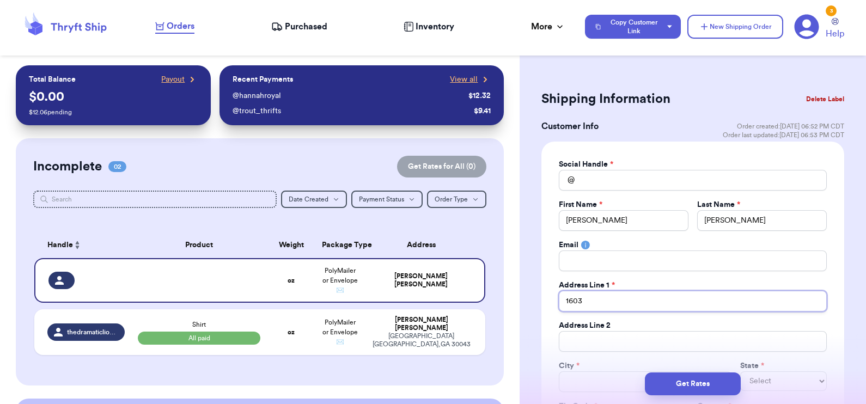
type input "16032"
type input "16032 H"
type input "16032 Ha"
type input "16032 Har"
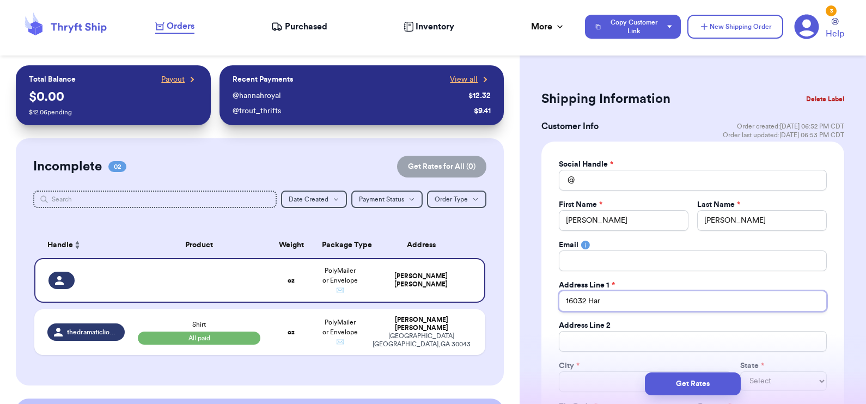
type input "16032 Harv"
type input "16032 Harve"
type input "16032 Harvee"
type input "16032 Harve"
type input "16032 Harves"
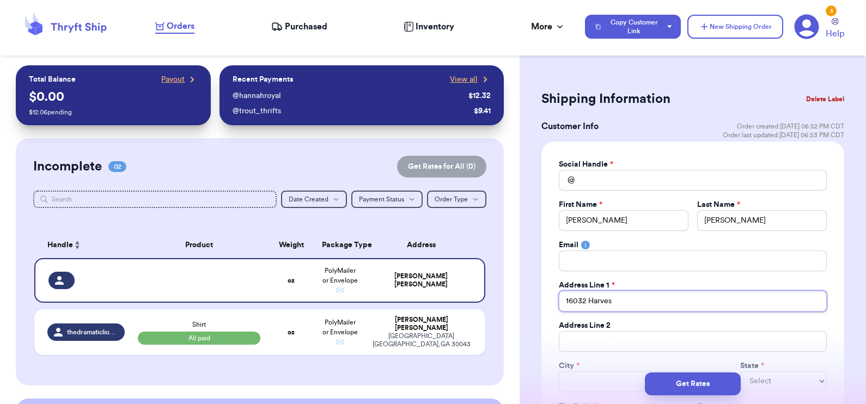
type input "16032 Harvest"
type input "16032 Harvest M"
type input "16032 Harvest Mo"
type input "16032 Harvest Moo"
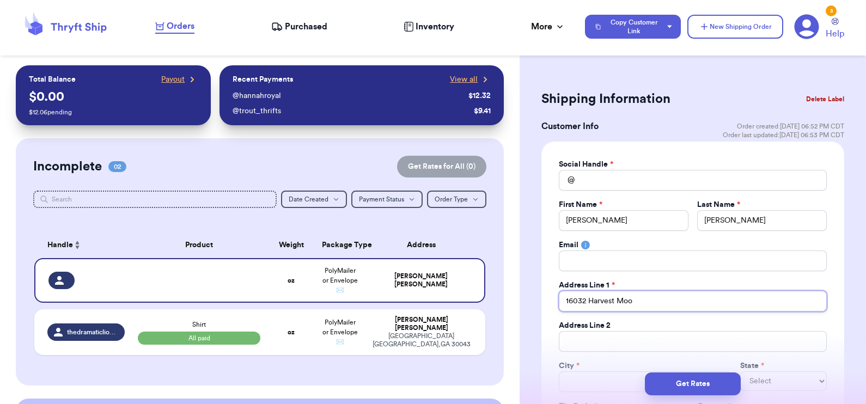
type input "16032 Harvest Moon"
type input "16032 Harvest Moon S"
type input "[STREET_ADDRESS]"
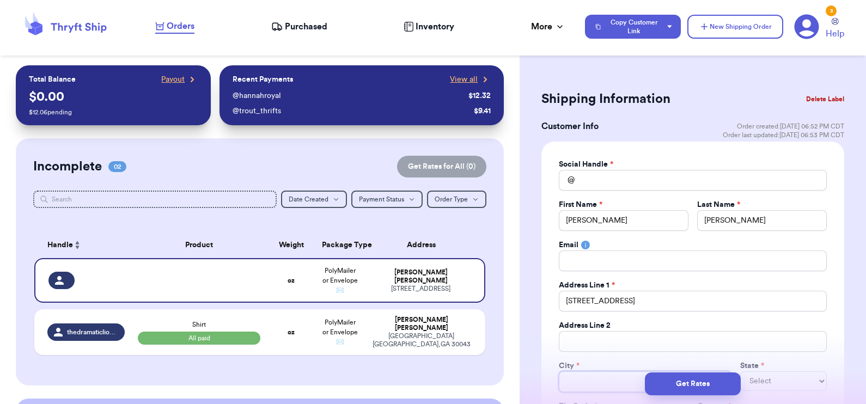
type input "L"
type input "La"
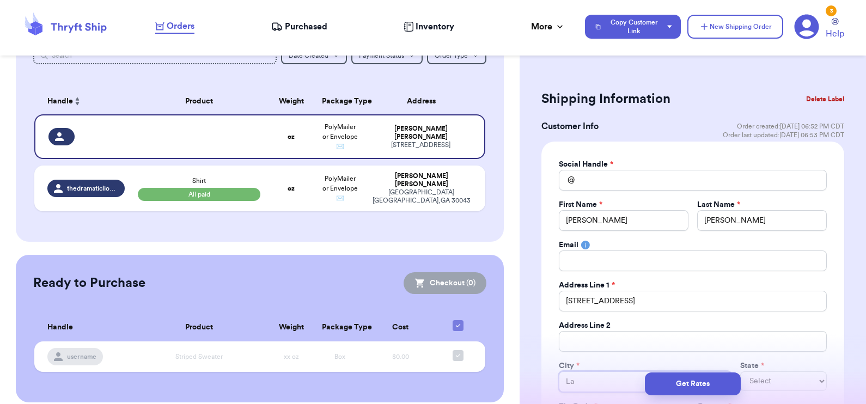
scroll to position [148, 0]
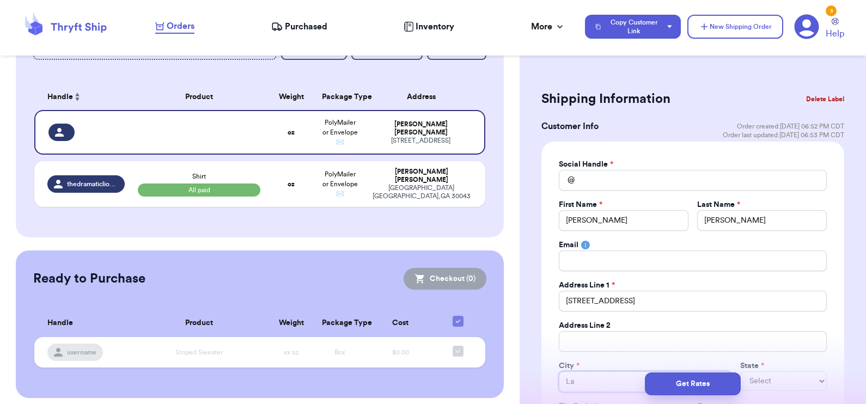
type input "La P"
type input "La Pu"
type input "La Pue"
type input "La Puen"
type input "La Puent"
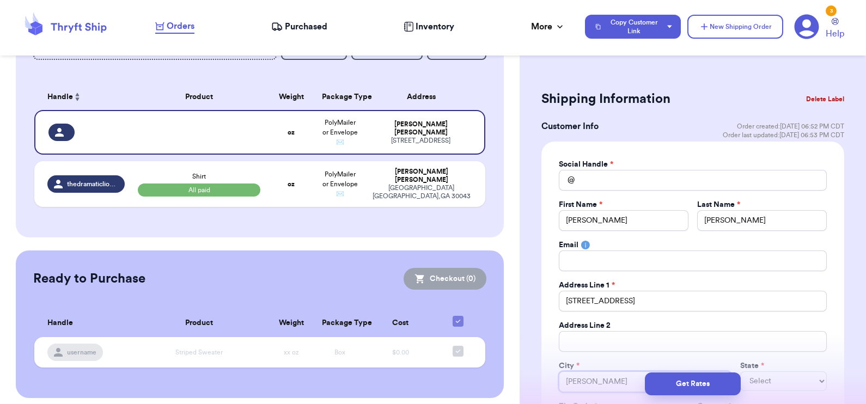
type input "La Puenta"
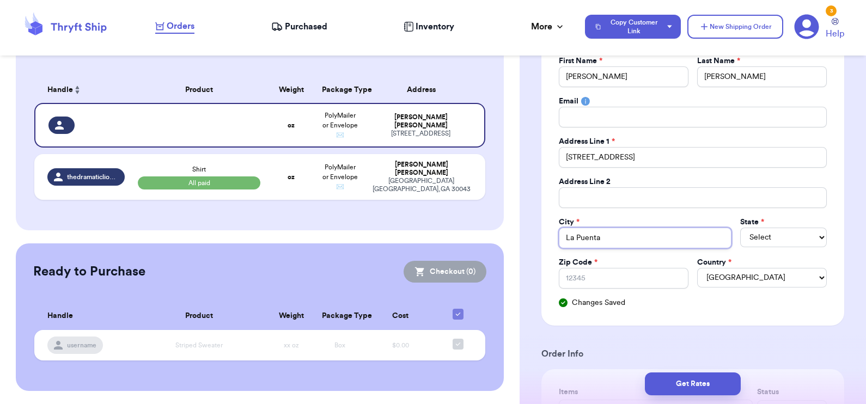
scroll to position [149, 0]
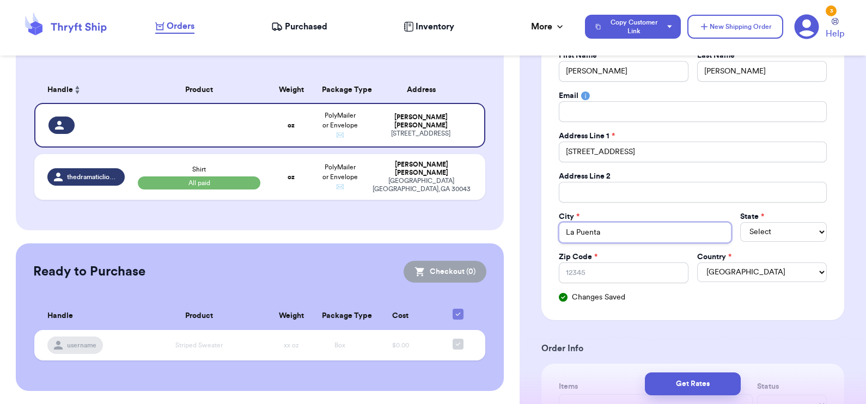
type input "La Puenta"
click at [767, 233] on select "Select AL AK AZ AR CA CO CT DE DC FL GA HI ID IL IN IA KS KY LA ME MD MA MI MN …" at bounding box center [784, 232] width 87 height 20
select select "CA"
click at [767, 233] on select "Select AL AK AZ AR CA CO CT DE DC FL GA HI ID IL IN IA KS KY LA ME MD MA MI MN …" at bounding box center [784, 232] width 87 height 20
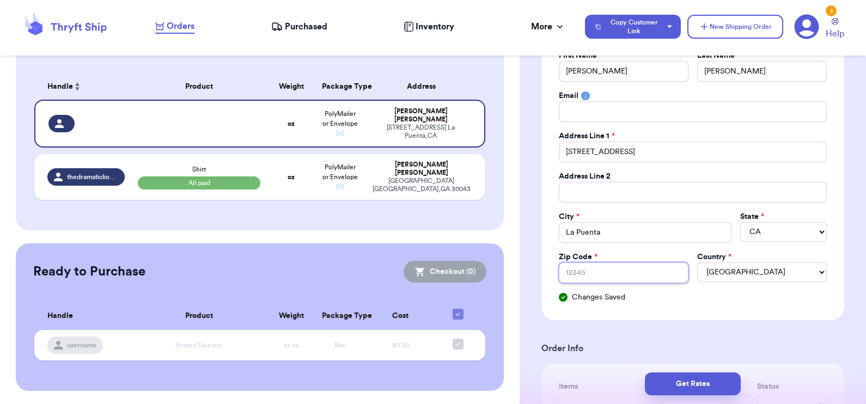
click at [617, 277] on input "Zip Code *" at bounding box center [624, 273] width 130 height 21
type input "9"
type input "91"
type input "917"
type input "9174"
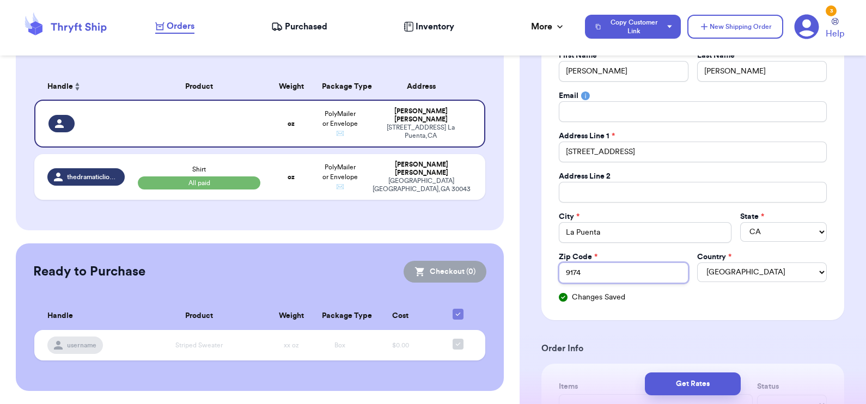
type input "91744"
click at [660, 309] on div "Social Handle * @ First Name * Maria Last Name * Monarrez Email Address Line 1 …" at bounding box center [693, 156] width 303 height 328
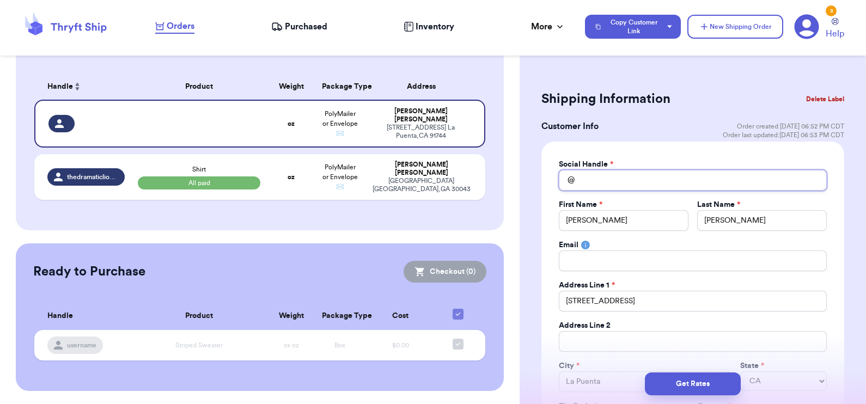
click at [614, 180] on input "Total Amount Paid" at bounding box center [693, 180] width 268 height 21
type input "t"
type input "tw"
type input "twi"
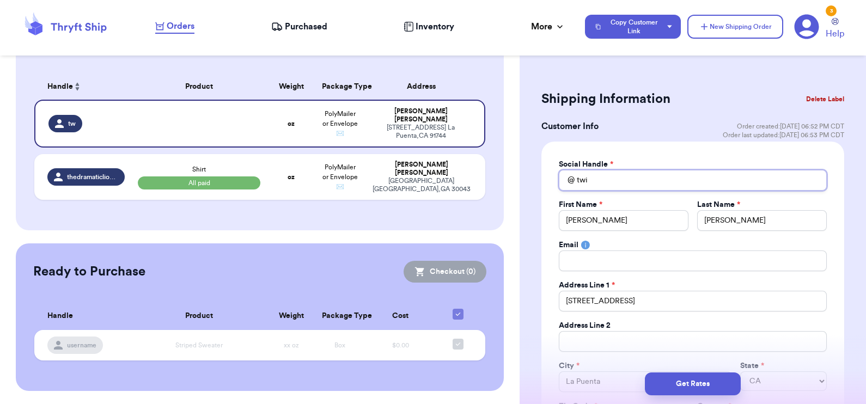
type input "twin"
type input "twinm"
type input "twinma"
type input "twinmam"
type input "twinmamo"
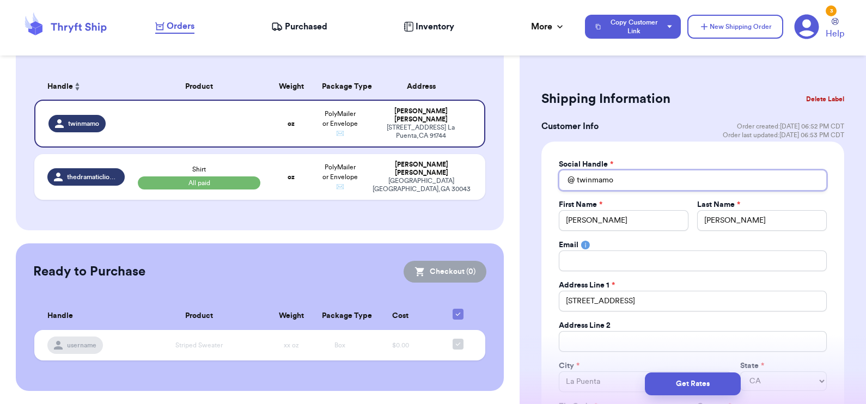
type input "twinmam"
type input "twinmami"
type input "twinmami."
type input "twinmami.m"
type input "twinmami.ma"
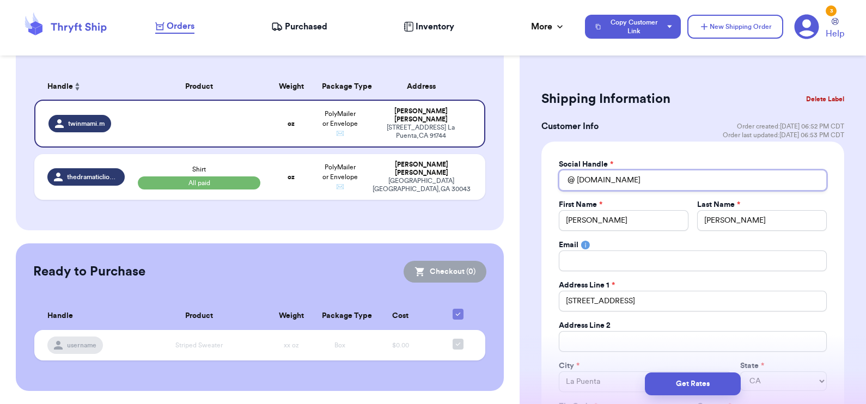
type input "twinmami.mar"
type input "twinmami.mari"
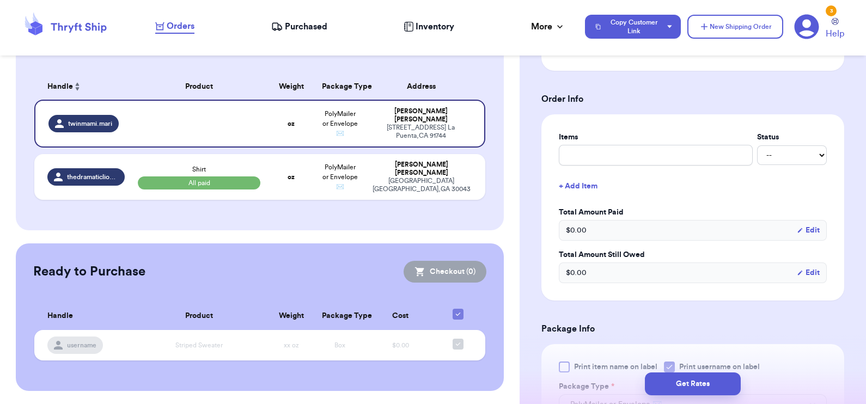
scroll to position [561, 0]
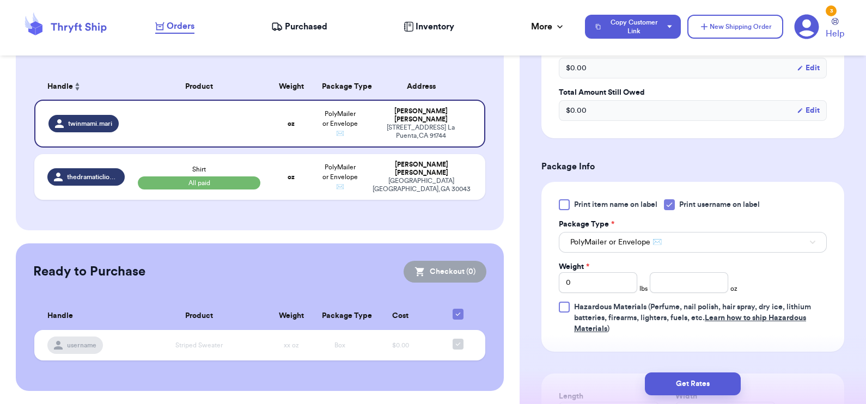
type input "twinmami.mari"
click at [686, 285] on input "number" at bounding box center [689, 282] width 78 height 21
type input "11.3"
click at [696, 381] on button "Get Rates" at bounding box center [693, 384] width 96 height 23
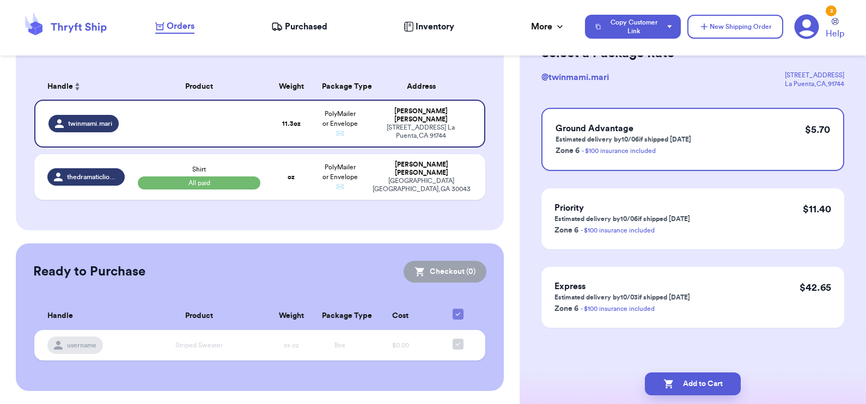
scroll to position [0, 0]
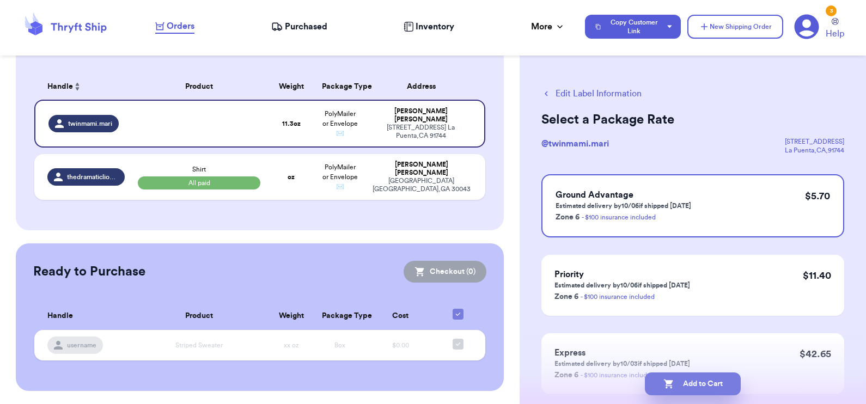
click at [697, 381] on button "Add to Cart" at bounding box center [693, 384] width 96 height 23
checkbox input "true"
select select "paid"
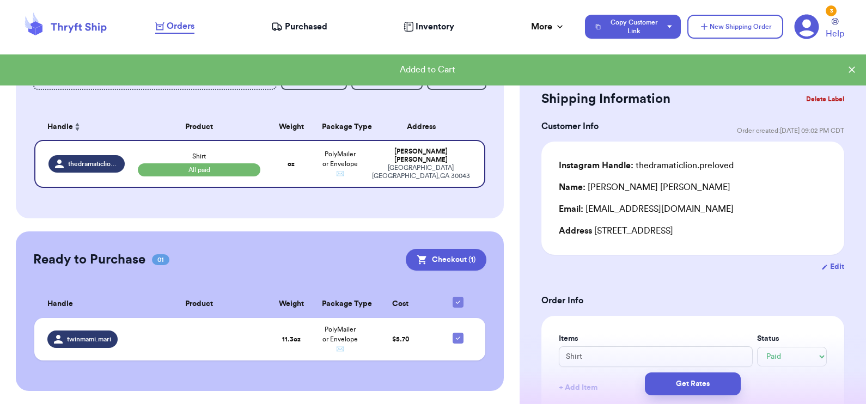
scroll to position [132, 0]
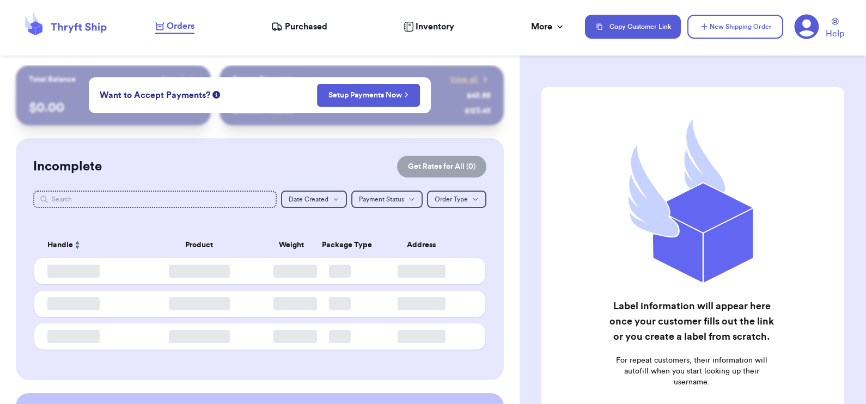
checkbox input "true"
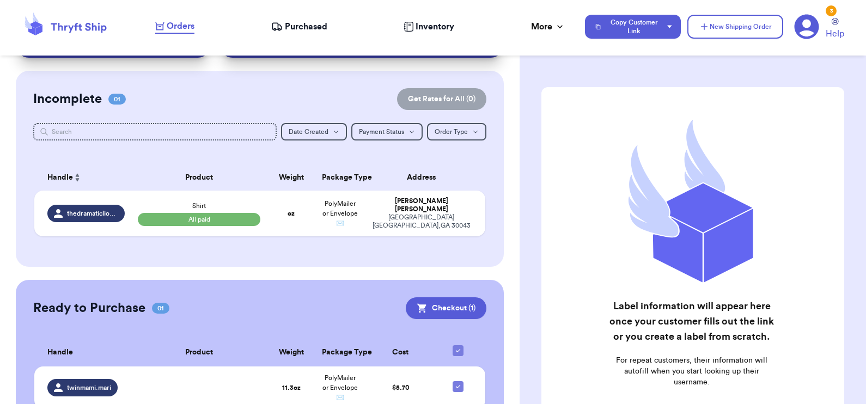
scroll to position [130, 0]
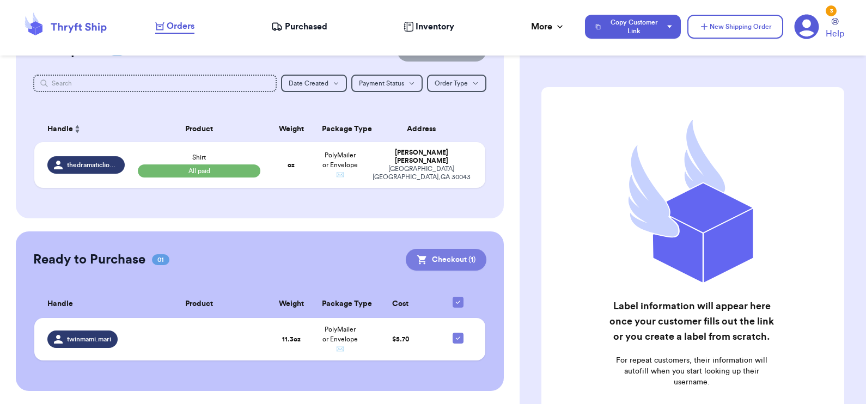
click at [431, 259] on button "Checkout ( 1 )" at bounding box center [446, 260] width 81 height 22
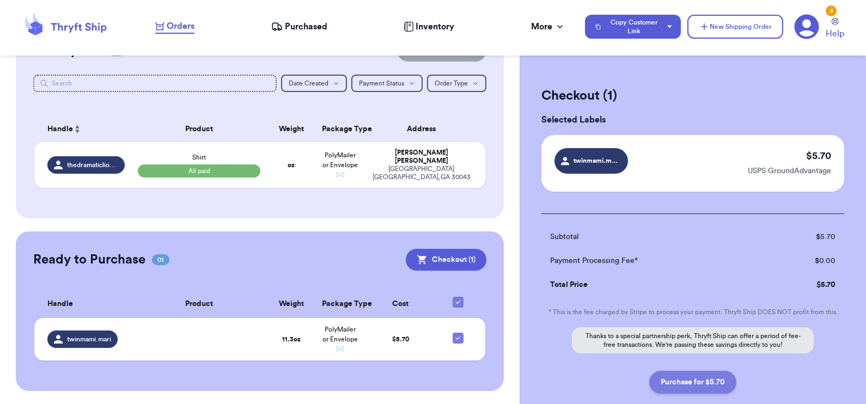
click at [686, 374] on button "Purchase for $5.70" at bounding box center [693, 382] width 87 height 23
checkbox input "false"
checkbox input "true"
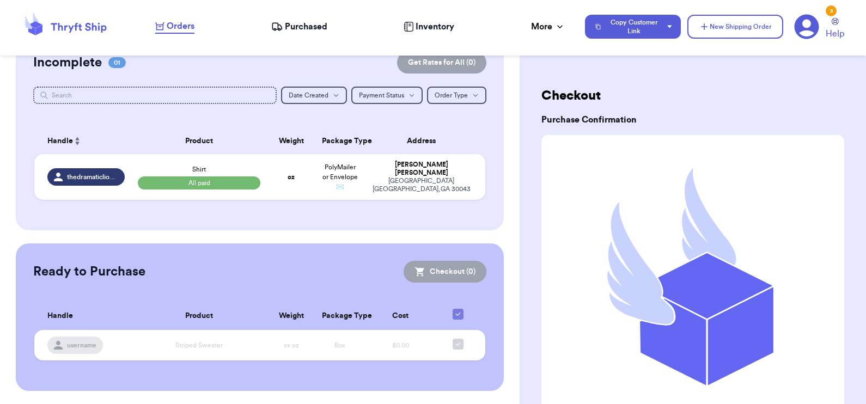
scroll to position [0, 0]
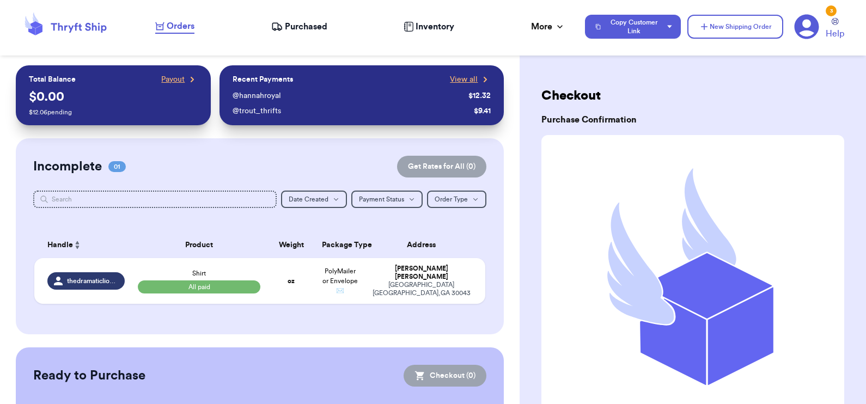
click at [284, 25] on div "Purchased" at bounding box center [299, 26] width 56 height 13
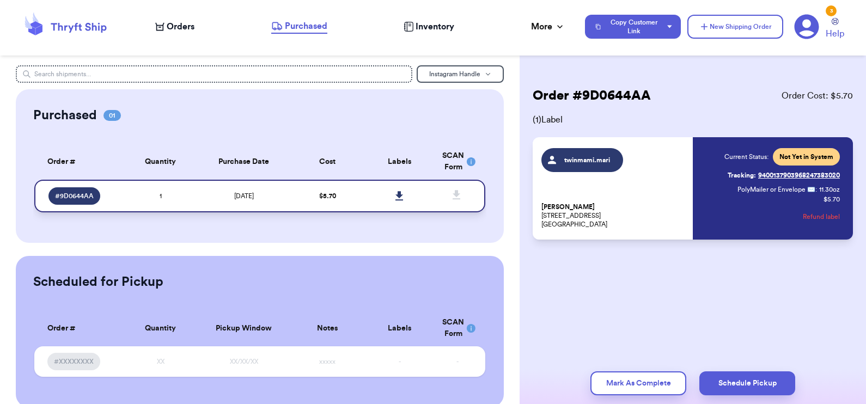
click at [396, 196] on icon at bounding box center [400, 196] width 8 height 10
